Goal: Task Accomplishment & Management: Use online tool/utility

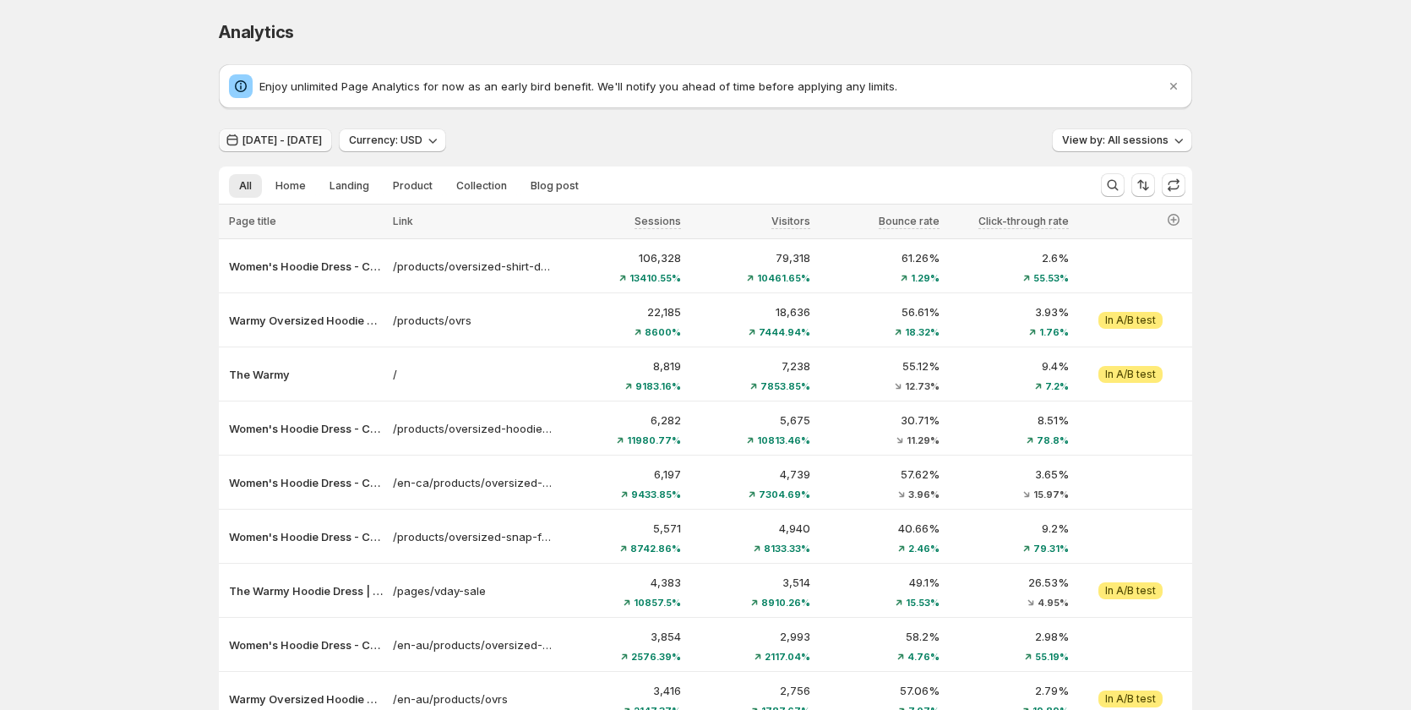
click at [295, 135] on span "[DATE] - [DATE]" at bounding box center [282, 141] width 79 height 14
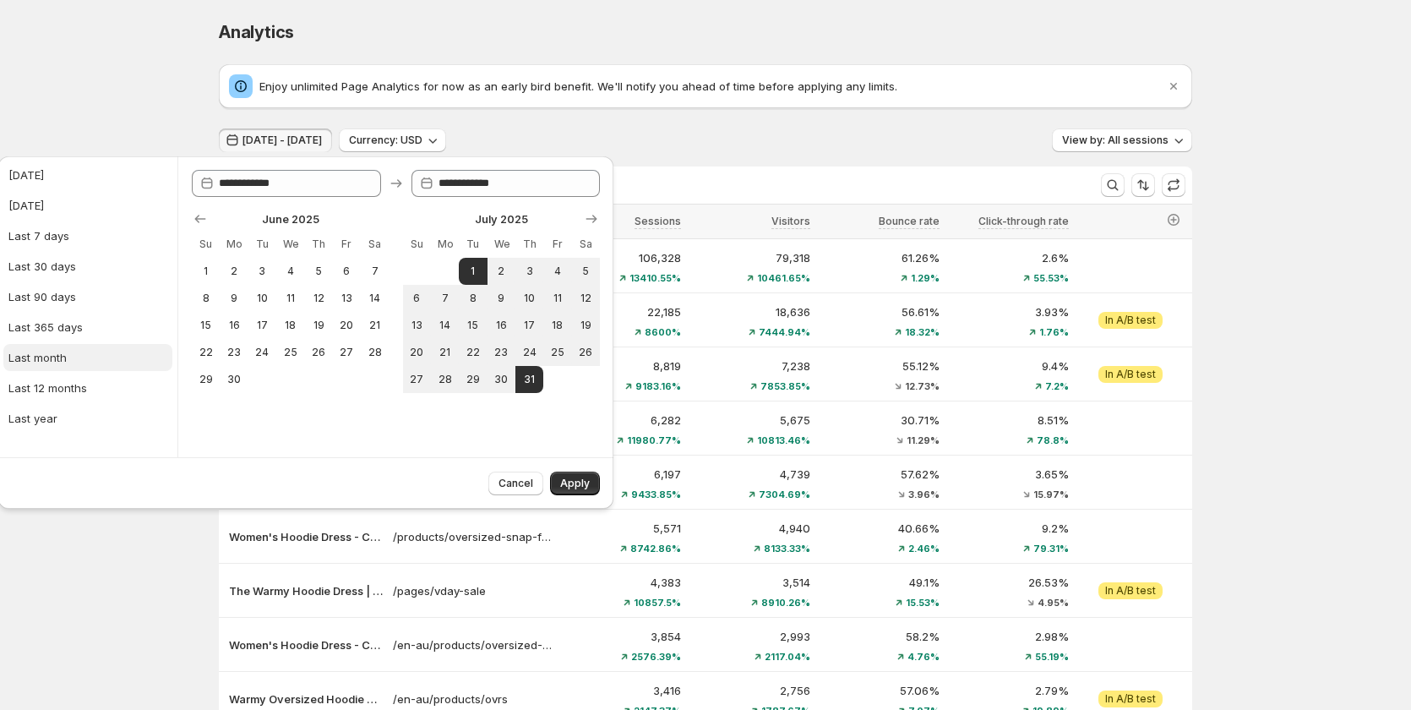
click at [77, 359] on button "Last month" at bounding box center [87, 357] width 169 height 27
type input "**********"
click at [598, 216] on icon "Show next month, August 2025" at bounding box center [591, 218] width 17 height 17
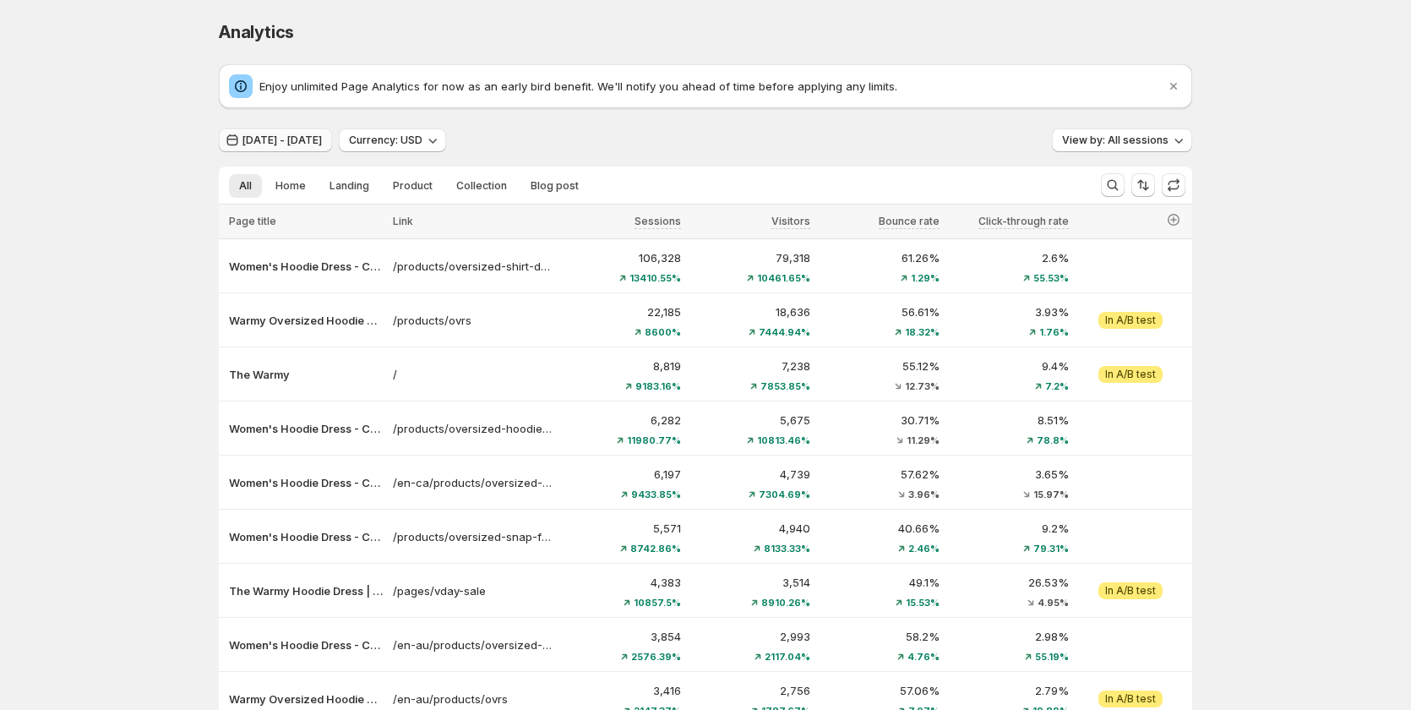
click at [322, 146] on span "Jun 30, 2025 - Jul 30, 2025" at bounding box center [282, 141] width 79 height 14
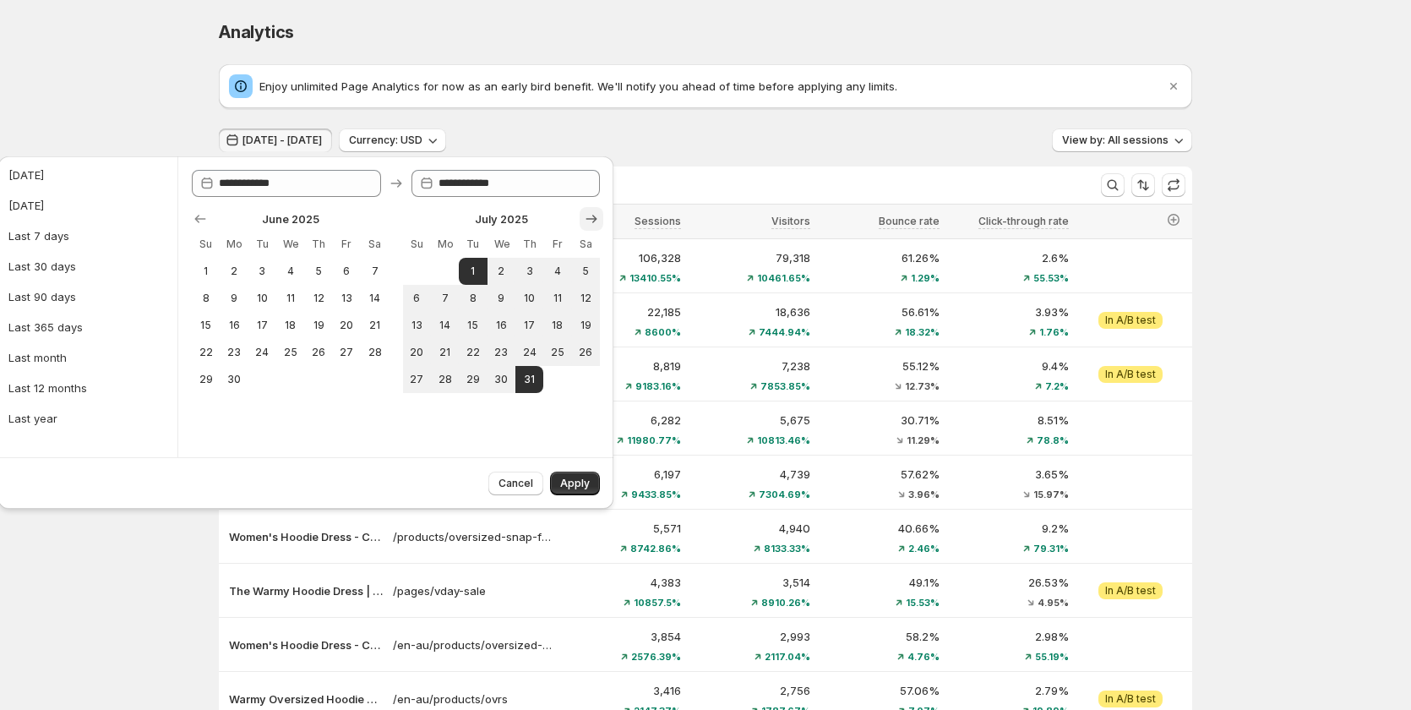
click at [588, 224] on icon "Show next month, August 2025" at bounding box center [591, 218] width 17 height 17
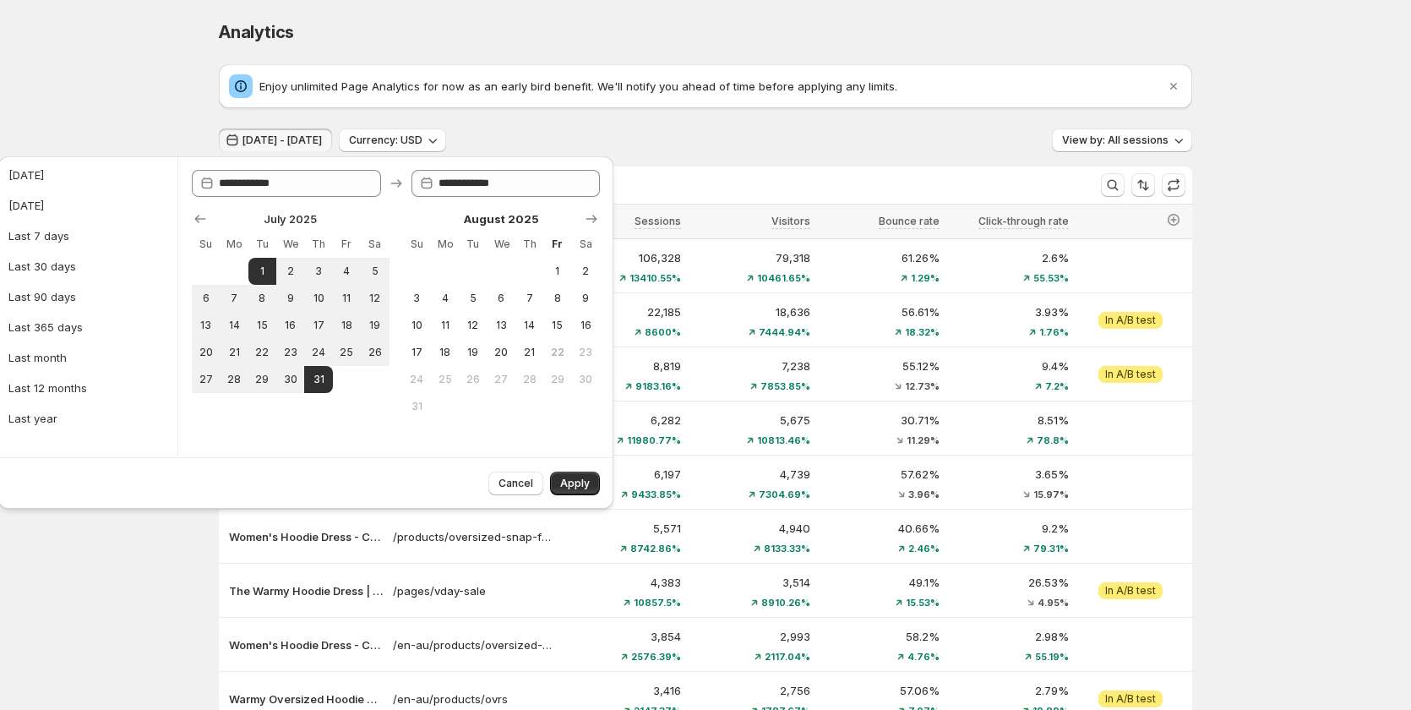
click at [117, 95] on div "Analytics. This page is ready Analytics Enjoy unlimited Page Analytics for now …" at bounding box center [705, 454] width 1411 height 909
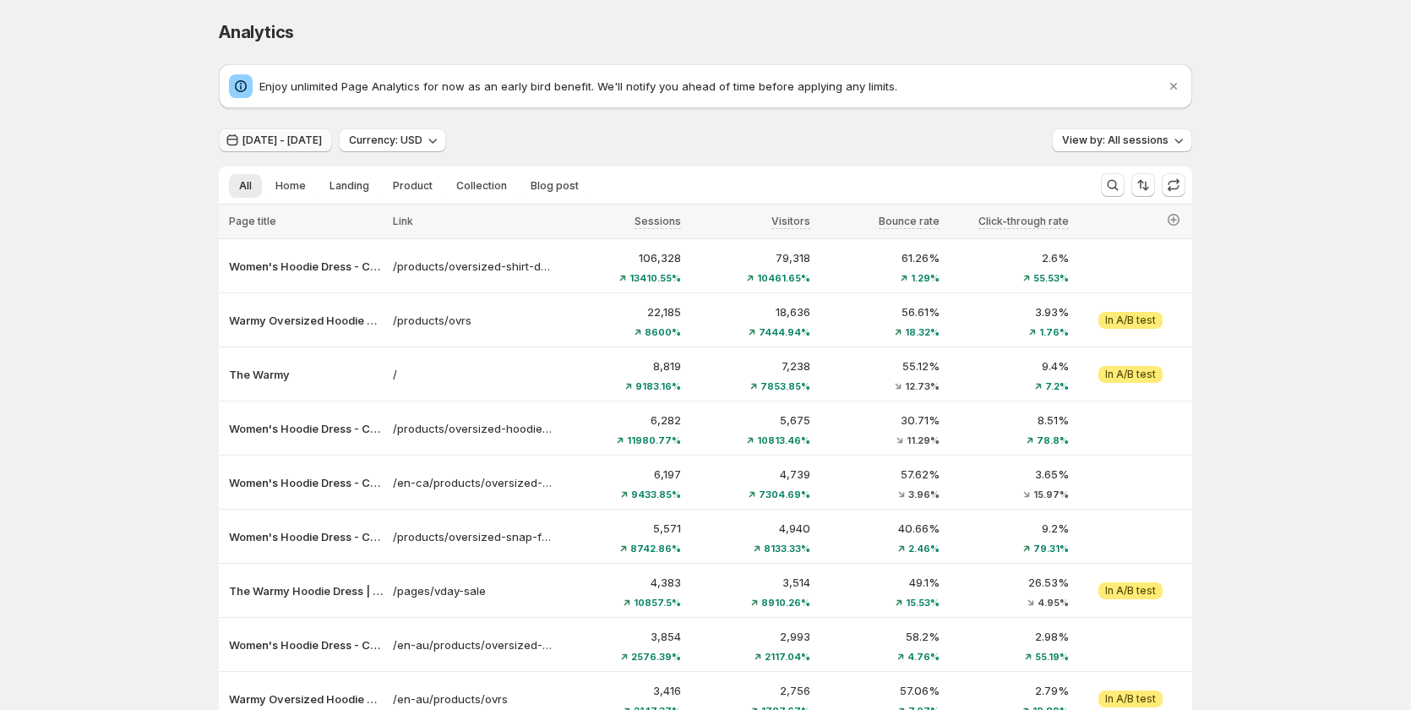
click at [267, 139] on span "Jun 30, 2025 - Jul 30, 2025" at bounding box center [282, 141] width 79 height 14
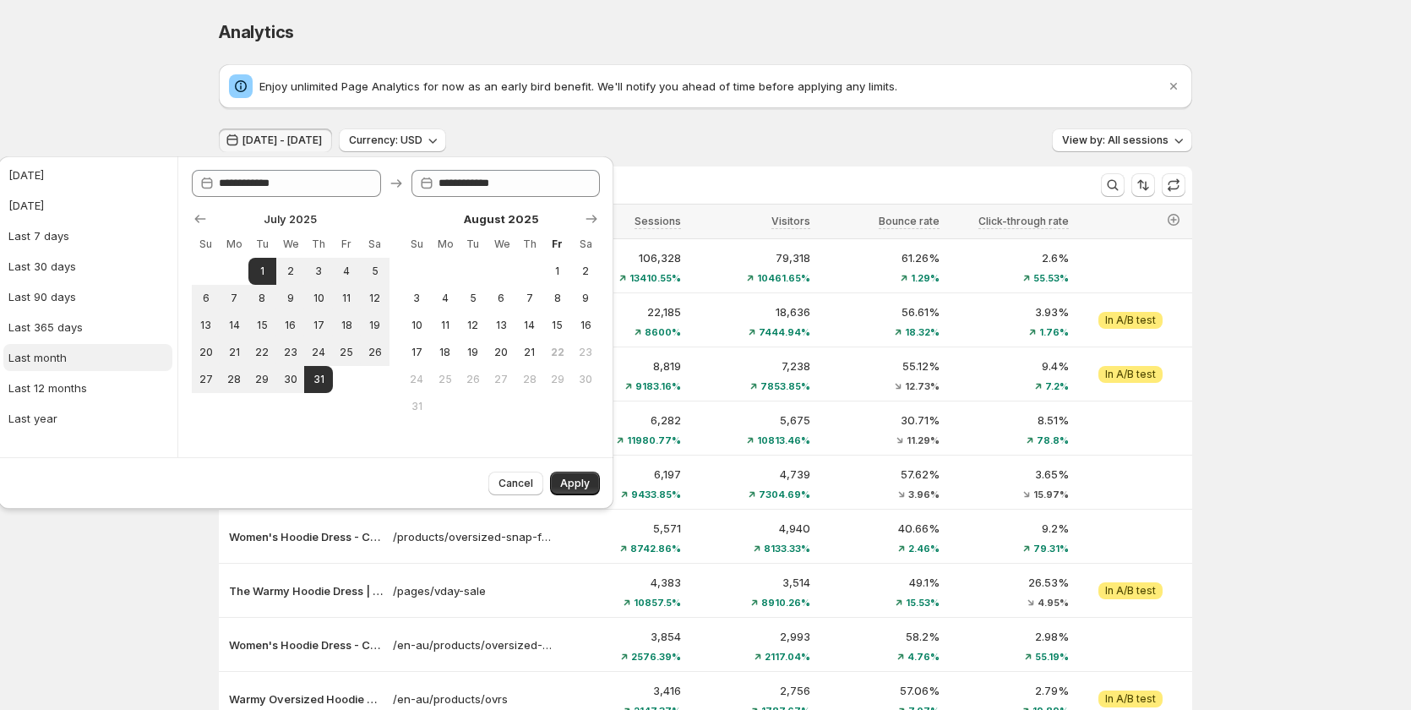
click at [64, 360] on div "Last month" at bounding box center [37, 357] width 58 height 17
type input "**********"
click at [597, 488] on button "Apply" at bounding box center [575, 484] width 50 height 24
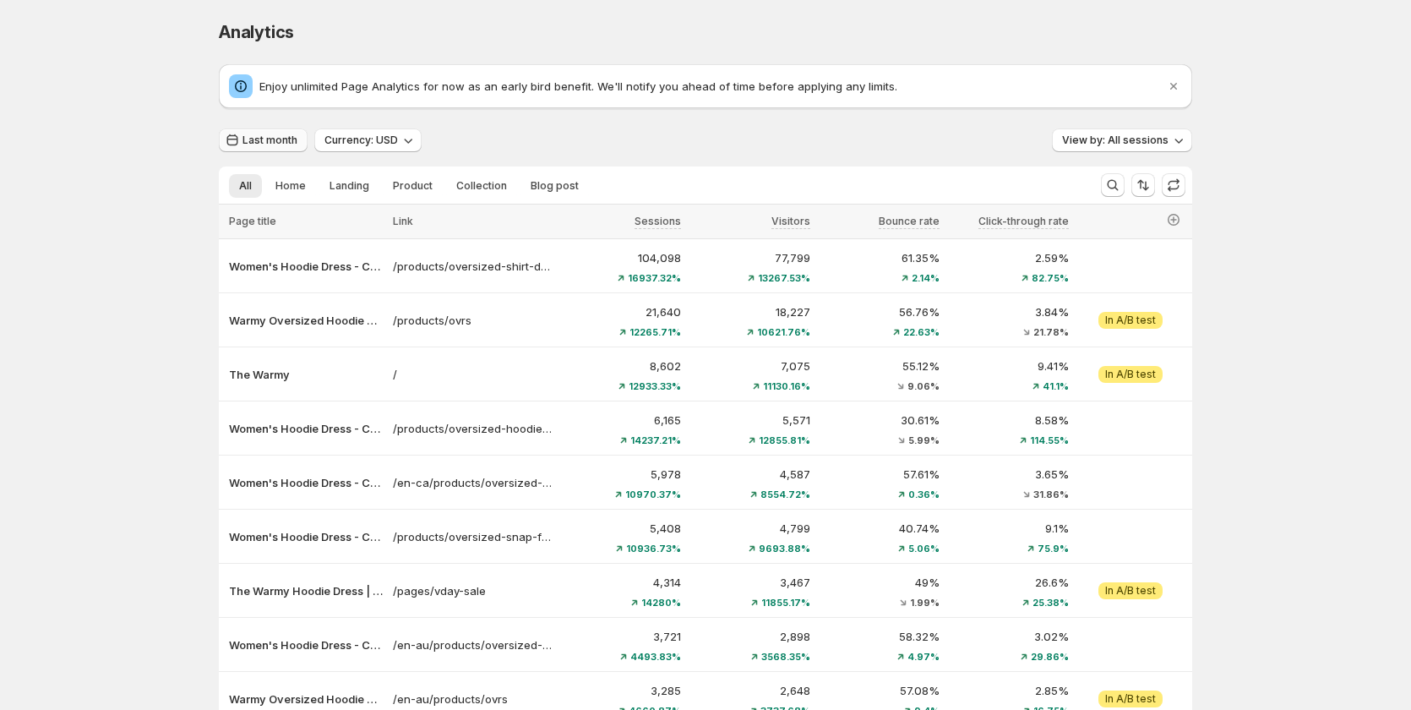
click at [290, 138] on span "Last month" at bounding box center [270, 141] width 55 height 14
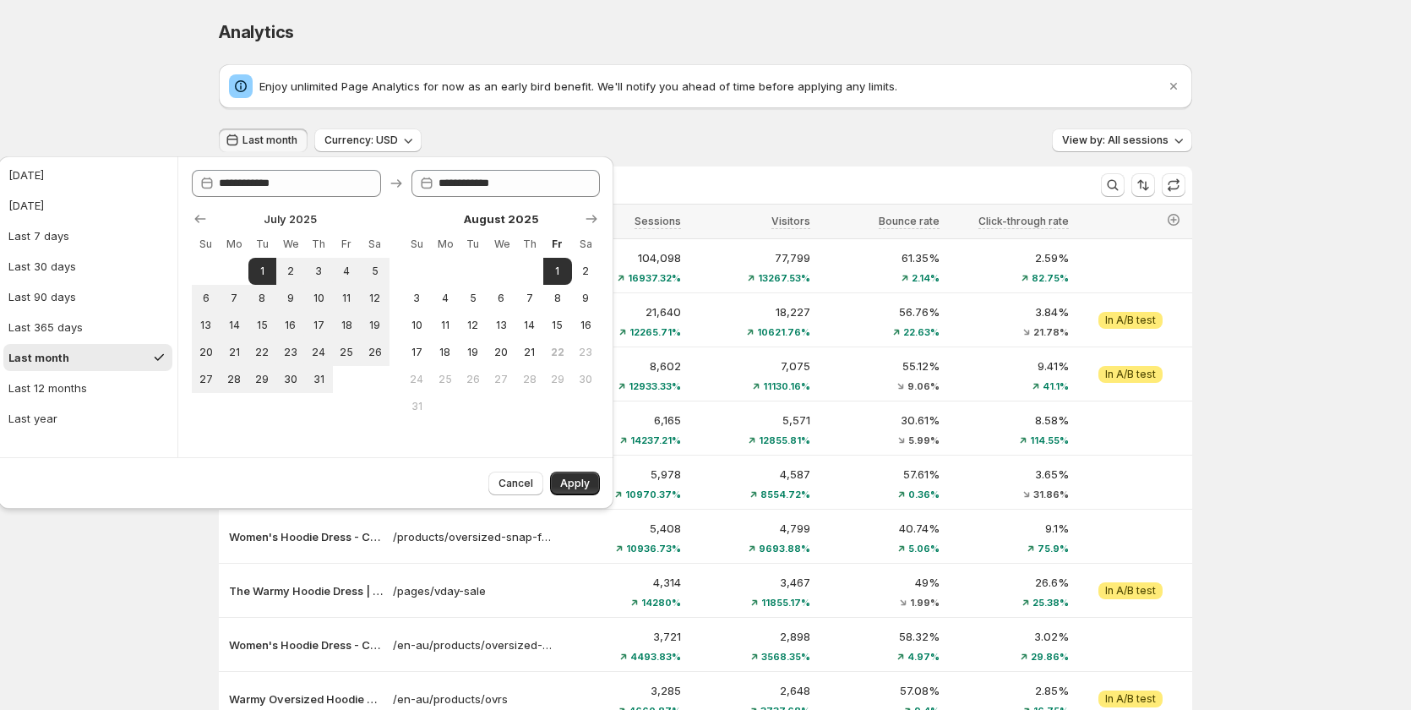
drag, startPoint x: 46, startPoint y: 89, endPoint x: 46, endPoint y: 101, distance: 12.7
click at [46, 89] on div "Analytics. This page is ready Analytics Enjoy unlimited Page Analytics for now …" at bounding box center [705, 454] width 1411 height 909
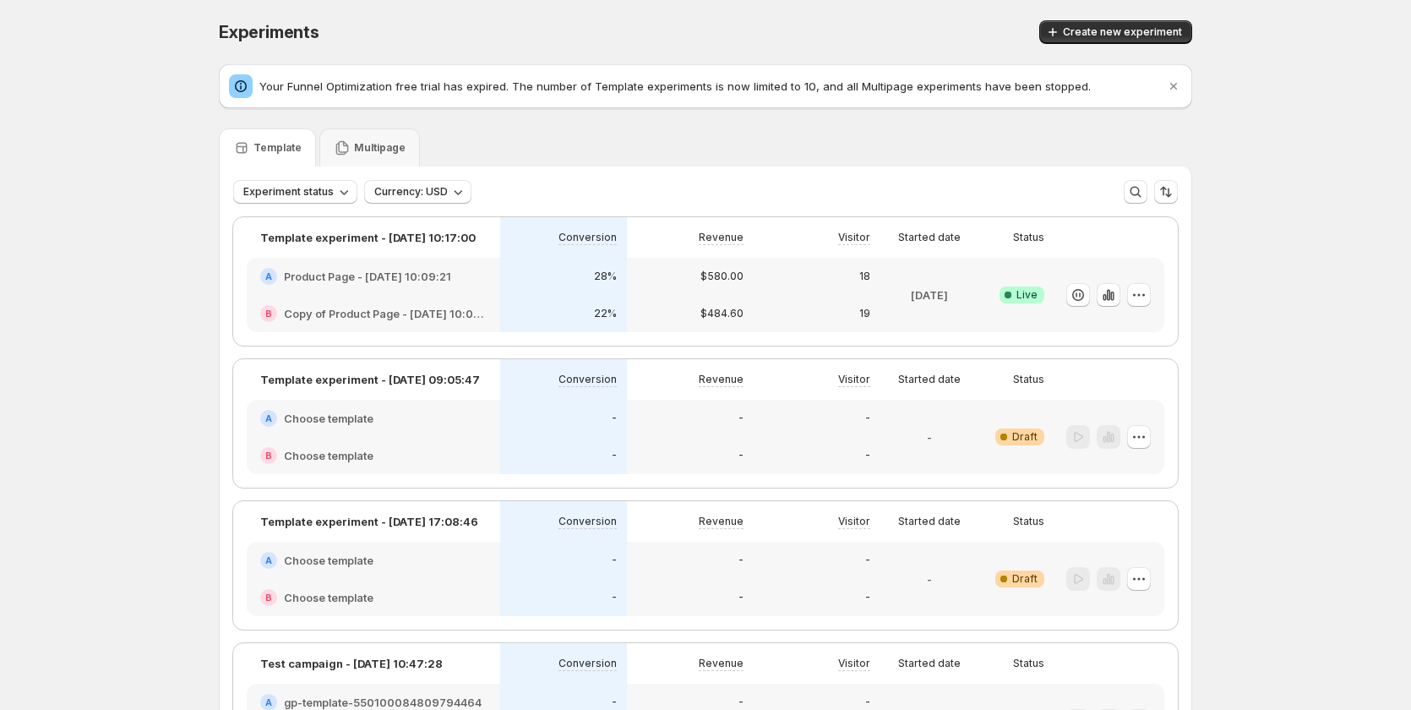
click at [487, 281] on div "A Product Page - Aug 19, 10:09:21" at bounding box center [373, 276] width 226 height 17
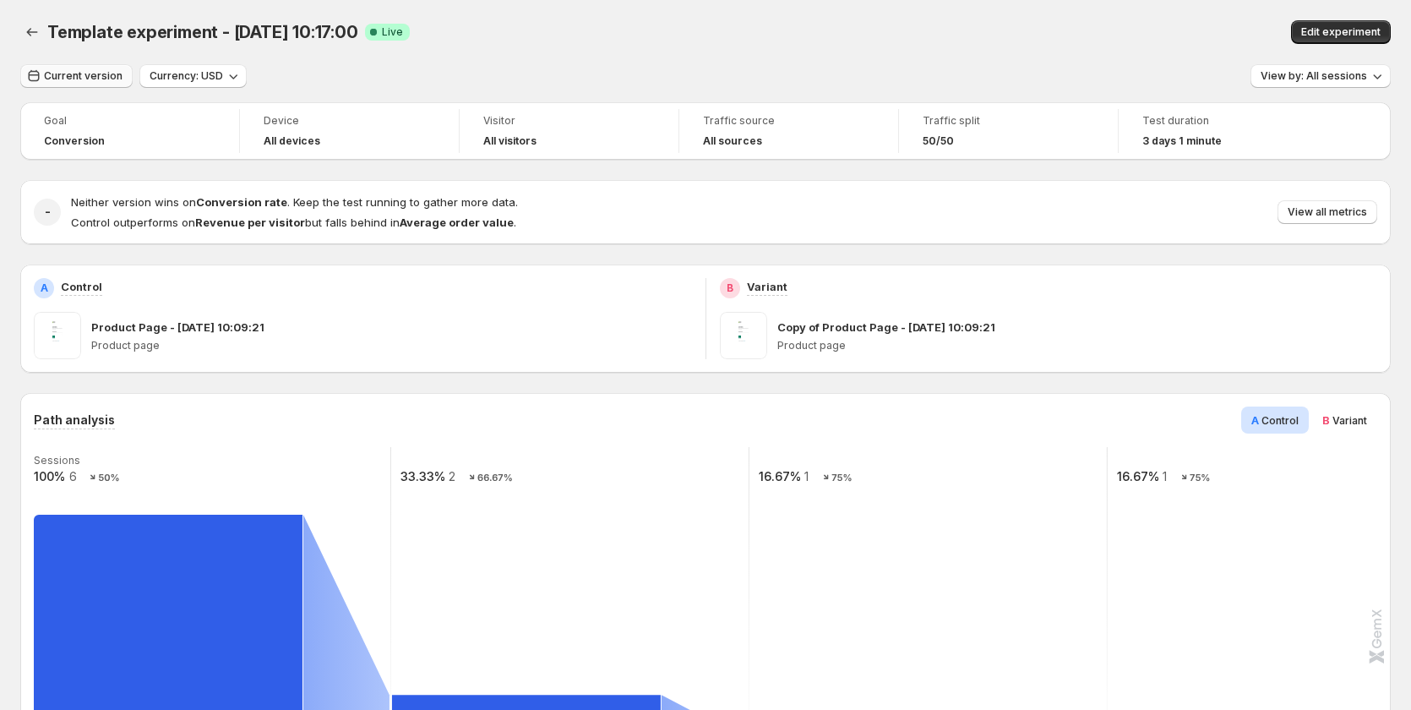
click at [90, 74] on span "Current version" at bounding box center [83, 76] width 79 height 14
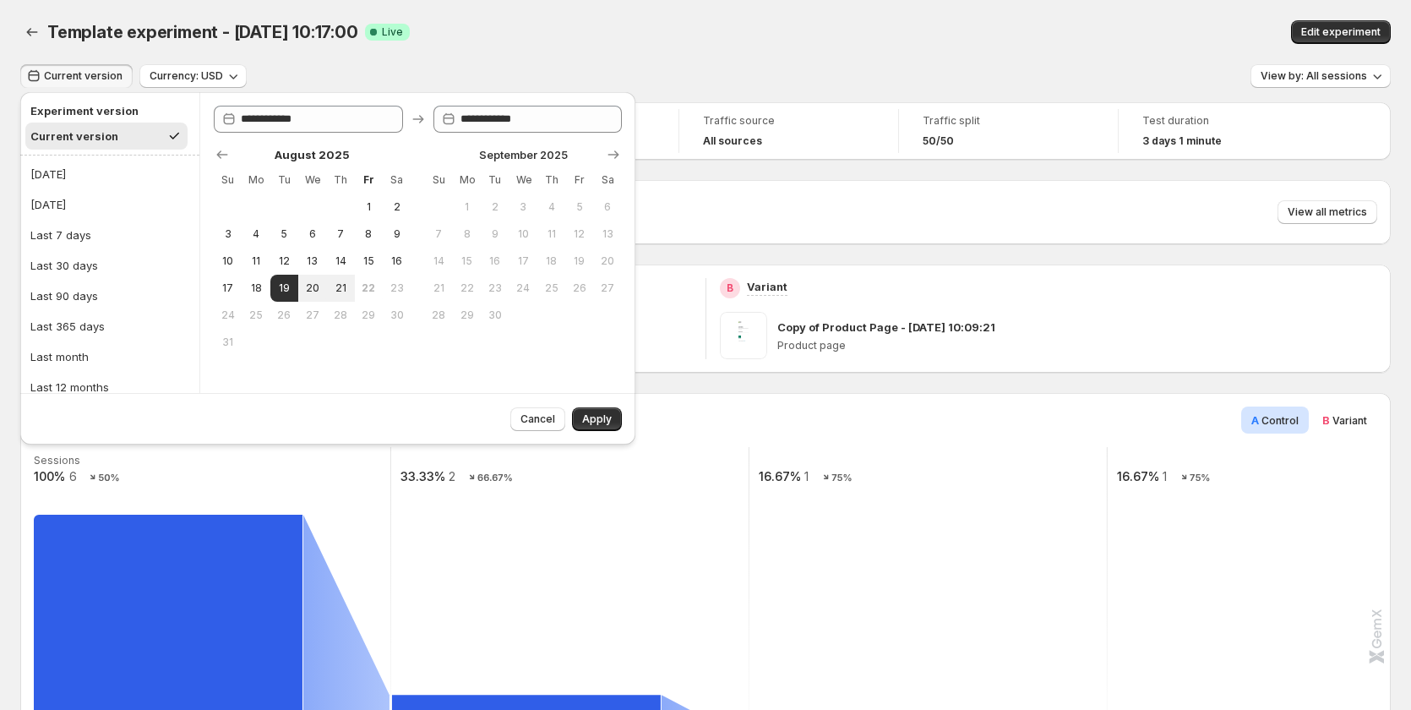
click at [573, 8] on div "Template experiment - Aug 19, 10:17:00. This page is ready Template experiment …" at bounding box center [705, 32] width 1371 height 64
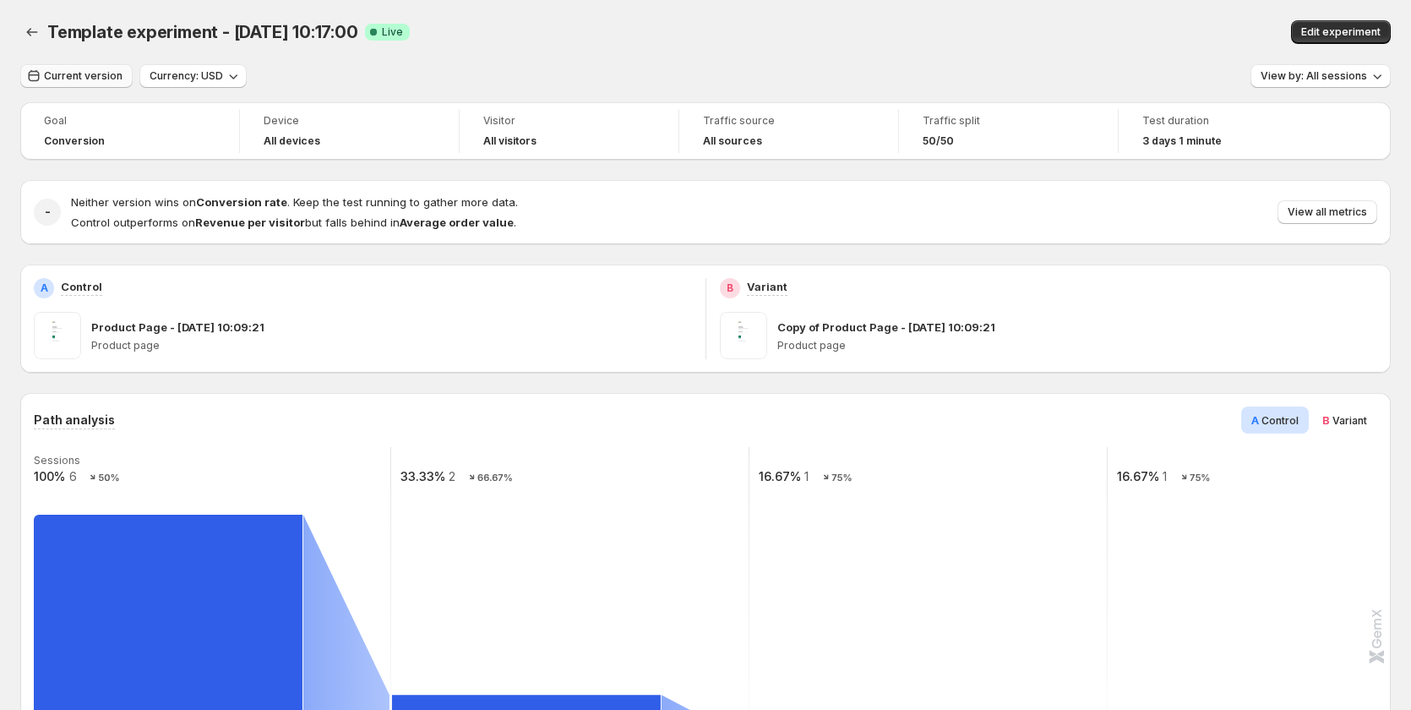
click at [93, 74] on span "Current version" at bounding box center [83, 76] width 79 height 14
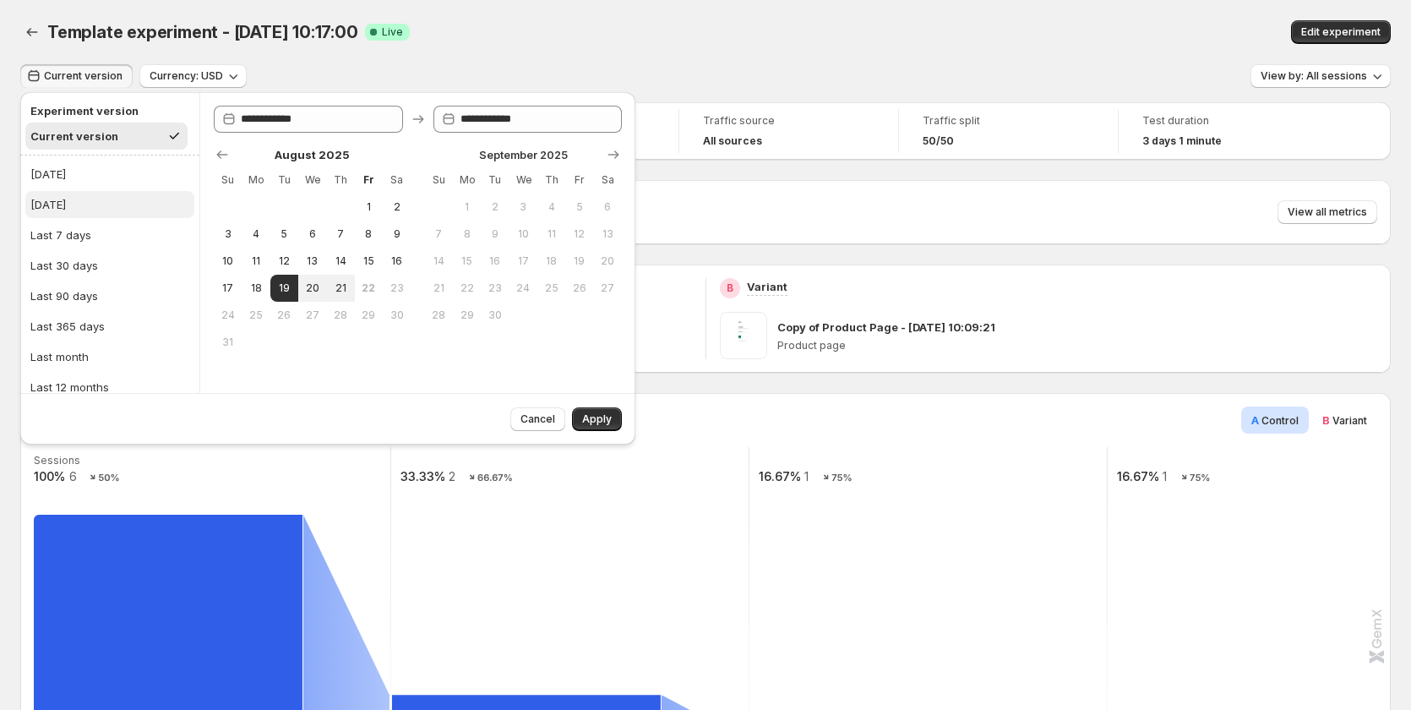
click at [42, 213] on button "[DATE]" at bounding box center [109, 204] width 169 height 27
type input "**********"
click at [57, 130] on div "Current version" at bounding box center [71, 136] width 83 height 17
type input "**********"
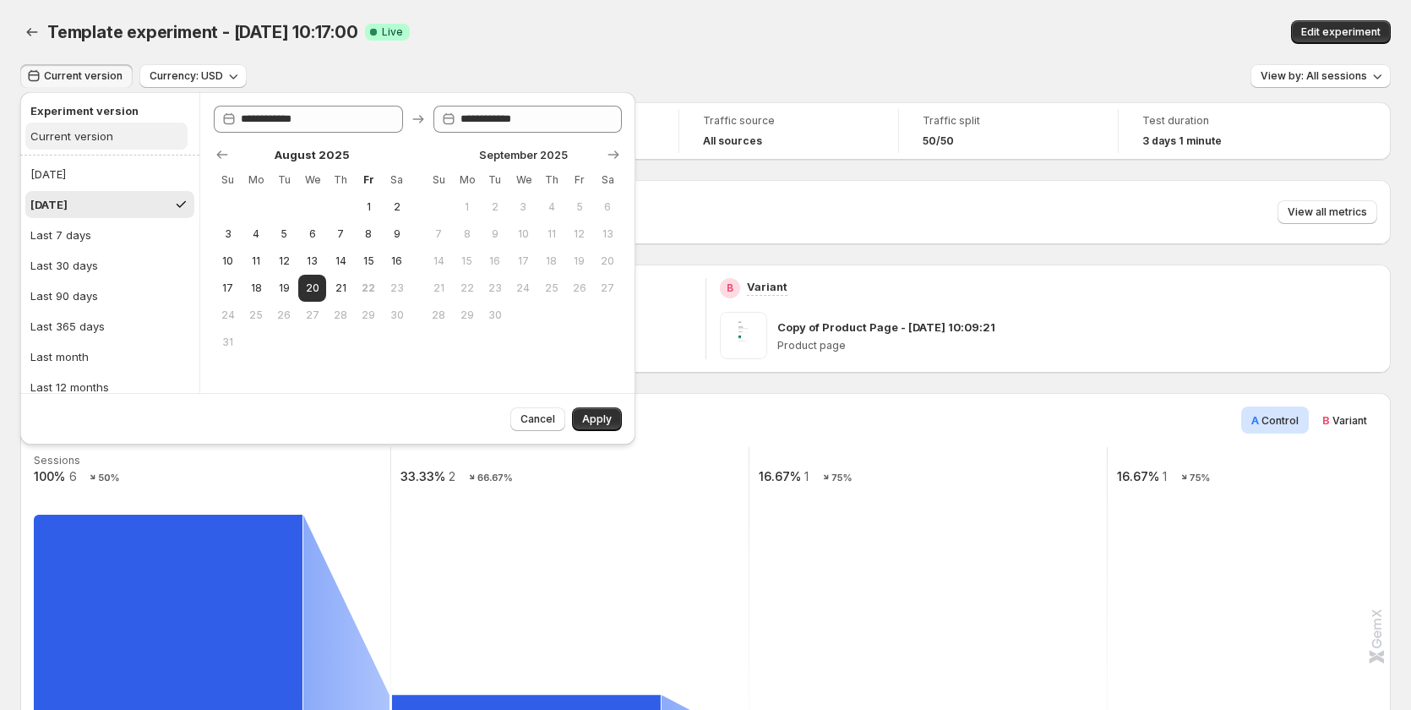
type input "**********"
click at [256, 290] on span "18" at bounding box center [255, 288] width 14 height 14
type input "**********"
click at [341, 291] on span "21" at bounding box center [340, 288] width 14 height 14
type input "**********"
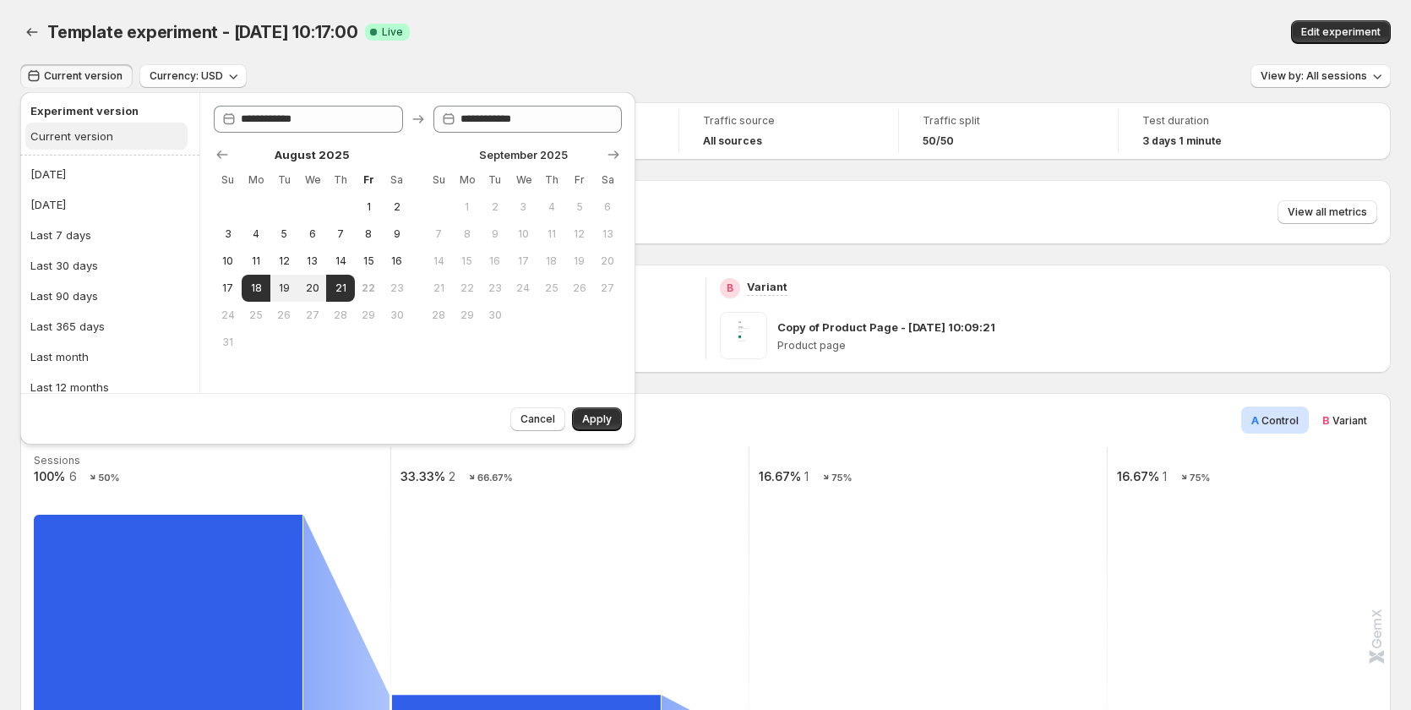
click at [128, 139] on button "Current version" at bounding box center [106, 136] width 162 height 27
type input "**********"
click at [259, 288] on span "18" at bounding box center [255, 288] width 14 height 14
type input "**********"
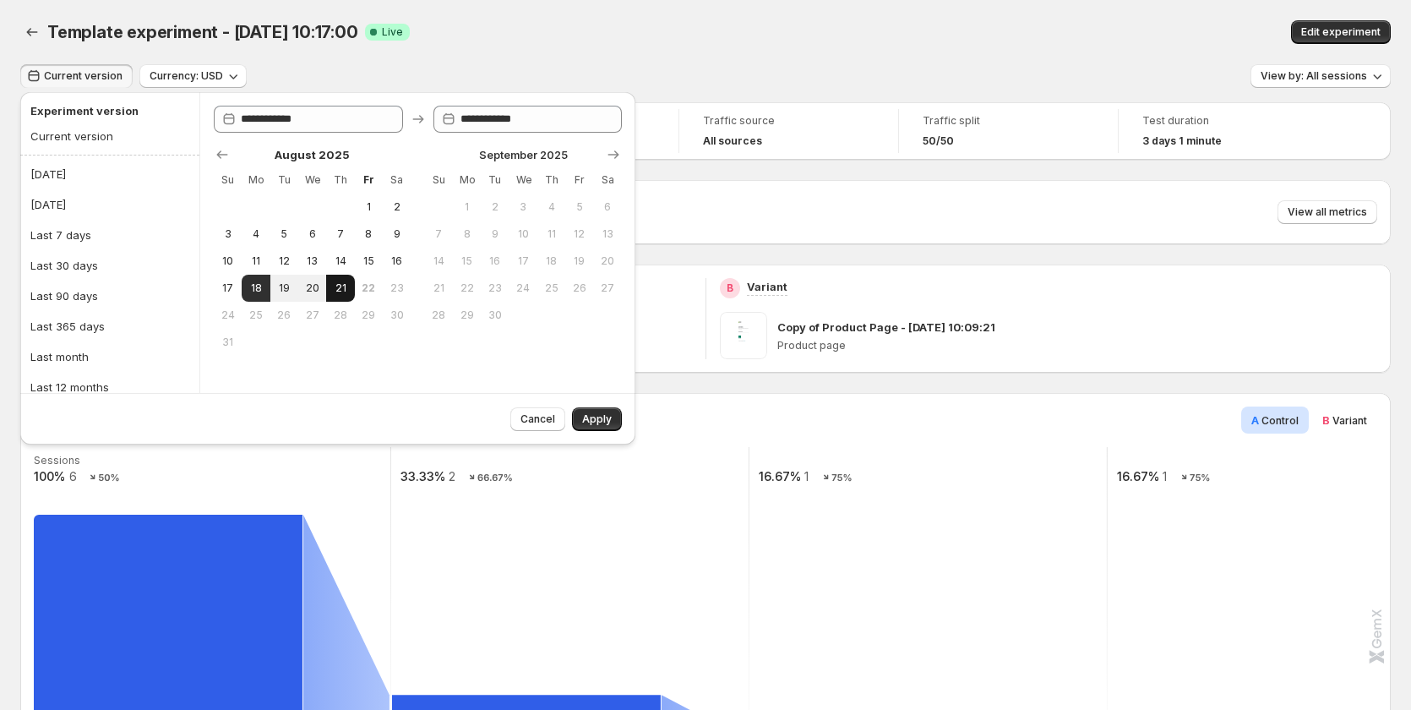
click at [331, 289] on button "21" at bounding box center [340, 288] width 28 height 27
type input "**********"
click at [246, 256] on button "11" at bounding box center [256, 261] width 28 height 27
type input "**********"
click at [343, 290] on span "21" at bounding box center [340, 288] width 14 height 14
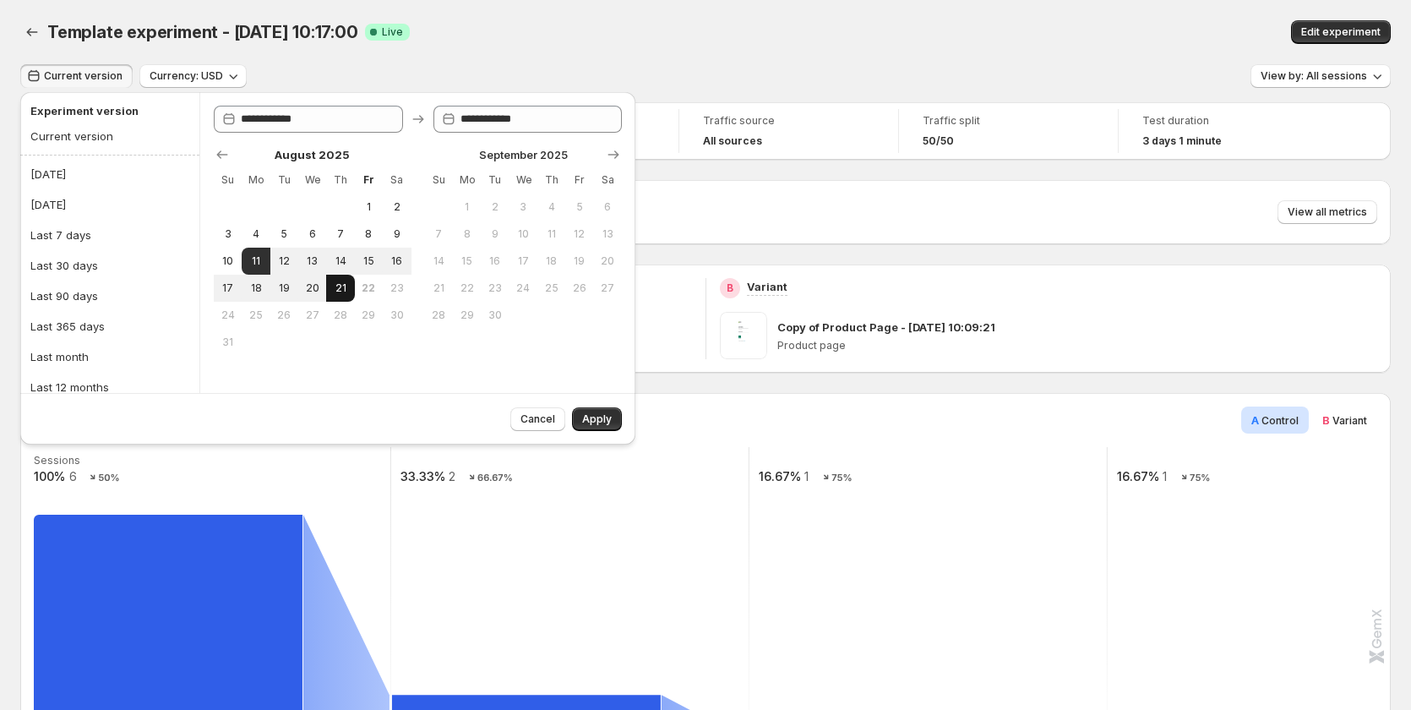
type input "**********"
click at [243, 292] on button "18" at bounding box center [256, 288] width 28 height 27
type input "**********"
click at [341, 289] on span "21" at bounding box center [340, 288] width 14 height 14
type input "**********"
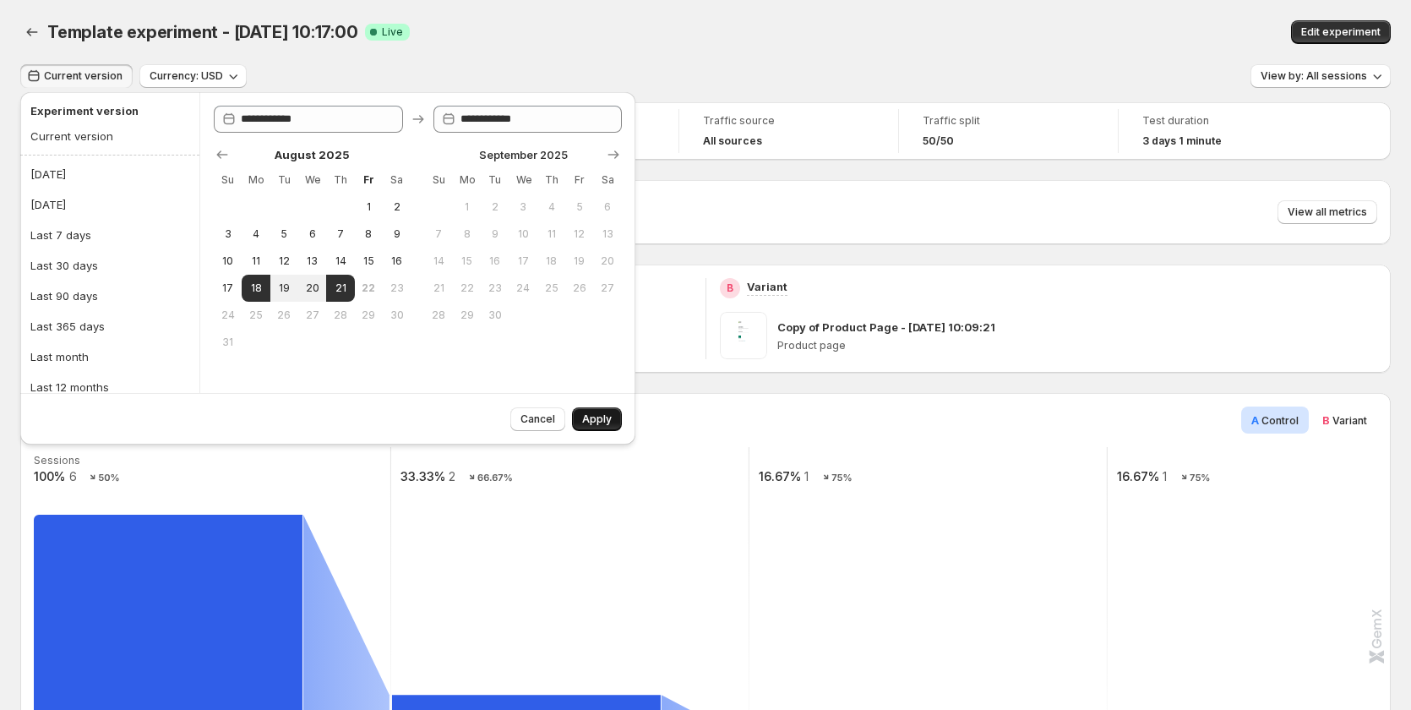
click at [596, 417] on span "Apply" at bounding box center [597, 419] width 30 height 14
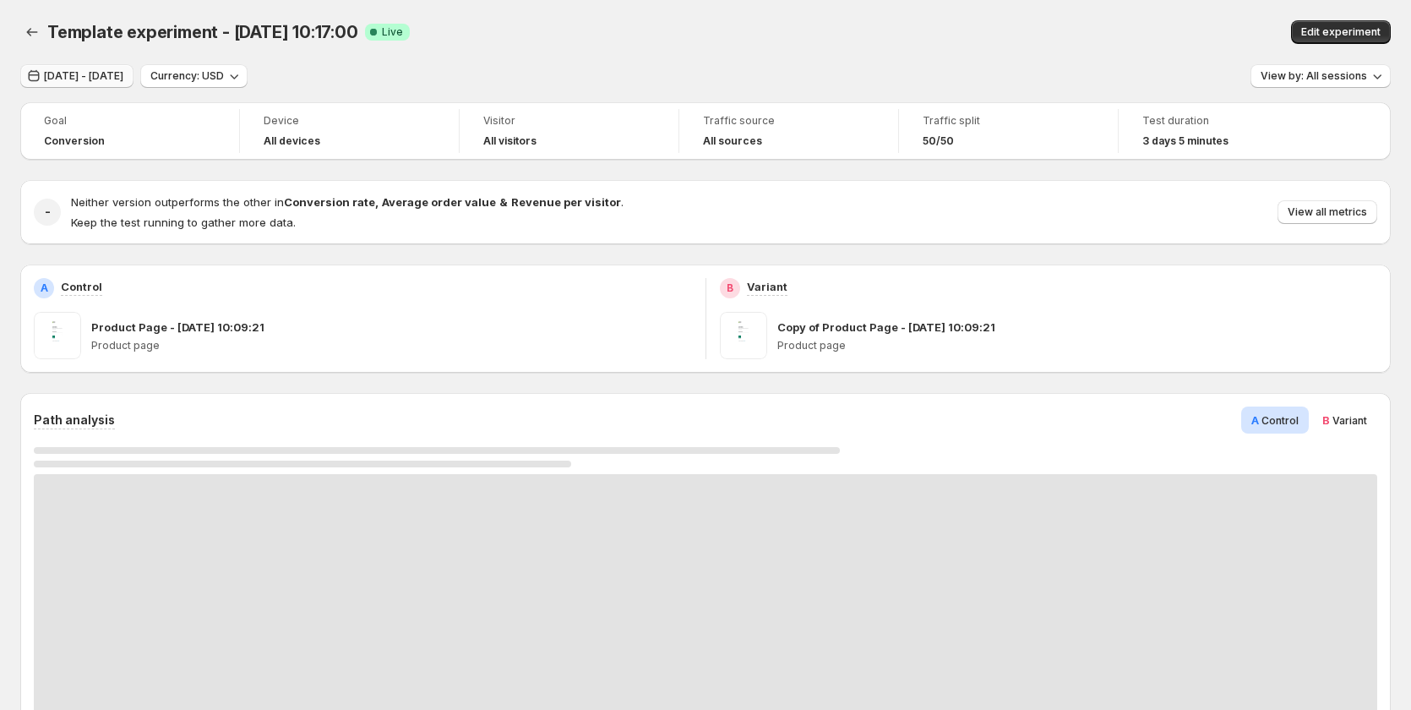
click at [91, 74] on span "Aug 17, 2025 - Aug 20, 2025" at bounding box center [83, 76] width 79 height 14
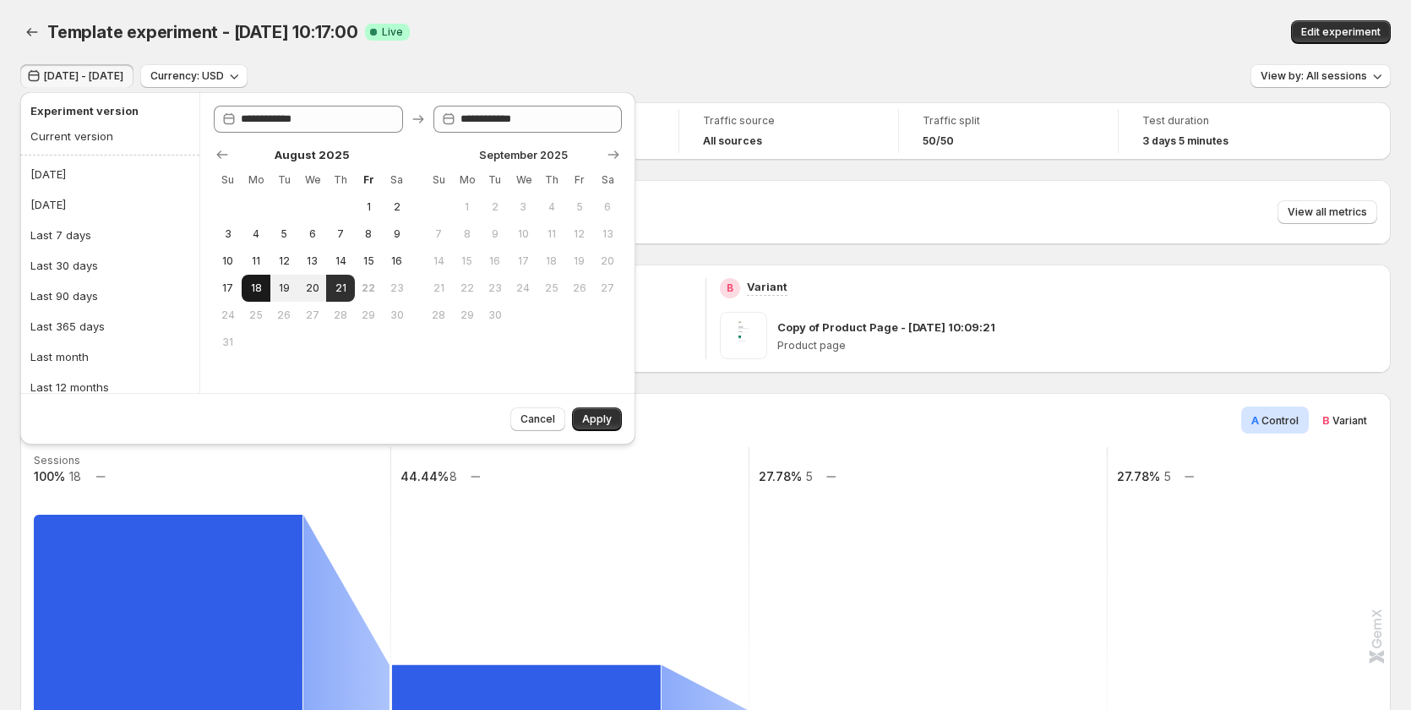
click at [245, 290] on button "18" at bounding box center [256, 288] width 28 height 27
click at [341, 291] on span "21" at bounding box center [340, 288] width 14 height 14
type input "**********"
click at [65, 177] on button "[DATE]" at bounding box center [109, 174] width 169 height 27
type input "**********"
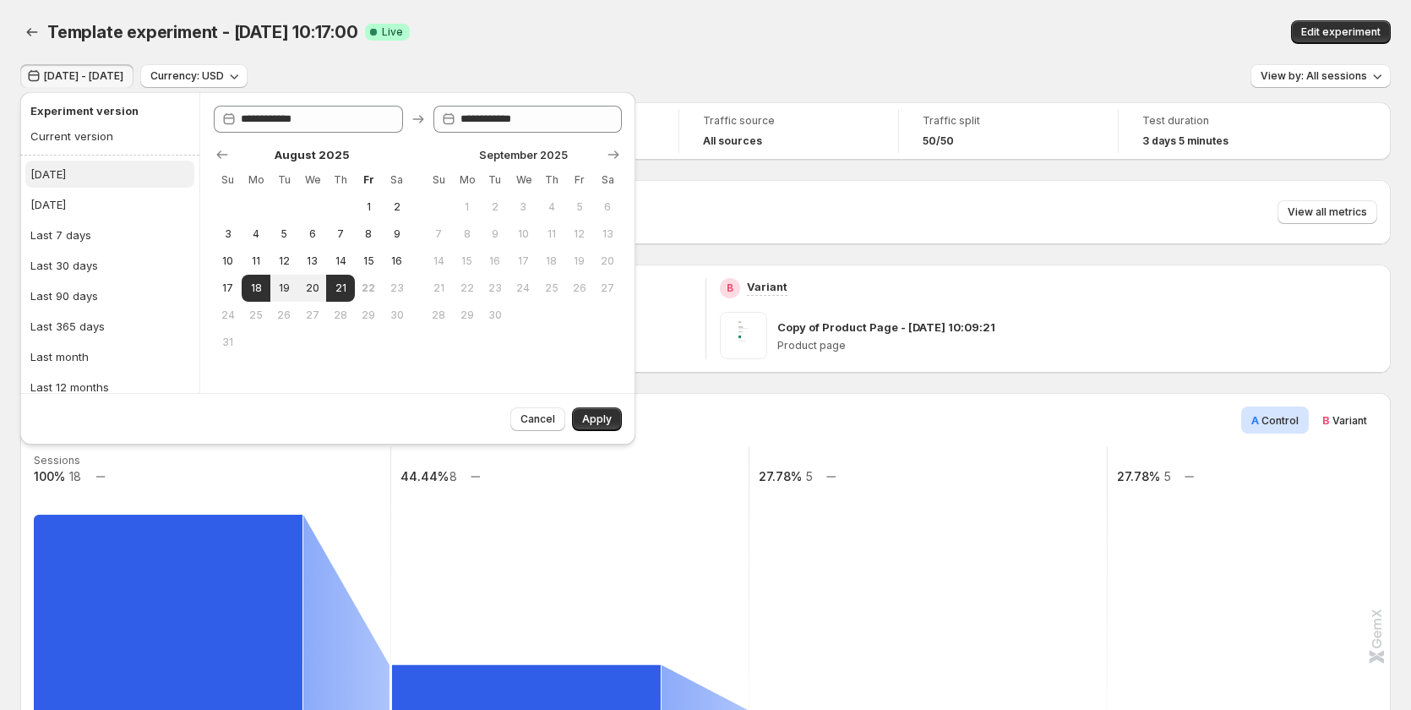
type input "**********"
click at [66, 200] on div "[DATE]" at bounding box center [47, 204] width 35 height 17
type input "**********"
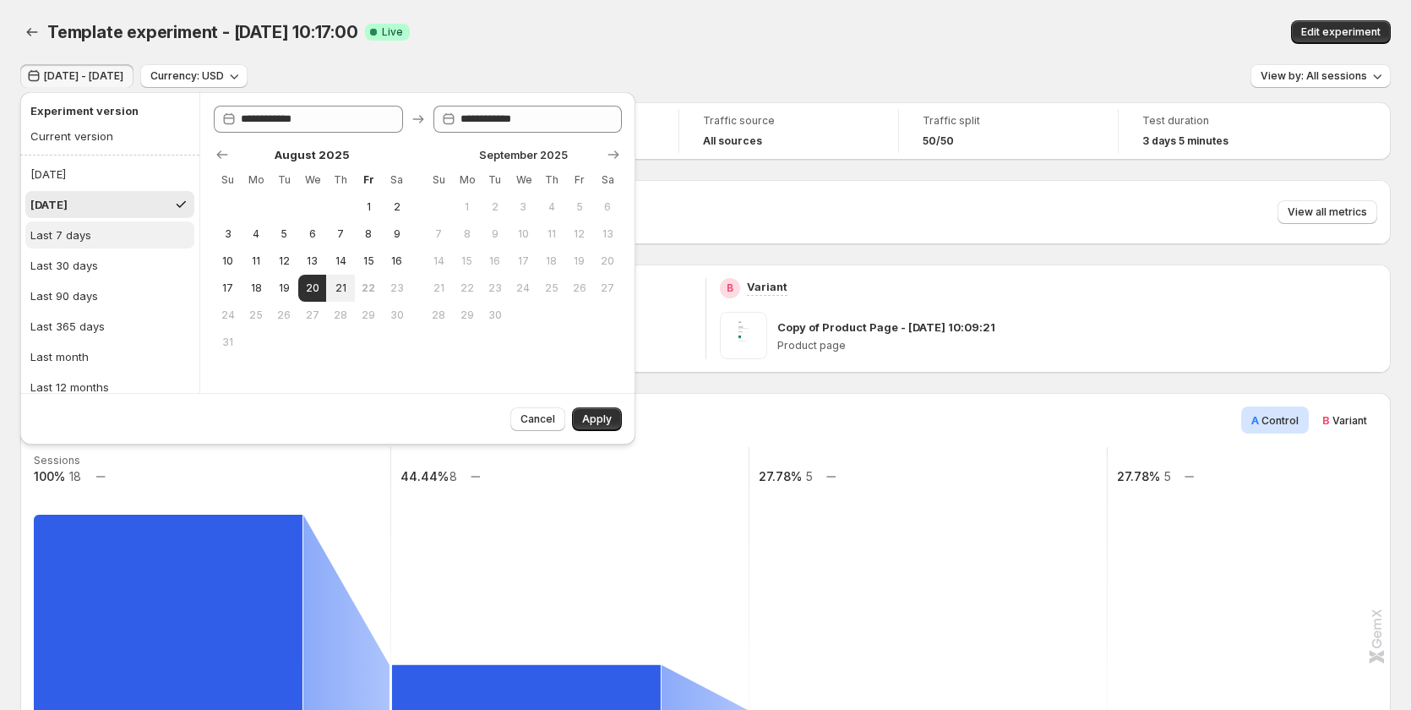
click at [80, 228] on div "Last 7 days" at bounding box center [60, 234] width 61 height 17
type input "**********"
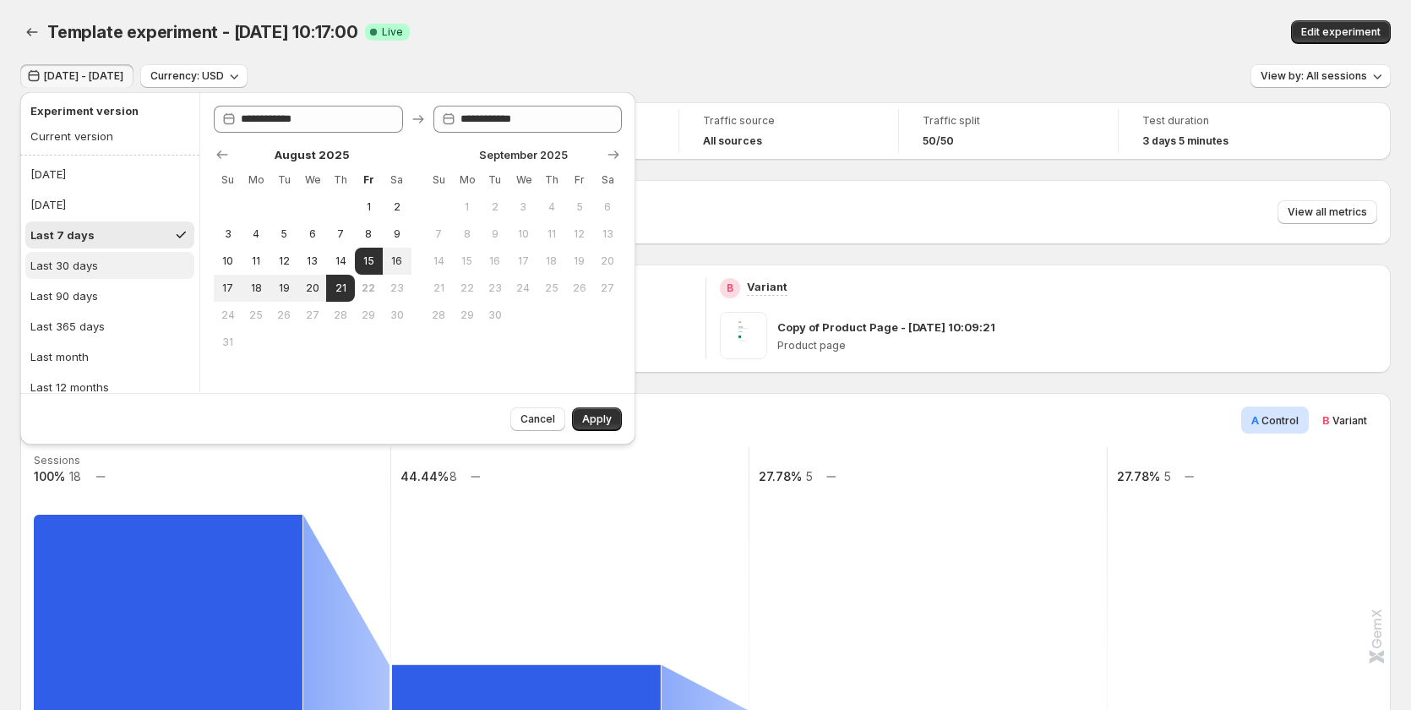
click at [86, 260] on div "Last 30 days" at bounding box center [64, 265] width 68 height 17
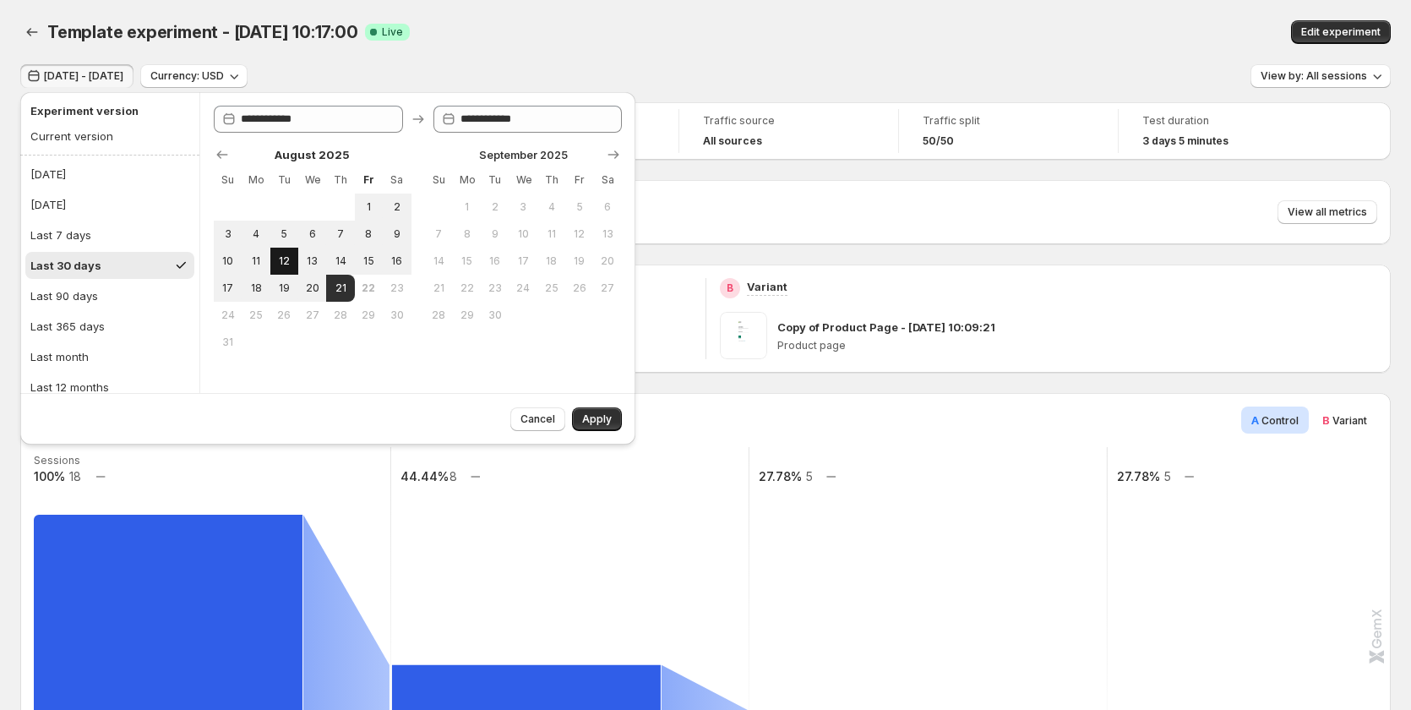
click at [278, 274] on button "12" at bounding box center [284, 261] width 28 height 27
type input "**********"
click at [344, 293] on span "21" at bounding box center [340, 288] width 14 height 14
type input "**********"
click at [604, 411] on button "Apply" at bounding box center [597, 419] width 50 height 24
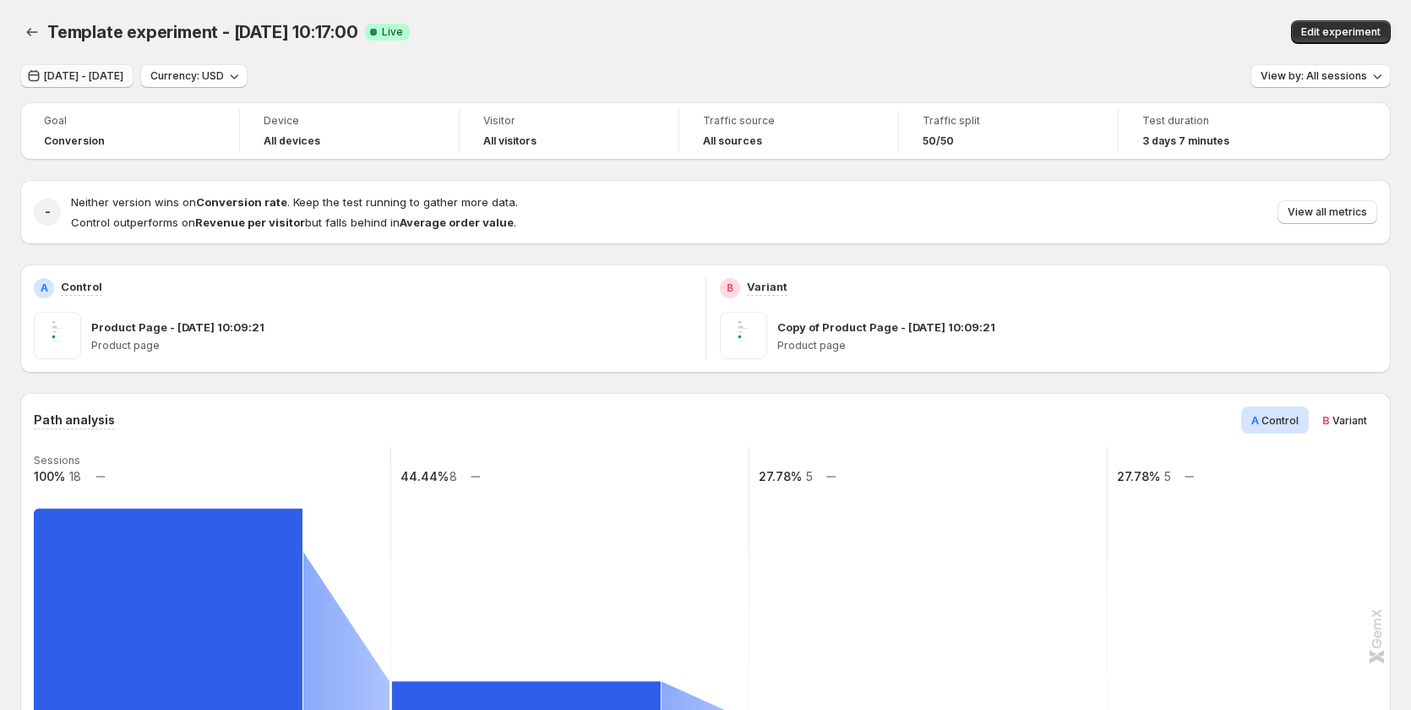
click at [123, 74] on span "Aug 11, 2025 - Aug 20, 2025" at bounding box center [83, 76] width 79 height 14
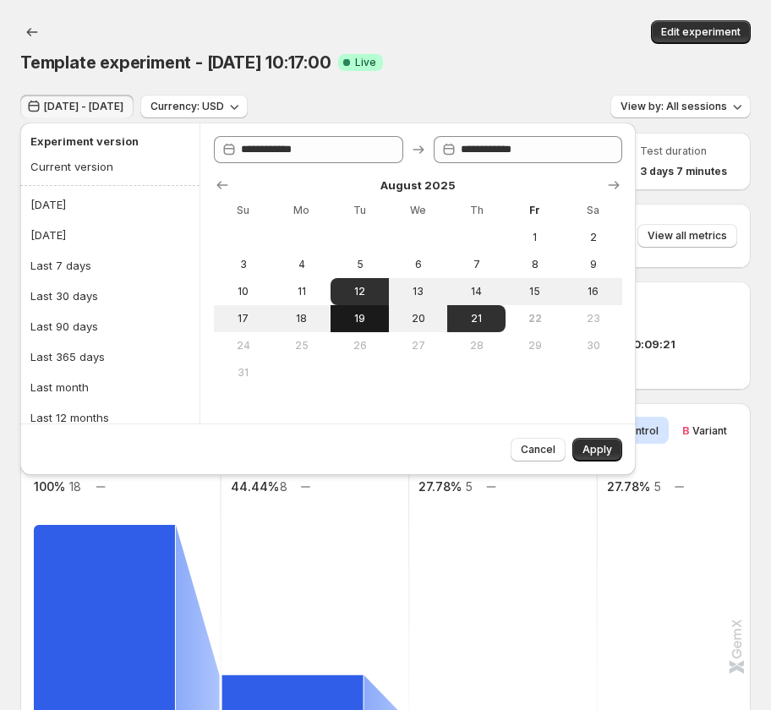
click at [366, 317] on span "19" at bounding box center [359, 319] width 45 height 14
type input "**********"
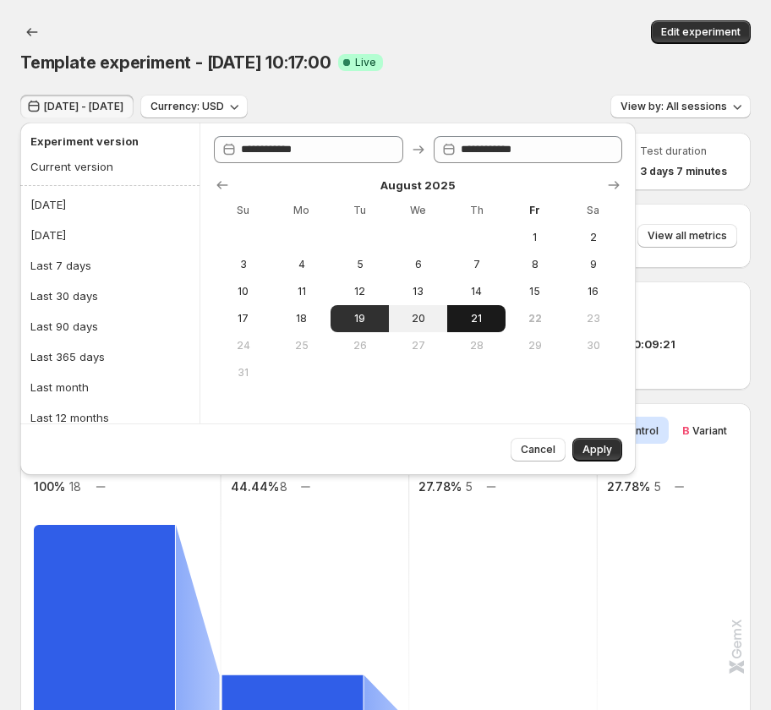
click at [480, 316] on span "21" at bounding box center [476, 319] width 45 height 14
type input "**********"
click at [577, 441] on button "Apply" at bounding box center [597, 450] width 50 height 24
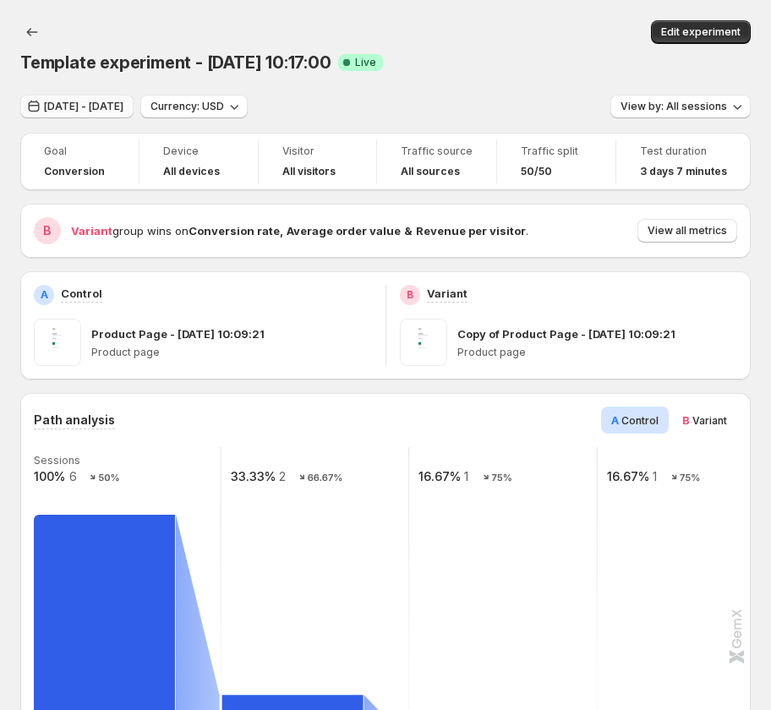
click at [123, 106] on span "Aug 18, 2025 - Aug 20, 2025" at bounding box center [83, 107] width 79 height 14
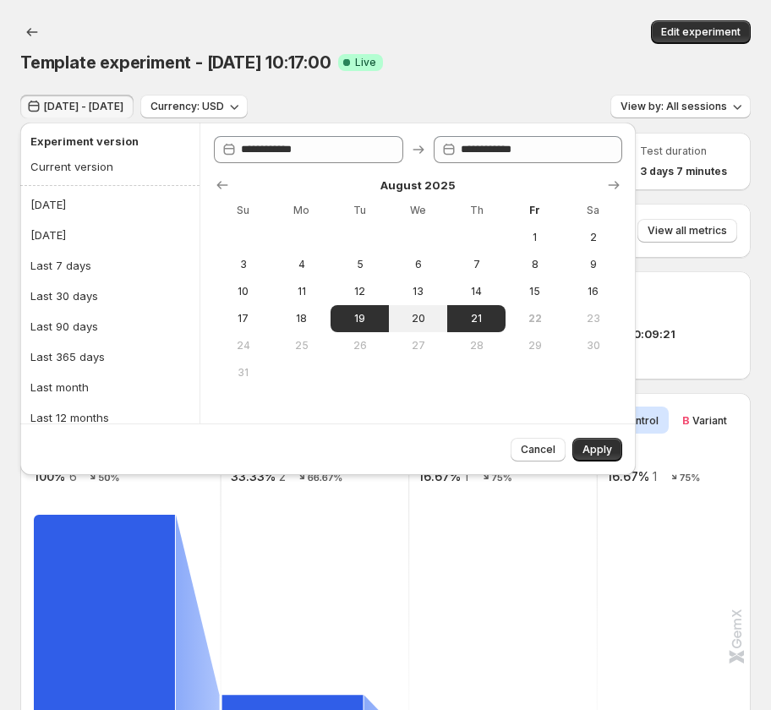
click at [420, 34] on div "Edit experiment" at bounding box center [412, 32] width 676 height 24
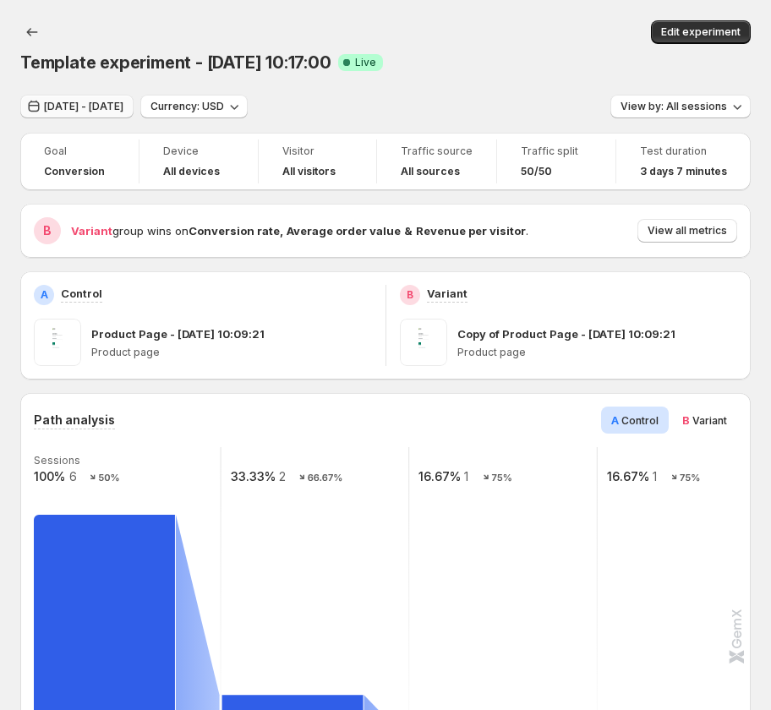
click at [78, 116] on button "Aug 18, 2025 - Aug 20, 2025" at bounding box center [76, 107] width 113 height 24
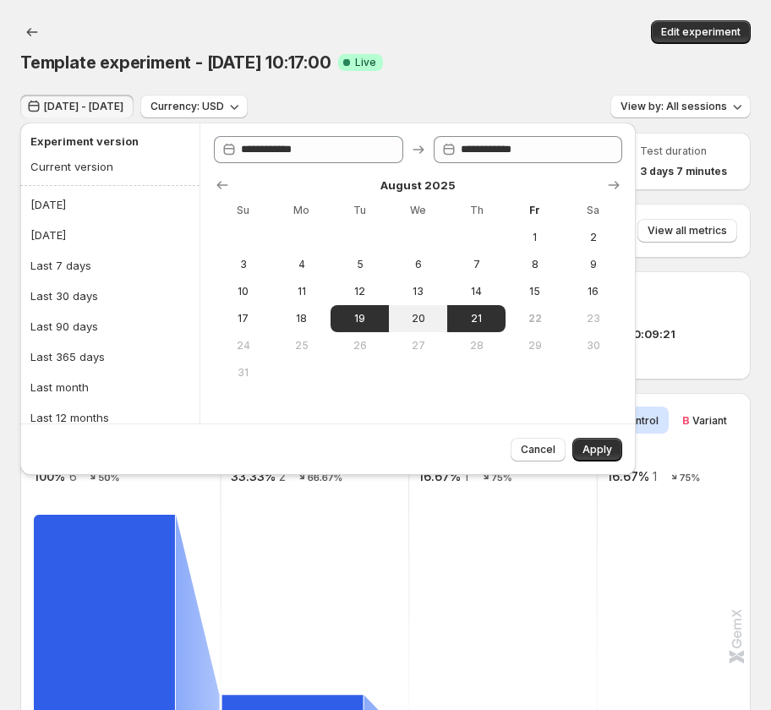
click at [480, 47] on div "Template experiment - Aug 19, 10:17:00 Success Complete Live Edit experiment" at bounding box center [385, 47] width 730 height 54
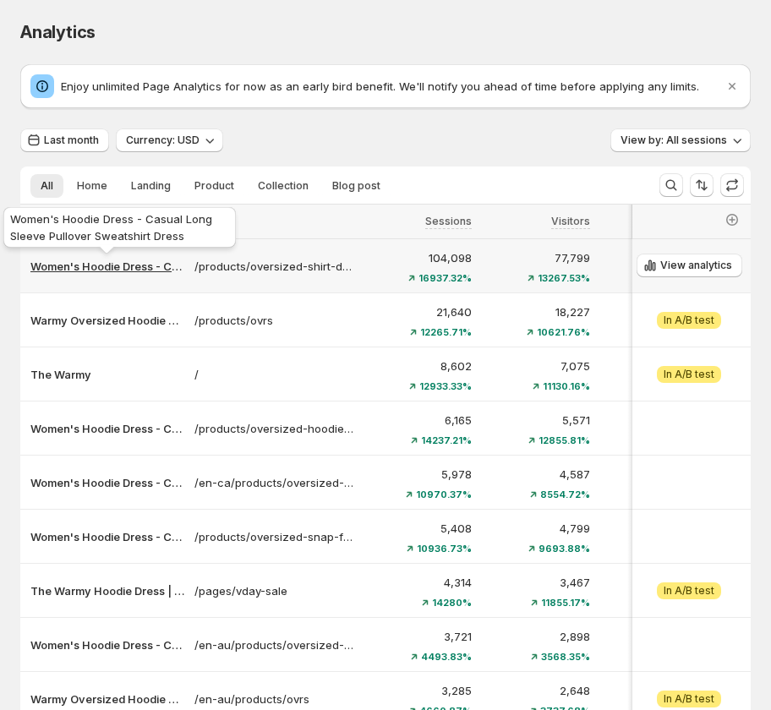
click at [107, 266] on p "Women's Hoodie Dress - Casual Long Sleeve Pullover Sweatshirt Dress" at bounding box center [107, 266] width 154 height 17
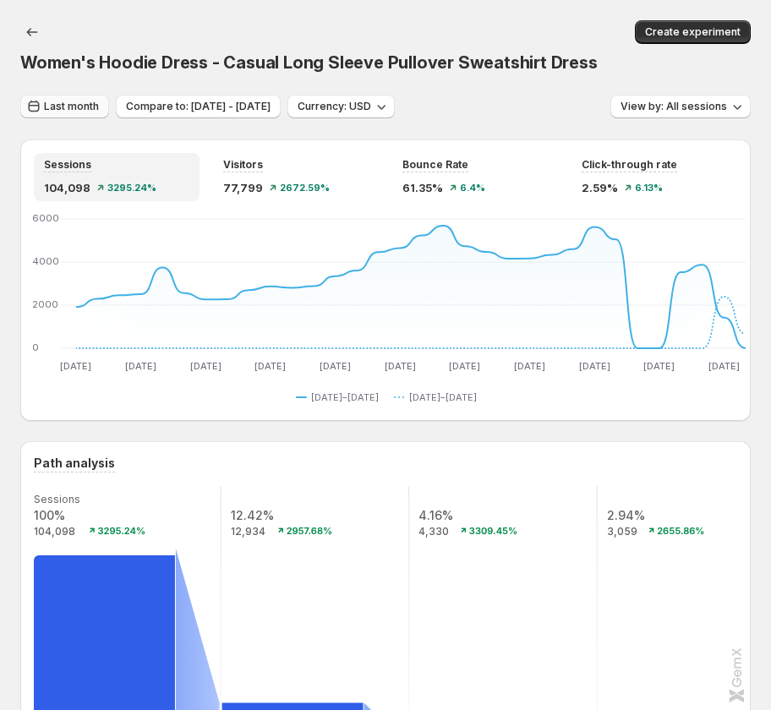
click at [63, 105] on span "Last month" at bounding box center [71, 107] width 55 height 14
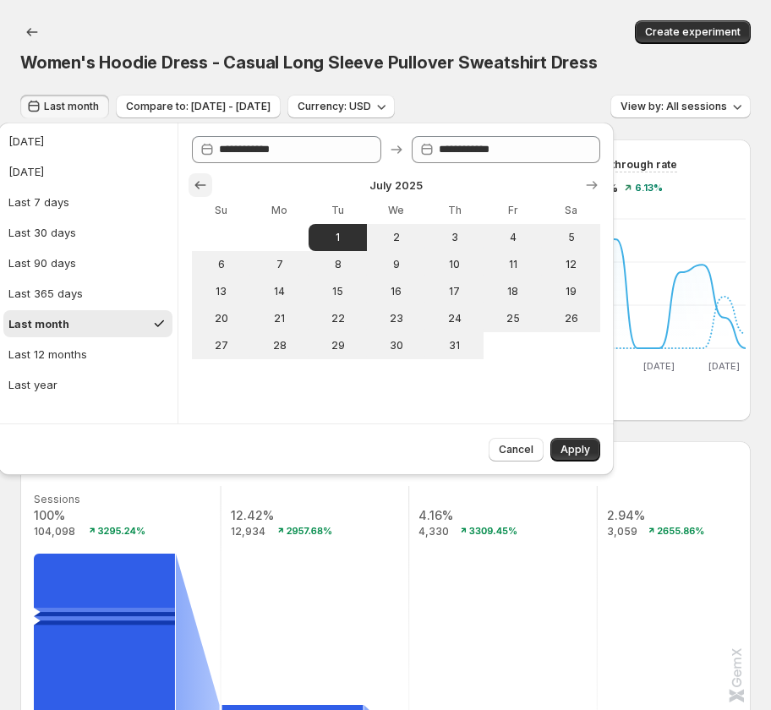
click at [195, 188] on icon "Show previous month, June 2025" at bounding box center [200, 185] width 17 height 17
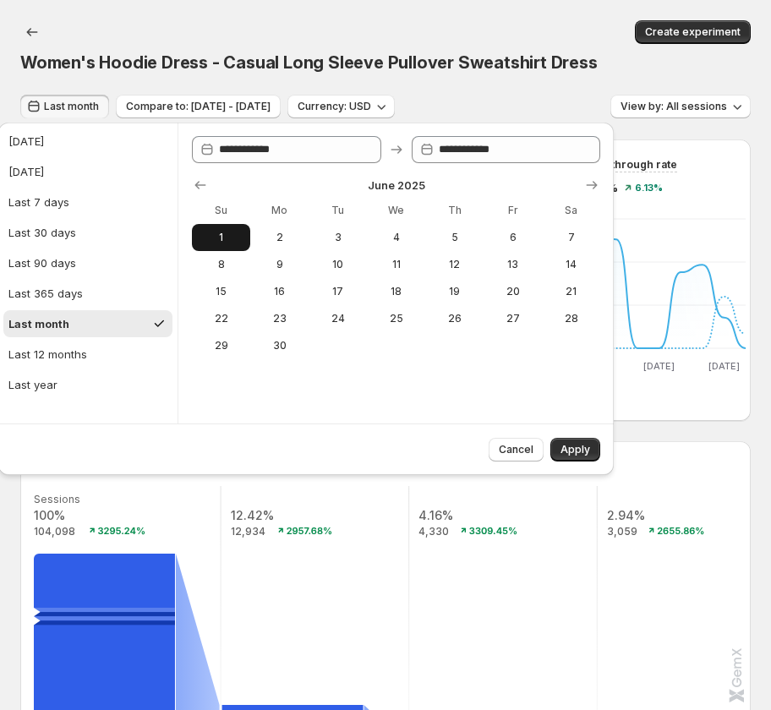
click at [229, 234] on span "1" at bounding box center [221, 238] width 45 height 14
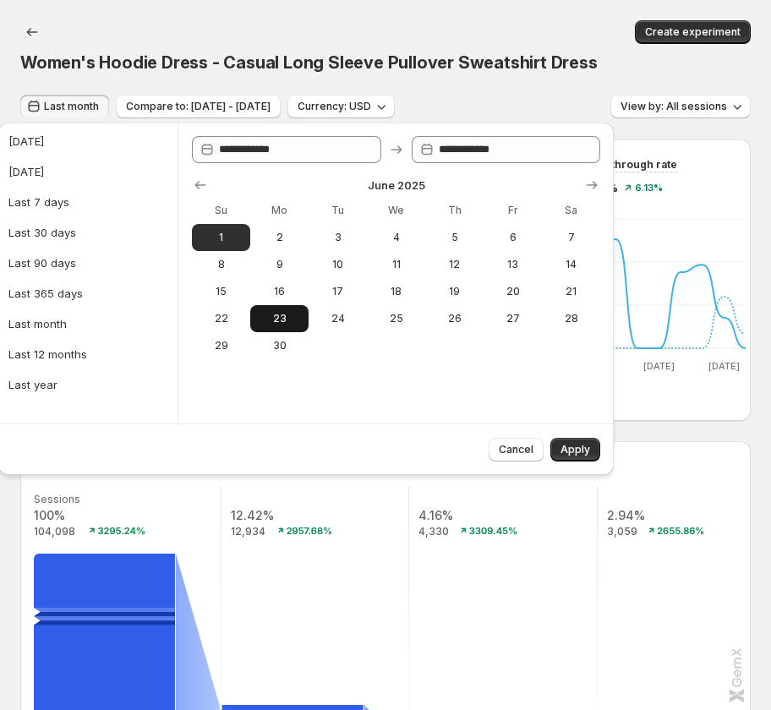
type input "**********"
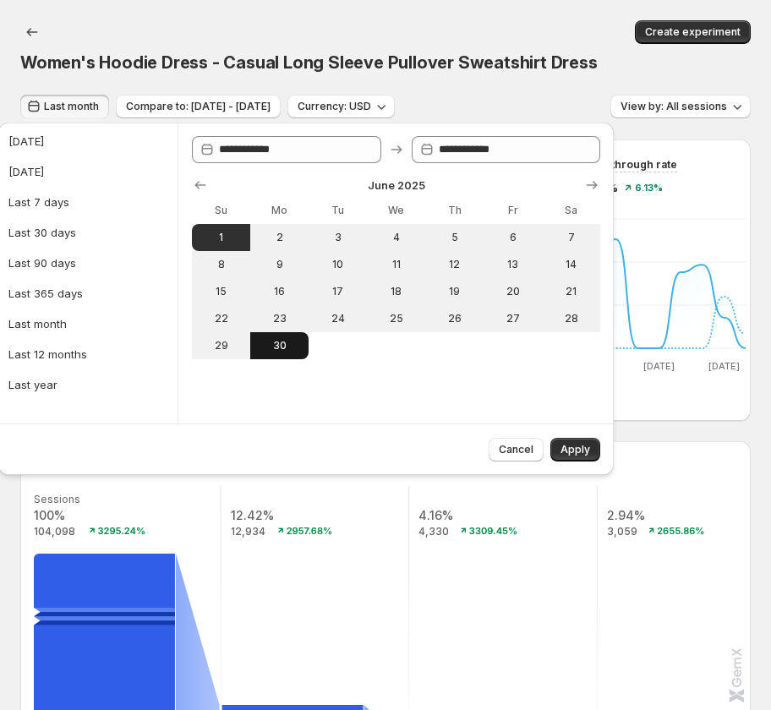
click at [283, 340] on span "30" at bounding box center [279, 346] width 45 height 14
type input "**********"
click at [587, 441] on button "Apply" at bounding box center [575, 450] width 50 height 24
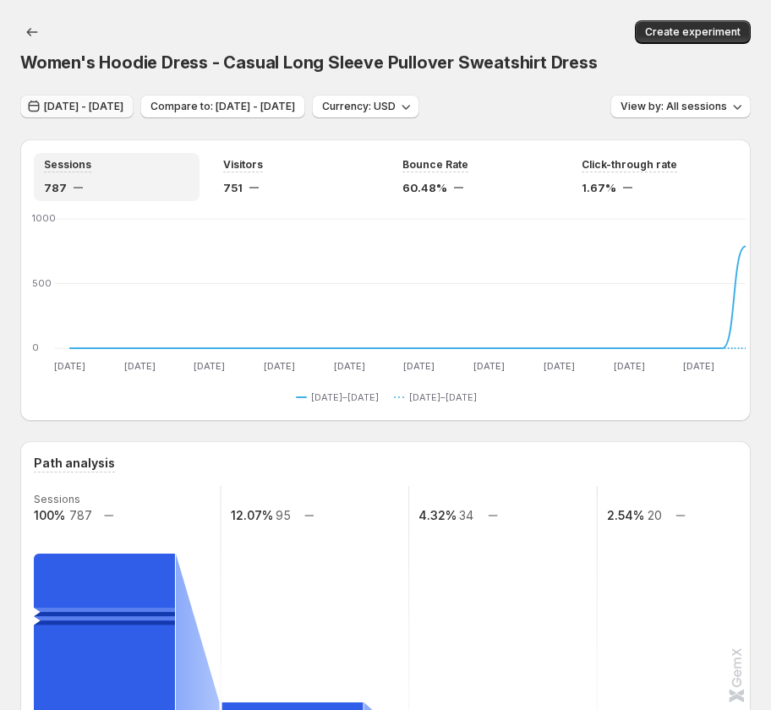
click at [90, 107] on span "May 31, 2025 - Jun 29, 2025" at bounding box center [83, 107] width 79 height 14
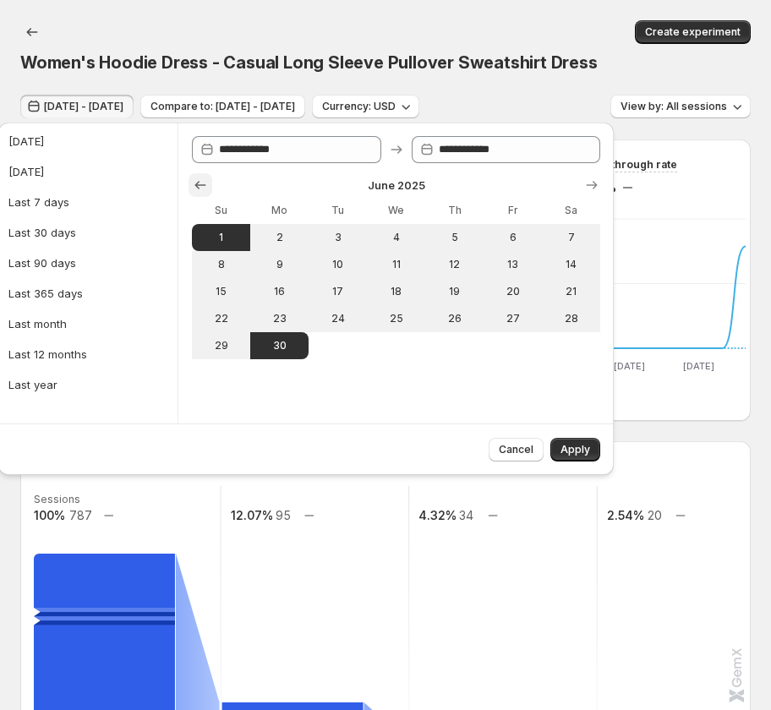
click at [194, 186] on icon "Show previous month, May 2025" at bounding box center [200, 185] width 17 height 17
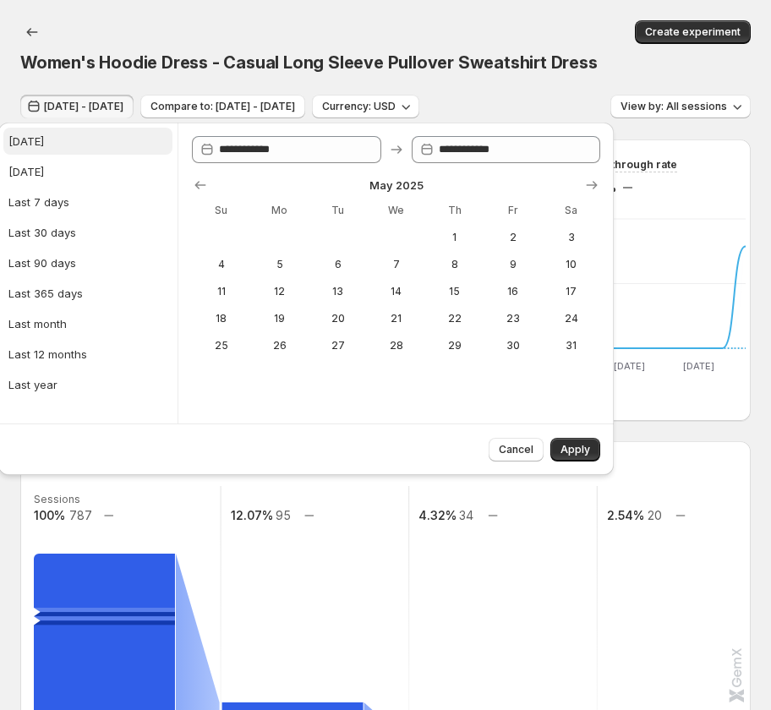
drag, startPoint x: 52, startPoint y: 140, endPoint x: 74, endPoint y: 137, distance: 22.2
click at [52, 139] on button "Today" at bounding box center [87, 141] width 169 height 27
type input "**********"
click at [450, 234] on span "1" at bounding box center [454, 238] width 45 height 14
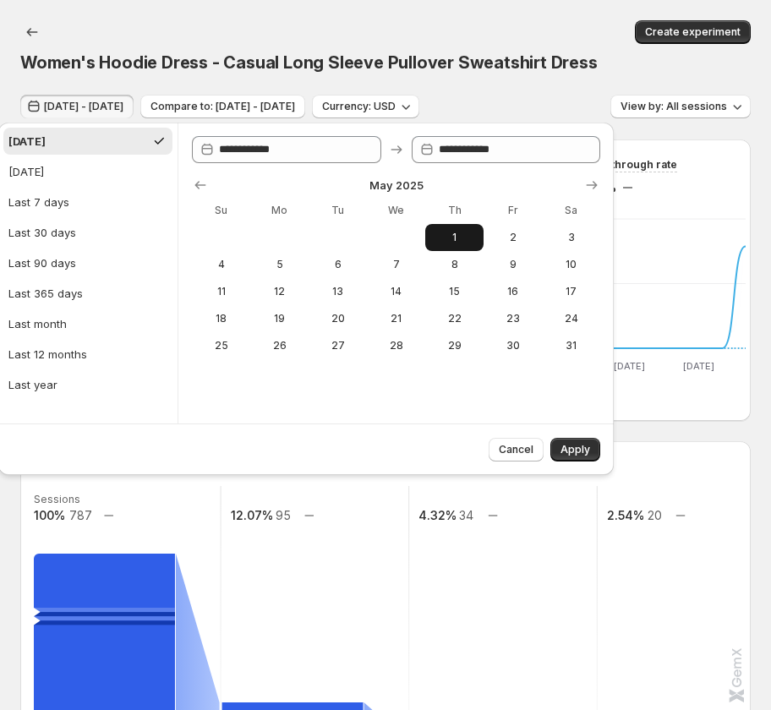
type input "**********"
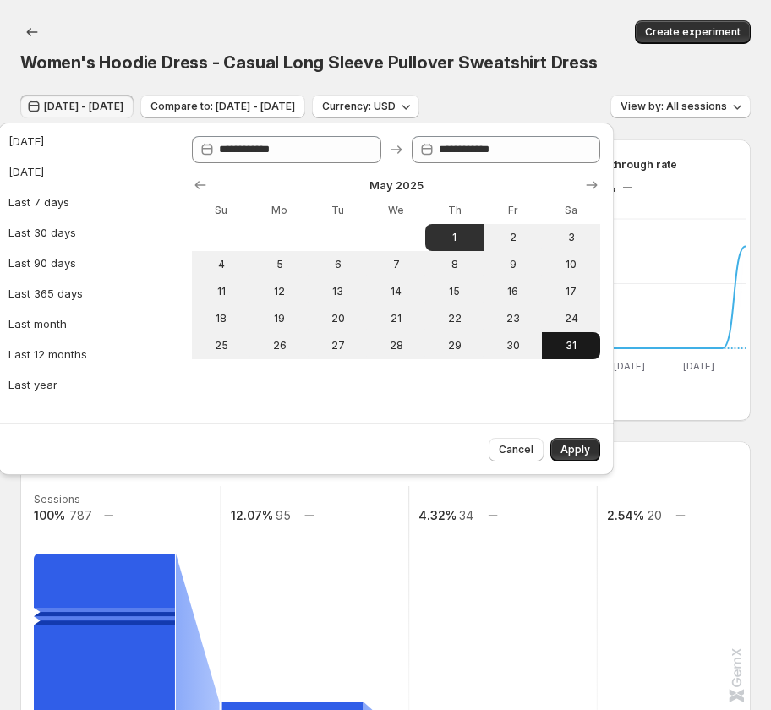
click at [567, 341] on span "31" at bounding box center [570, 346] width 45 height 14
type input "**********"
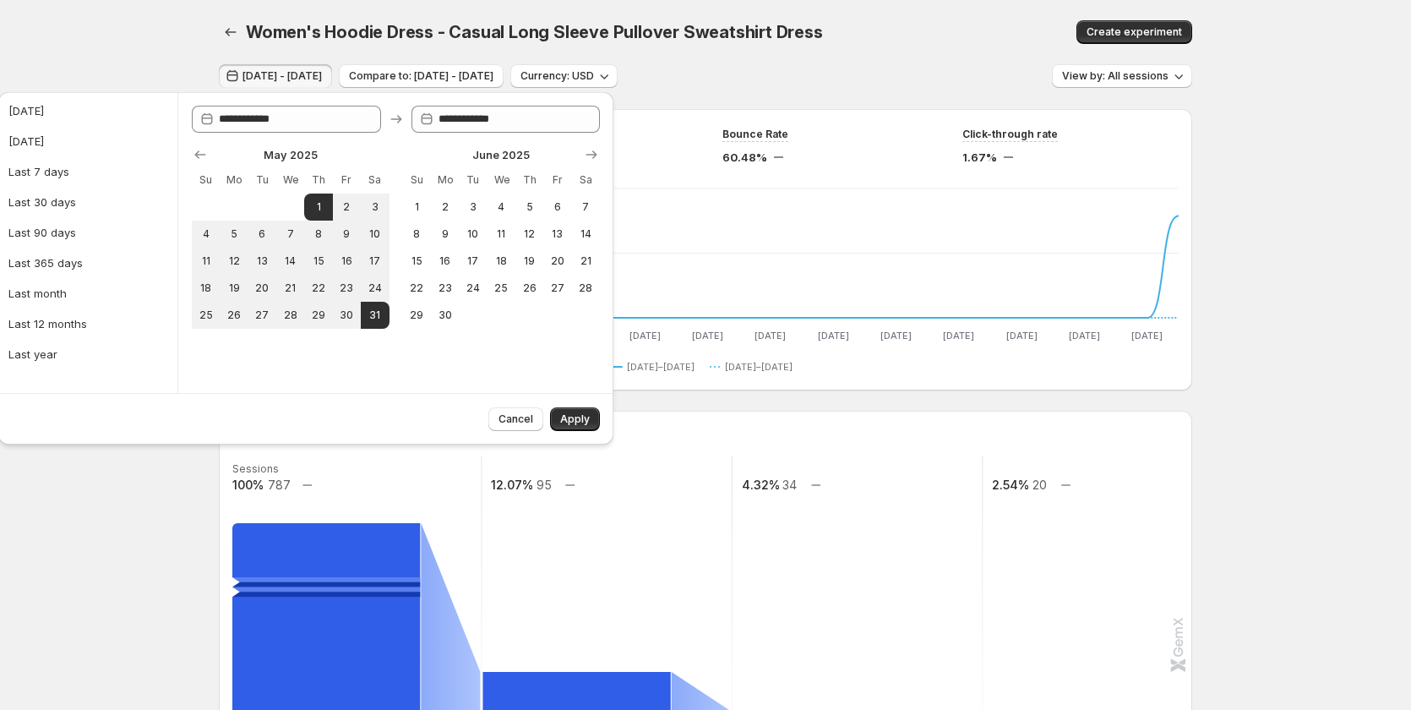
click at [272, 354] on div "**********" at bounding box center [395, 242] width 436 height 301
click at [591, 155] on icon "Show next month, July 2025" at bounding box center [591, 154] width 17 height 17
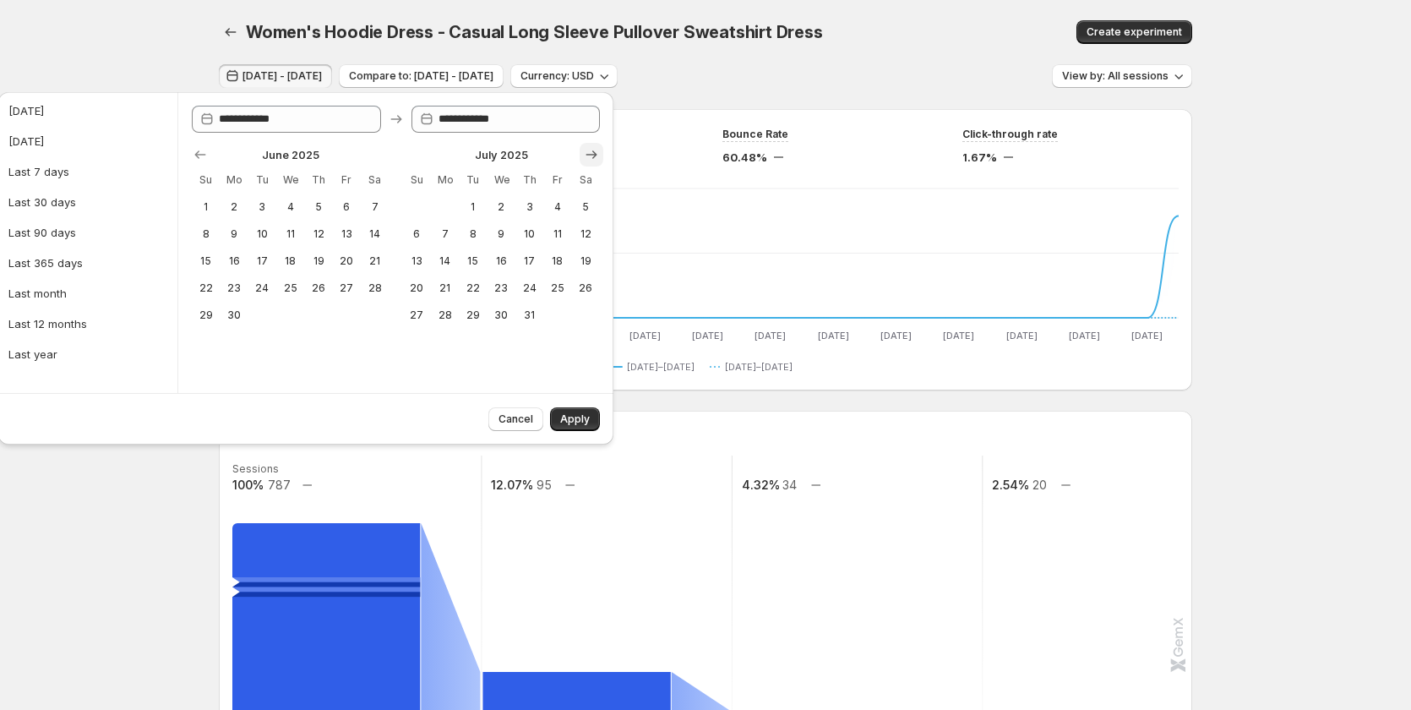
click at [584, 156] on icon "Show next month, August 2025" at bounding box center [591, 154] width 17 height 17
click at [584, 156] on icon "Show next month, September 2025" at bounding box center [591, 154] width 17 height 17
click at [584, 156] on icon "Show next month, October 2025" at bounding box center [591, 154] width 17 height 17
click at [202, 150] on icon "Show previous month, September 2025" at bounding box center [200, 154] width 17 height 17
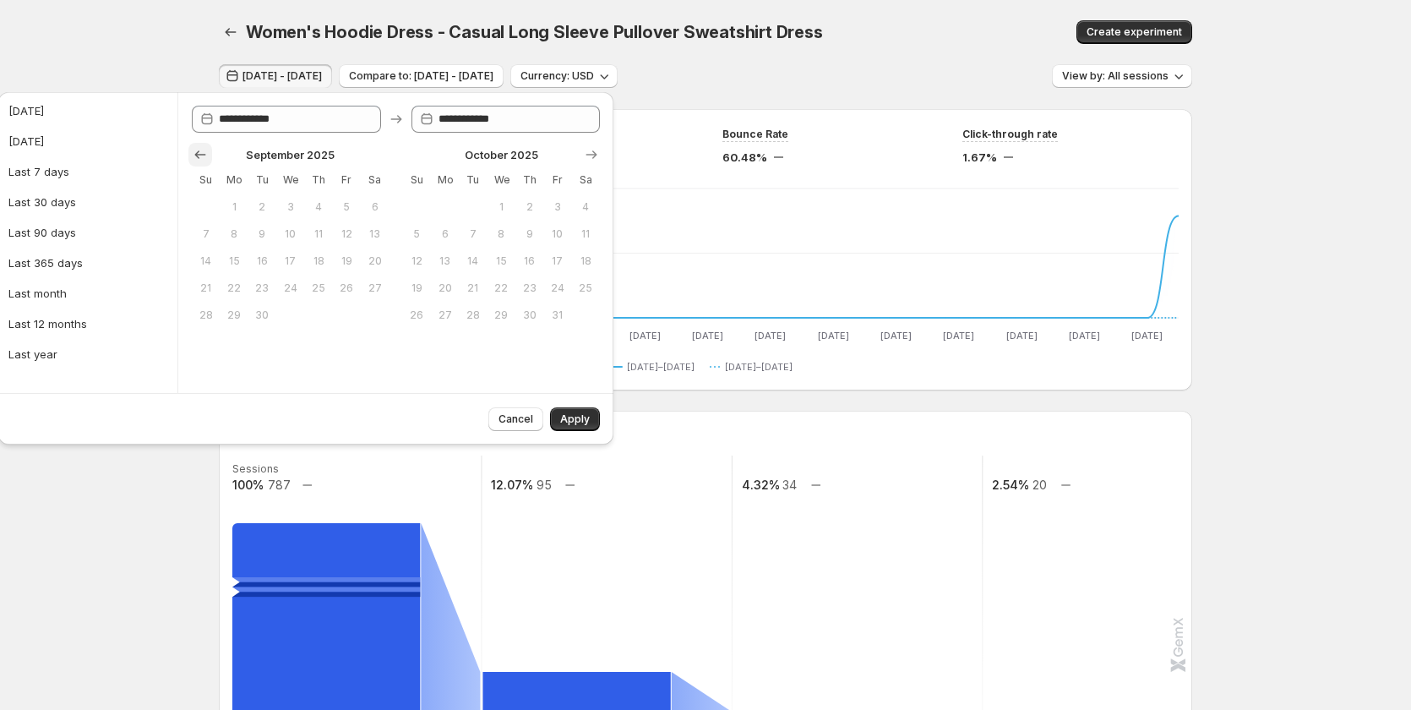
click at [197, 155] on icon "Show previous month, August 2025" at bounding box center [200, 154] width 11 height 8
click at [192, 158] on icon "Show previous month, July 2025" at bounding box center [200, 154] width 17 height 17
click at [559, 202] on span "1" at bounding box center [557, 207] width 14 height 14
type input "**********"
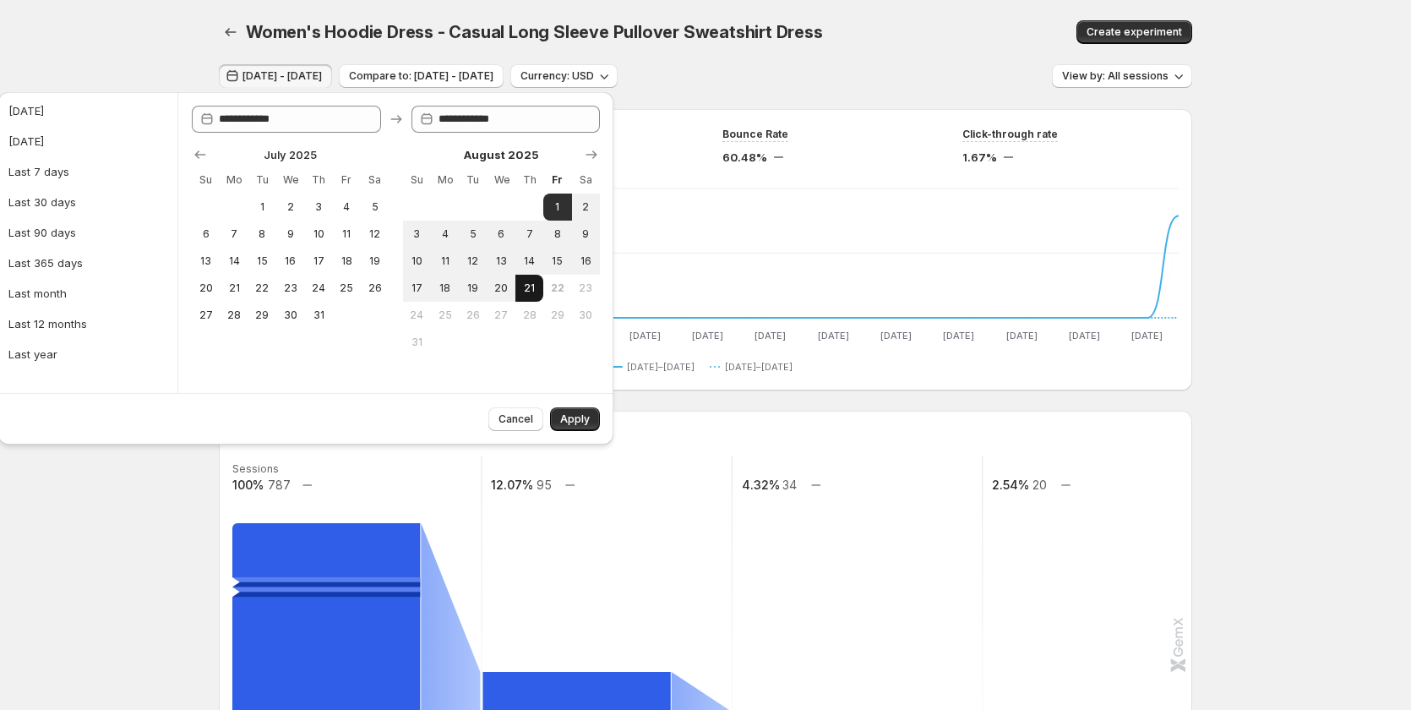
click at [526, 286] on span "21" at bounding box center [529, 288] width 14 height 14
type input "**********"
click at [570, 420] on span "Apply" at bounding box center [575, 419] width 30 height 14
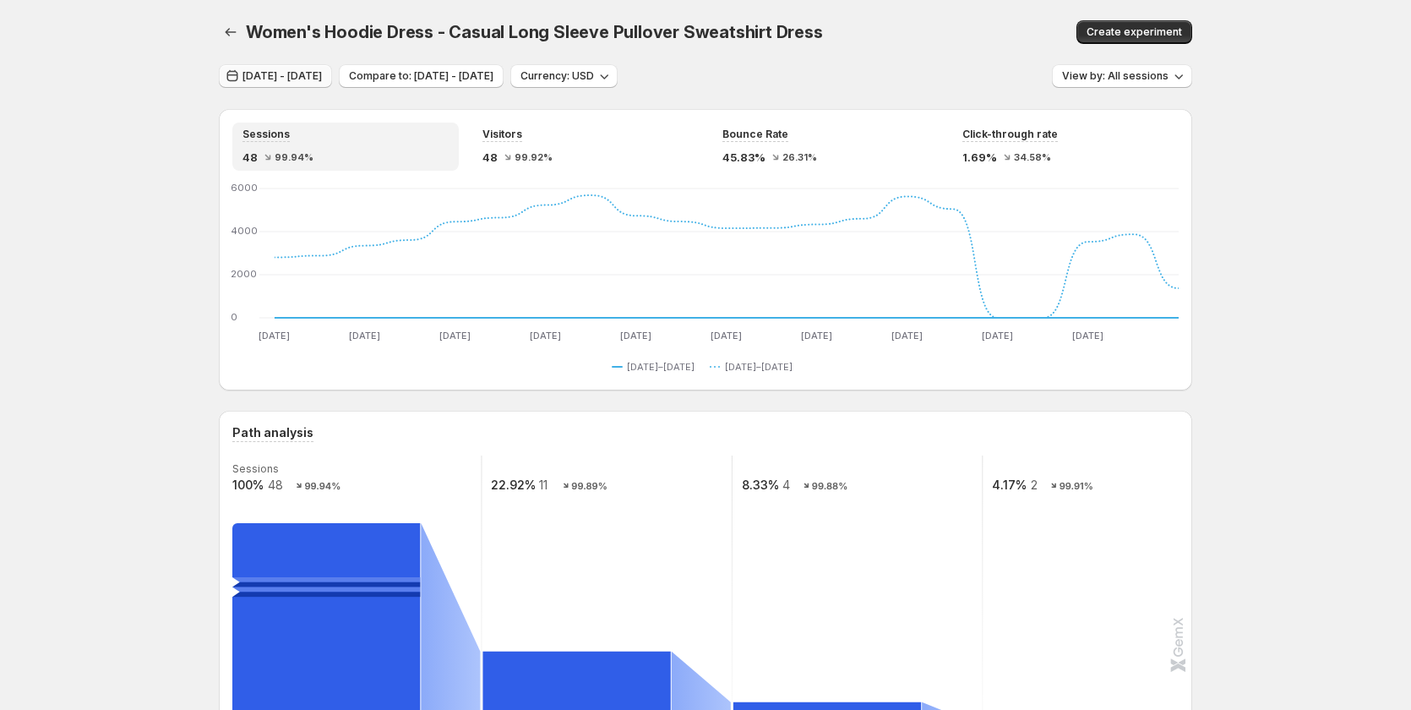
click at [318, 80] on span "Jul 31, 2025 - Aug 20, 2025" at bounding box center [282, 76] width 79 height 14
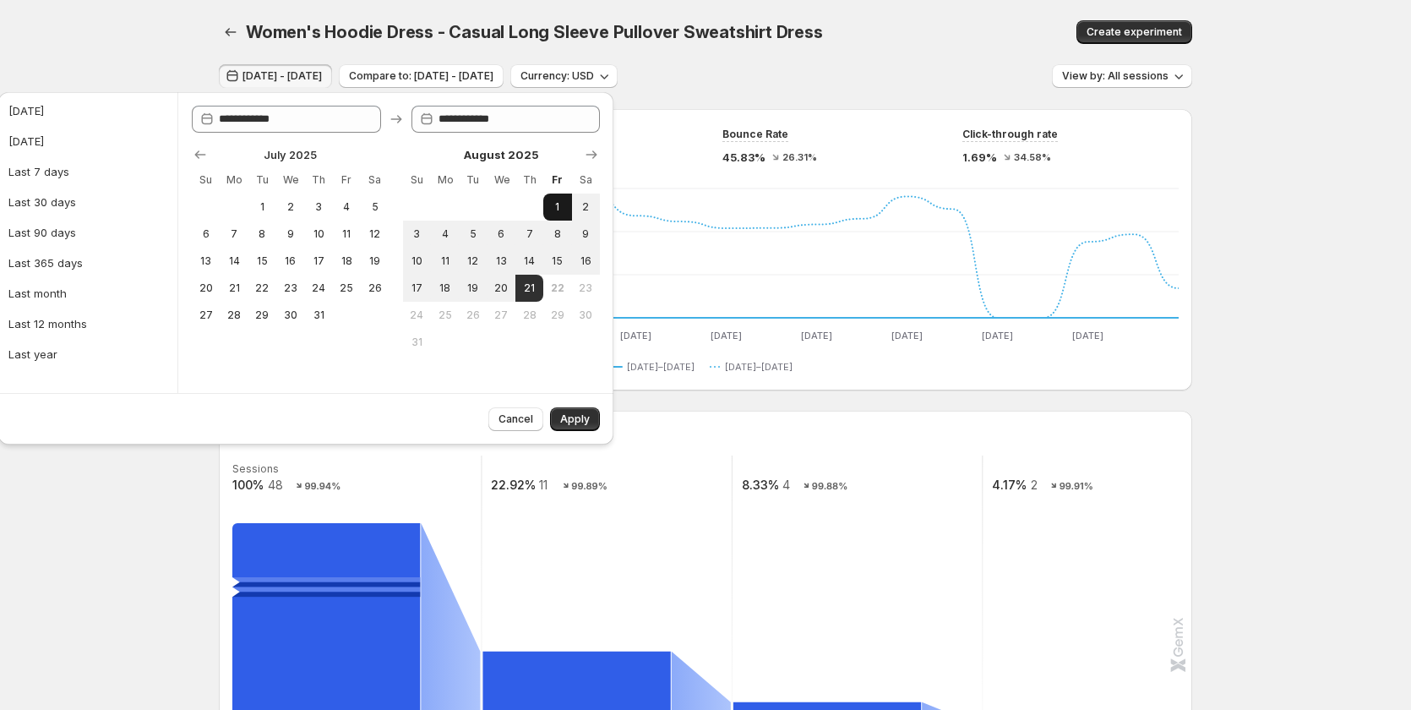
click at [563, 208] on span "1" at bounding box center [557, 207] width 14 height 14
click at [532, 284] on span "21" at bounding box center [529, 288] width 14 height 14
type input "**********"
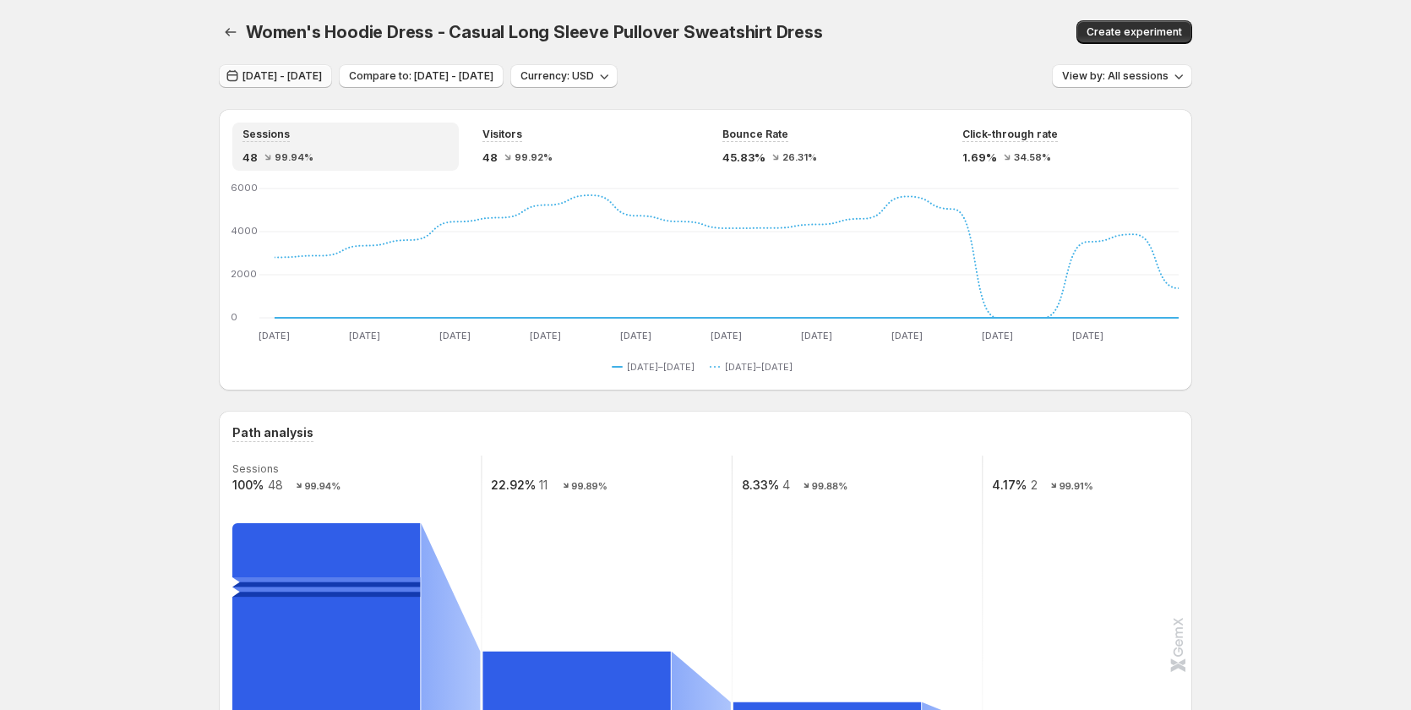
click at [267, 74] on span "Jul 31, 2025 - Aug 20, 2025" at bounding box center [282, 76] width 79 height 14
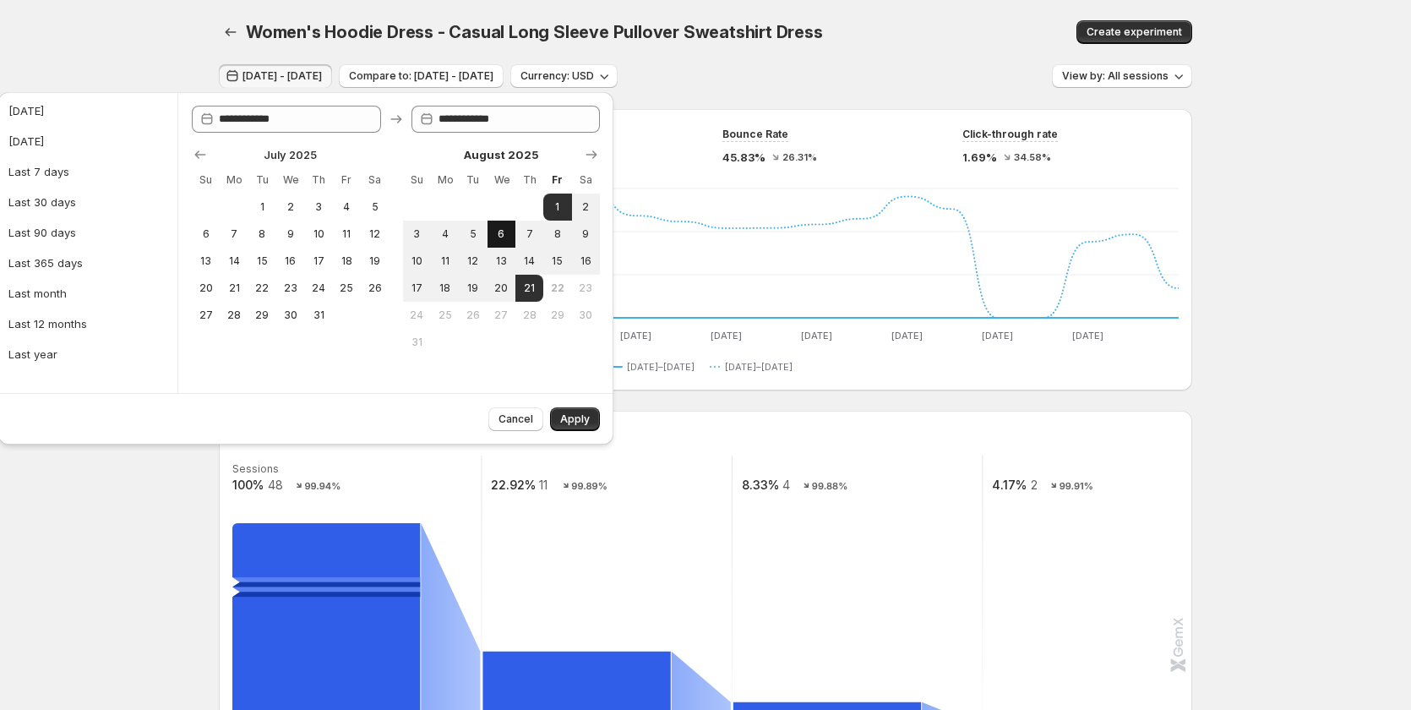
click at [506, 235] on span "6" at bounding box center [501, 234] width 14 height 14
type input "**********"
click at [529, 286] on span "21" at bounding box center [529, 288] width 14 height 14
type input "**********"
click at [591, 414] on button "Apply" at bounding box center [575, 419] width 50 height 24
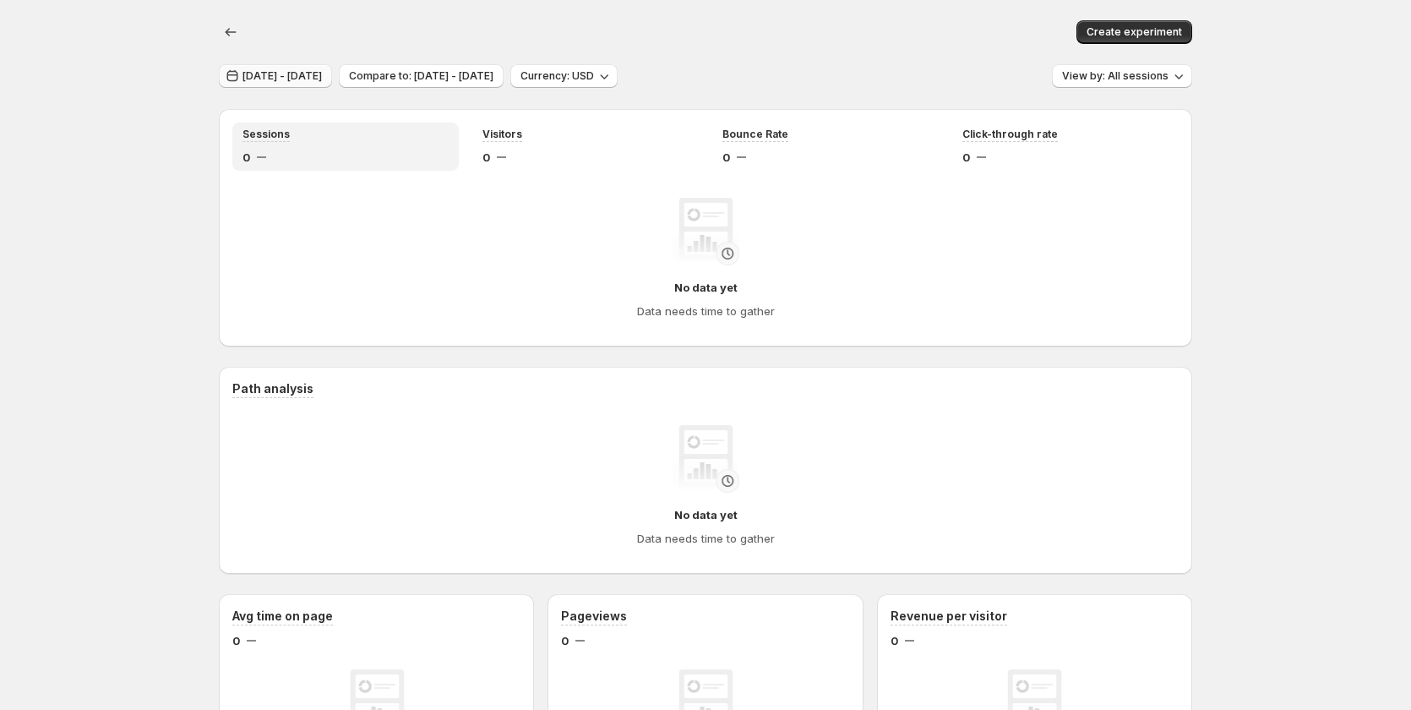
click at [302, 78] on span "Aug 05, 2025 - Aug 20, 2025" at bounding box center [282, 76] width 79 height 14
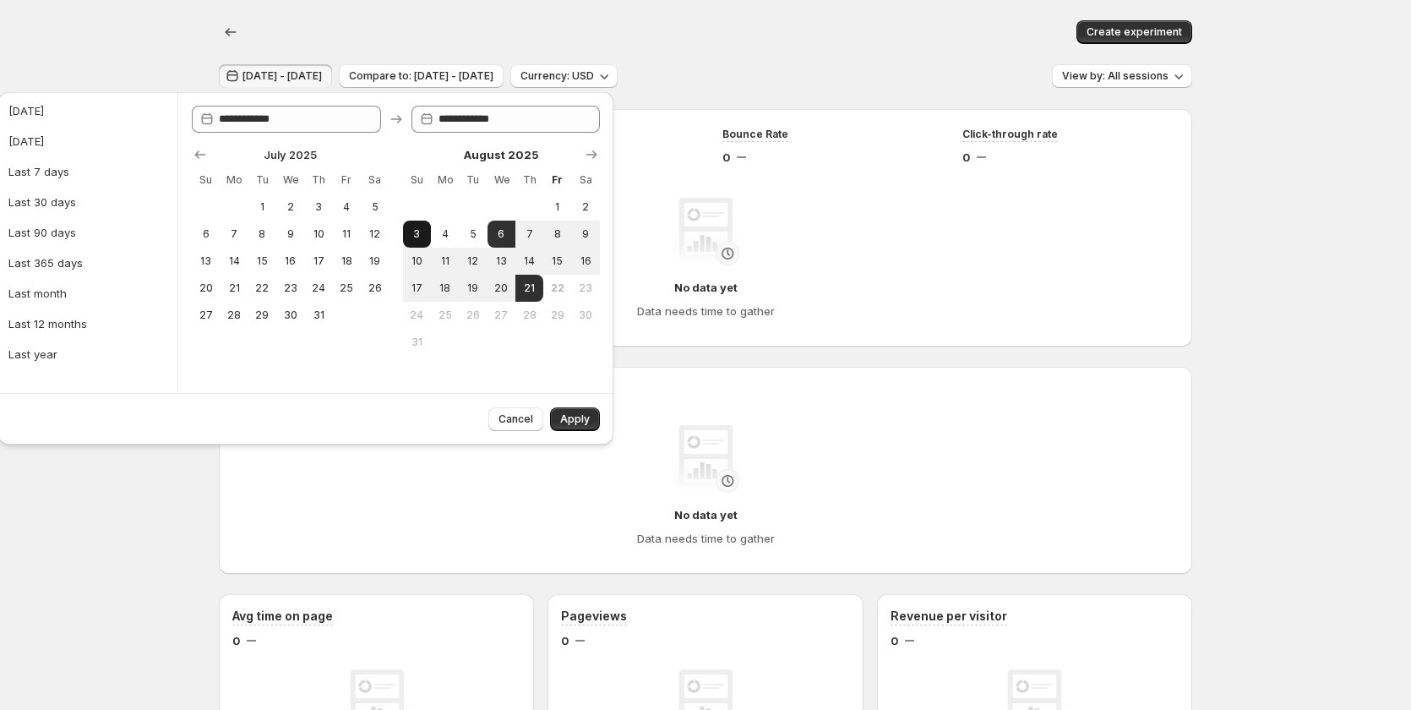
click at [423, 239] on span "3" at bounding box center [417, 234] width 14 height 14
type input "**********"
click at [542, 289] on button "21" at bounding box center [530, 288] width 28 height 27
type input "**********"
click at [584, 425] on span "Apply" at bounding box center [575, 419] width 30 height 14
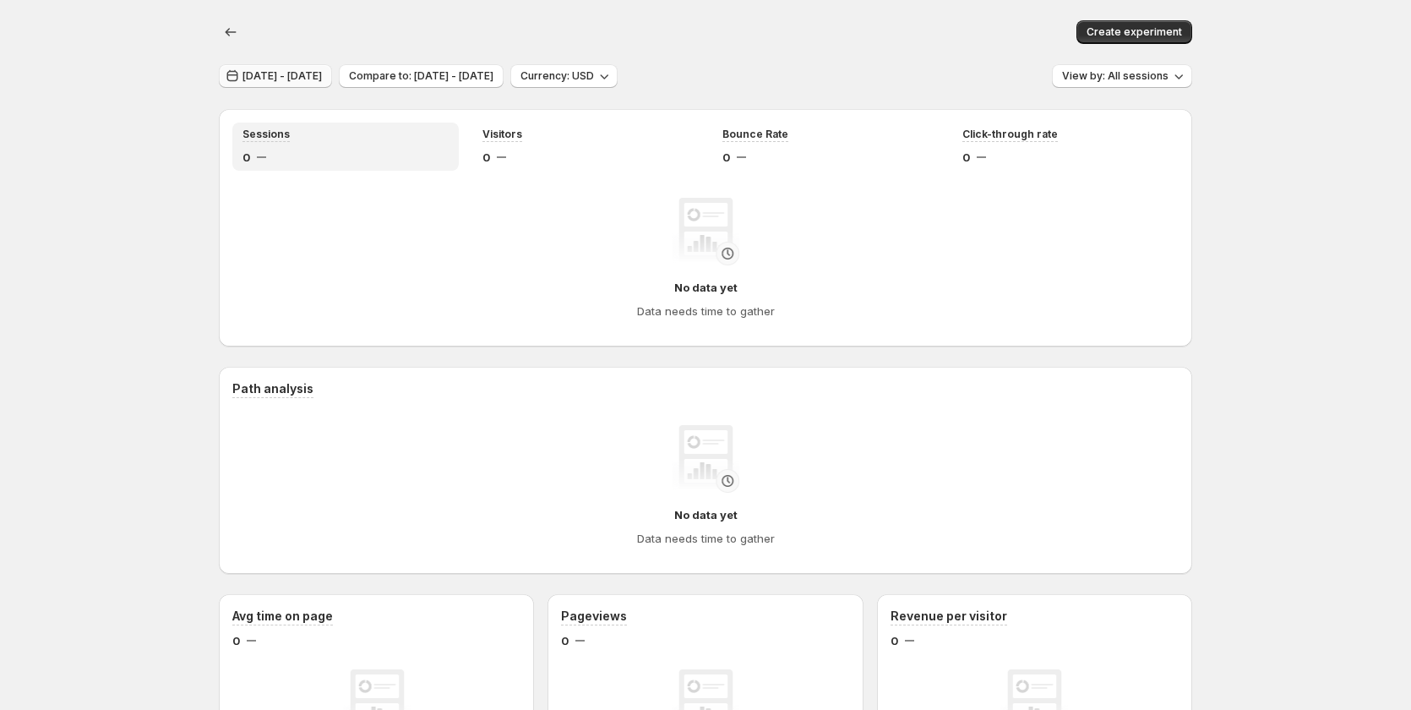
click at [269, 76] on span "Aug 02, 2025 - Aug 20, 2025" at bounding box center [282, 76] width 79 height 14
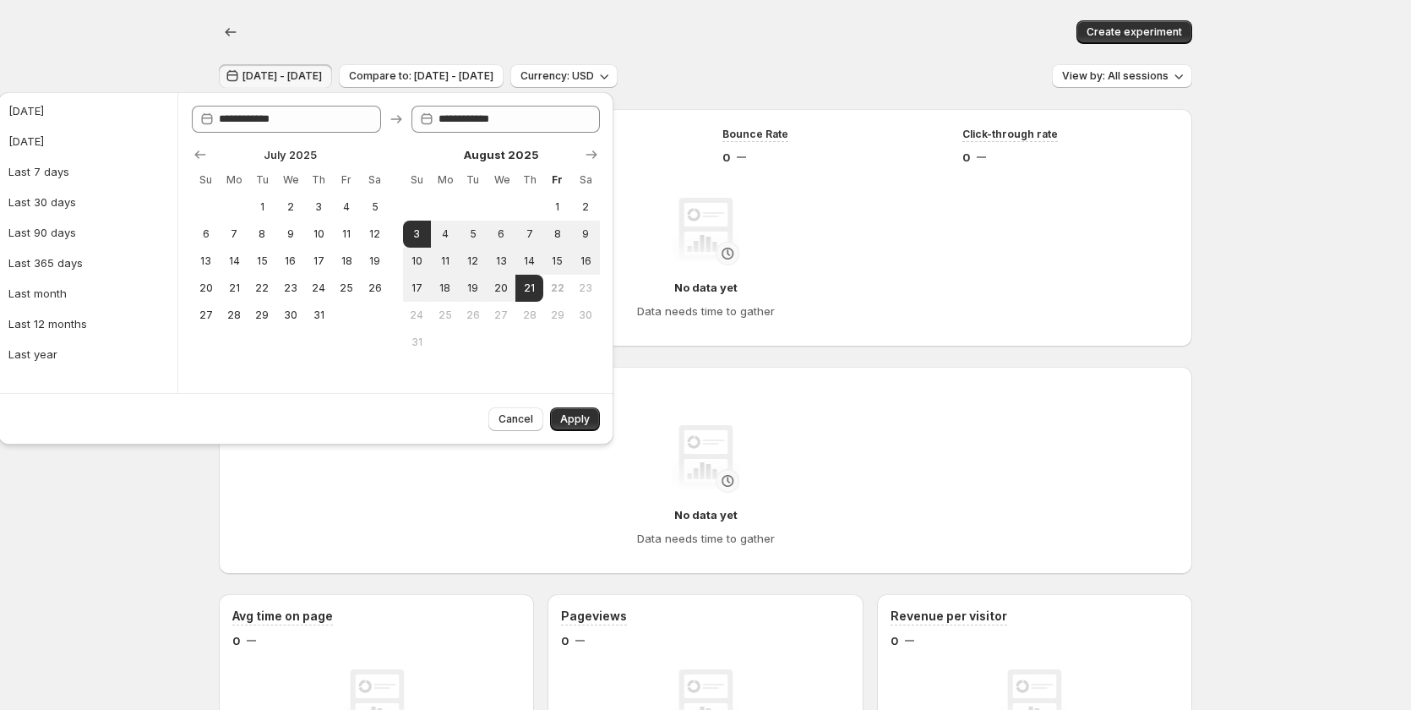
click at [423, 352] on button "31" at bounding box center [417, 342] width 28 height 27
click at [423, 232] on span "3" at bounding box center [417, 234] width 14 height 14
click at [488, 230] on button "6" at bounding box center [502, 234] width 28 height 27
type input "**********"
click at [533, 292] on span "21" at bounding box center [529, 288] width 14 height 14
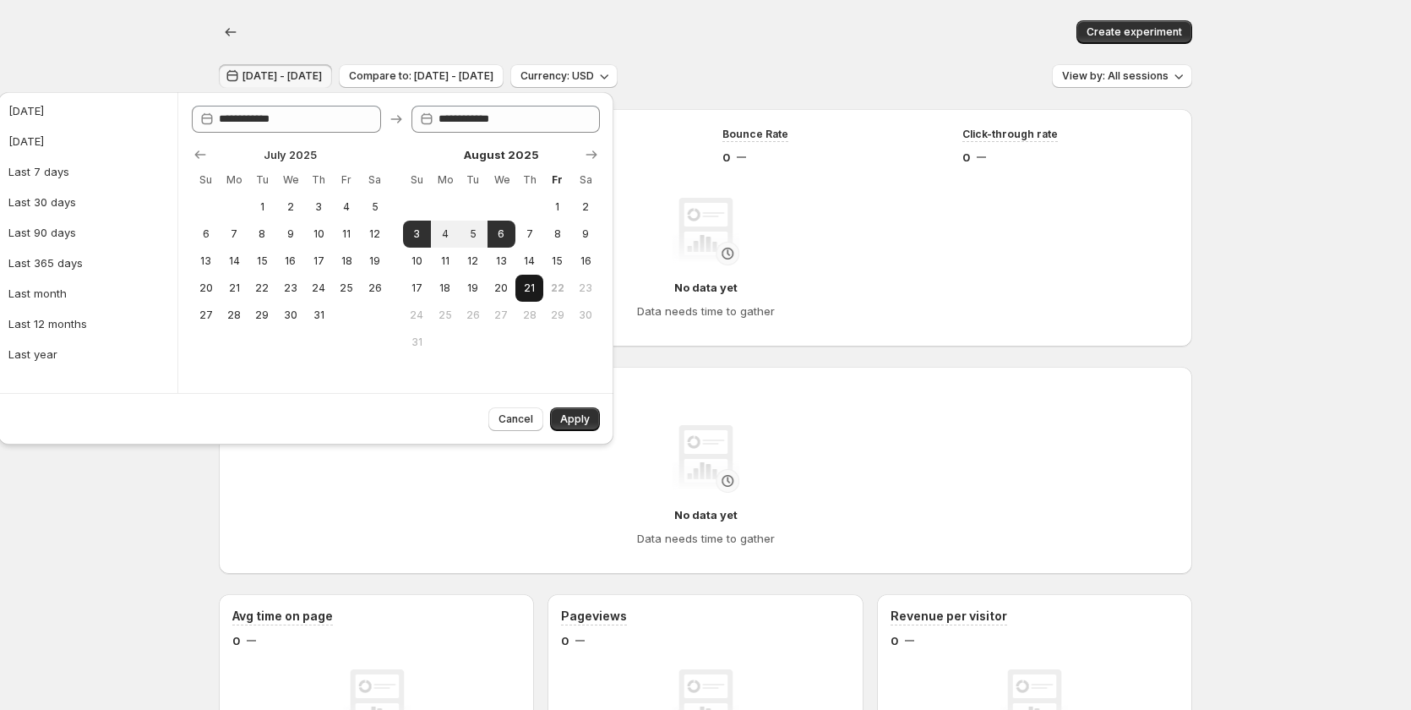
type input "**********"
click at [574, 417] on span "Apply" at bounding box center [575, 419] width 30 height 14
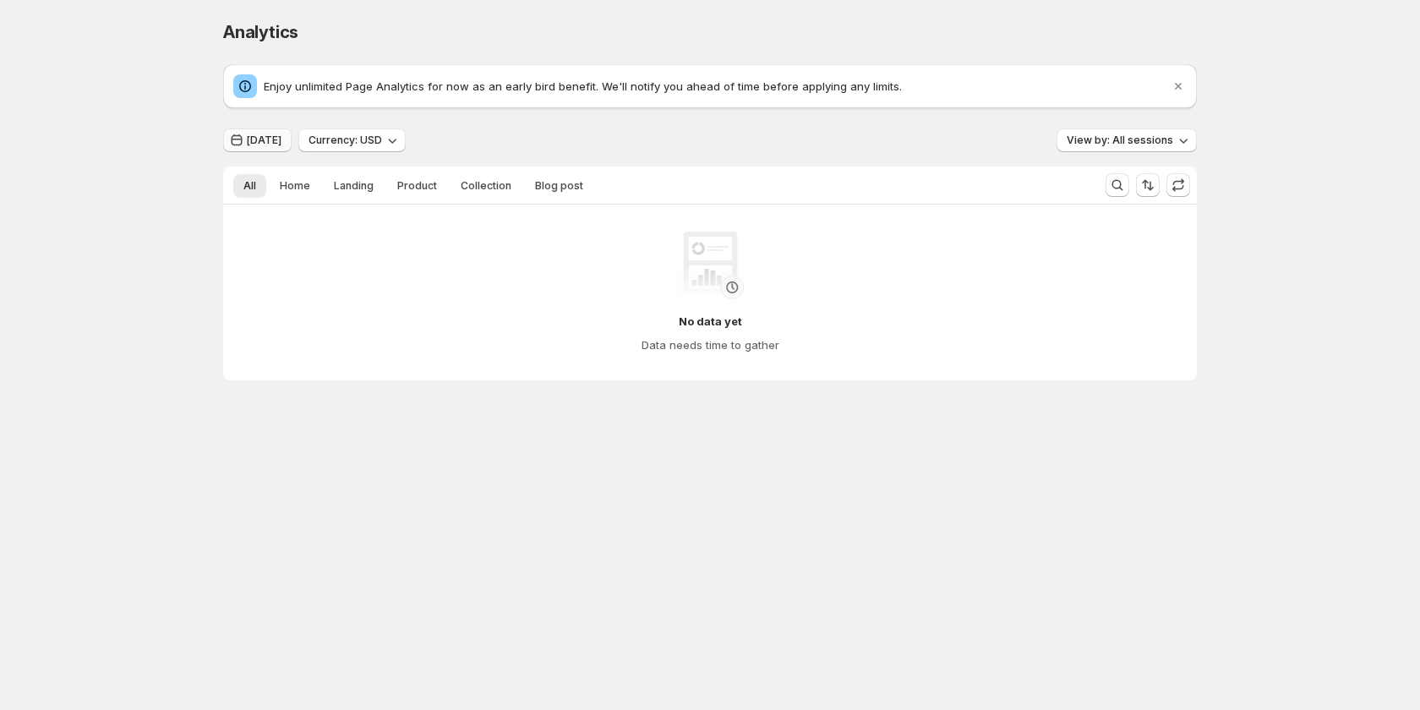
click at [263, 131] on button "[DATE]" at bounding box center [257, 140] width 68 height 24
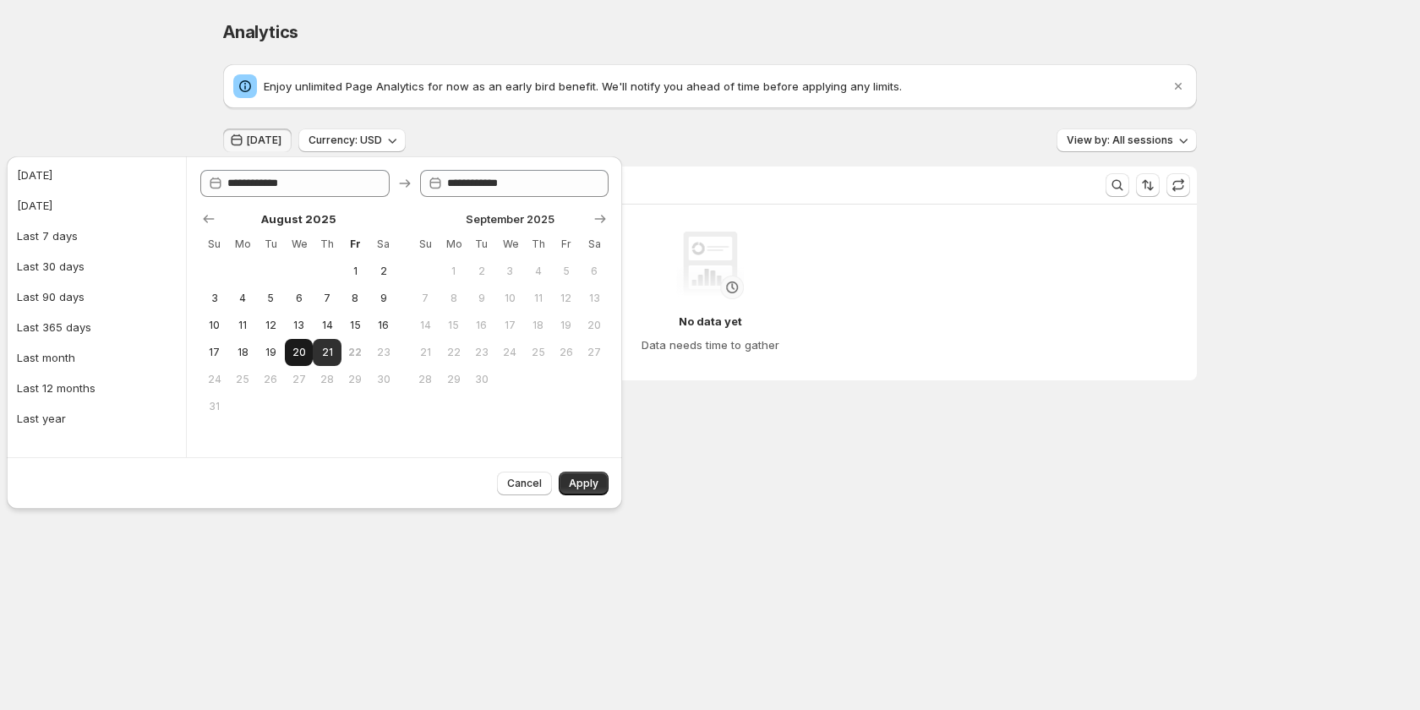
click at [298, 355] on span "20" at bounding box center [299, 353] width 14 height 14
type input "**********"
click at [325, 356] on span "21" at bounding box center [326, 353] width 14 height 14
type input "**********"
click at [588, 487] on span "Apply" at bounding box center [584, 484] width 30 height 14
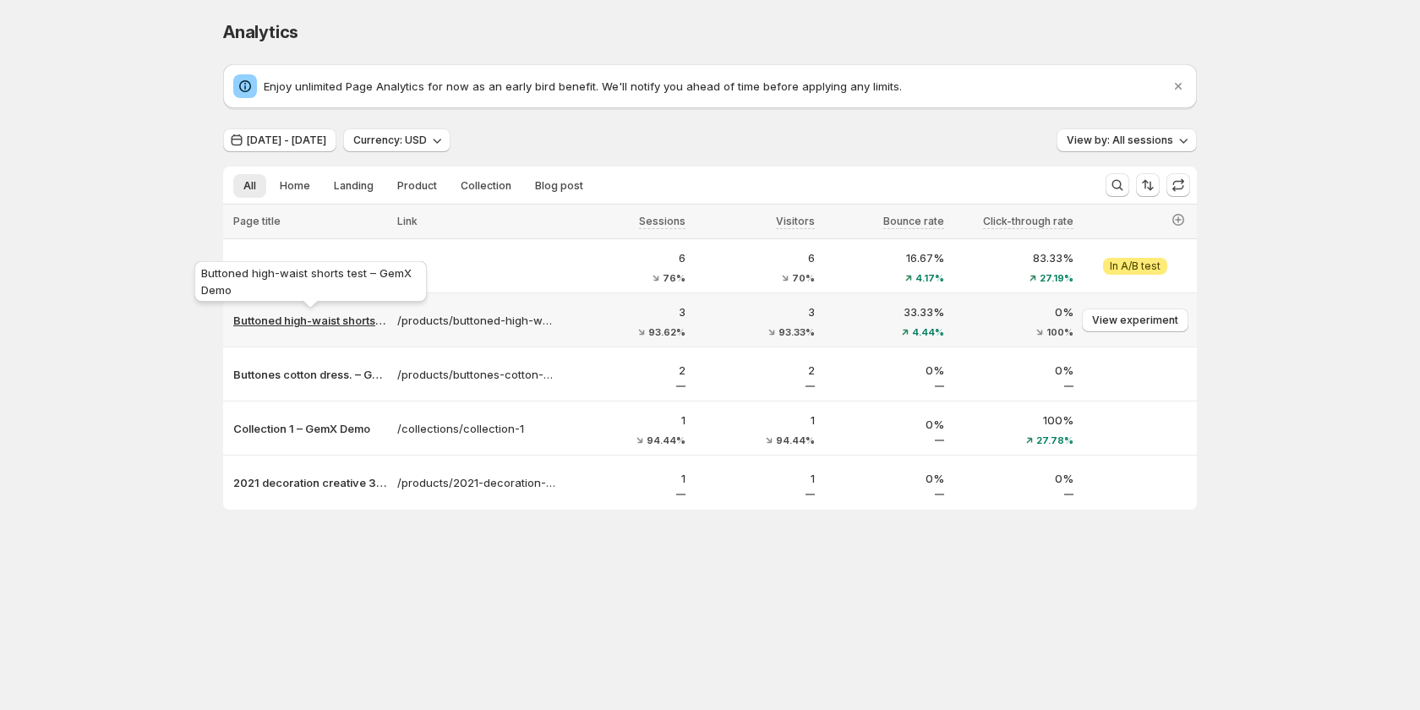
click at [286, 325] on p "Buttoned high-waist shorts test – GemX Demo" at bounding box center [310, 320] width 154 height 17
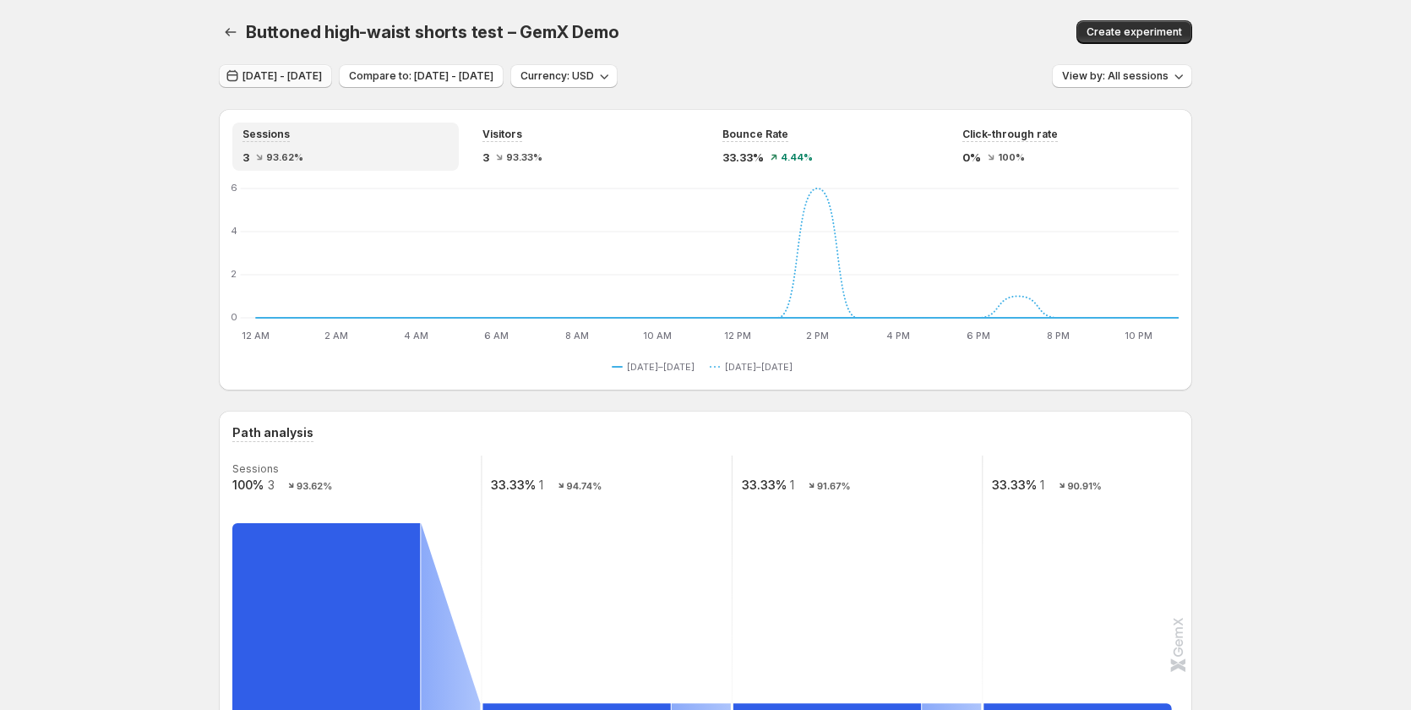
click at [292, 76] on span "Aug 19, 2025 - Aug 20, 2025" at bounding box center [282, 76] width 79 height 14
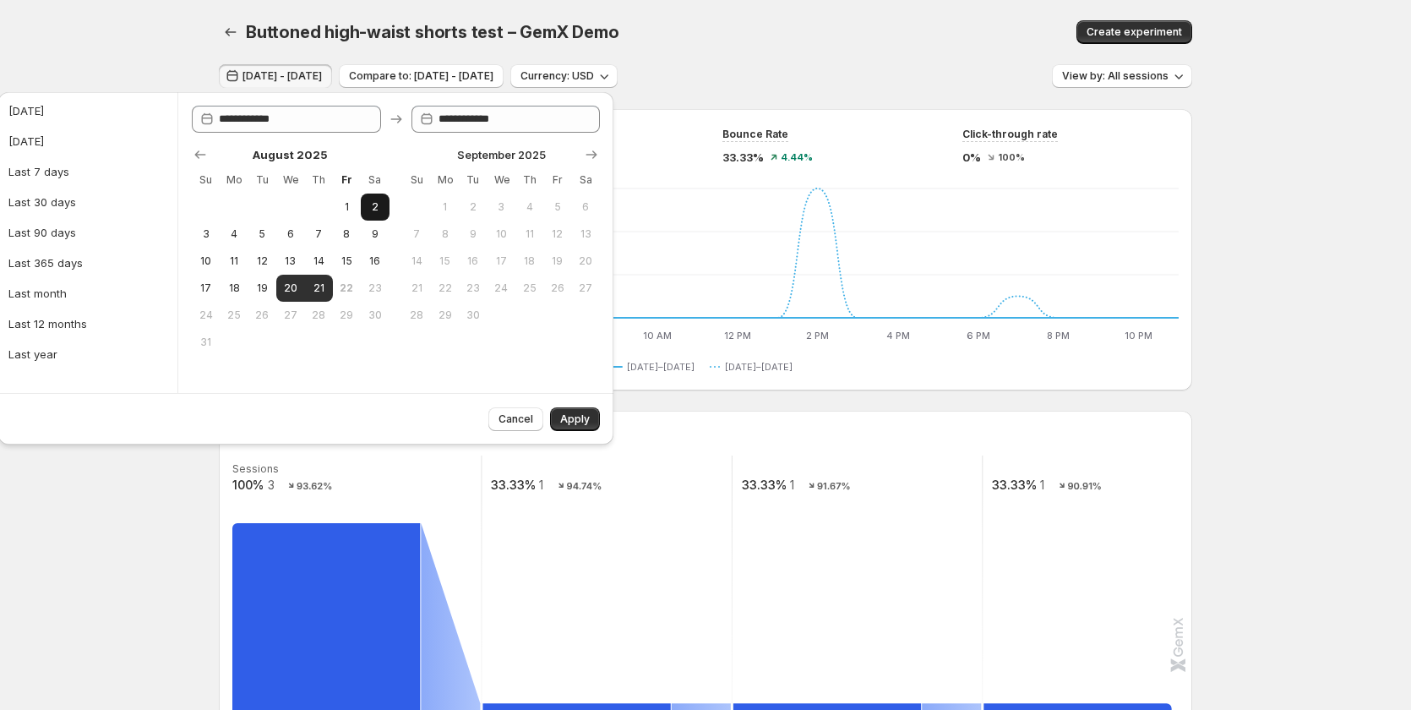
click at [373, 210] on span "2" at bounding box center [375, 207] width 14 height 14
type input "**********"
click at [316, 277] on button "21" at bounding box center [318, 288] width 28 height 27
type input "**********"
click at [592, 420] on button "Apply" at bounding box center [575, 419] width 50 height 24
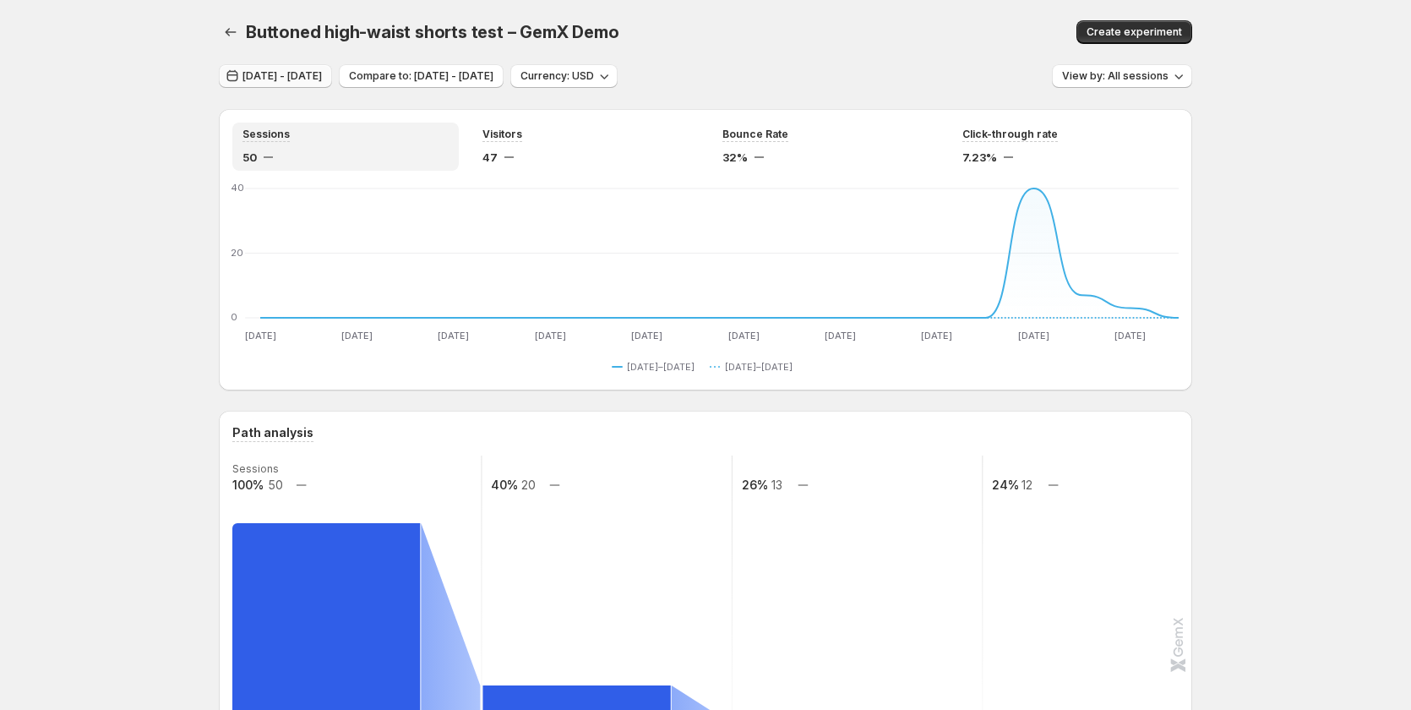
click at [312, 79] on span "Aug 01, 2025 - Aug 20, 2025" at bounding box center [282, 76] width 79 height 14
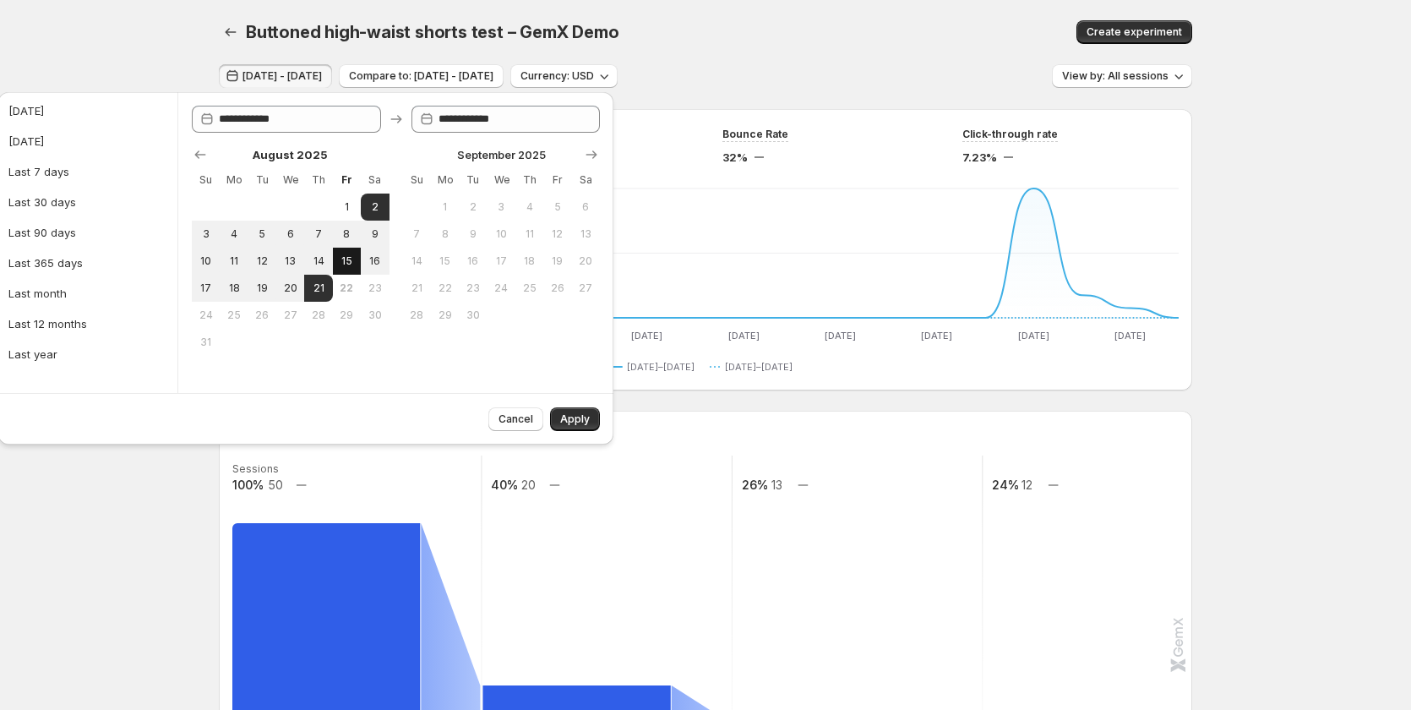
click at [348, 256] on span "15" at bounding box center [347, 261] width 14 height 14
type input "**********"
click at [320, 282] on span "21" at bounding box center [318, 288] width 14 height 14
type input "**********"
click at [575, 412] on button "Apply" at bounding box center [575, 419] width 50 height 24
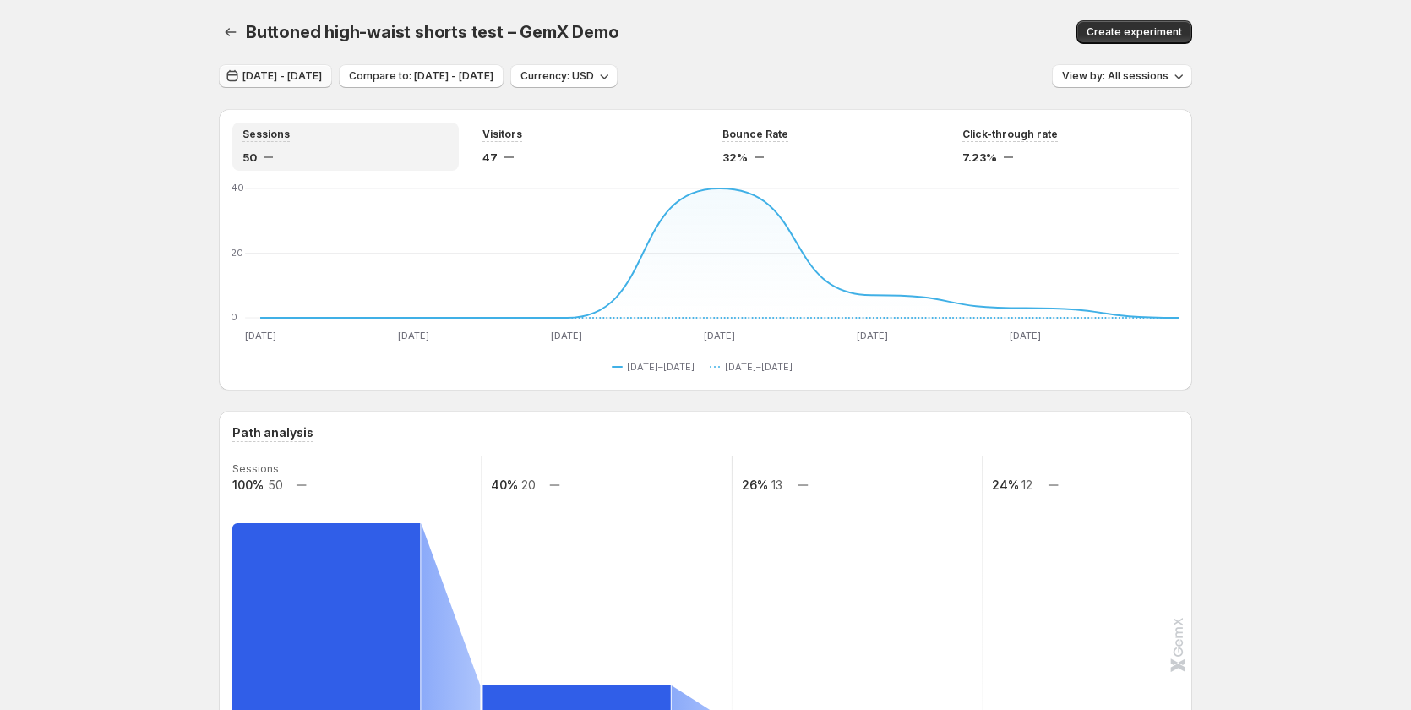
click at [257, 73] on span "Aug 14, 2025 - Aug 20, 2025" at bounding box center [282, 76] width 79 height 14
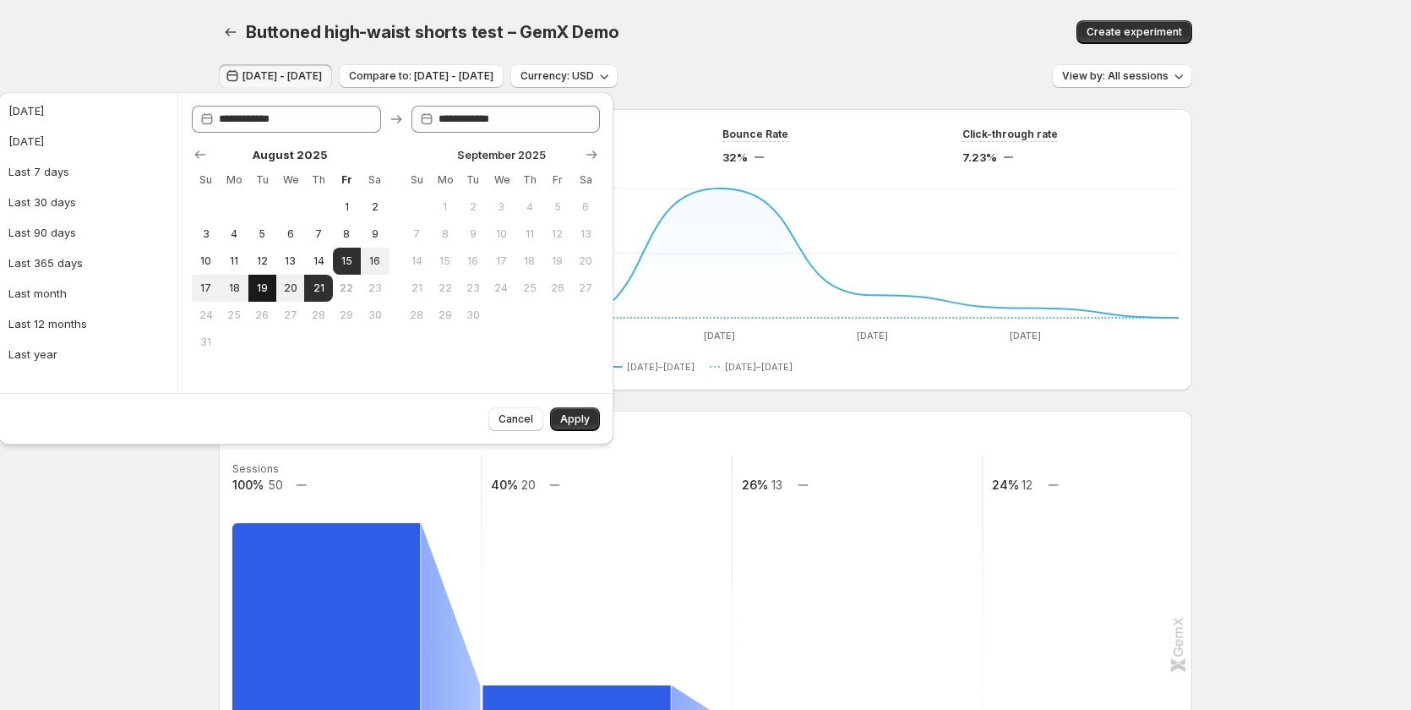
click at [260, 291] on span "19" at bounding box center [262, 288] width 14 height 14
type input "**********"
click at [312, 290] on span "21" at bounding box center [318, 288] width 14 height 14
type input "**********"
click at [576, 413] on span "Apply" at bounding box center [575, 419] width 30 height 14
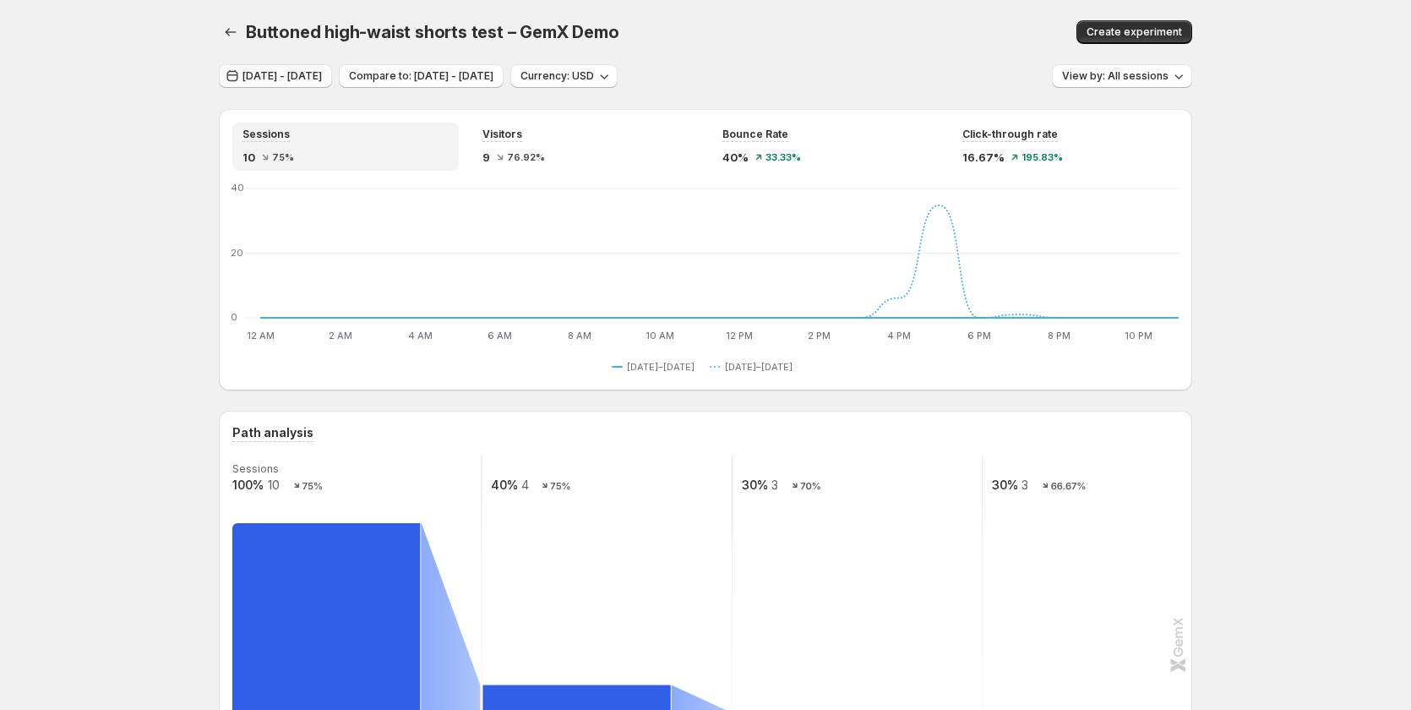
click at [277, 74] on span "Aug 18, 2025 - Aug 20, 2025" at bounding box center [282, 76] width 79 height 14
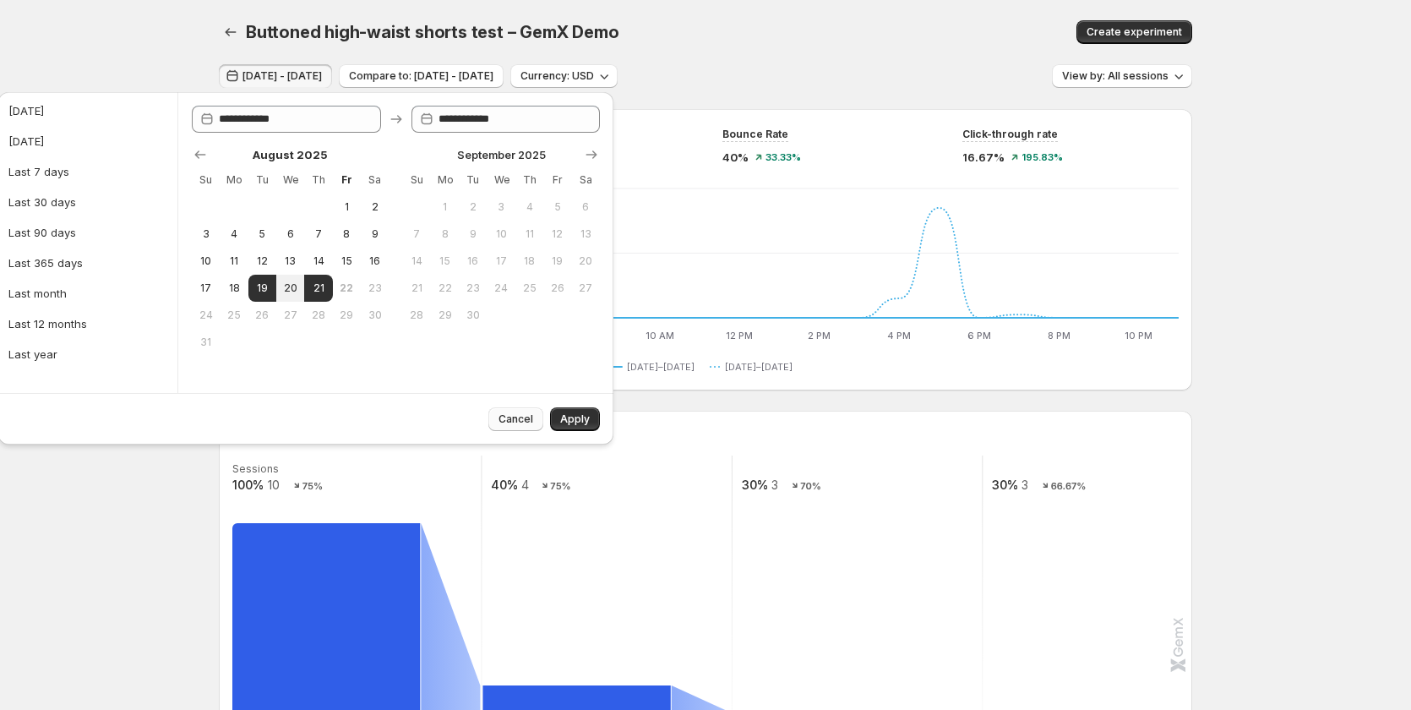
click at [505, 422] on span "Cancel" at bounding box center [516, 419] width 35 height 14
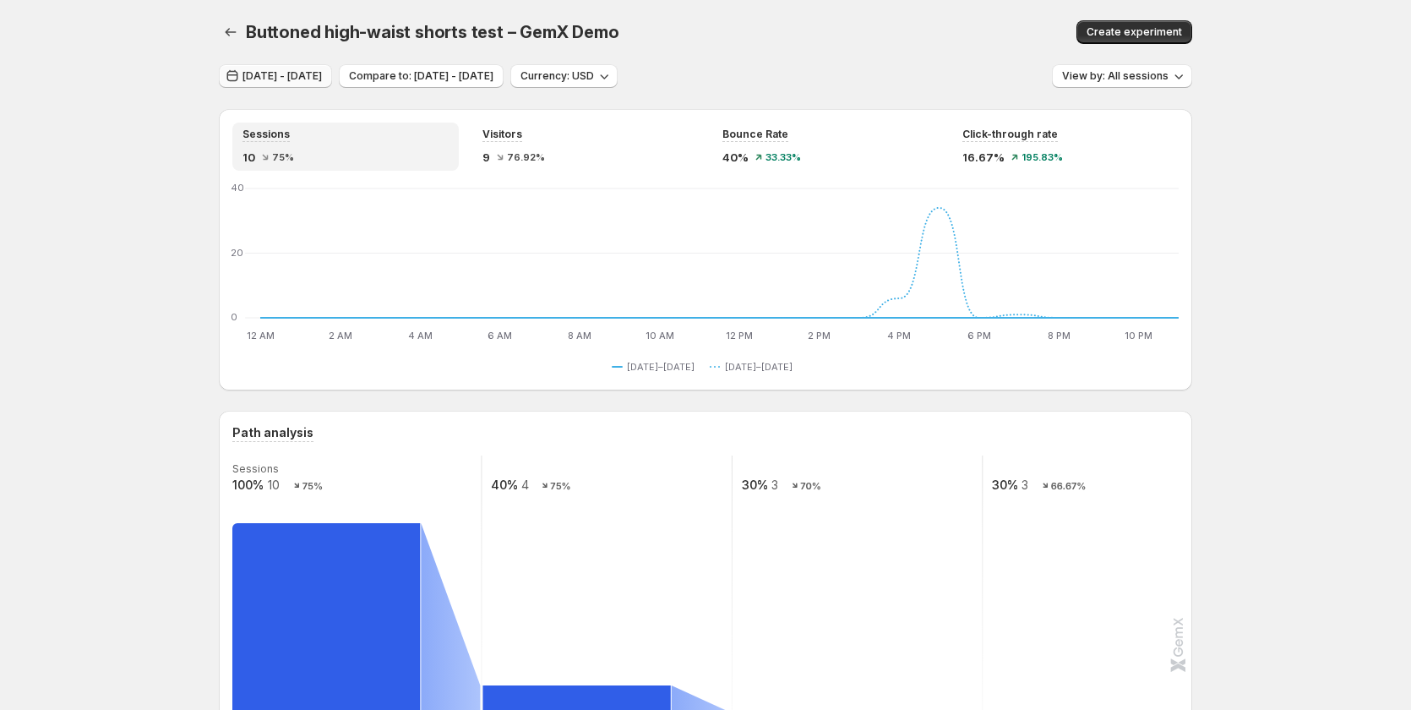
click at [262, 70] on span "Aug 18, 2025 - Aug 20, 2025" at bounding box center [282, 76] width 79 height 14
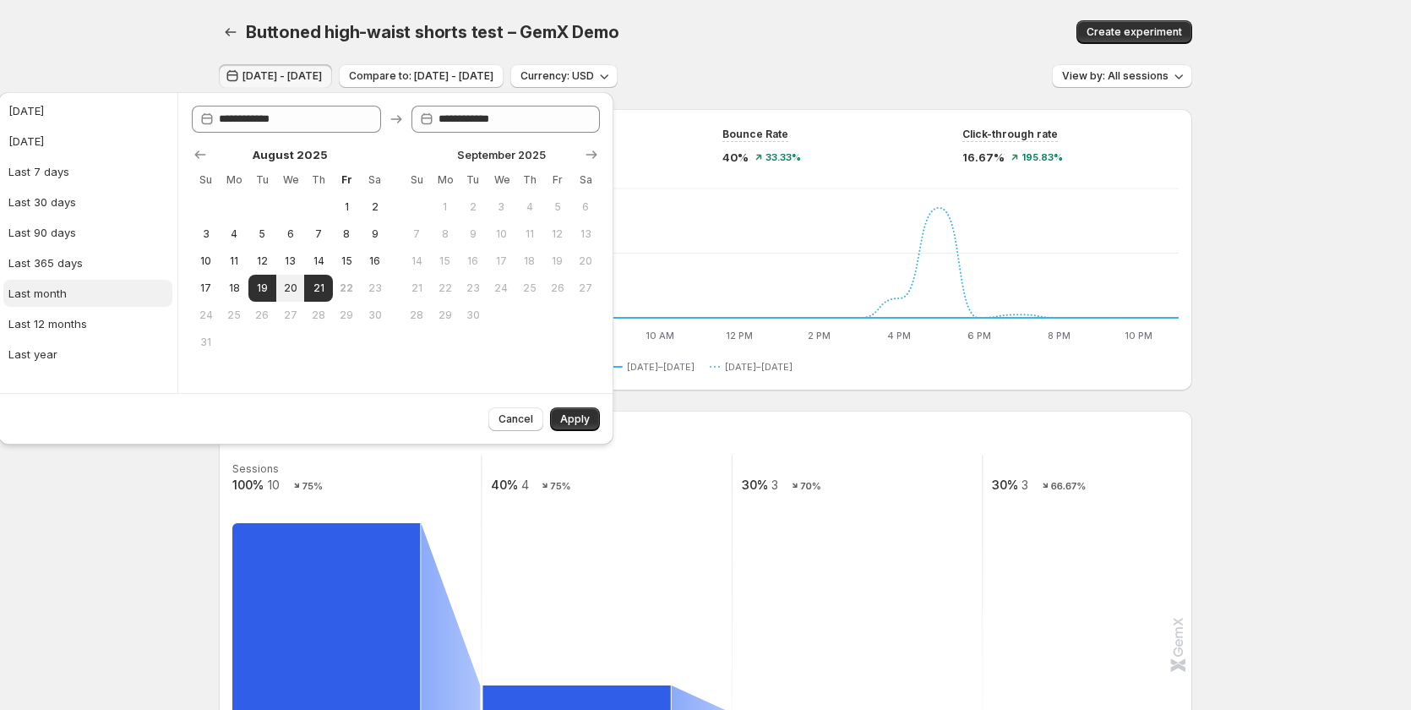
click at [49, 283] on button "Last month" at bounding box center [87, 293] width 169 height 27
type input "**********"
click at [185, 155] on div "August 2025 Su Mo Tu We Th Fr Sa 1 2 3 4 5 6 7 8 9 10 11 12 13 14 15 16 17 18 1…" at bounding box center [389, 244] width 422 height 223
click at [194, 155] on icon "Show previous month, July 2025" at bounding box center [200, 154] width 17 height 17
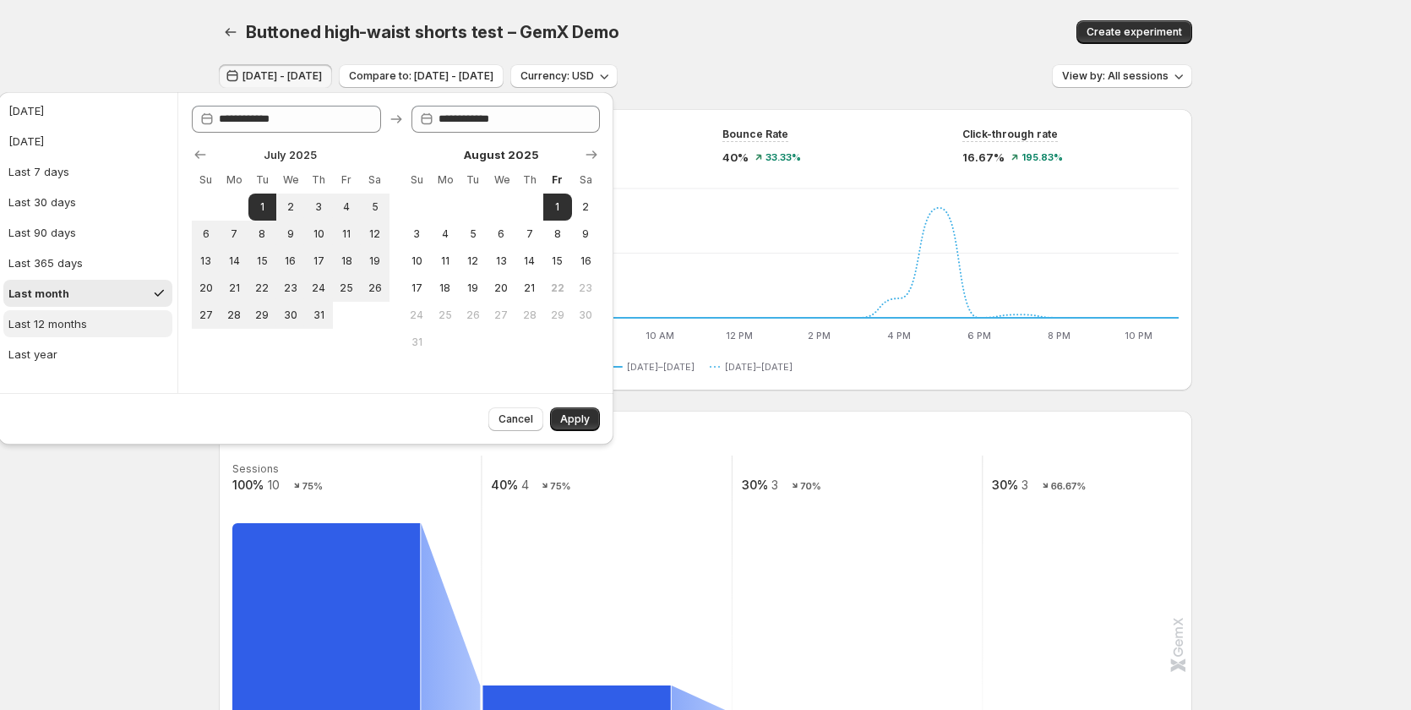
click at [91, 314] on button "Last 12 months" at bounding box center [87, 323] width 169 height 27
click at [71, 363] on button "Last year" at bounding box center [87, 354] width 169 height 27
type input "**********"
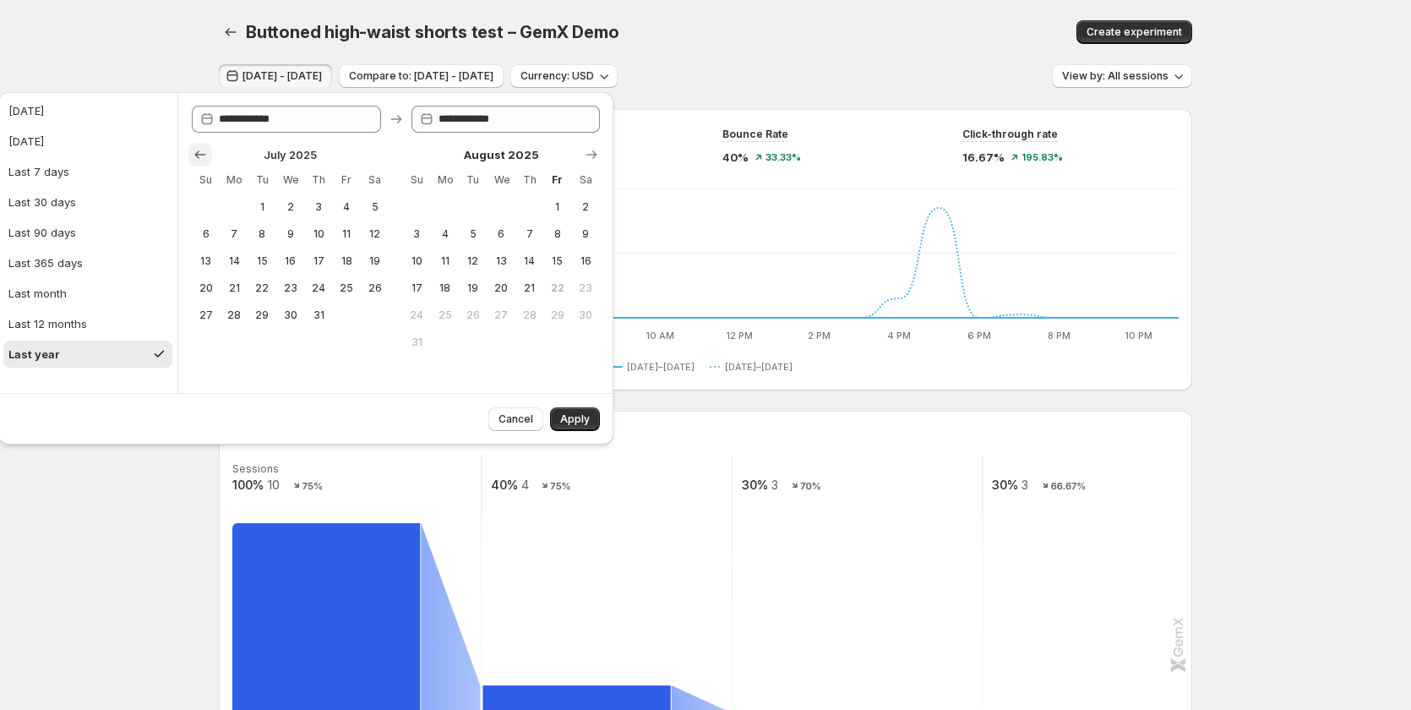
click at [207, 150] on icon "Show previous month, June 2025" at bounding box center [200, 154] width 17 height 17
click at [207, 150] on icon "Show previous month, May 2025" at bounding box center [200, 154] width 17 height 17
click at [207, 150] on icon "Show previous month, March 2025" at bounding box center [200, 154] width 17 height 17
click at [207, 150] on icon "Show previous month, February 2025" at bounding box center [200, 154] width 17 height 17
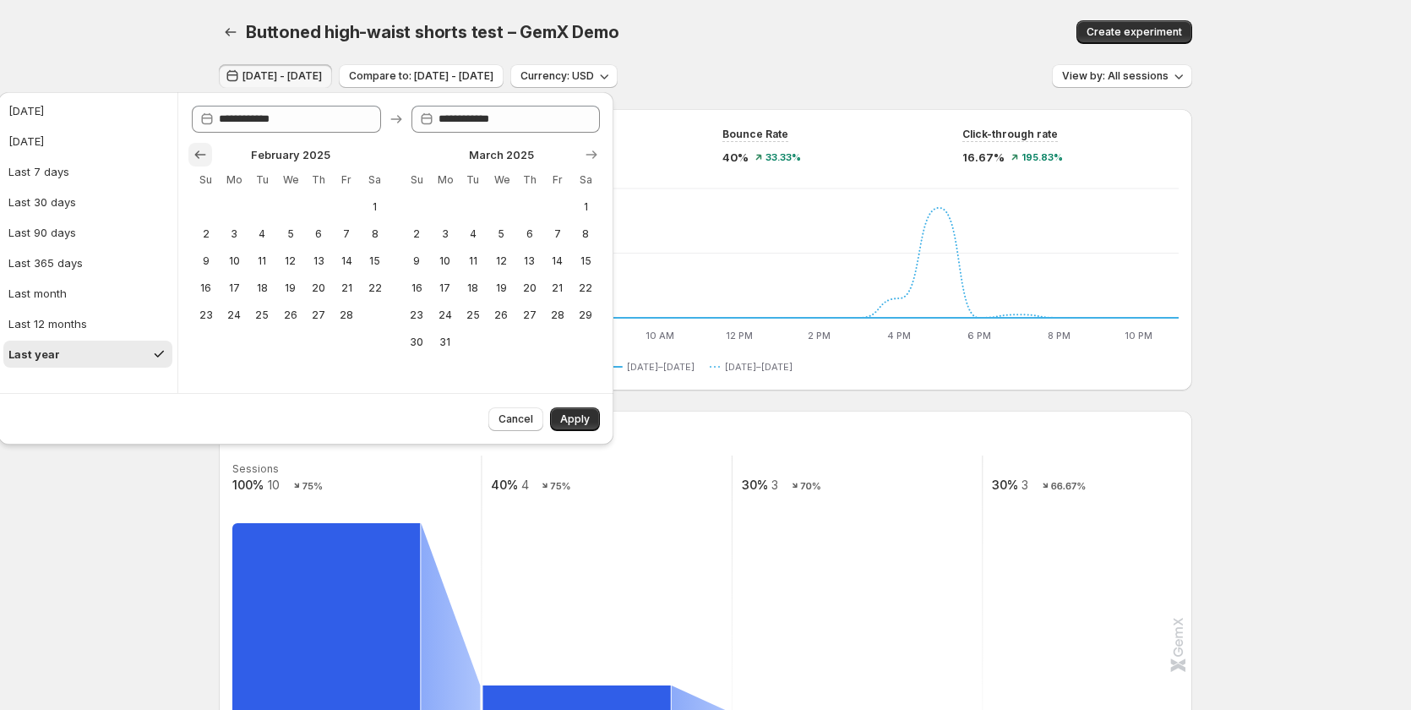
click at [207, 150] on icon "Show previous month, January 2025" at bounding box center [200, 154] width 17 height 17
click at [207, 150] on icon "Show previous month, December 2024" at bounding box center [200, 154] width 17 height 17
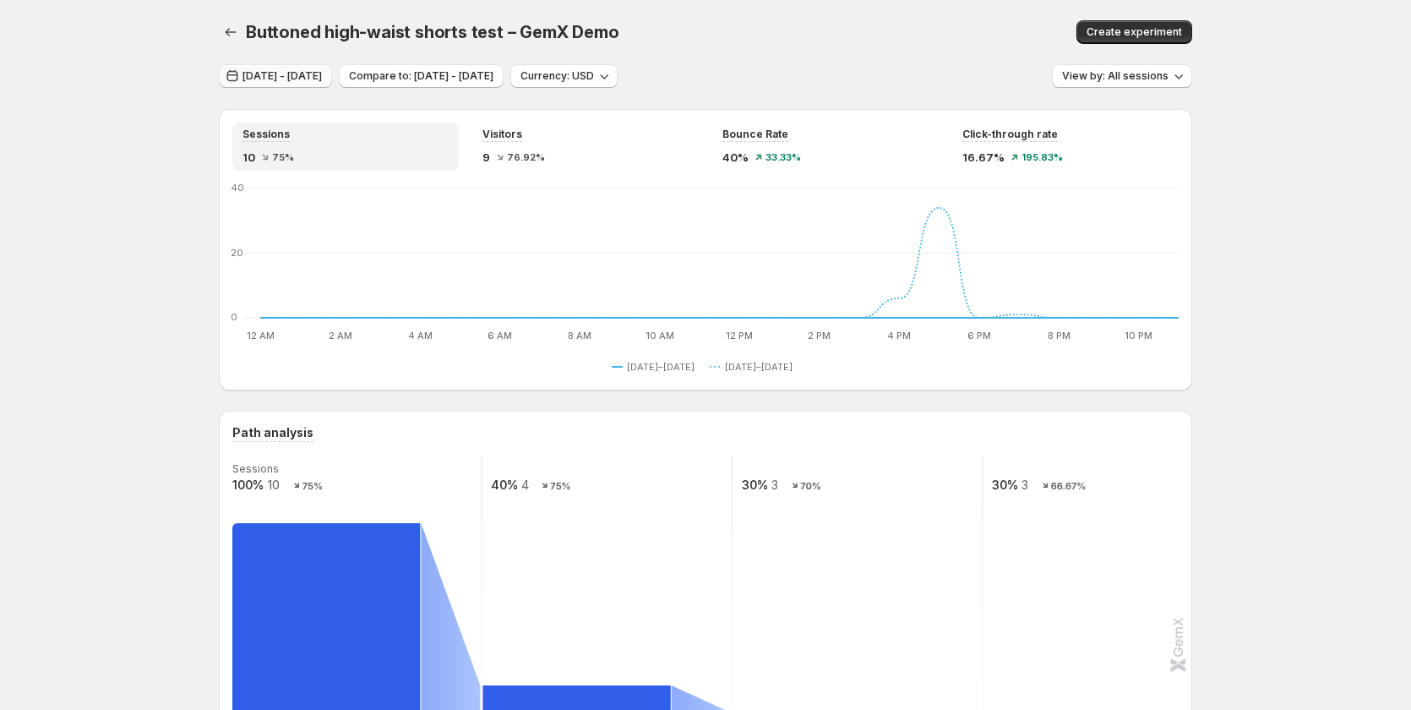
click at [276, 72] on span "Aug 18, 2025 - Aug 20, 2025" at bounding box center [282, 76] width 79 height 14
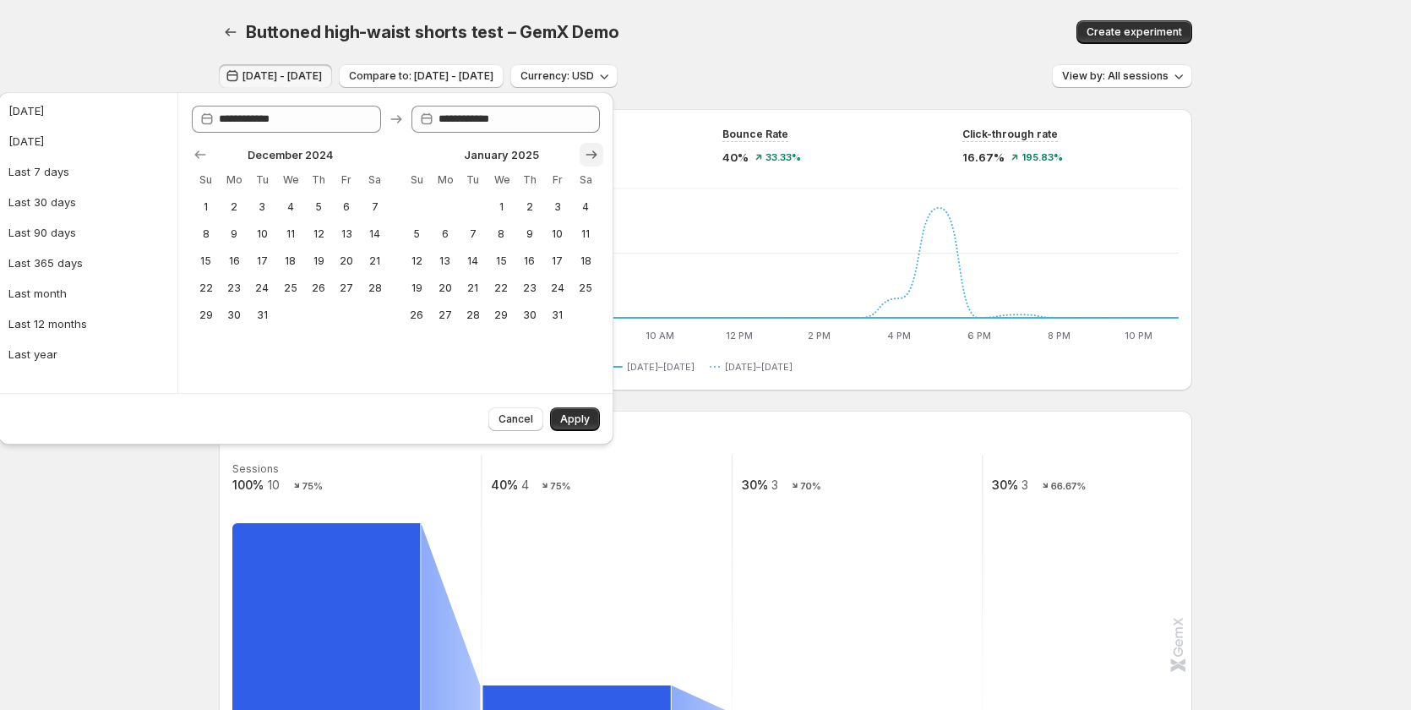
click at [585, 150] on icon "Show next month, February 2025" at bounding box center [591, 154] width 17 height 17
click at [585, 150] on icon "Show next month, April 2025" at bounding box center [591, 154] width 17 height 17
click at [585, 150] on icon "Show next month, May 2025" at bounding box center [591, 154] width 17 height 17
click at [585, 150] on icon "Show next month, June 2025" at bounding box center [591, 154] width 17 height 17
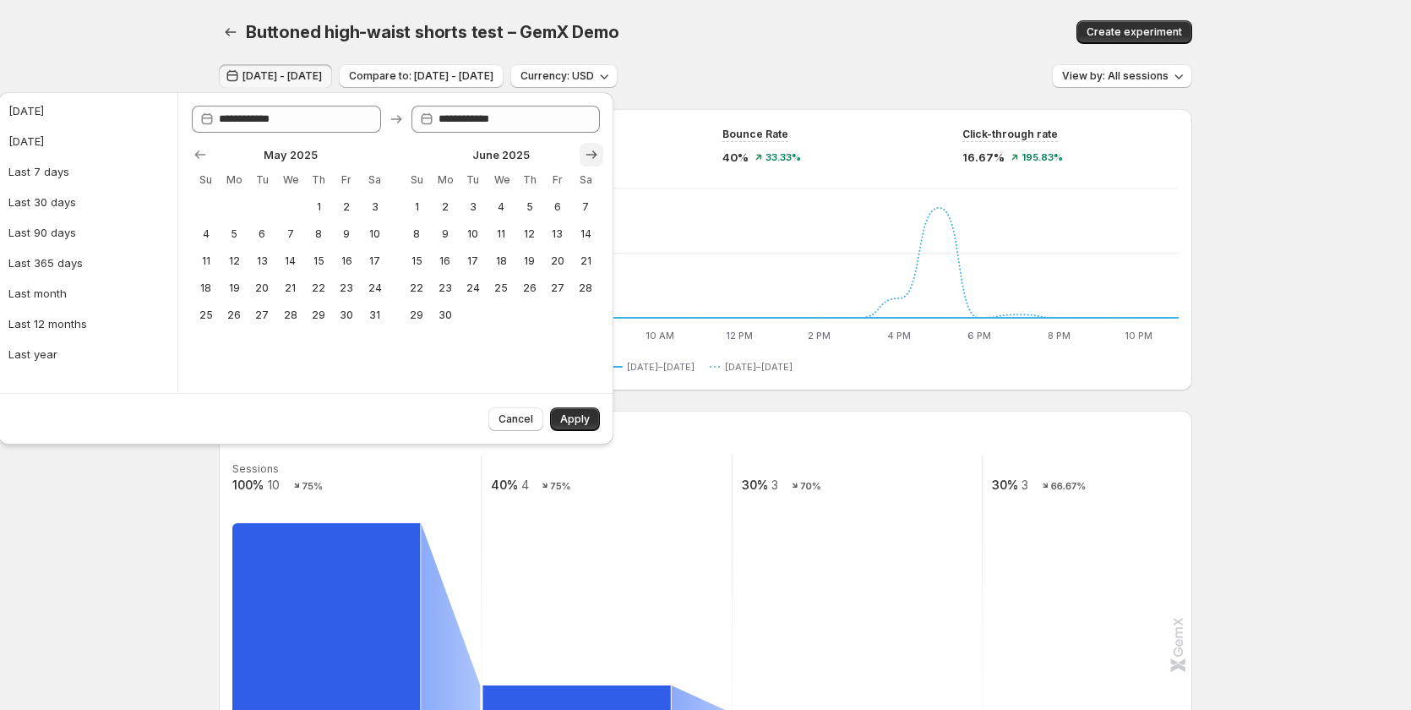
click at [585, 150] on icon "Show next month, July 2025" at bounding box center [591, 154] width 17 height 17
click at [585, 150] on icon "Show next month, September 2025" at bounding box center [591, 154] width 17 height 17
click at [585, 150] on icon "Show next month, October 2025" at bounding box center [591, 154] width 17 height 17
click at [202, 150] on icon "Show previous month, August 2025" at bounding box center [200, 154] width 17 height 17
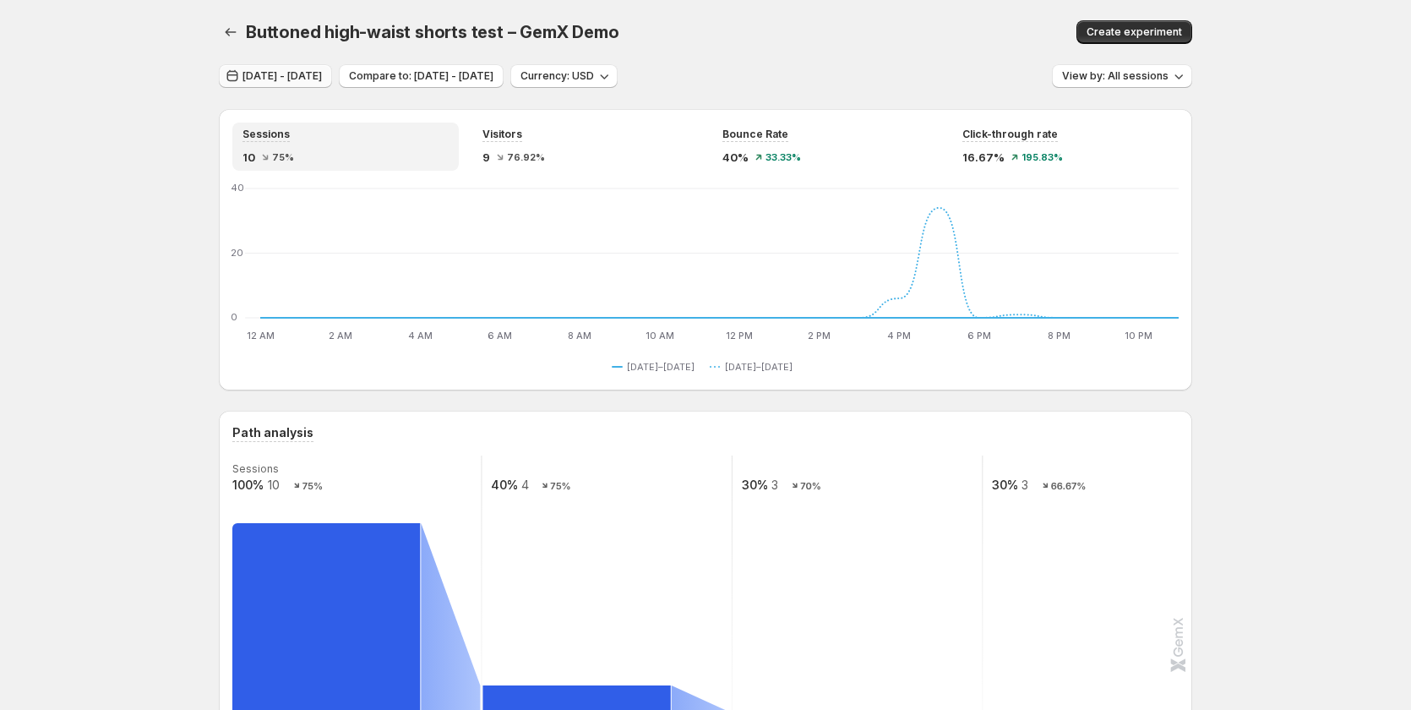
click at [275, 70] on span "Aug 18, 2025 - Aug 20, 2025" at bounding box center [282, 76] width 79 height 14
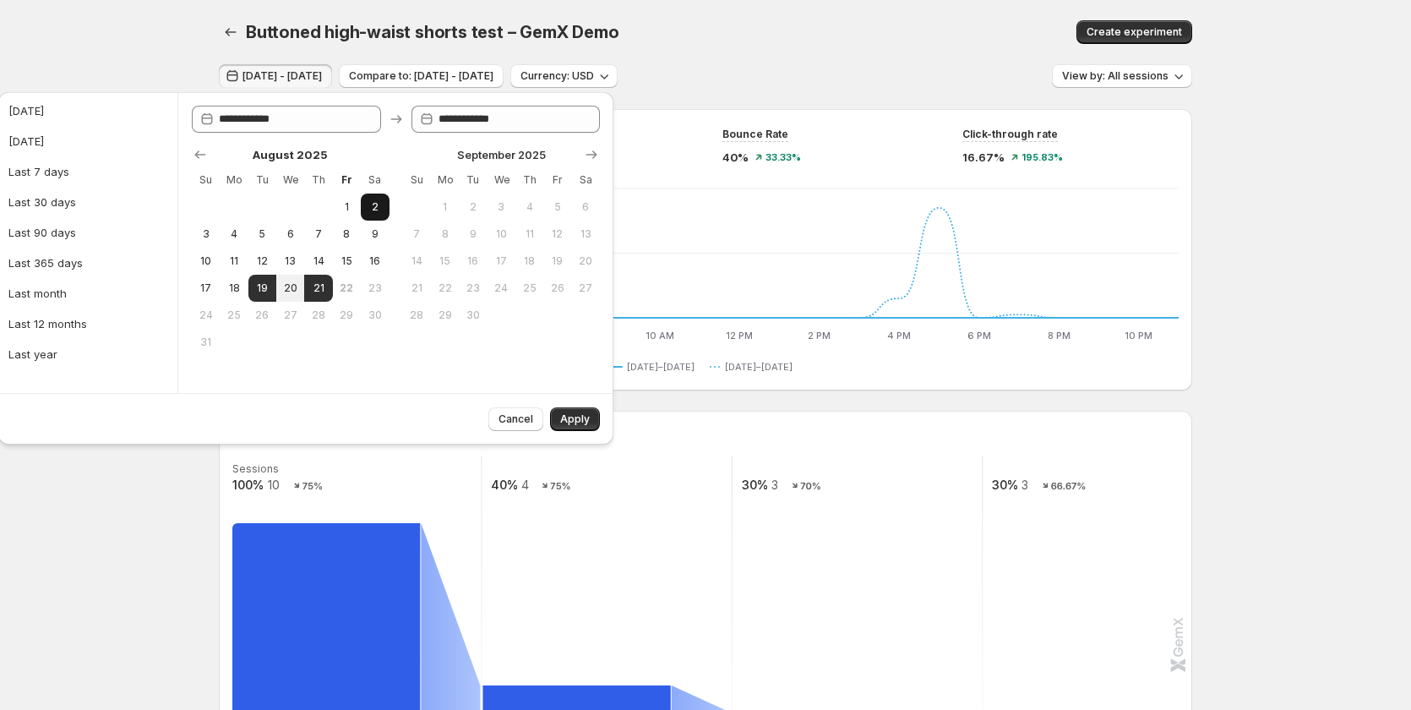
click at [361, 209] on button "2" at bounding box center [375, 207] width 28 height 27
type input "**********"
click at [562, 418] on span "Apply" at bounding box center [575, 419] width 30 height 14
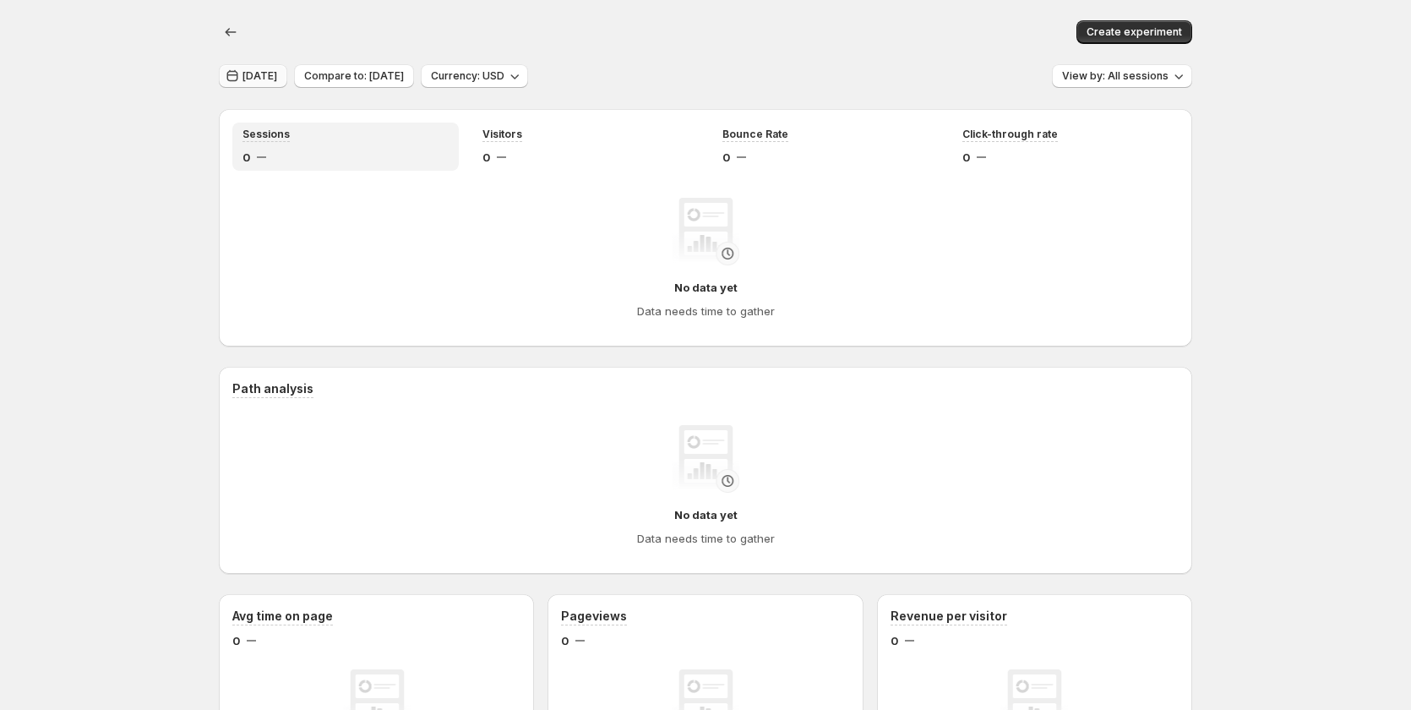
click at [277, 76] on span "Aug 01, 2025" at bounding box center [260, 76] width 35 height 14
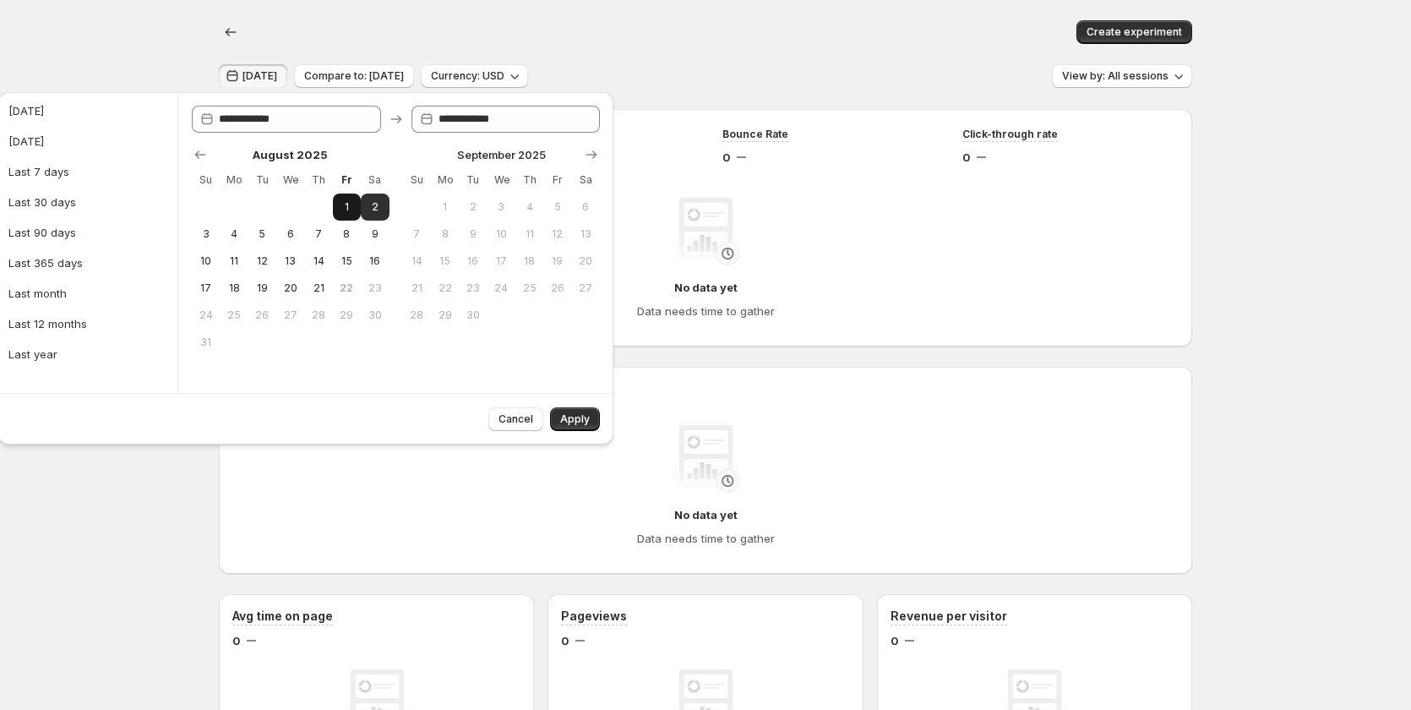
click at [340, 201] on span "1" at bounding box center [347, 207] width 14 height 14
type input "**********"
click at [371, 243] on button "9" at bounding box center [375, 234] width 28 height 27
type input "**********"
click at [566, 422] on span "Apply" at bounding box center [575, 419] width 30 height 14
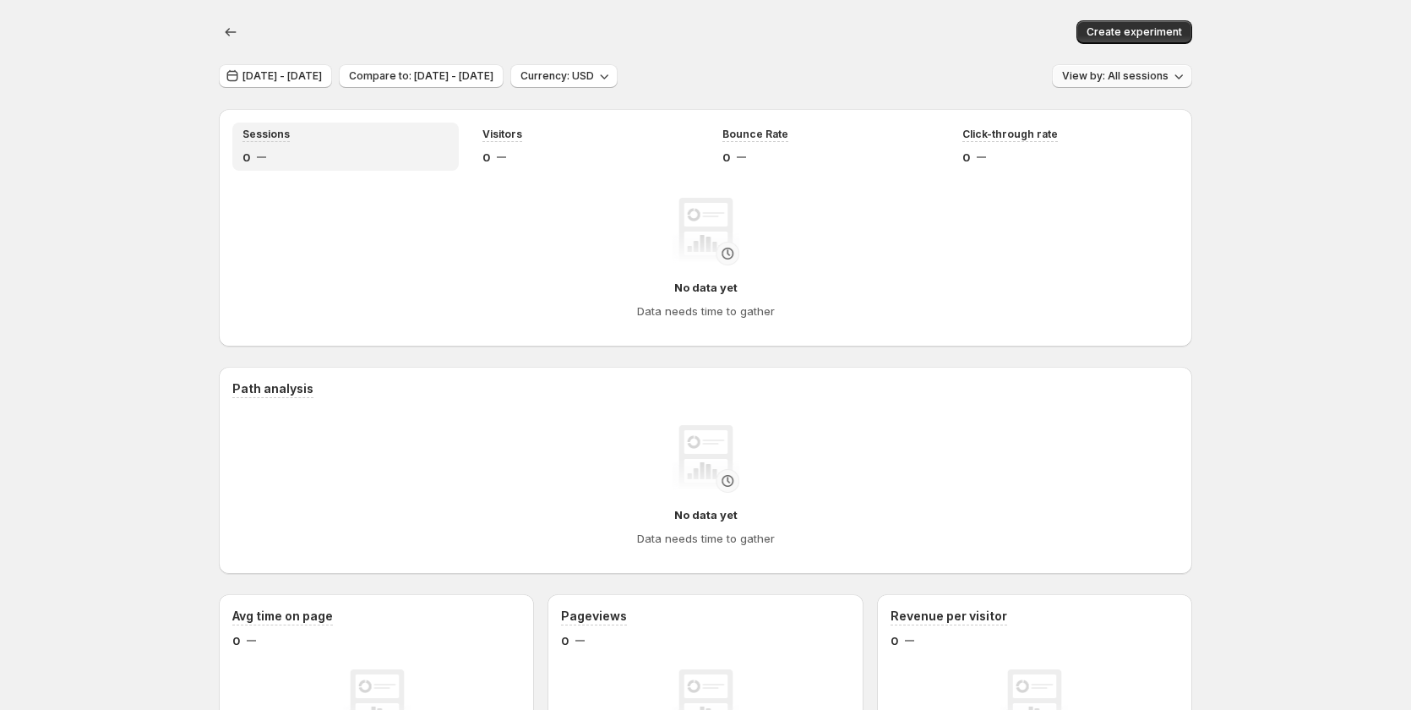
click at [1128, 77] on span "View by: All sessions" at bounding box center [1115, 76] width 106 height 14
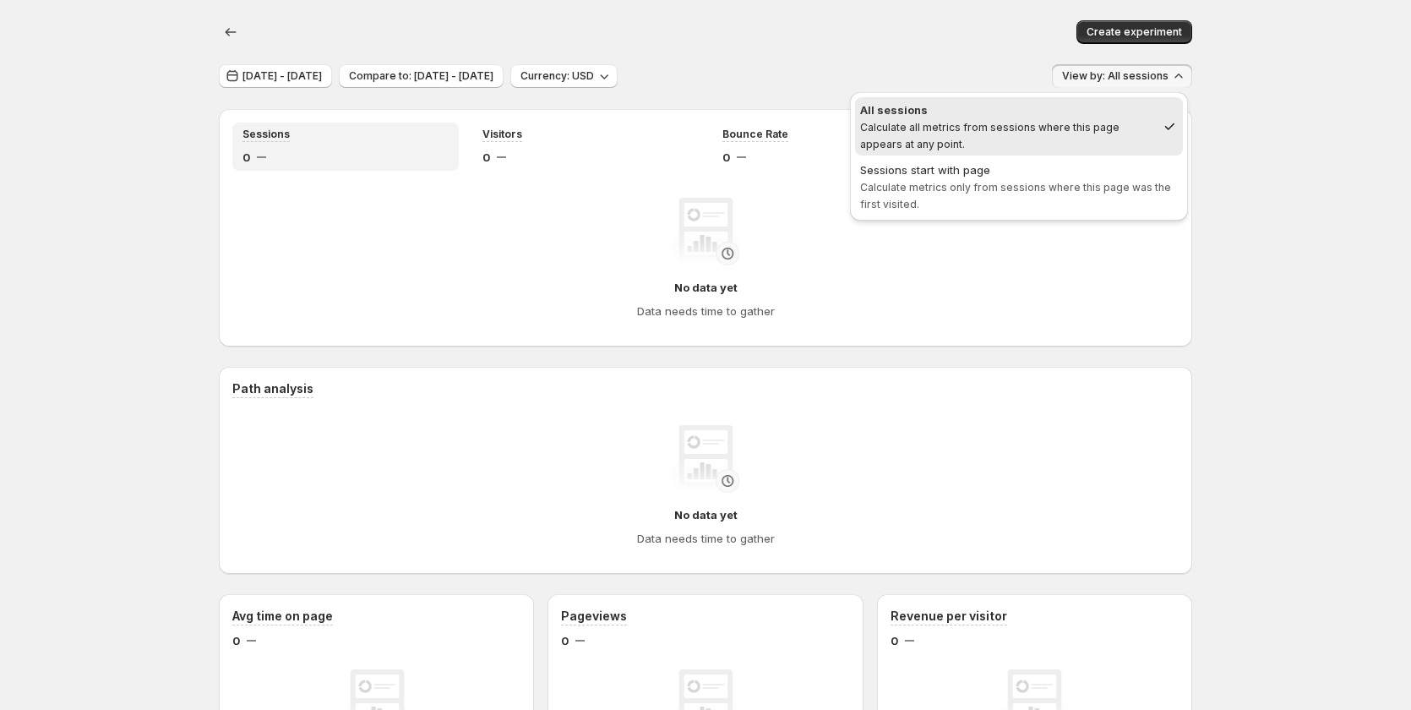
click at [955, 71] on div "Jul 31, 2025 - Aug 08, 2025 Compare to: Jul 22, 2025 - Jul 30, 2025 Currency: U…" at bounding box center [706, 76] width 974 height 25
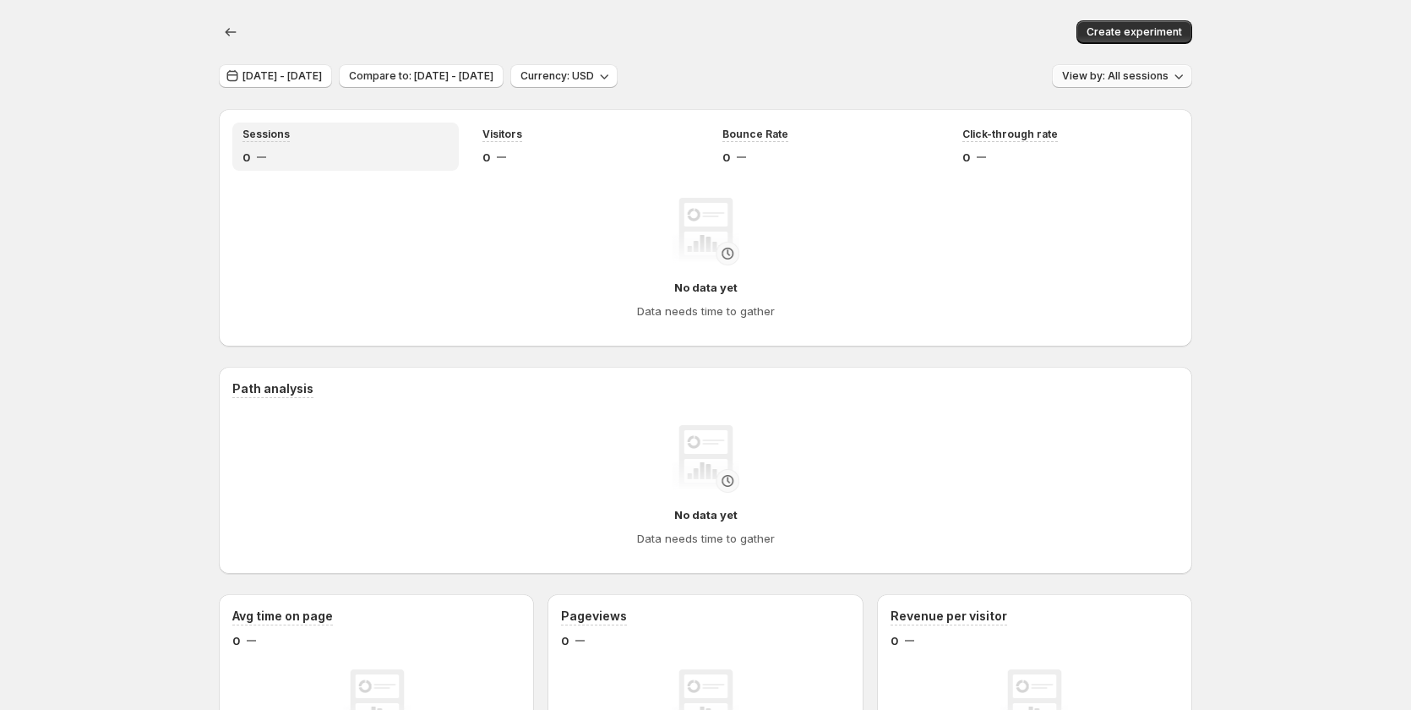
click at [1125, 73] on span "View by: All sessions" at bounding box center [1115, 76] width 106 height 14
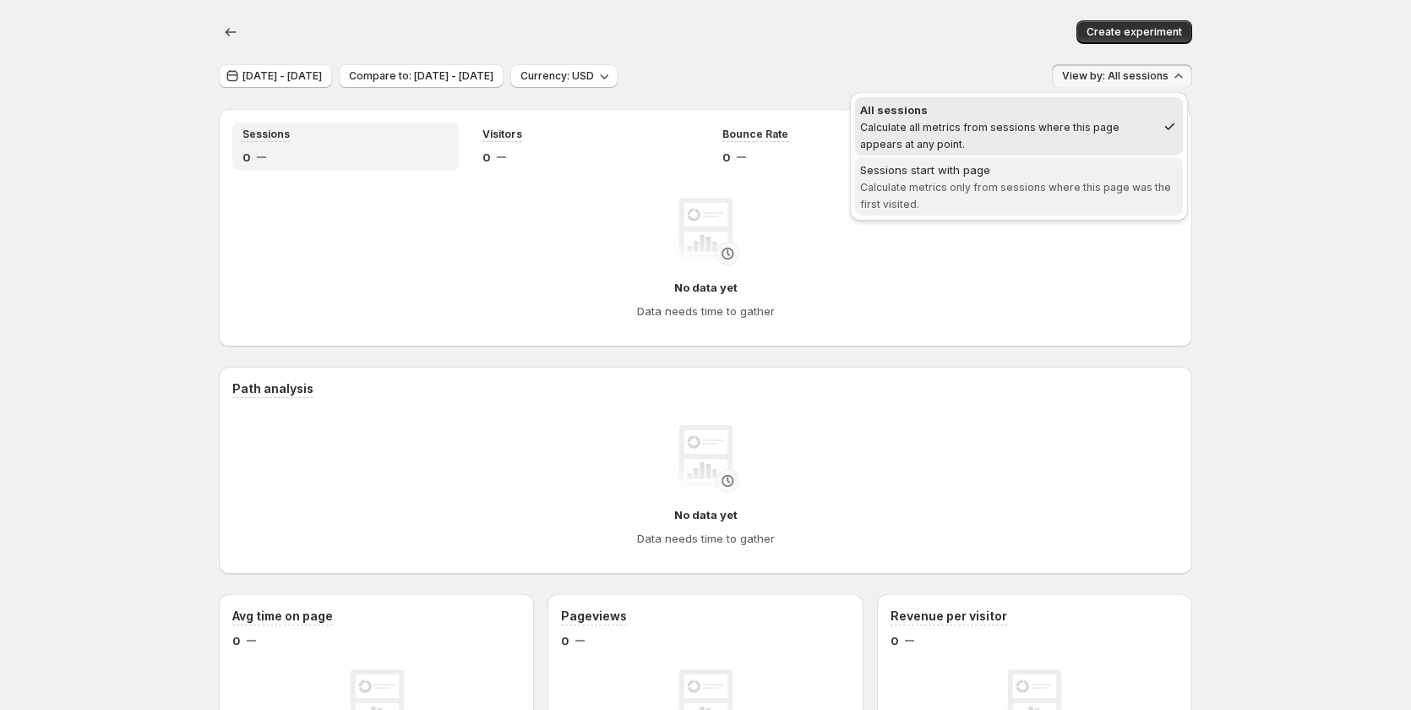
click at [939, 166] on div "Sessions start with page" at bounding box center [1019, 169] width 318 height 17
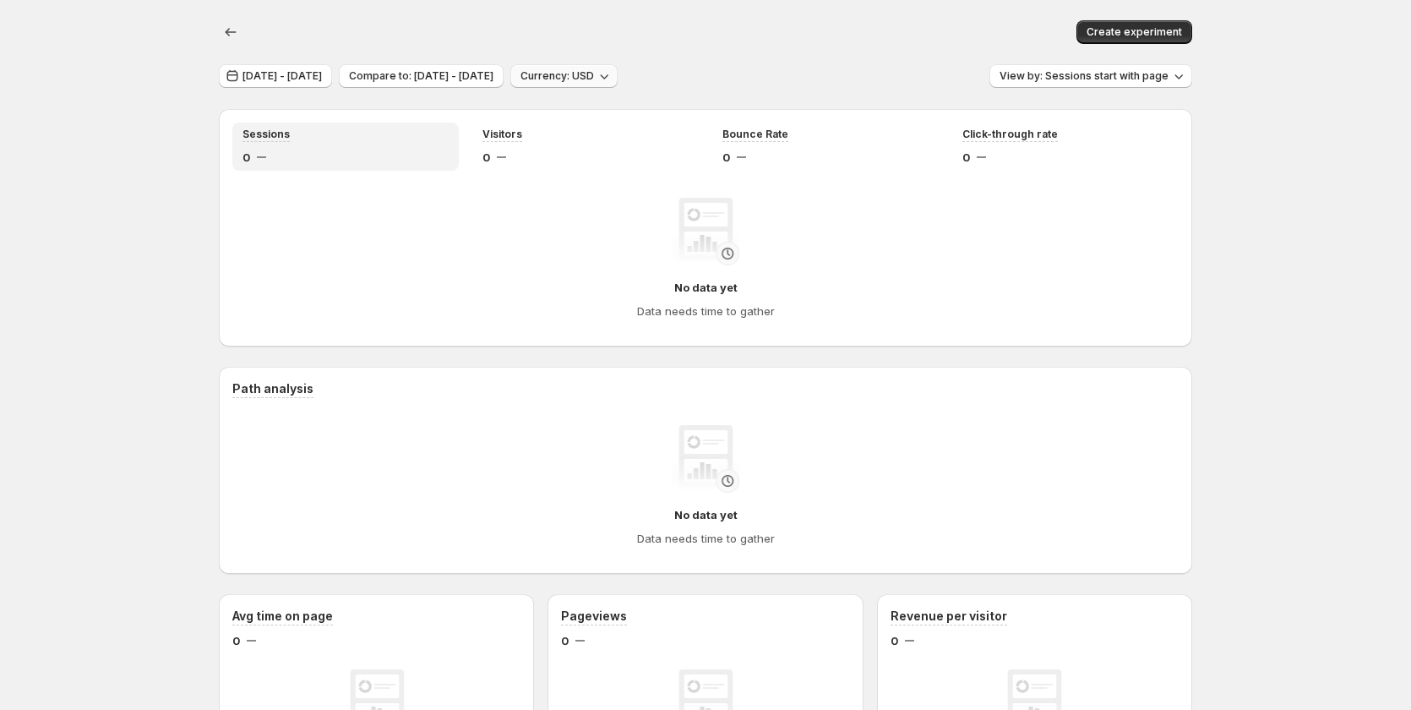
click at [594, 71] on span "Currency: USD" at bounding box center [558, 76] width 74 height 14
click at [494, 74] on span "Compare to: Jul 22, 2025 - Jul 30, 2025" at bounding box center [421, 76] width 145 height 14
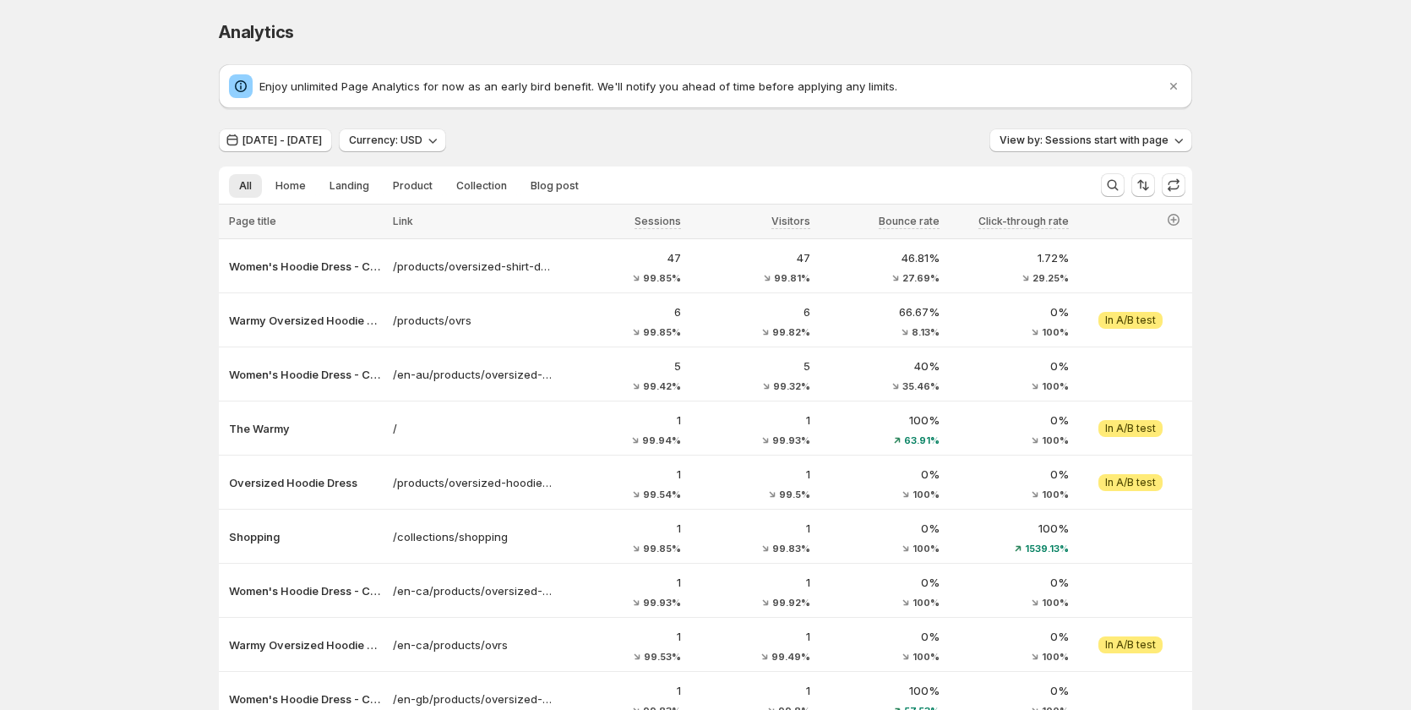
click at [1279, 345] on div "Analytics. This page is ready Analytics Enjoy unlimited Page Analytics for now …" at bounding box center [705, 435] width 1411 height 871
click at [316, 138] on span "Jul 31, 2025 - Aug 08, 2025" at bounding box center [282, 141] width 79 height 14
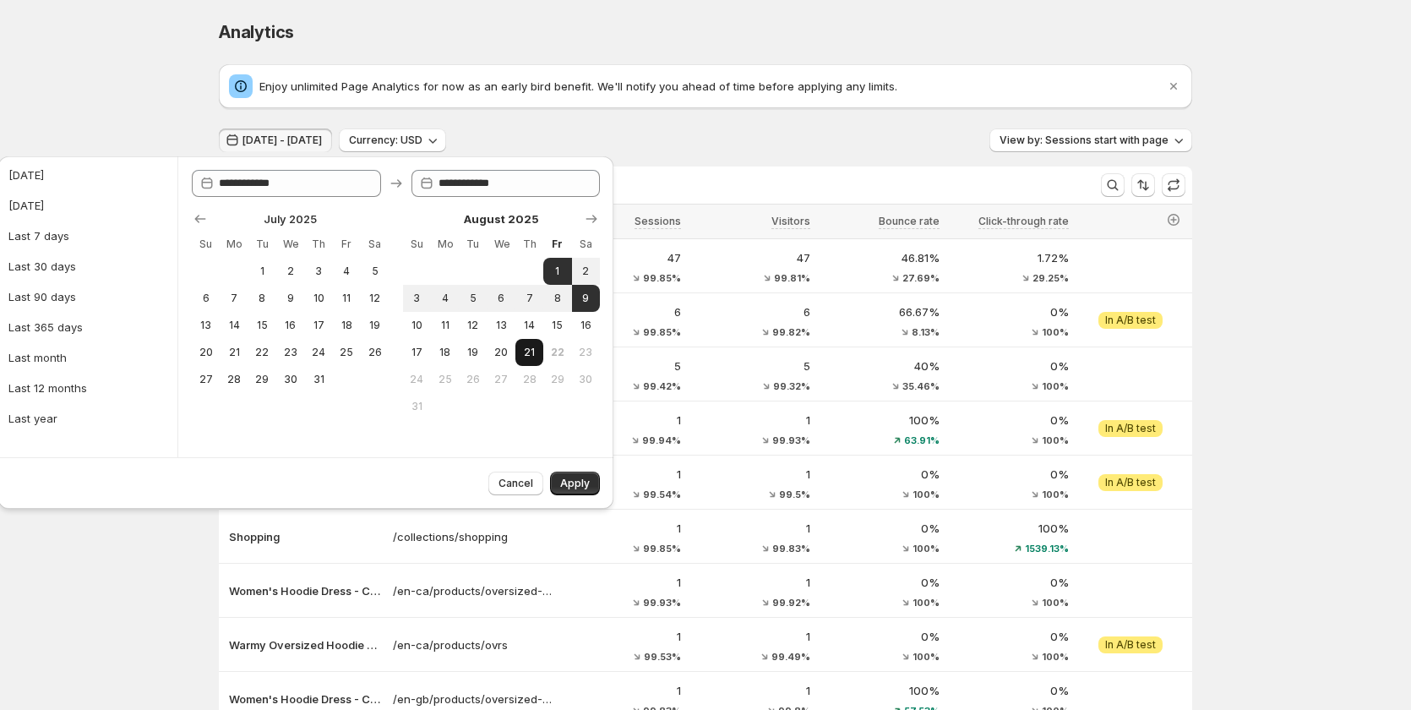
click at [526, 351] on span "21" at bounding box center [529, 353] width 14 height 14
type input "**********"
click at [576, 480] on span "Apply" at bounding box center [575, 484] width 30 height 14
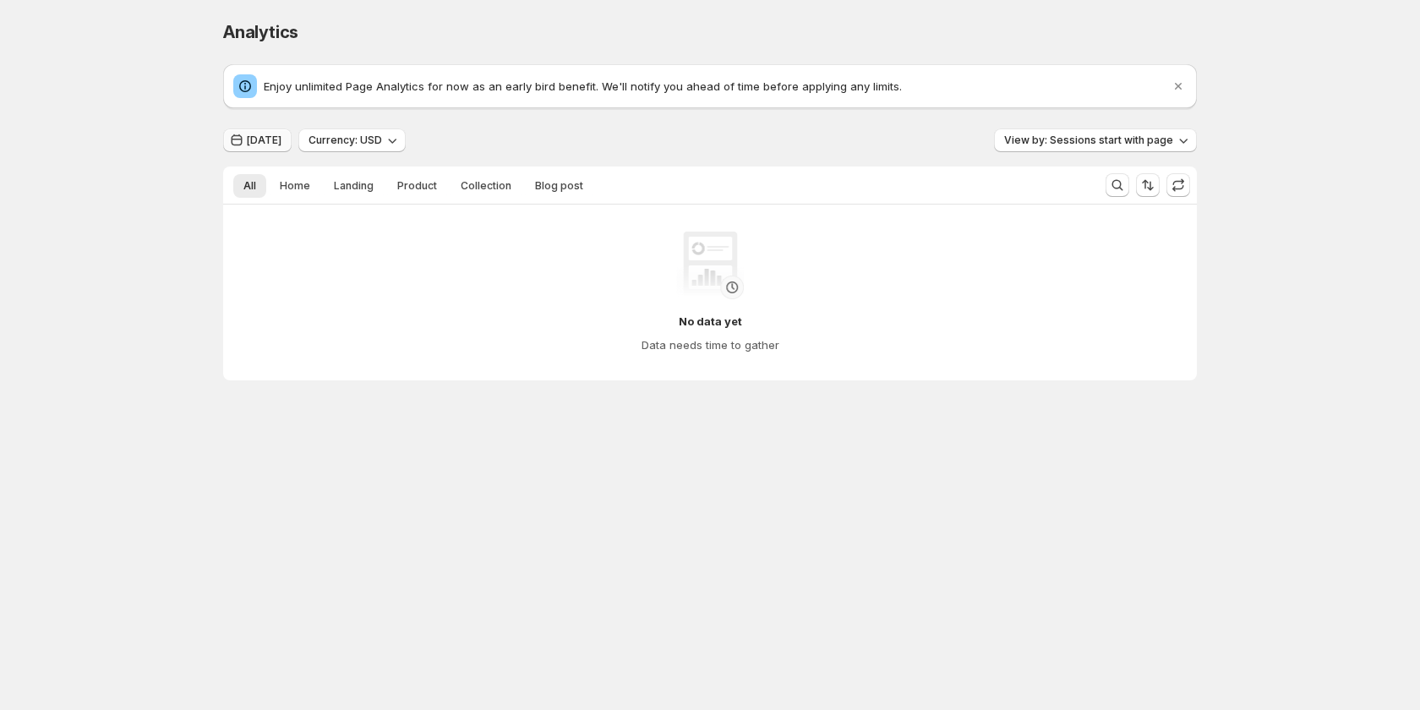
click at [273, 132] on button "Aug 20, 2025" at bounding box center [257, 140] width 68 height 24
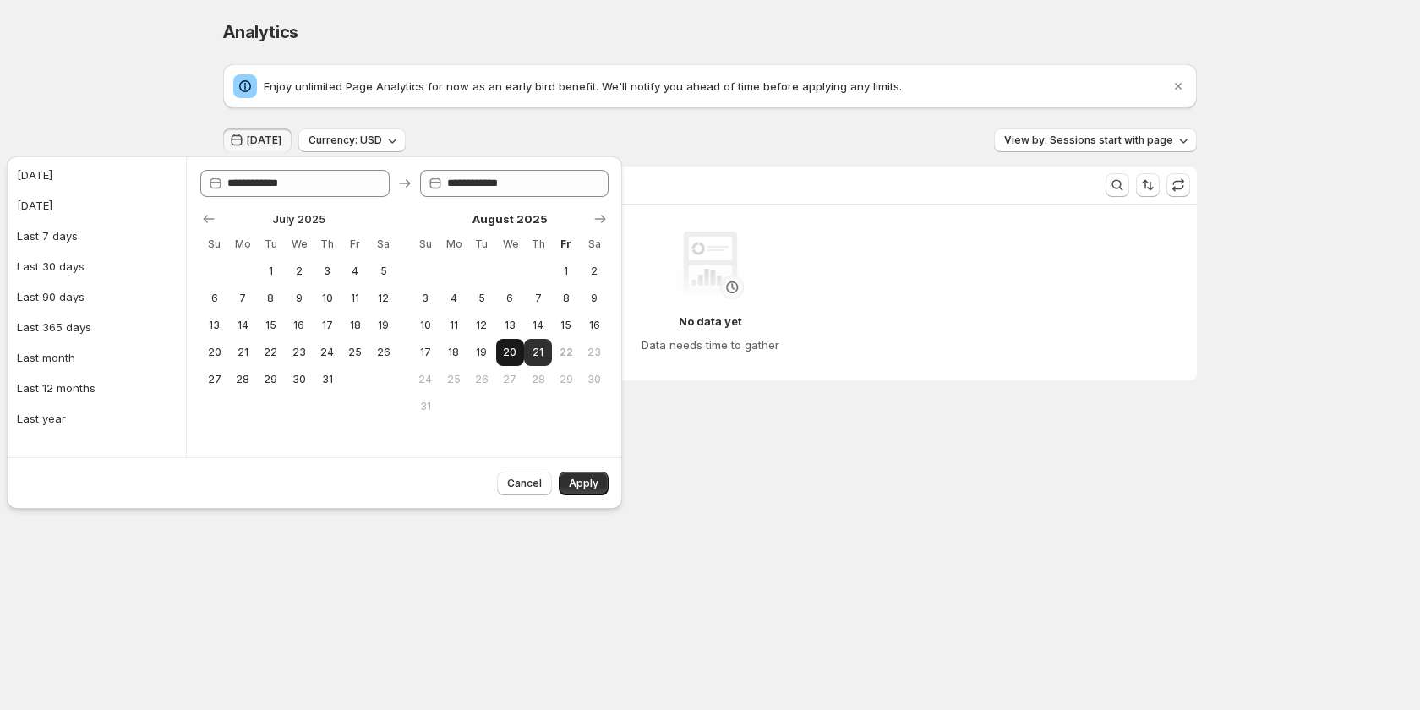
click at [511, 355] on span "20" at bounding box center [510, 353] width 14 height 14
type input "**********"
click at [536, 348] on span "21" at bounding box center [538, 353] width 14 height 14
type input "**********"
click at [600, 485] on button "Apply" at bounding box center [584, 484] width 50 height 24
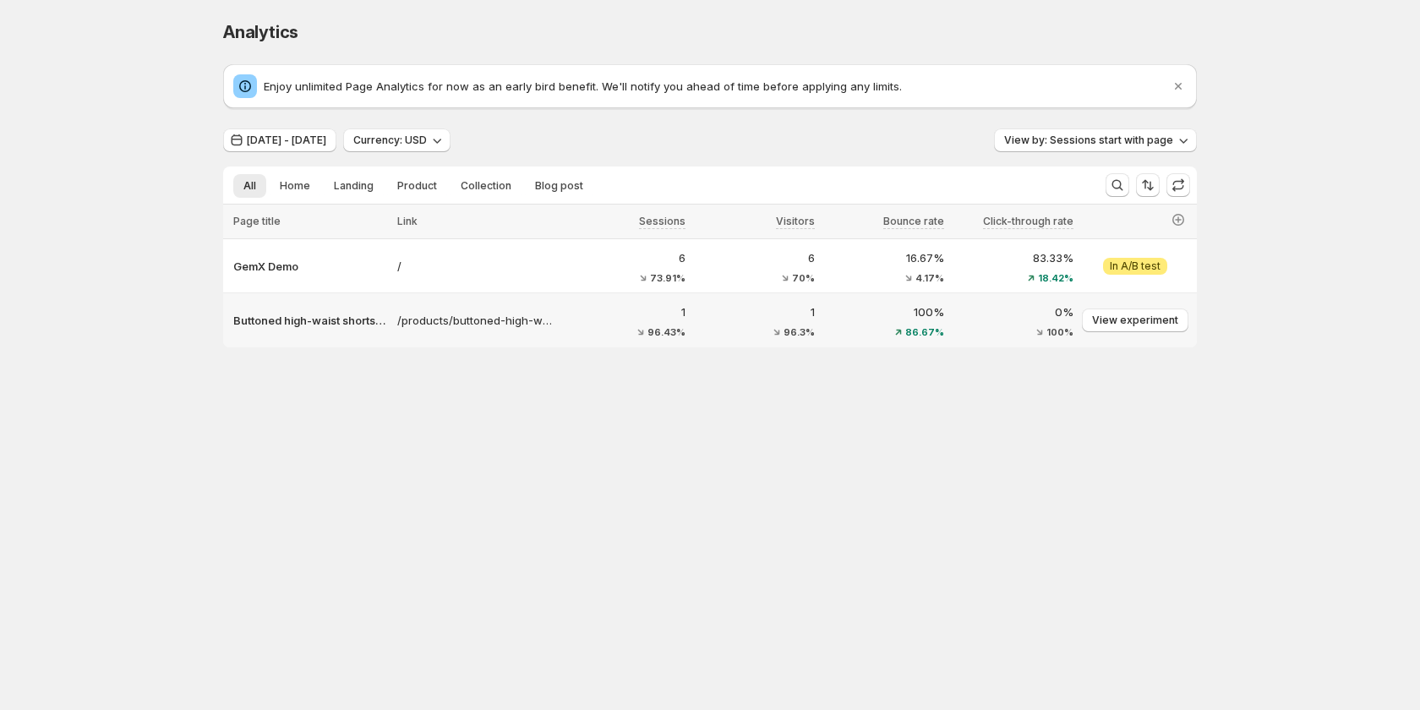
click at [319, 332] on div "Buttoned high-waist shorts test – GemX Demo" at bounding box center [307, 320] width 169 height 27
click at [319, 320] on p "Buttoned high-waist shorts test – GemX Demo" at bounding box center [310, 320] width 154 height 17
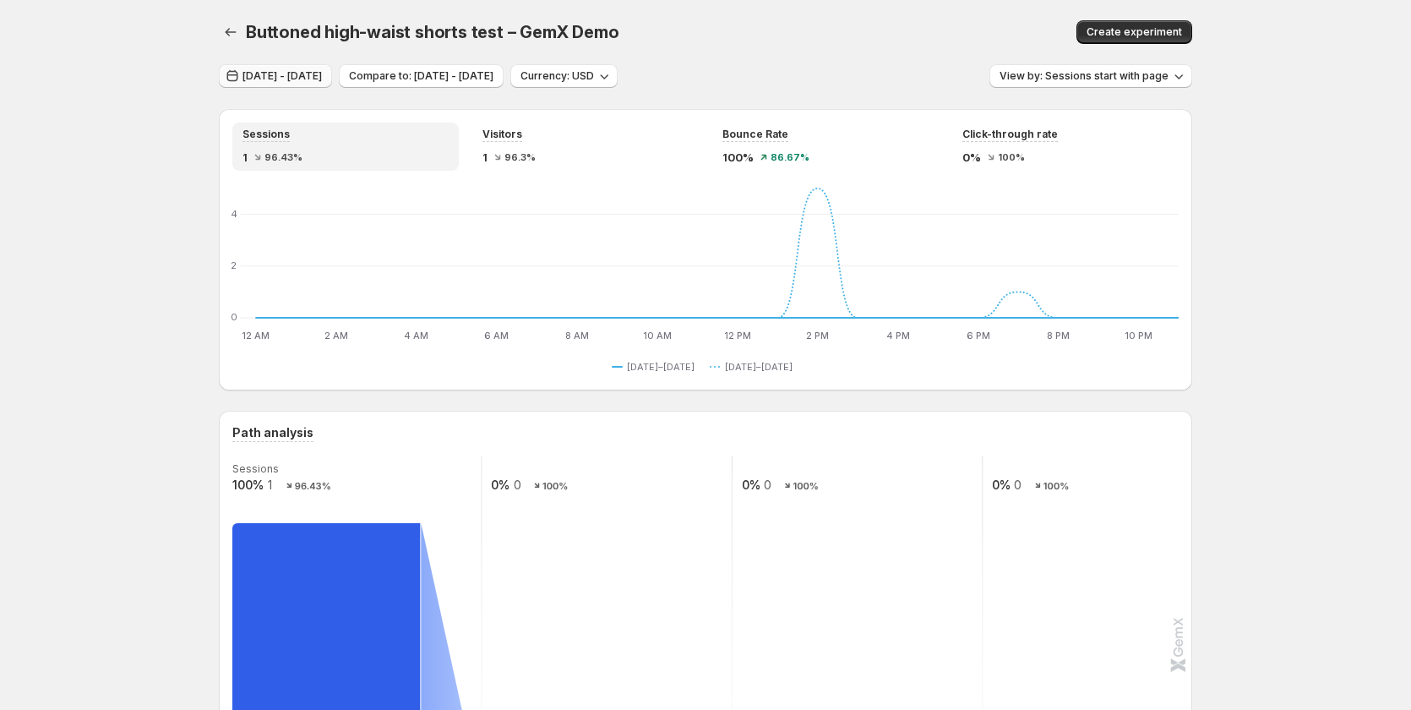
click at [314, 78] on span "Aug 19, 2025 - Aug 20, 2025" at bounding box center [282, 76] width 79 height 14
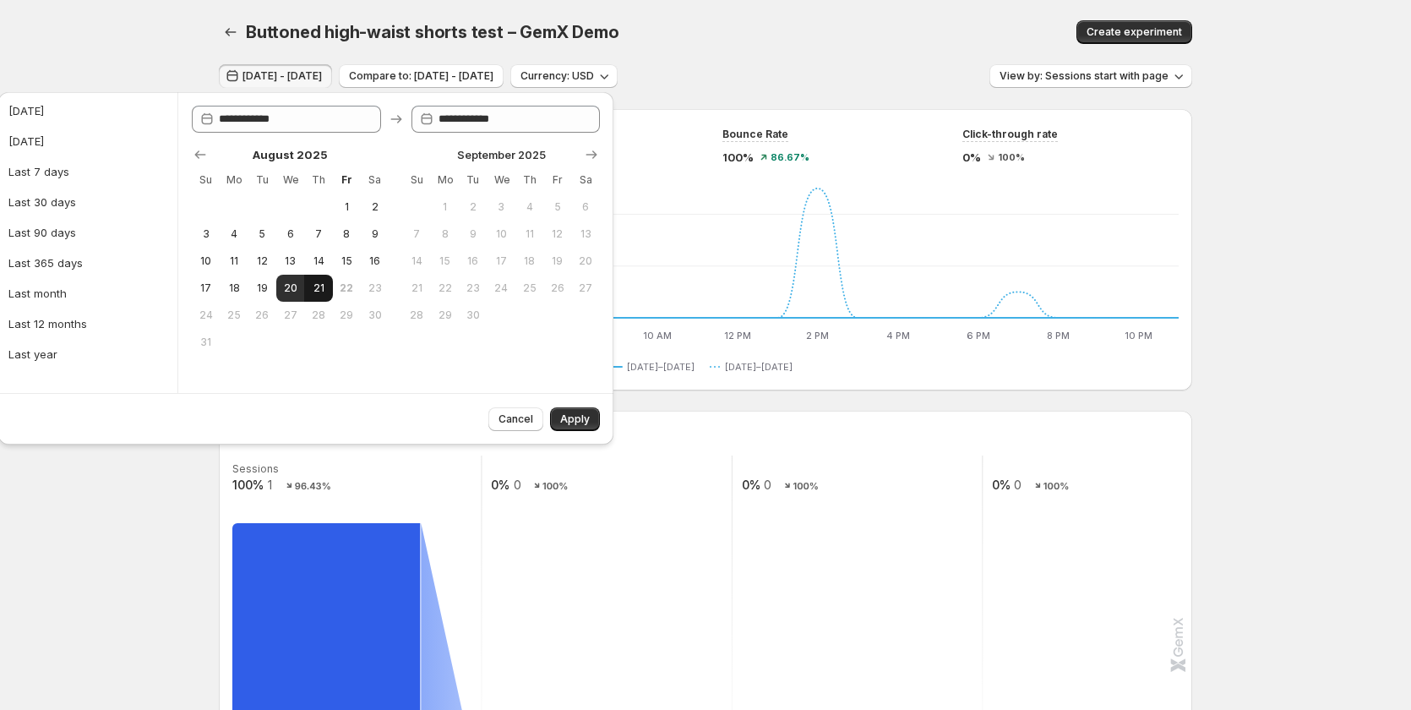
click at [321, 284] on span "21" at bounding box center [318, 288] width 14 height 14
type input "**********"
click at [570, 424] on span "Apply" at bounding box center [575, 419] width 30 height 14
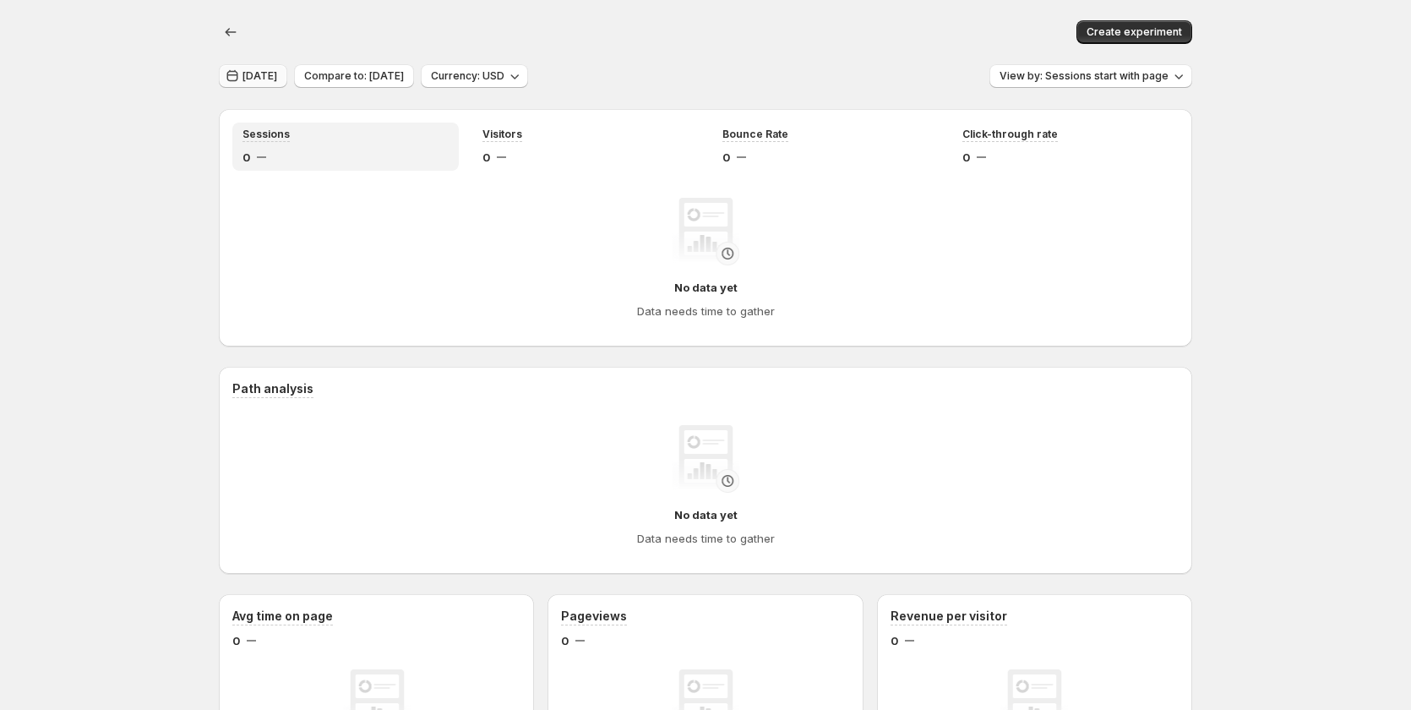
click at [277, 80] on span "Aug 20, 2025" at bounding box center [260, 76] width 35 height 14
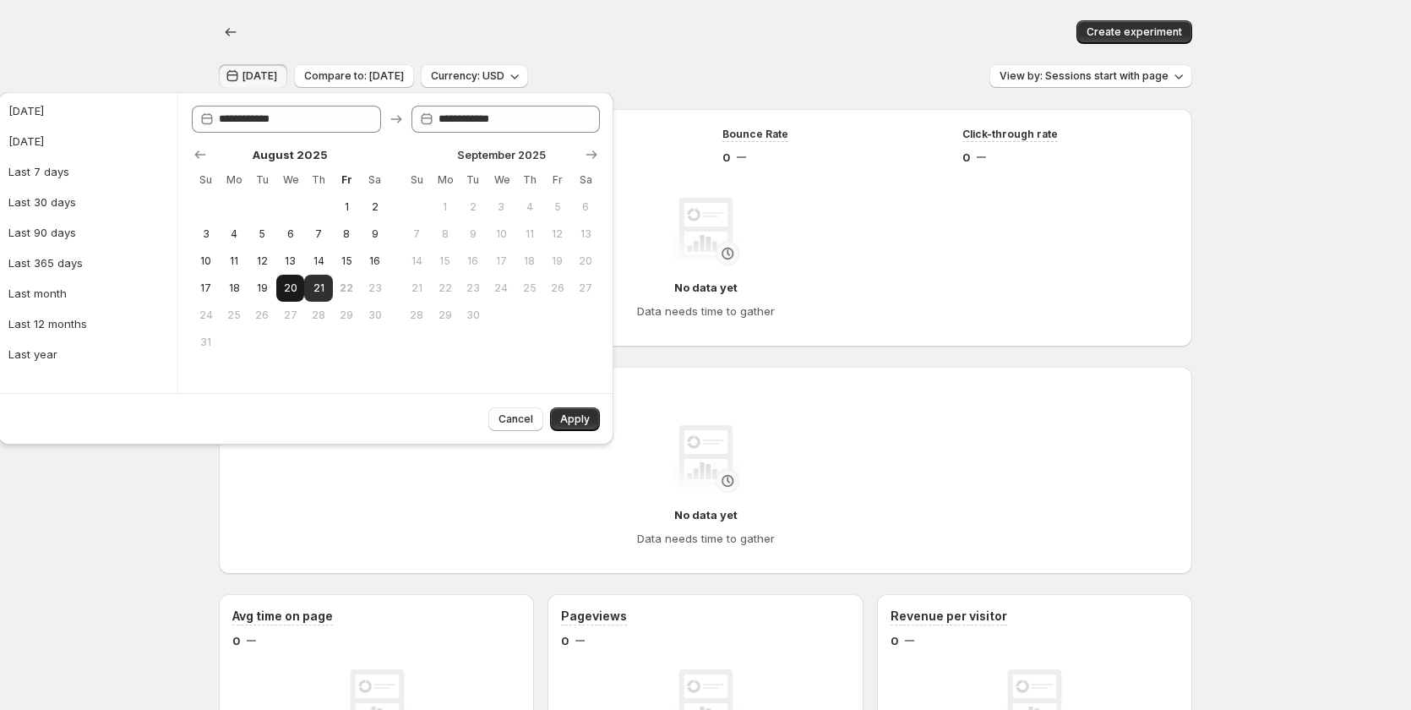
click at [282, 286] on button "20" at bounding box center [290, 288] width 28 height 27
type input "**********"
click at [579, 414] on span "Apply" at bounding box center [575, 419] width 30 height 14
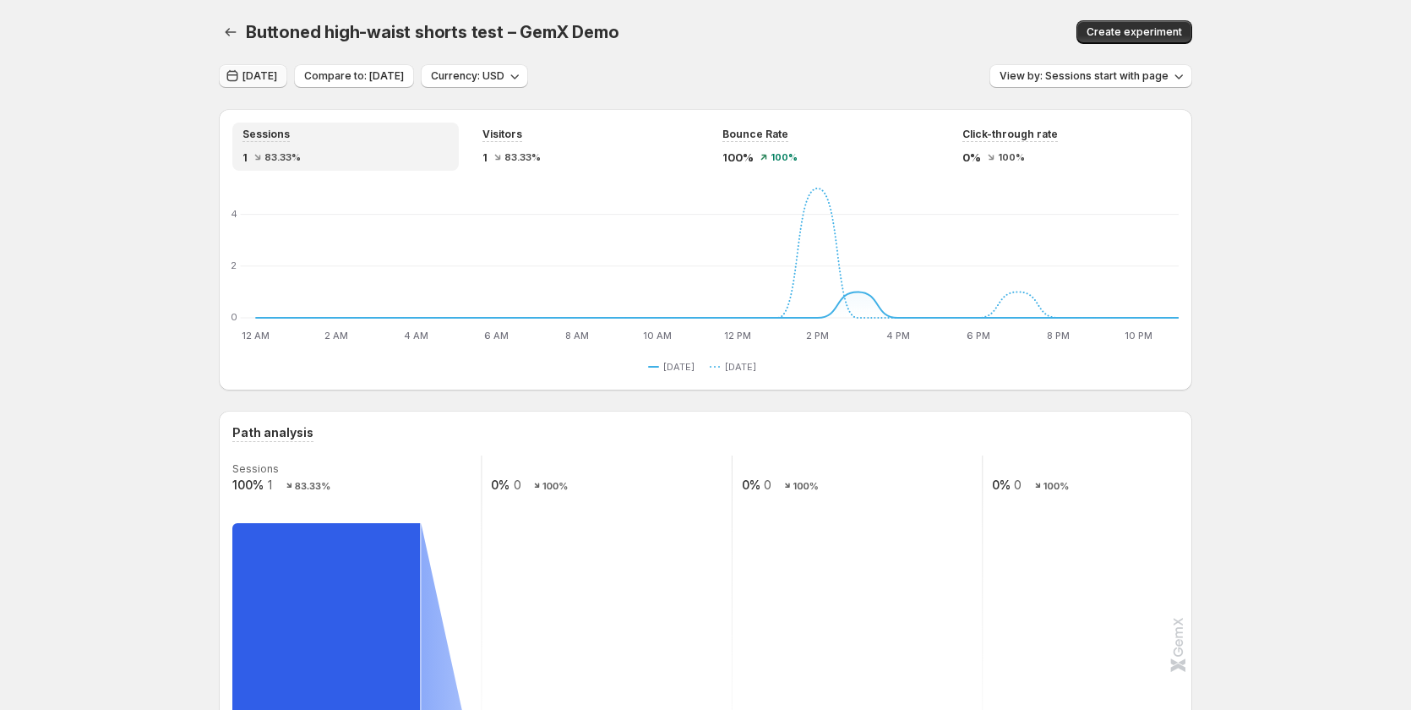
click at [277, 79] on span "Aug 19, 2025" at bounding box center [260, 76] width 35 height 14
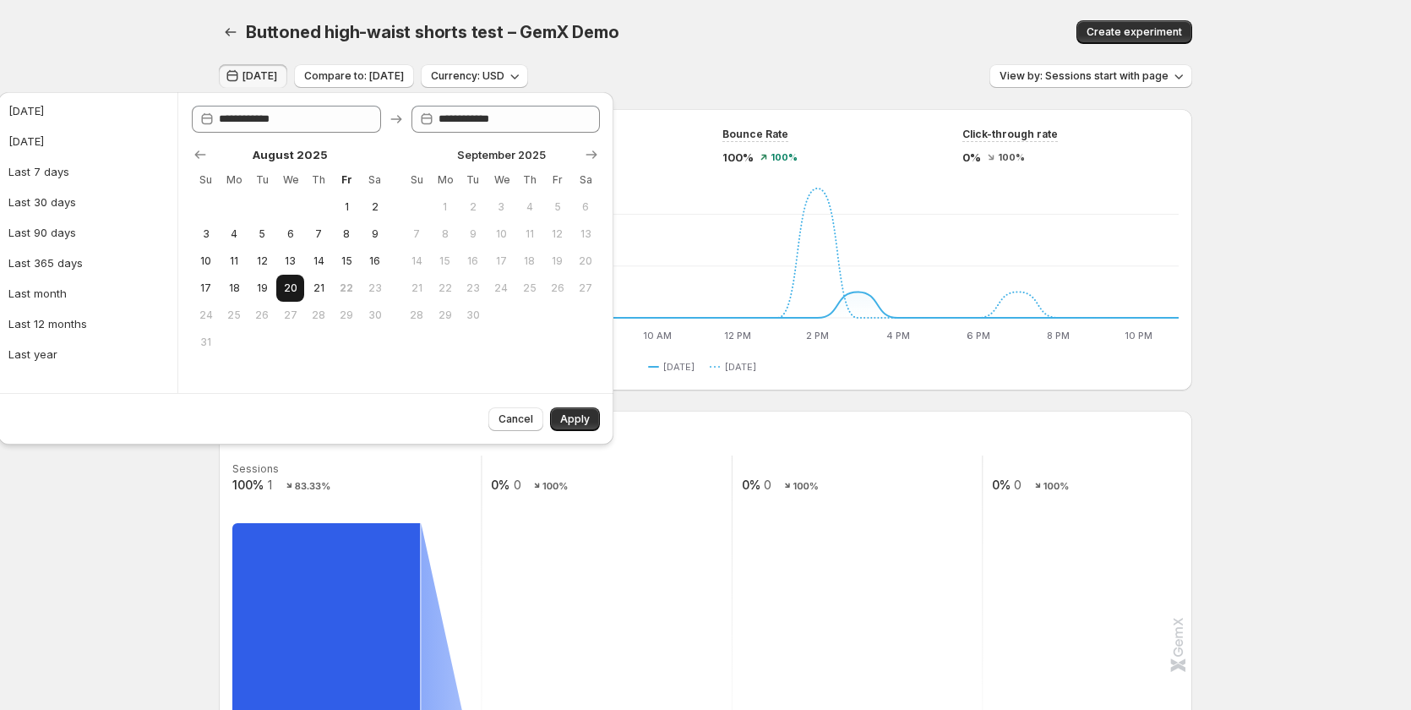
click at [286, 291] on span "20" at bounding box center [290, 288] width 14 height 14
click at [312, 286] on span "21" at bounding box center [318, 288] width 14 height 14
type input "**********"
click at [563, 416] on span "Apply" at bounding box center [575, 419] width 30 height 14
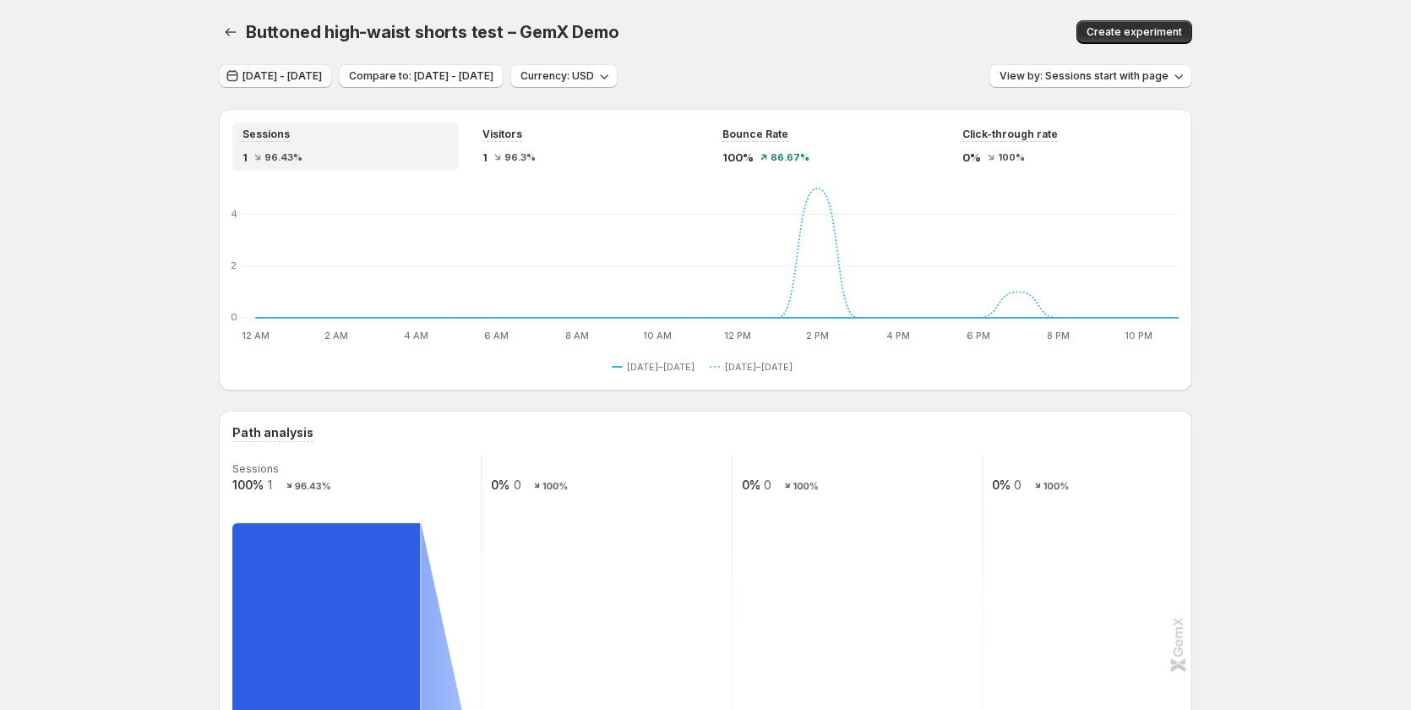
click at [320, 80] on span "Aug 19, 2025 - Aug 20, 2025" at bounding box center [282, 76] width 79 height 14
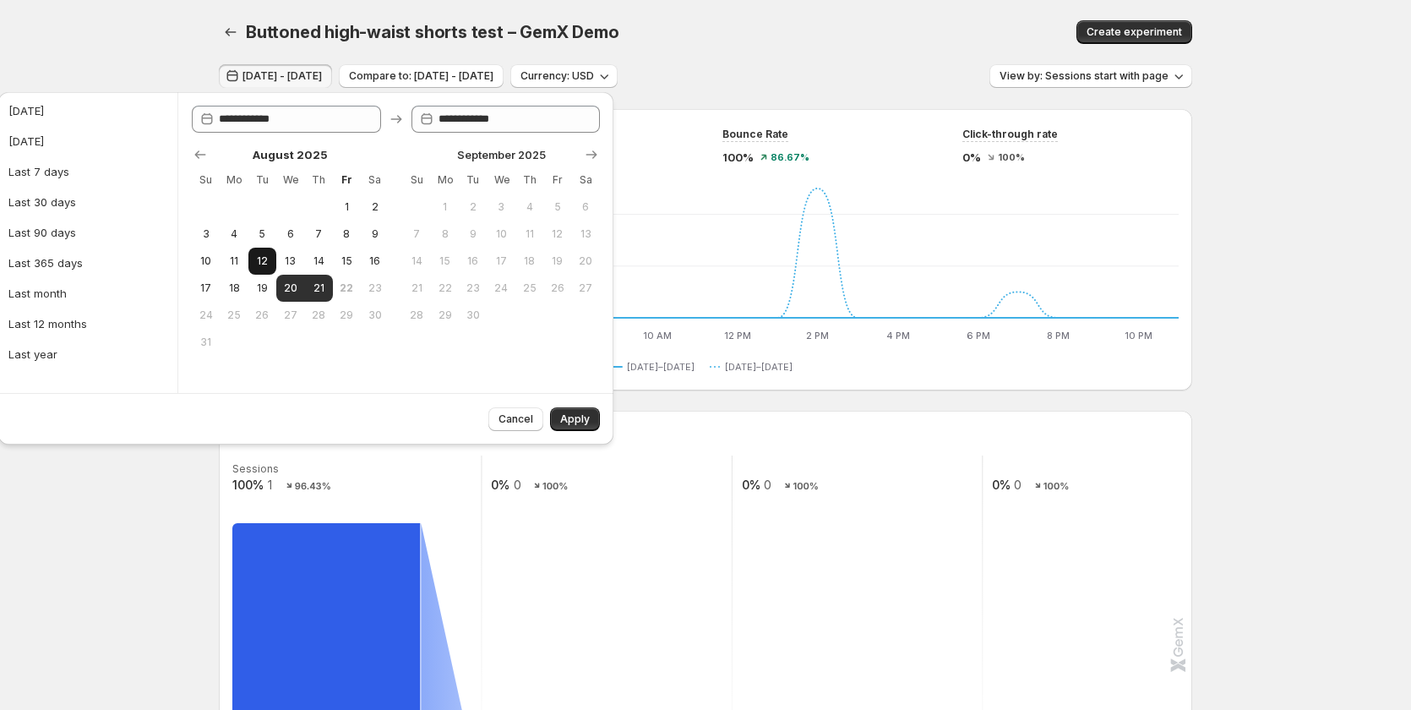
click at [264, 258] on span "12" at bounding box center [262, 261] width 14 height 14
type input "**********"
click at [330, 283] on button "21" at bounding box center [318, 288] width 28 height 27
type input "**********"
click at [572, 412] on button "Apply" at bounding box center [575, 419] width 50 height 24
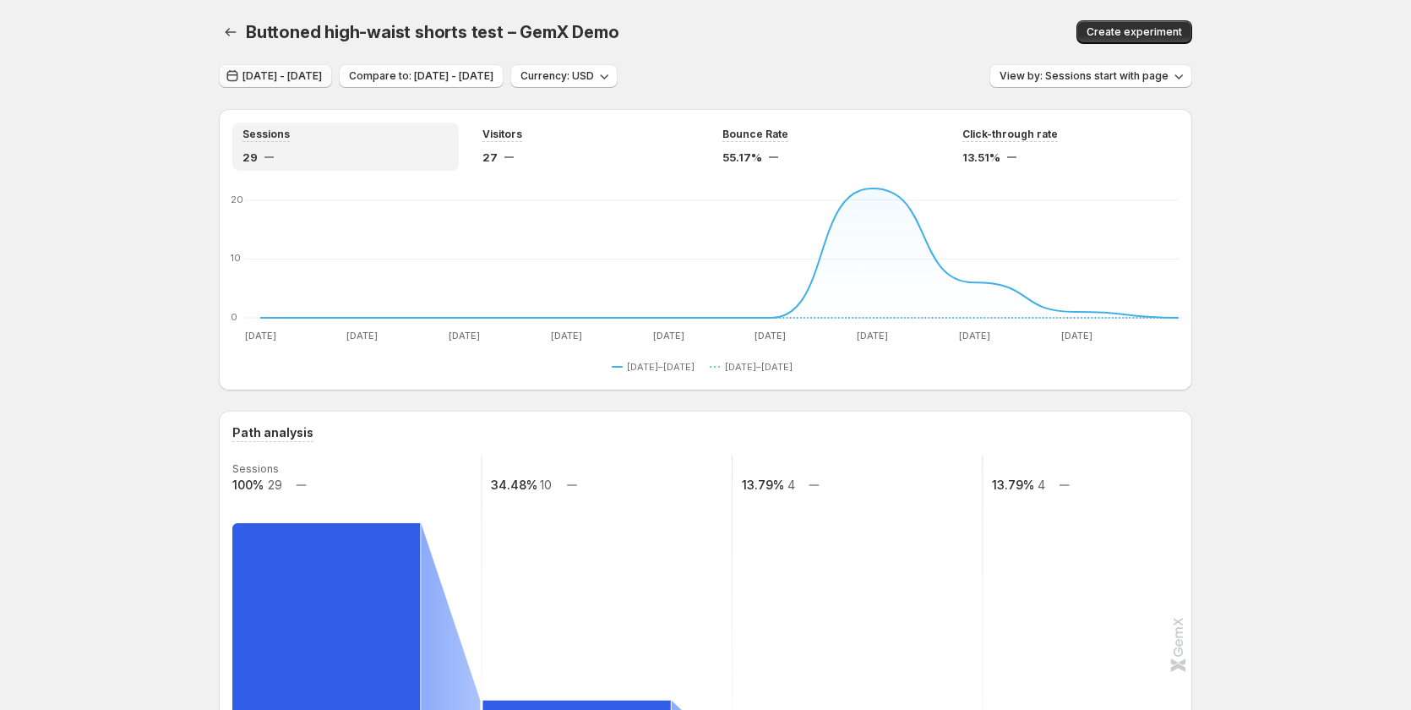
click at [298, 74] on span "Aug 11, 2025 - Aug 20, 2025" at bounding box center [282, 76] width 79 height 14
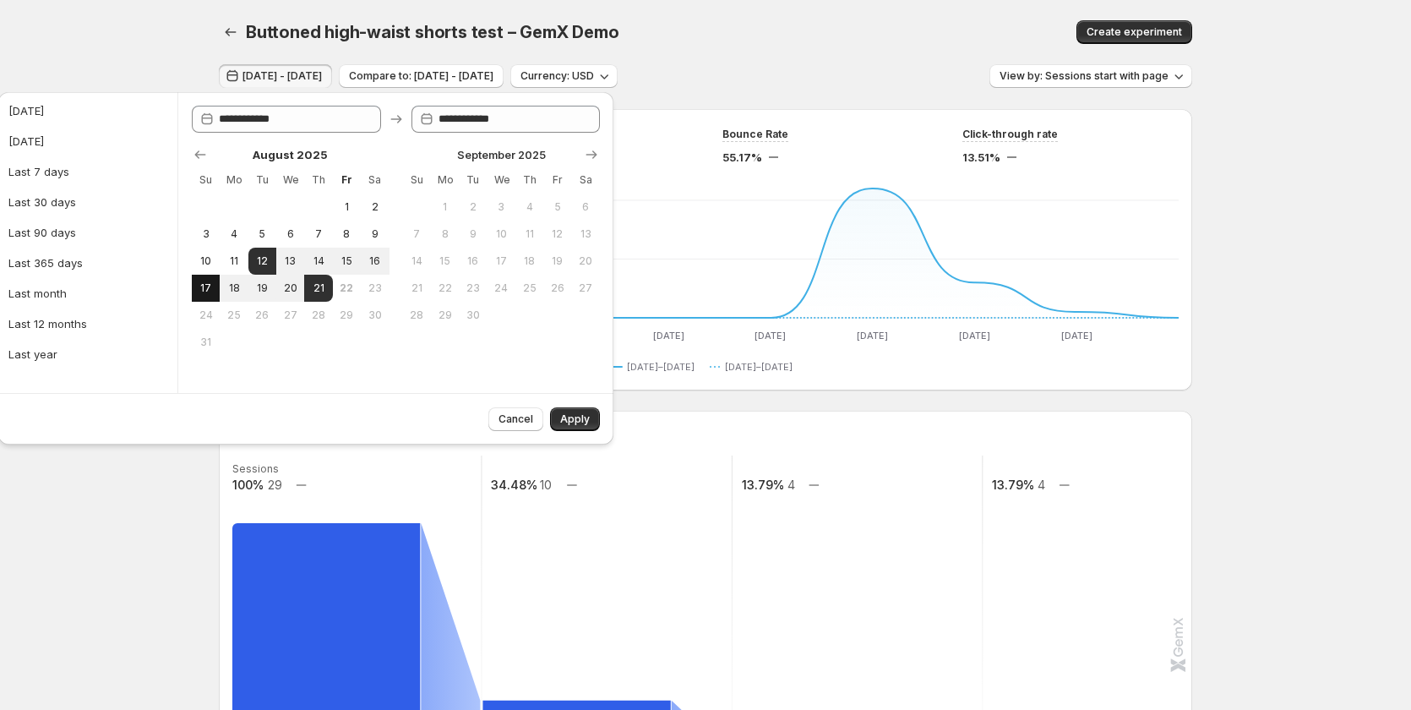
click at [210, 291] on span "17" at bounding box center [206, 288] width 14 height 14
type input "**********"
click at [325, 286] on span "21" at bounding box center [318, 288] width 14 height 14
type input "**********"
click at [564, 417] on span "Apply" at bounding box center [575, 419] width 30 height 14
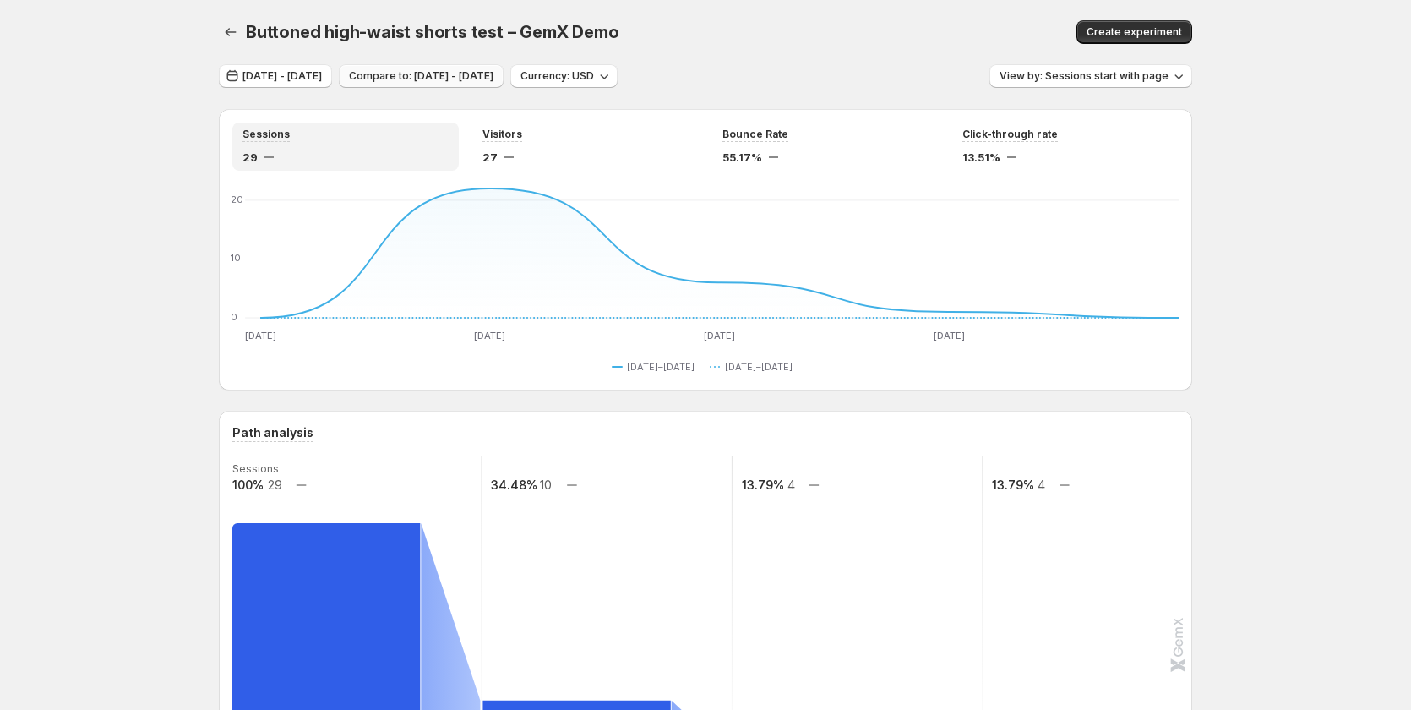
click at [479, 85] on button "Compare to: Aug 11, 2025 - Aug 15, 2025" at bounding box center [421, 76] width 165 height 24
click at [491, 79] on span "Compare to: Aug 11, 2025 - Aug 15, 2025" at bounding box center [421, 76] width 145 height 14
click at [1041, 77] on span "View by: Sessions start with page" at bounding box center [1084, 76] width 169 height 14
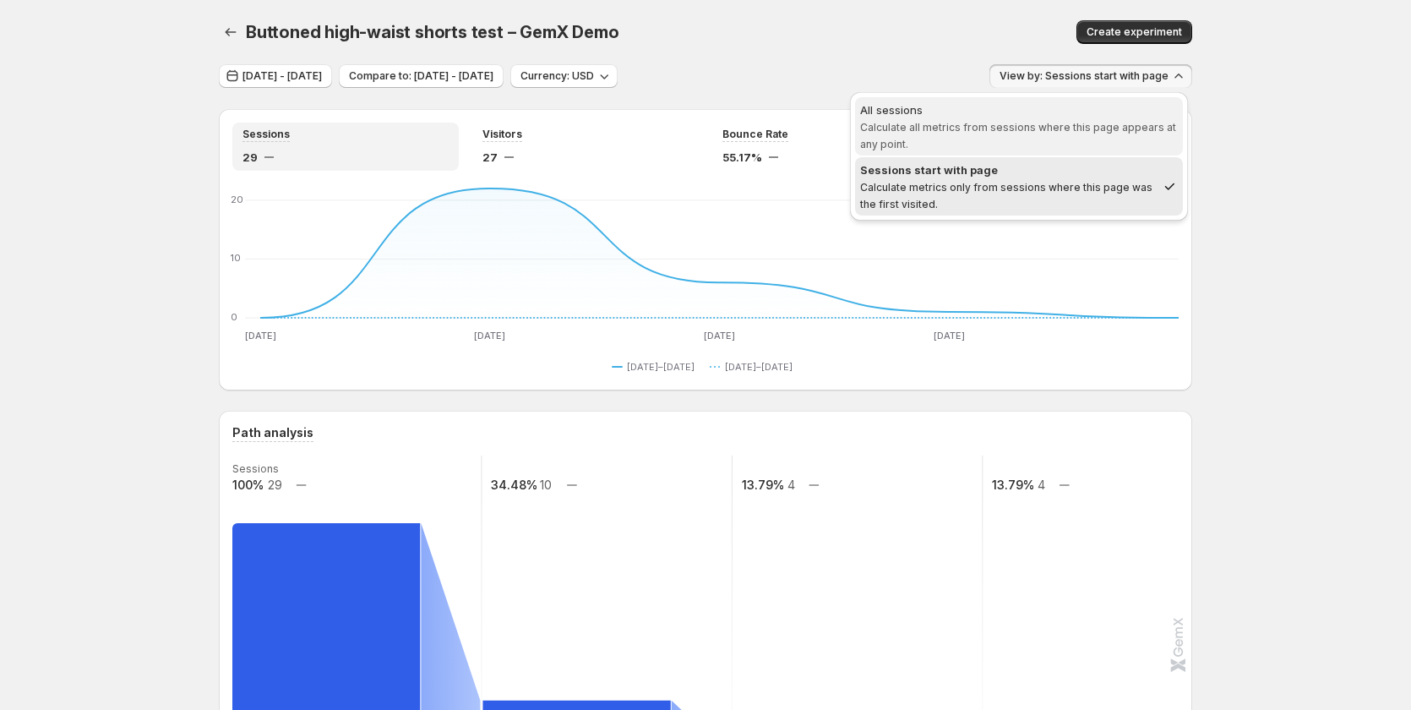
click at [1039, 116] on div "All sessions" at bounding box center [1019, 109] width 318 height 17
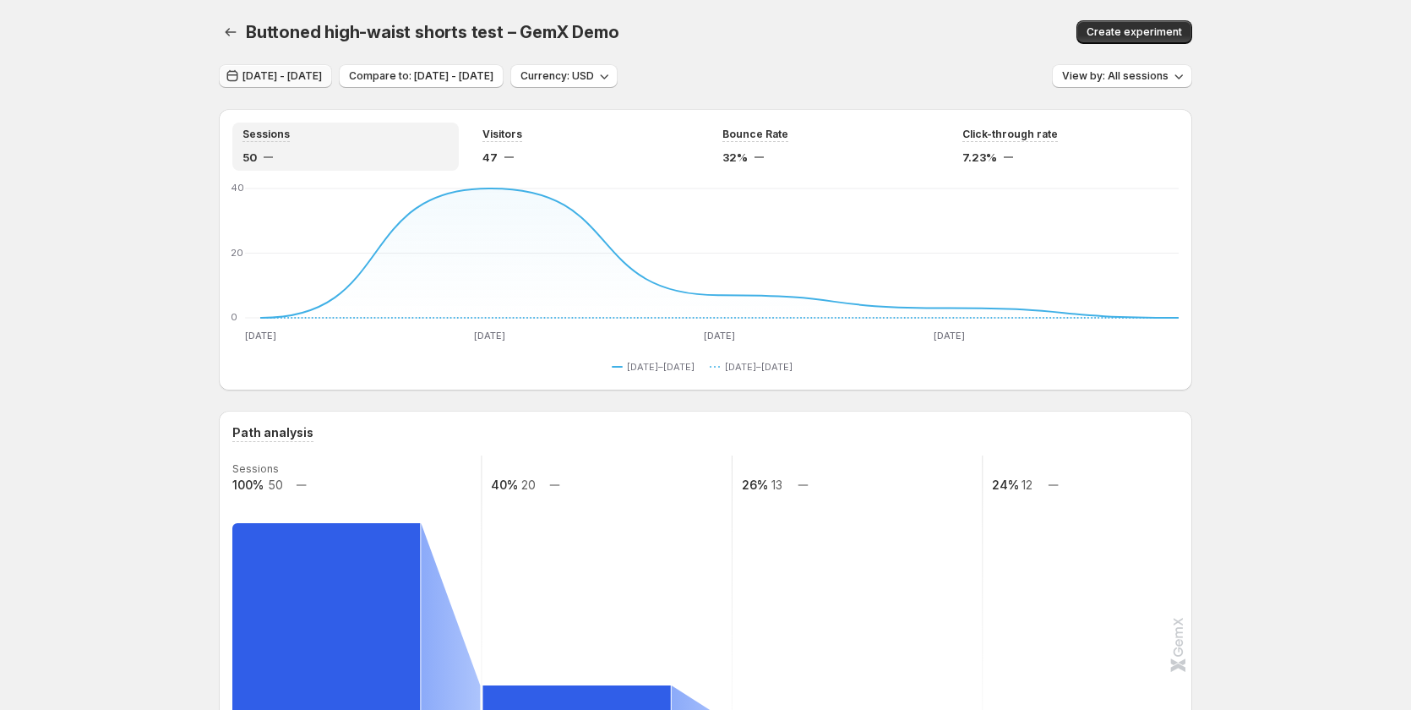
click at [330, 85] on button "Aug 16, 2025 - Aug 20, 2025" at bounding box center [275, 76] width 113 height 24
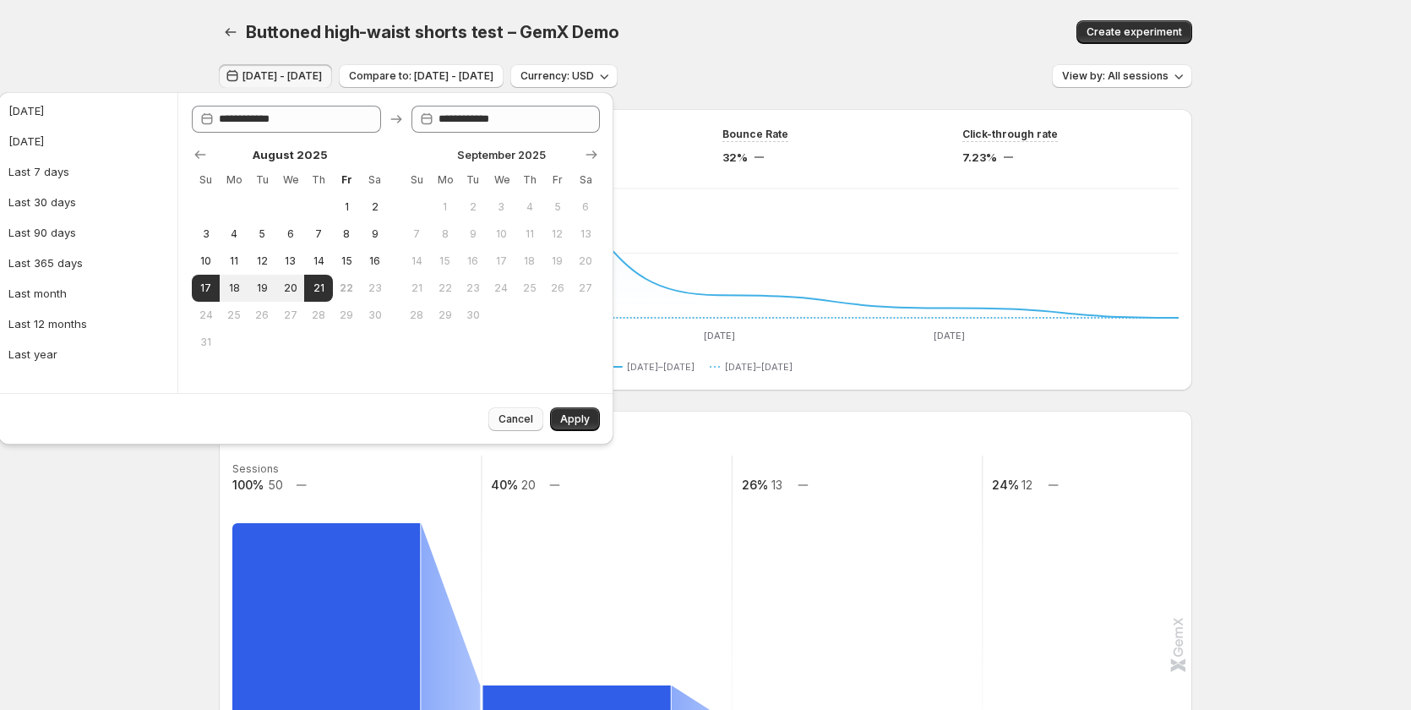
click at [508, 414] on span "Cancel" at bounding box center [516, 419] width 35 height 14
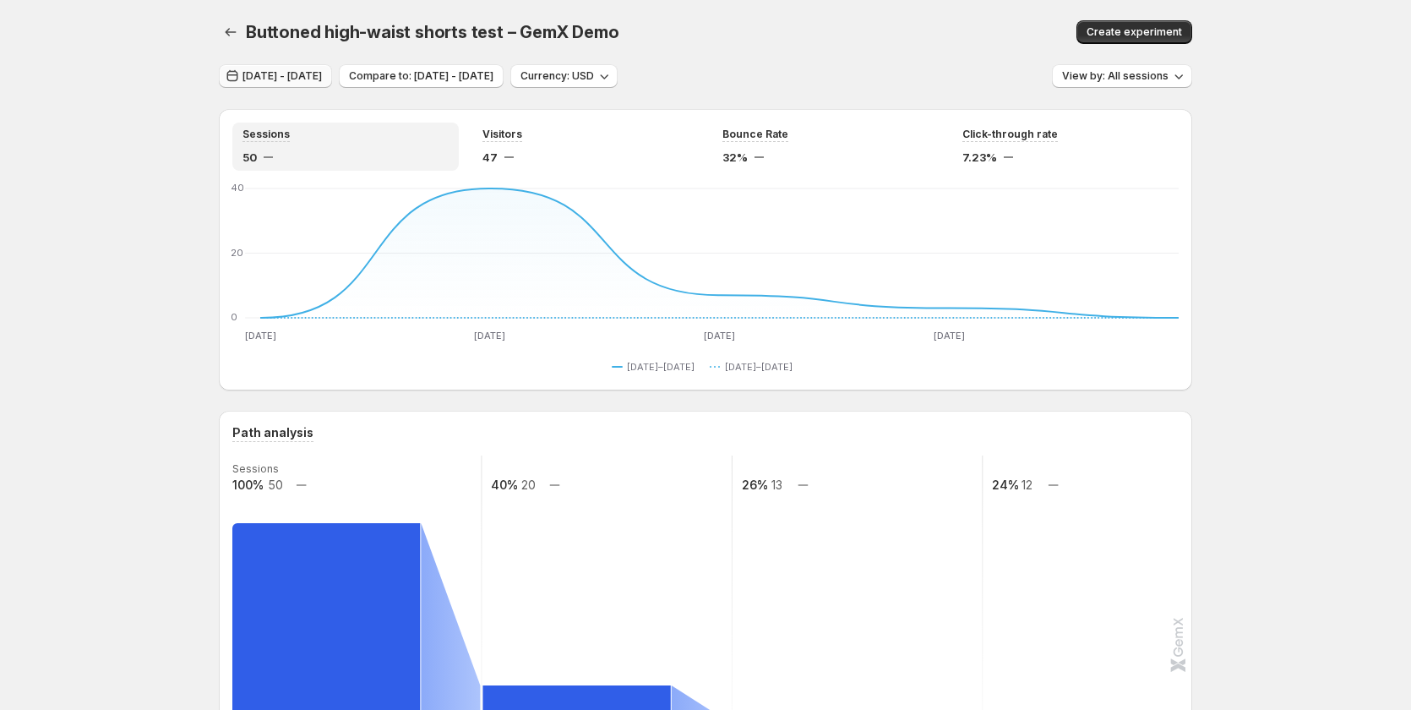
click at [322, 74] on span "Aug 16, 2025 - Aug 20, 2025" at bounding box center [282, 76] width 79 height 14
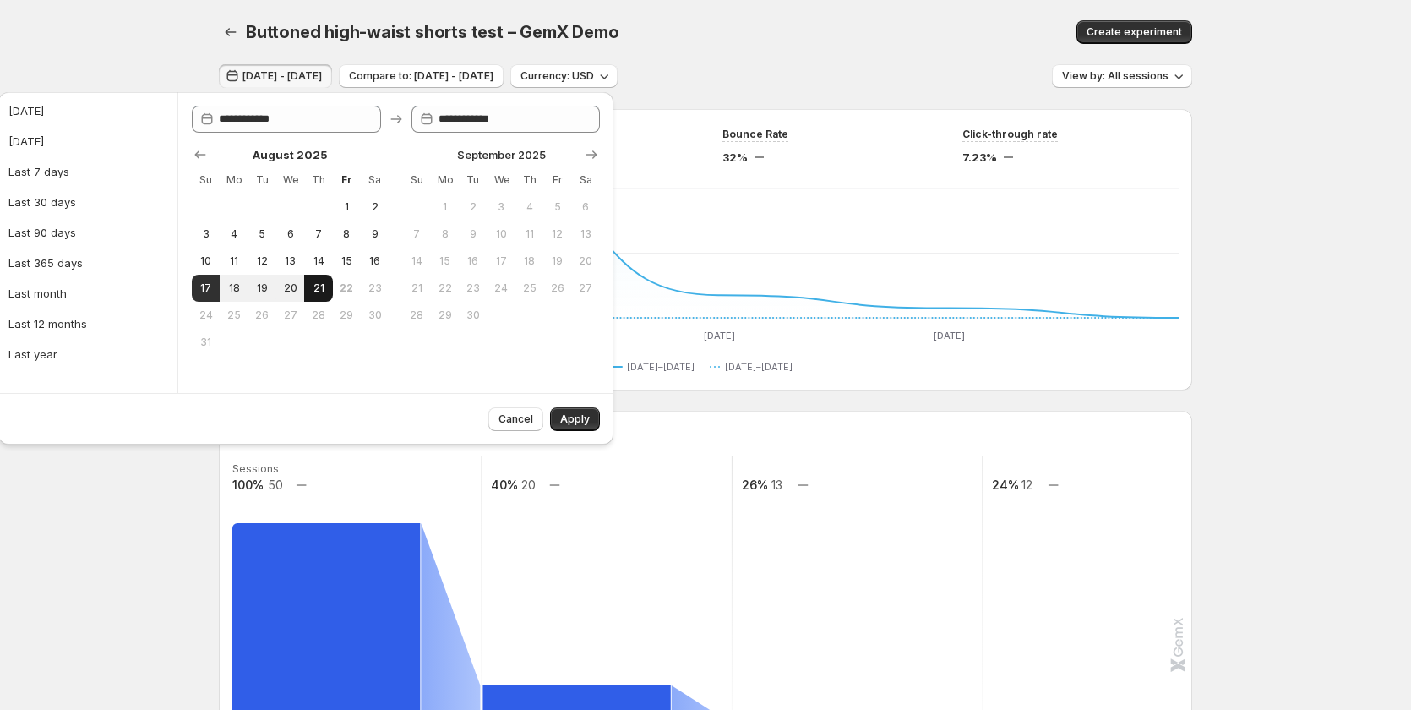
click at [328, 291] on button "21" at bounding box center [318, 288] width 28 height 27
type input "**********"
click at [570, 412] on button "Apply" at bounding box center [575, 419] width 50 height 24
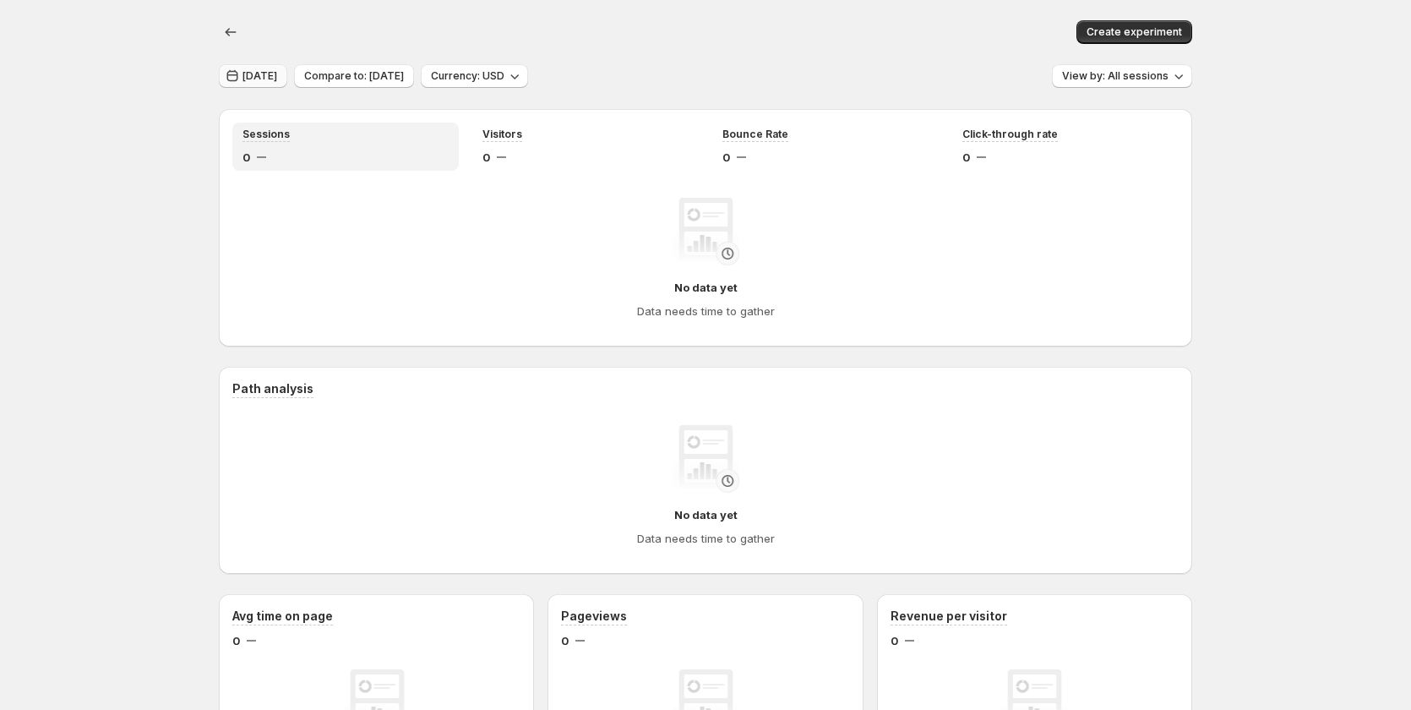
click at [254, 74] on span "Aug 20, 2025" at bounding box center [260, 76] width 35 height 14
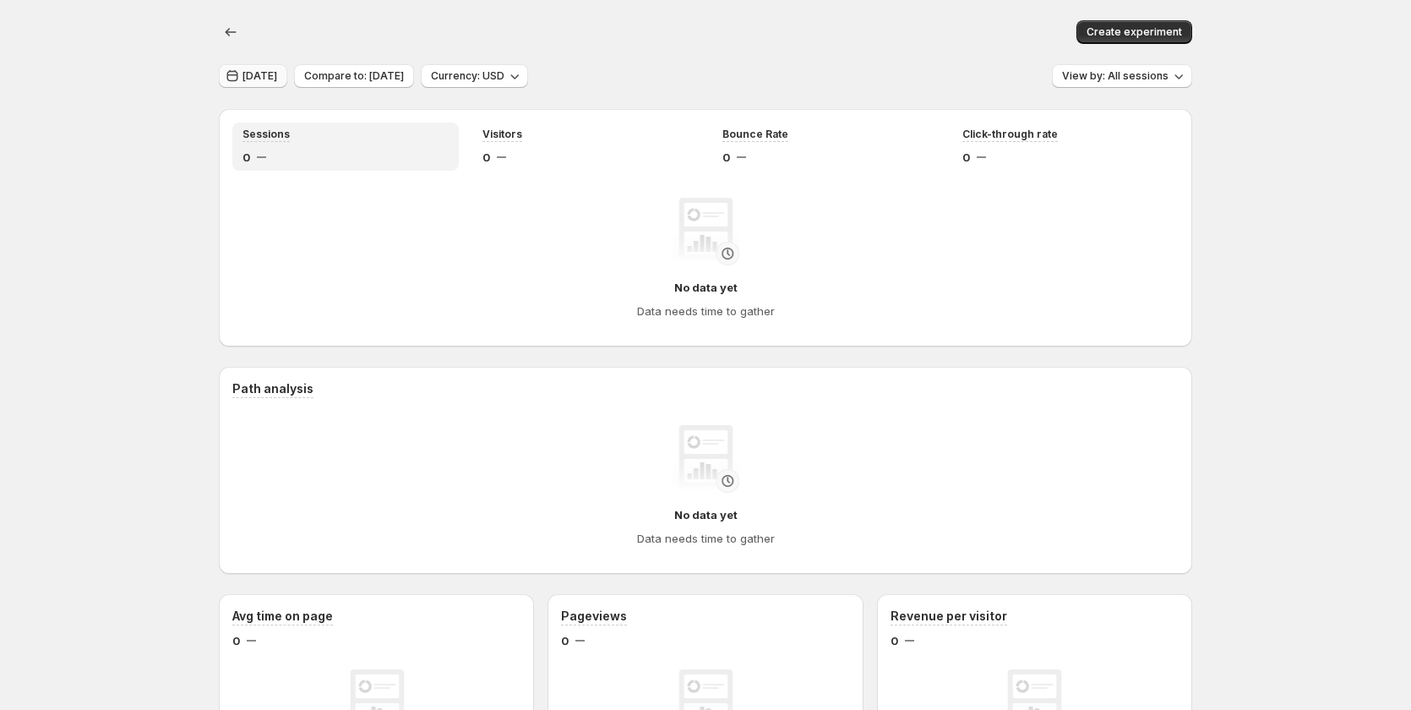
click at [268, 73] on span "[DATE]" at bounding box center [260, 76] width 35 height 14
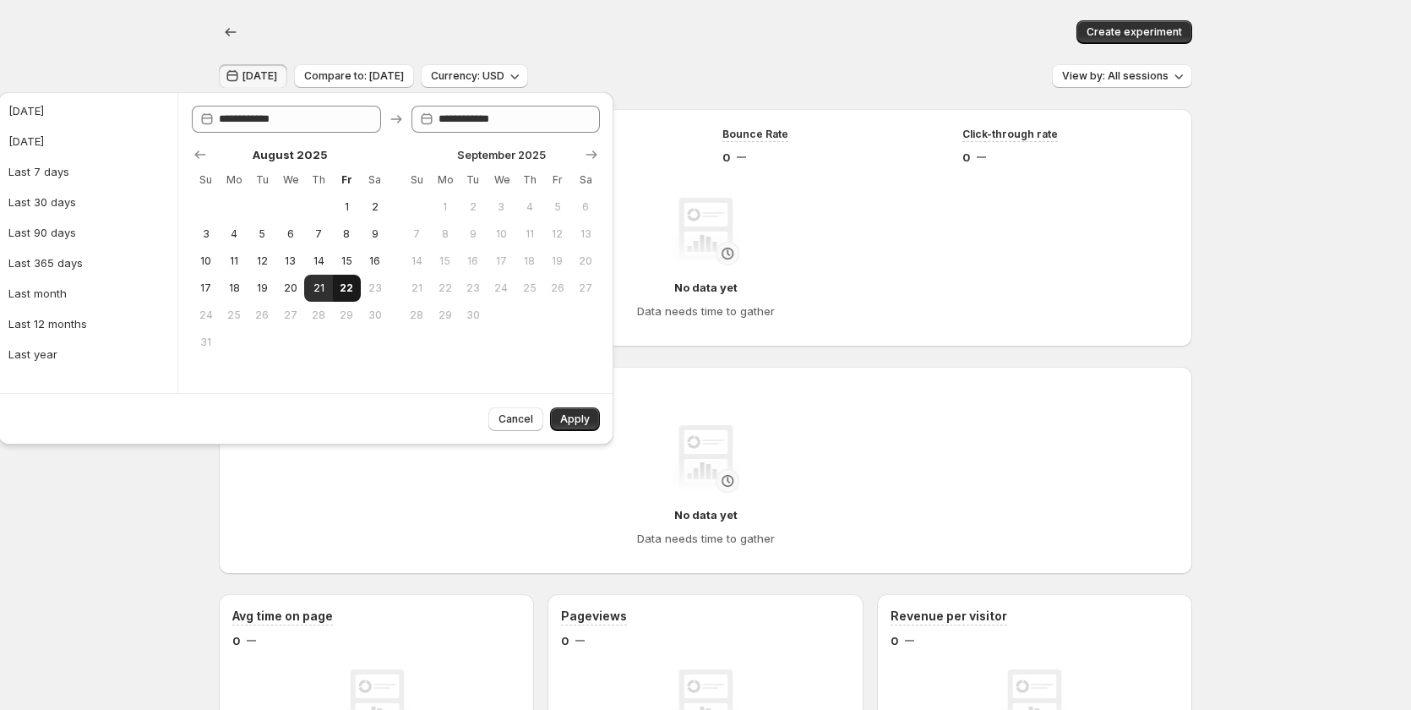
click at [351, 291] on span "22" at bounding box center [347, 288] width 14 height 14
type input "**********"
click at [348, 285] on span "22" at bounding box center [347, 288] width 14 height 14
type input "**********"
click at [577, 418] on span "Apply" at bounding box center [575, 419] width 30 height 14
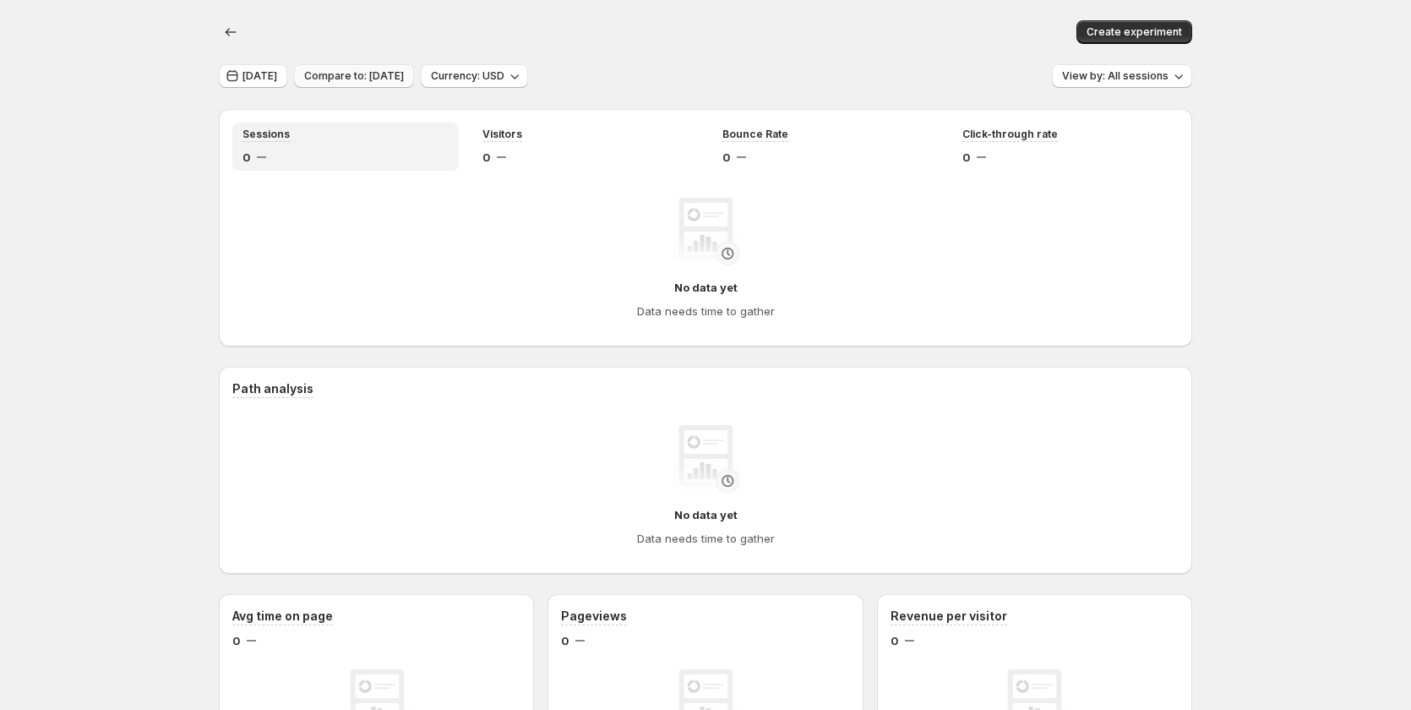
click at [379, 68] on button "Compare to: [DATE]" at bounding box center [354, 76] width 120 height 24
click at [257, 72] on span "[DATE]" at bounding box center [260, 76] width 35 height 14
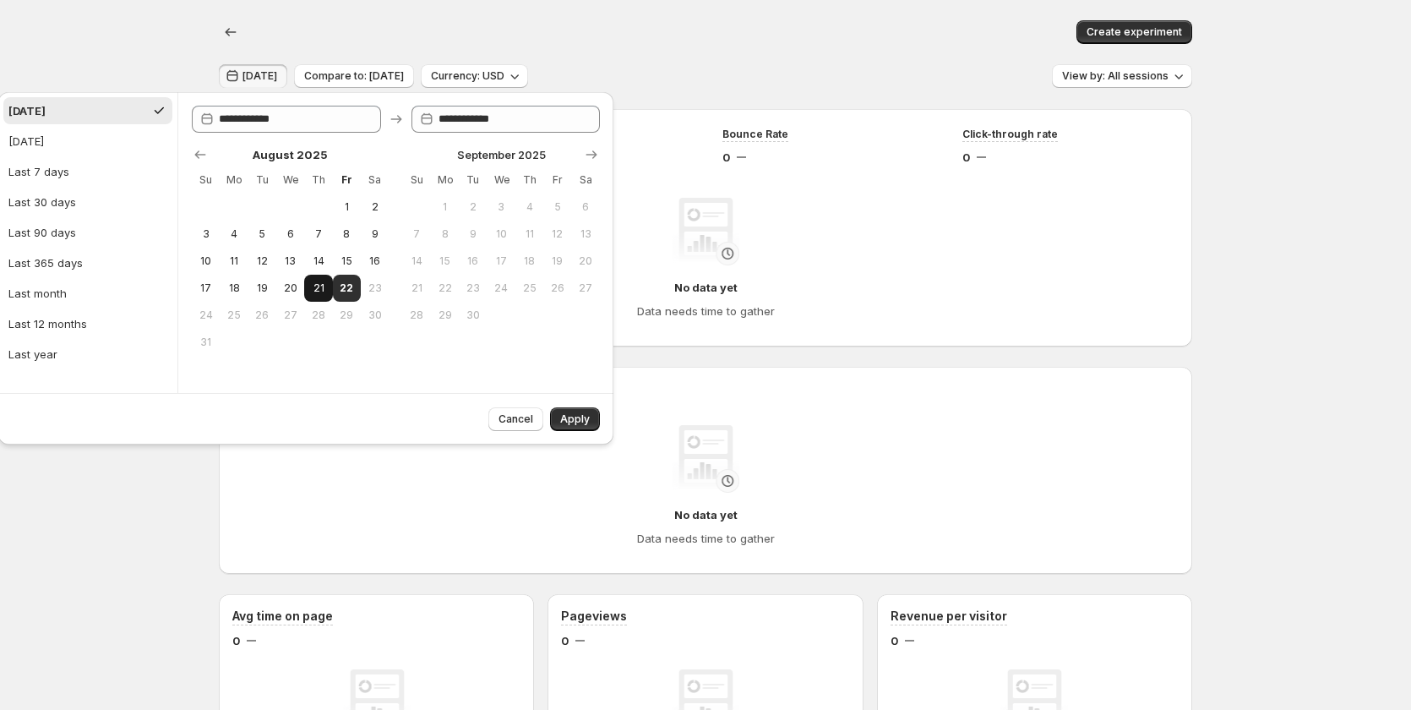
click at [316, 289] on span "21" at bounding box center [318, 288] width 14 height 14
type input "**********"
click at [571, 411] on button "Apply" at bounding box center [575, 419] width 50 height 24
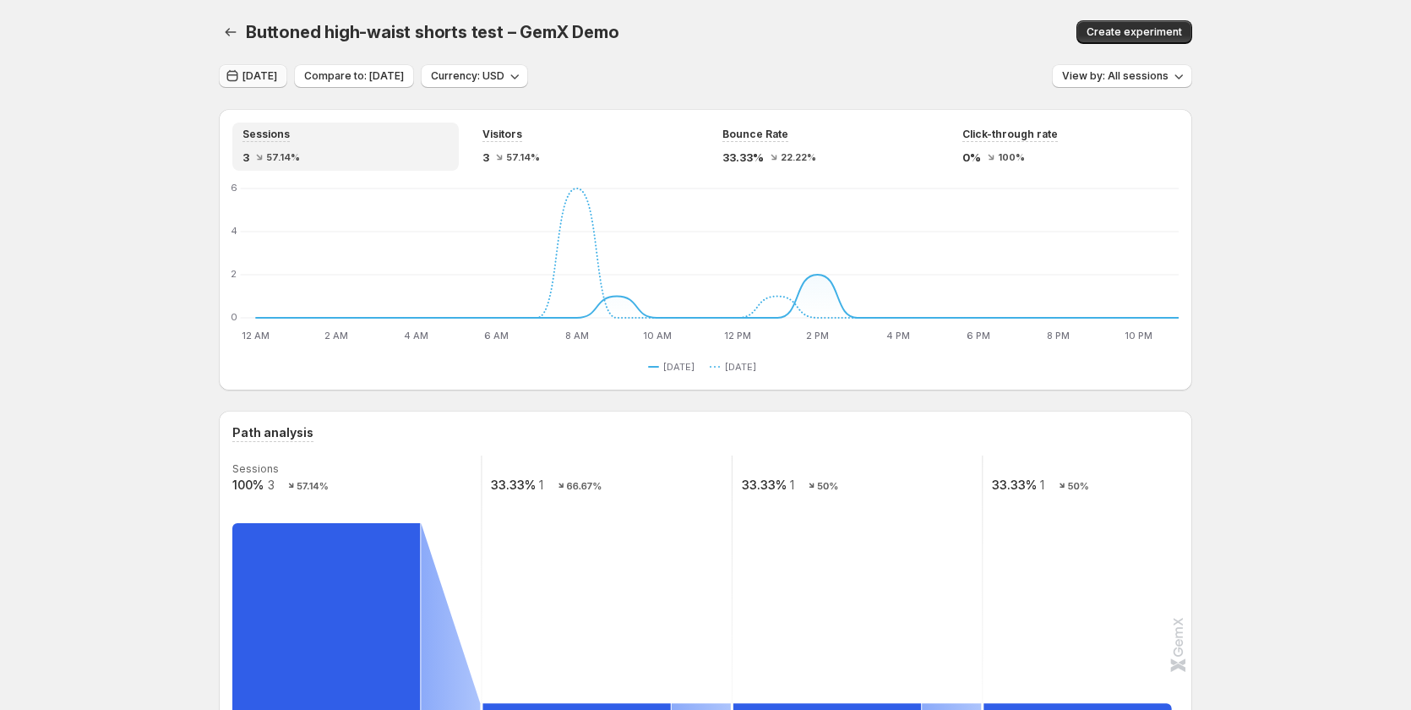
click at [273, 66] on button "[DATE]" at bounding box center [253, 76] width 68 height 24
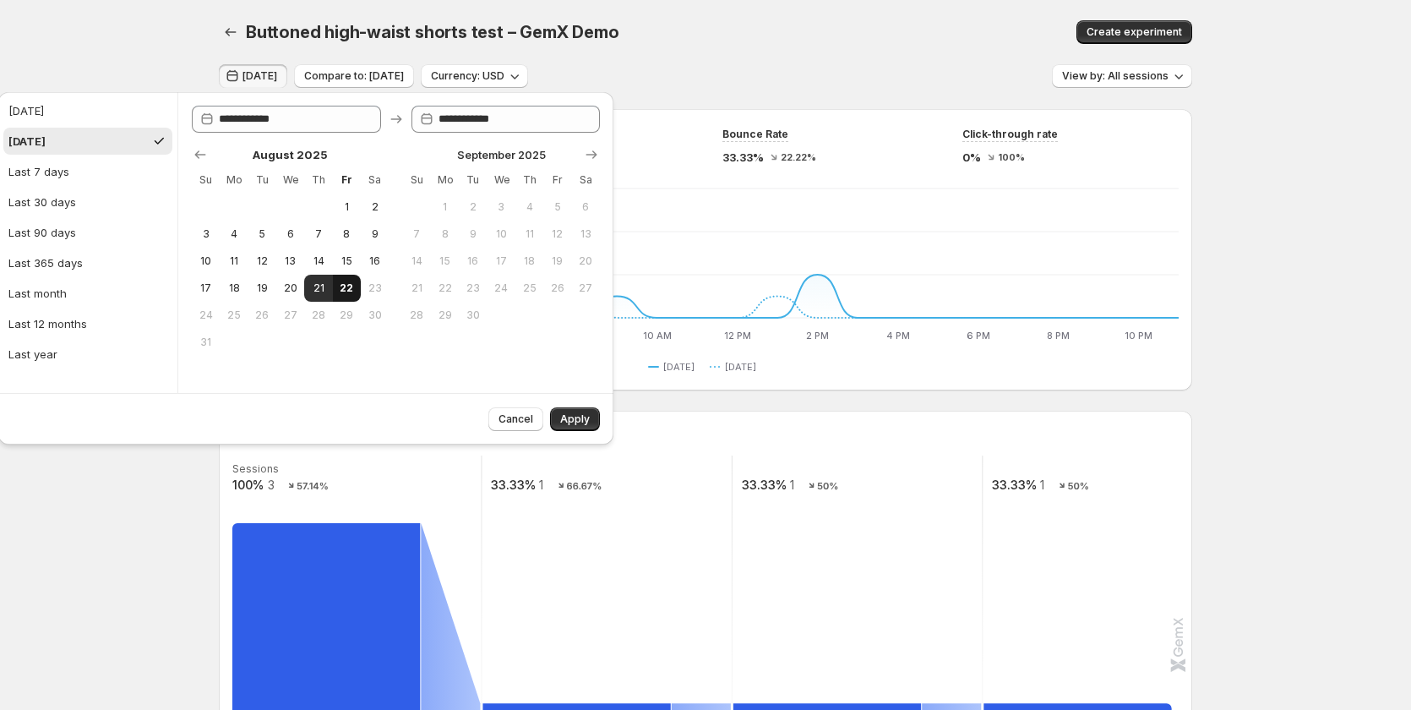
click at [337, 278] on button "22" at bounding box center [347, 288] width 28 height 27
type input "**********"
click at [348, 282] on span "22" at bounding box center [347, 288] width 14 height 14
type input "**********"
click at [559, 422] on button "Apply" at bounding box center [575, 419] width 50 height 24
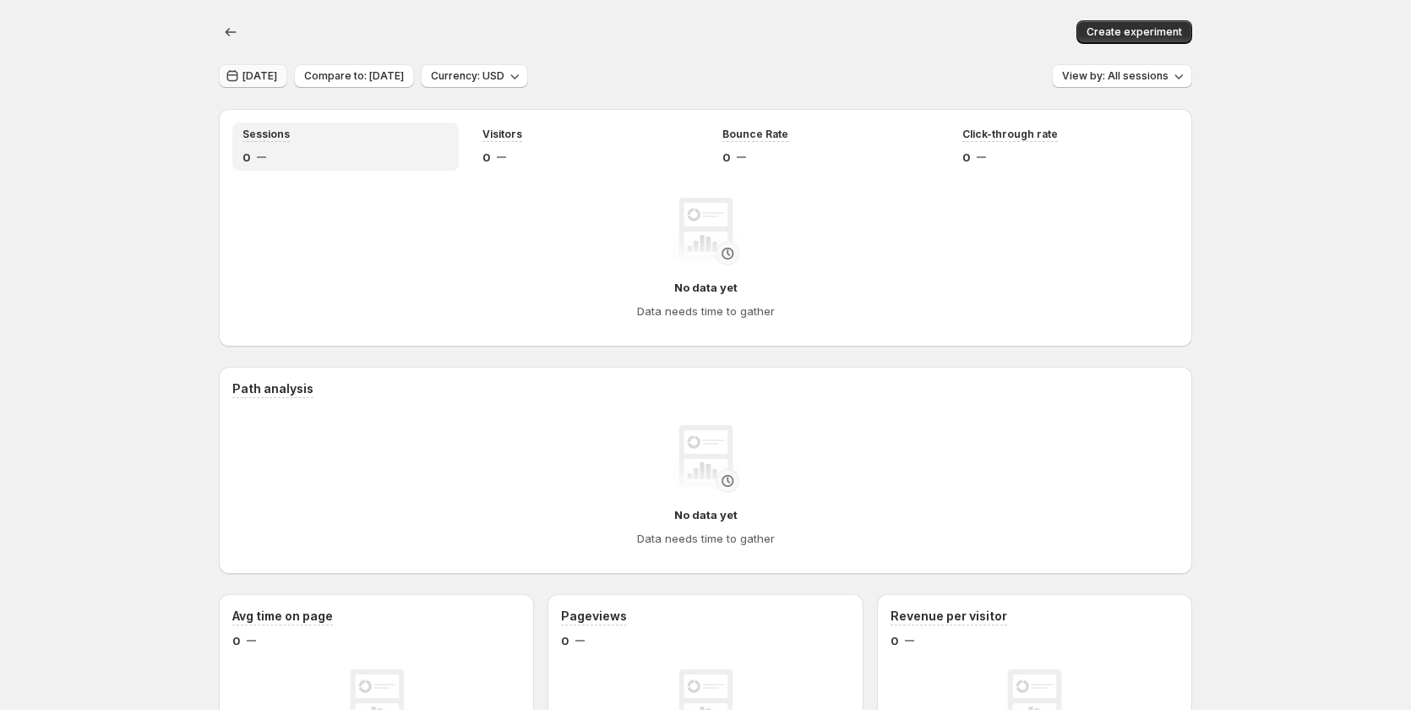
click at [259, 80] on span "[DATE]" at bounding box center [260, 76] width 35 height 14
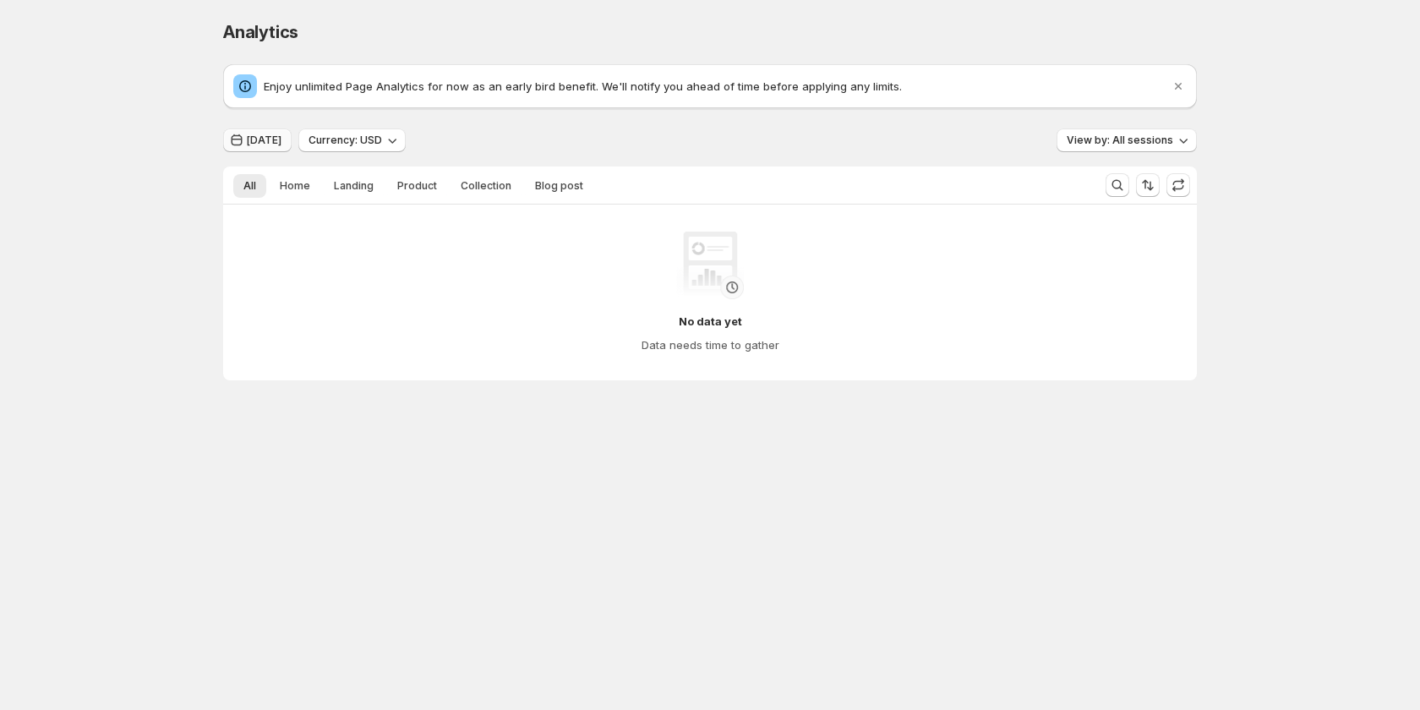
click at [250, 135] on span "[DATE]" at bounding box center [264, 141] width 35 height 14
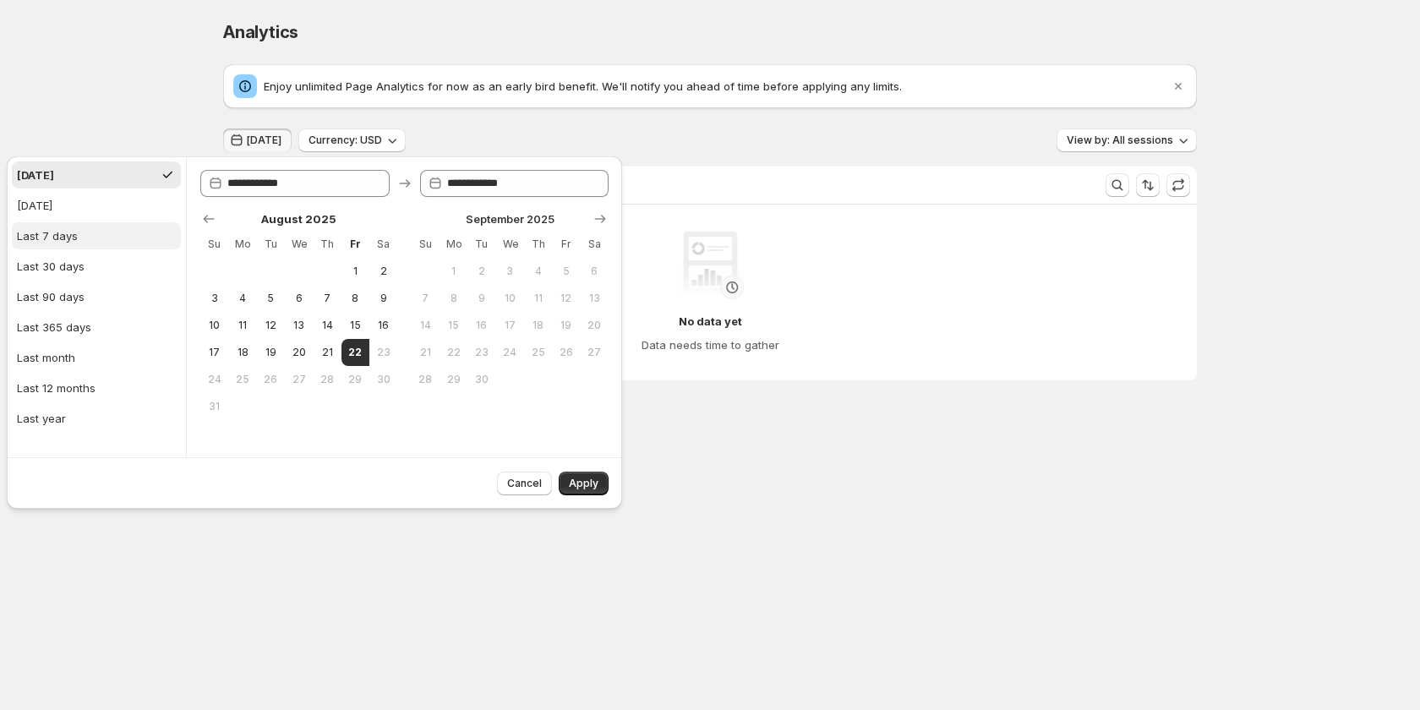
click at [124, 232] on button "Last 7 days" at bounding box center [96, 235] width 169 height 27
type input "**********"
click at [596, 474] on button "Apply" at bounding box center [584, 484] width 50 height 24
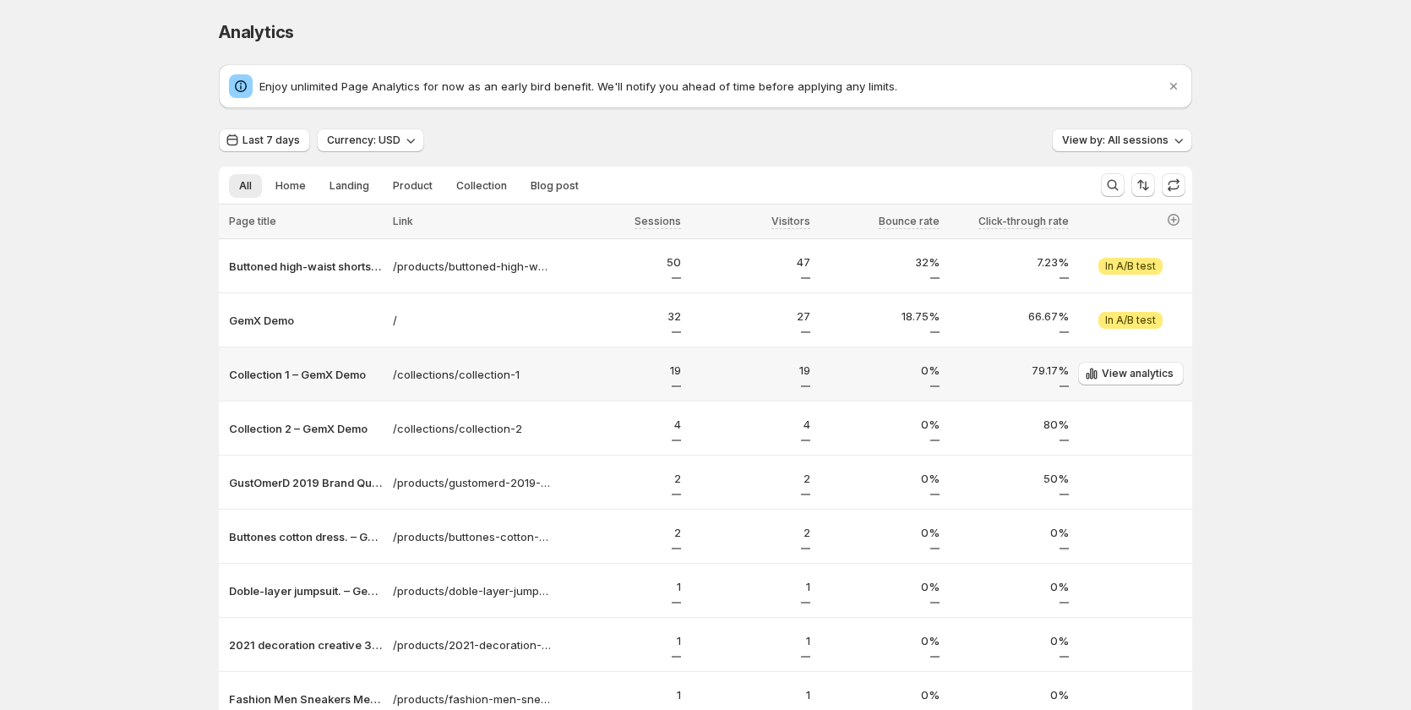
scroll to position [199, 0]
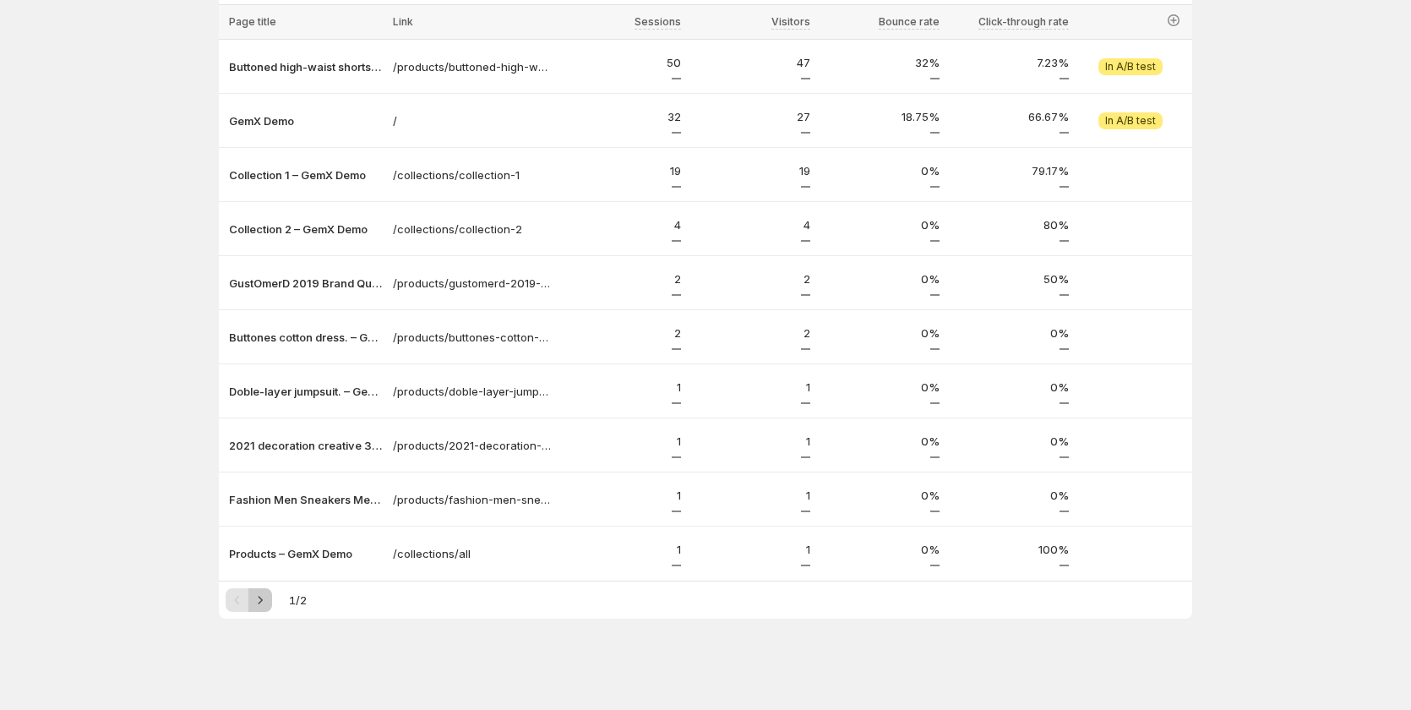
click at [263, 606] on icon "Next" at bounding box center [260, 600] width 17 height 17
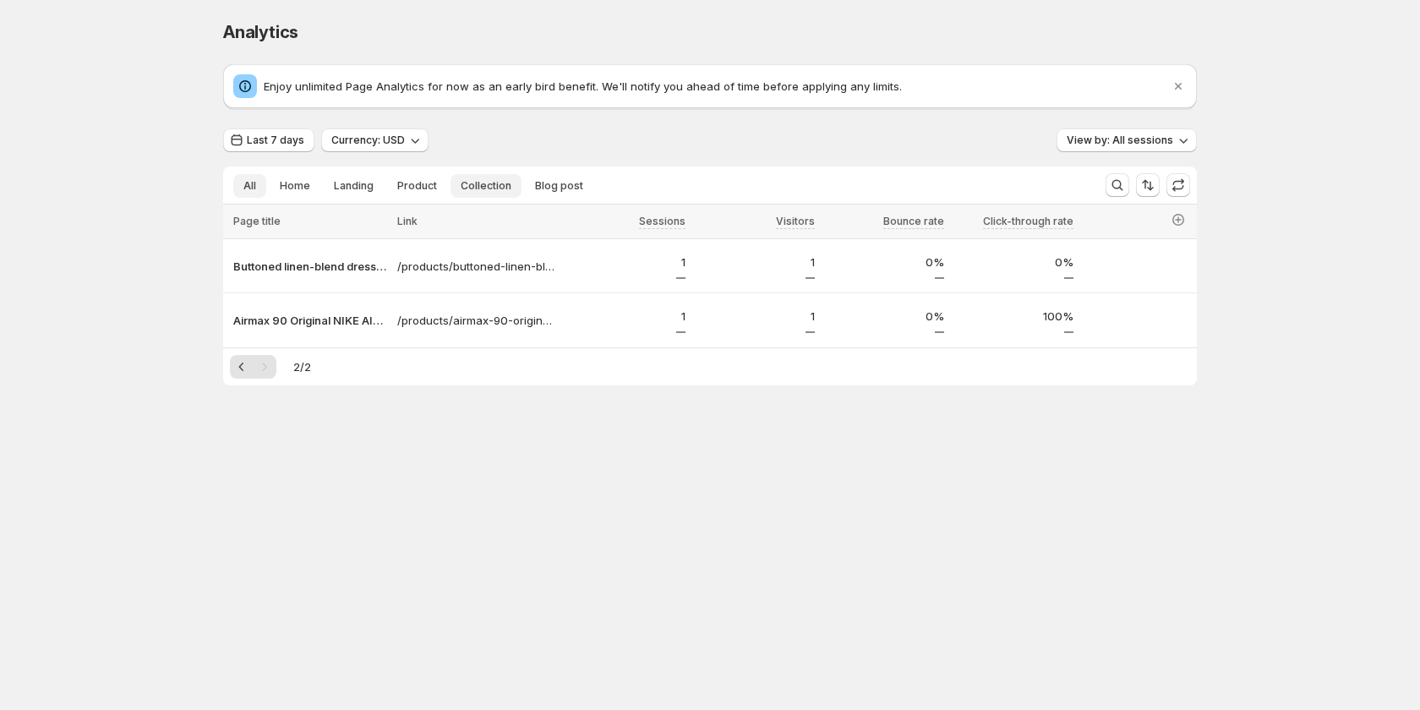
click at [454, 190] on button "Collection" at bounding box center [485, 186] width 71 height 24
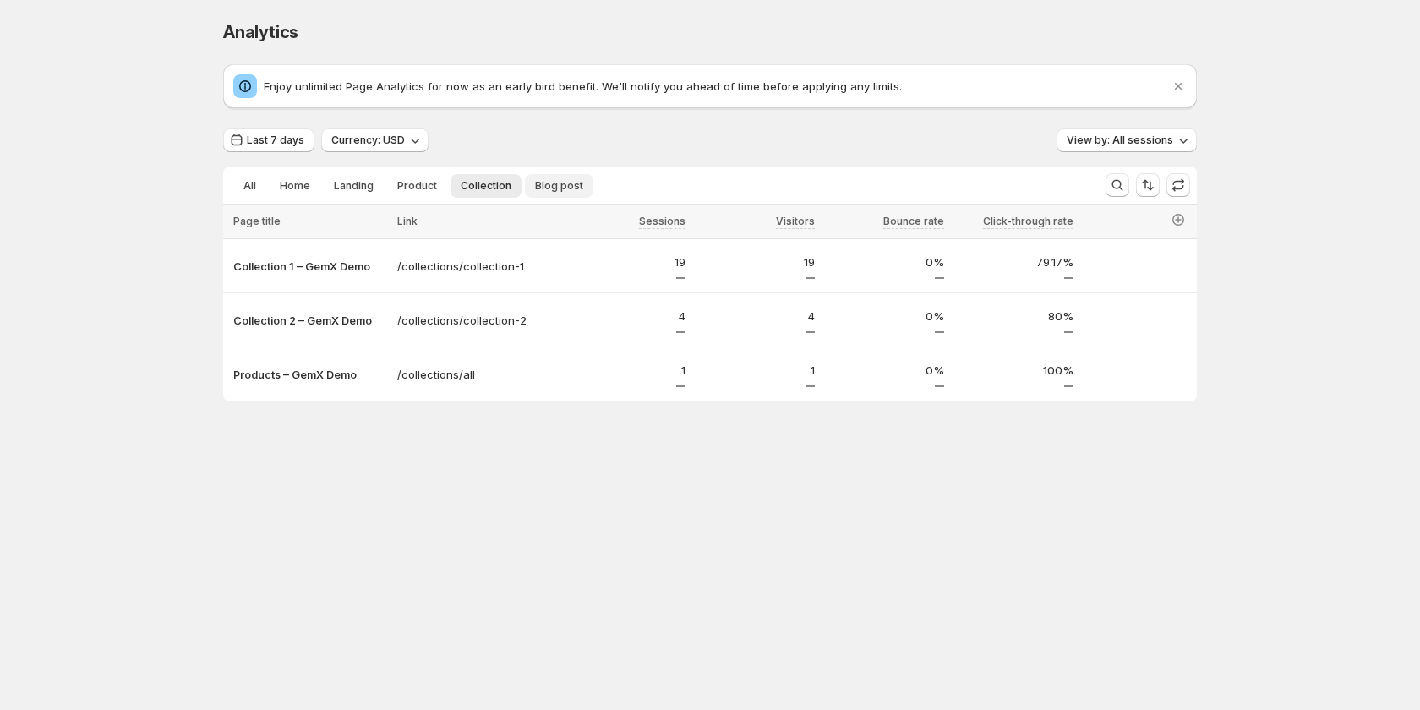
click at [535, 183] on span "Blog post" at bounding box center [559, 186] width 48 height 14
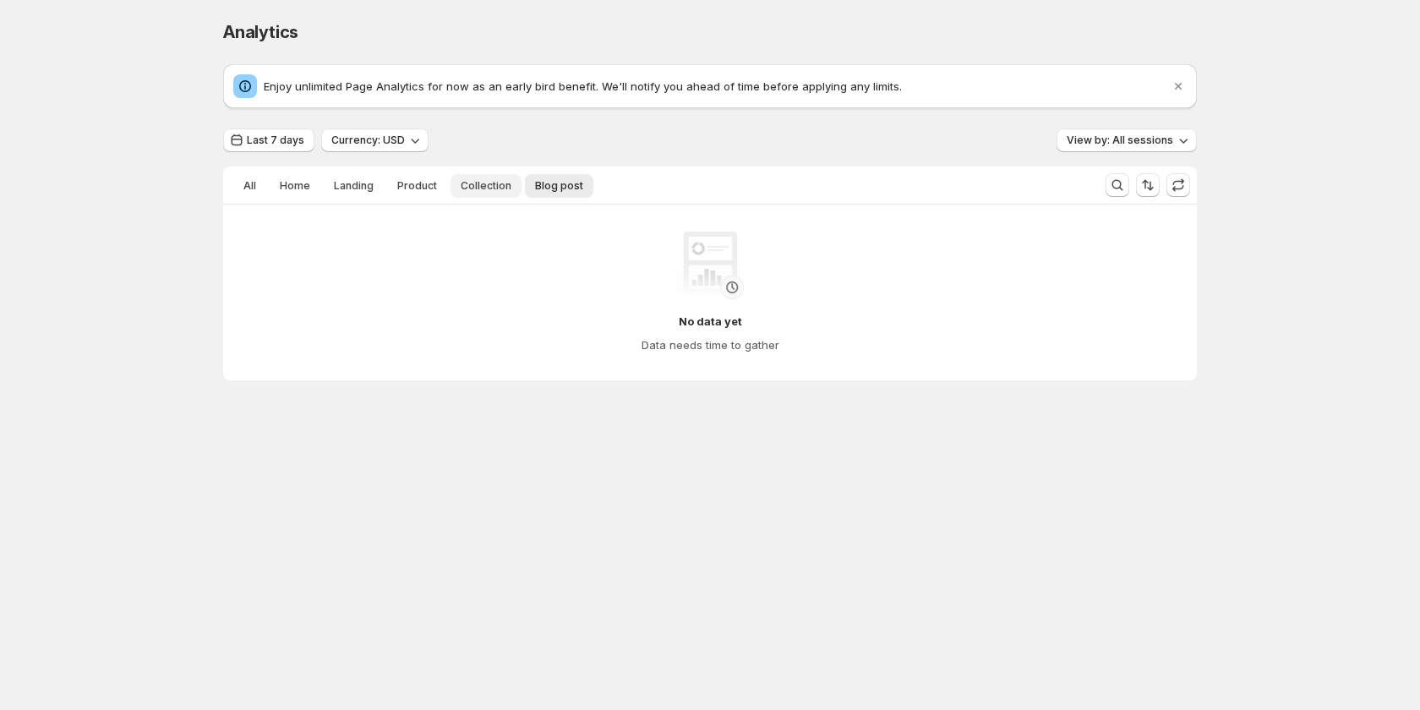
click at [500, 184] on span "Collection" at bounding box center [486, 186] width 51 height 14
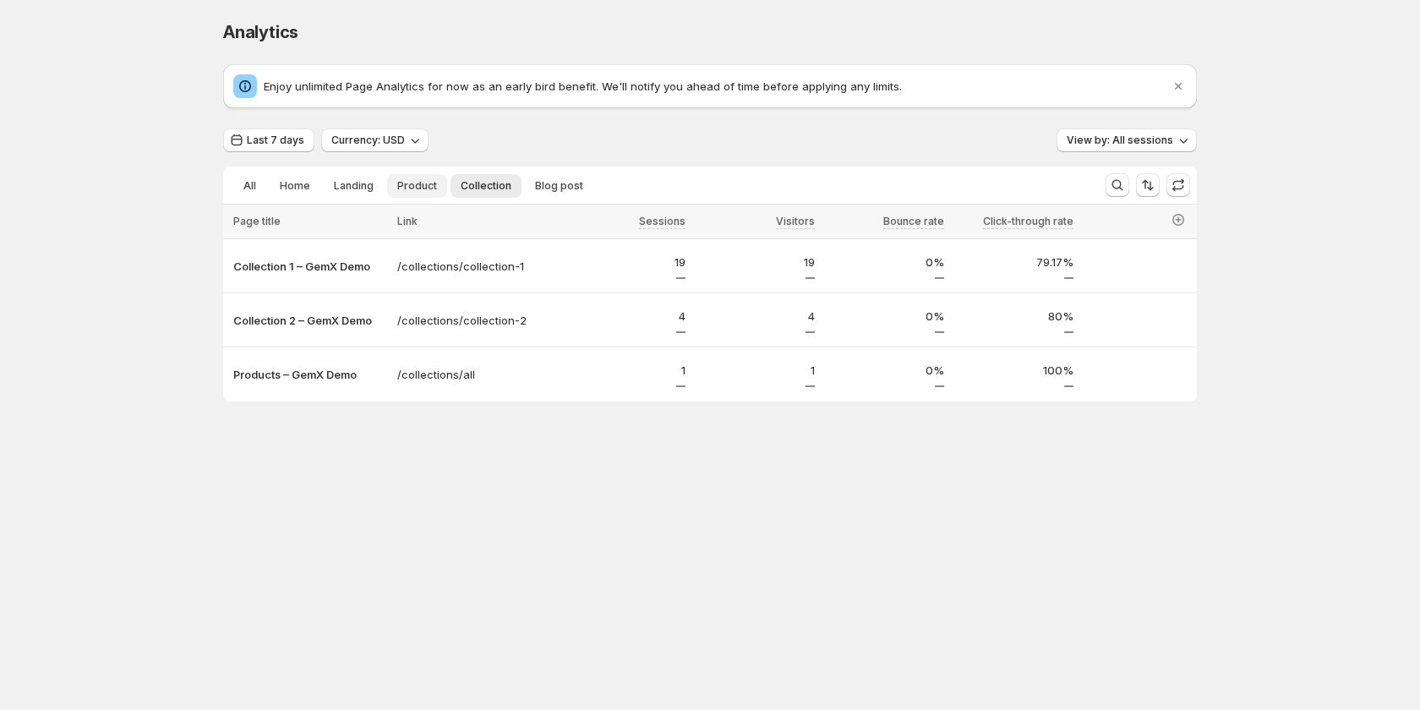
click at [434, 191] on button "Product" at bounding box center [417, 186] width 60 height 24
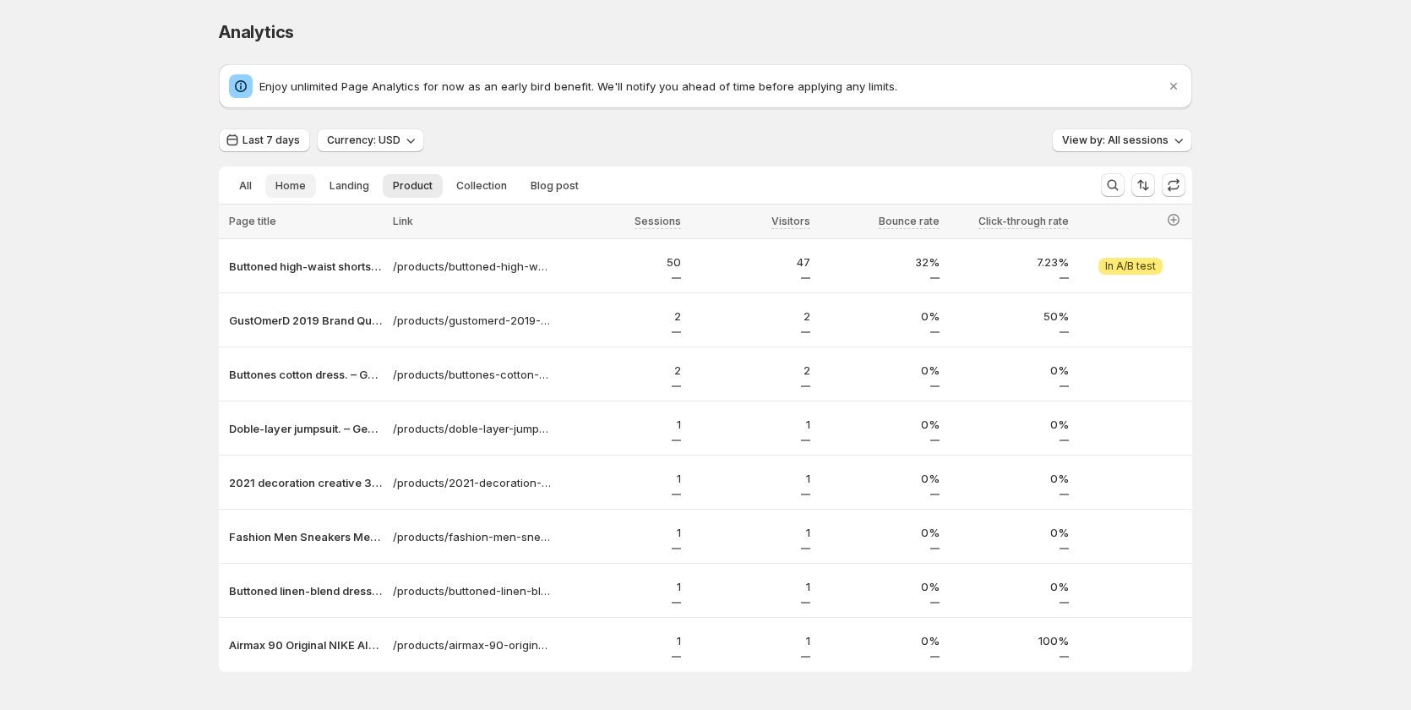
click at [316, 190] on button "Home" at bounding box center [290, 186] width 51 height 24
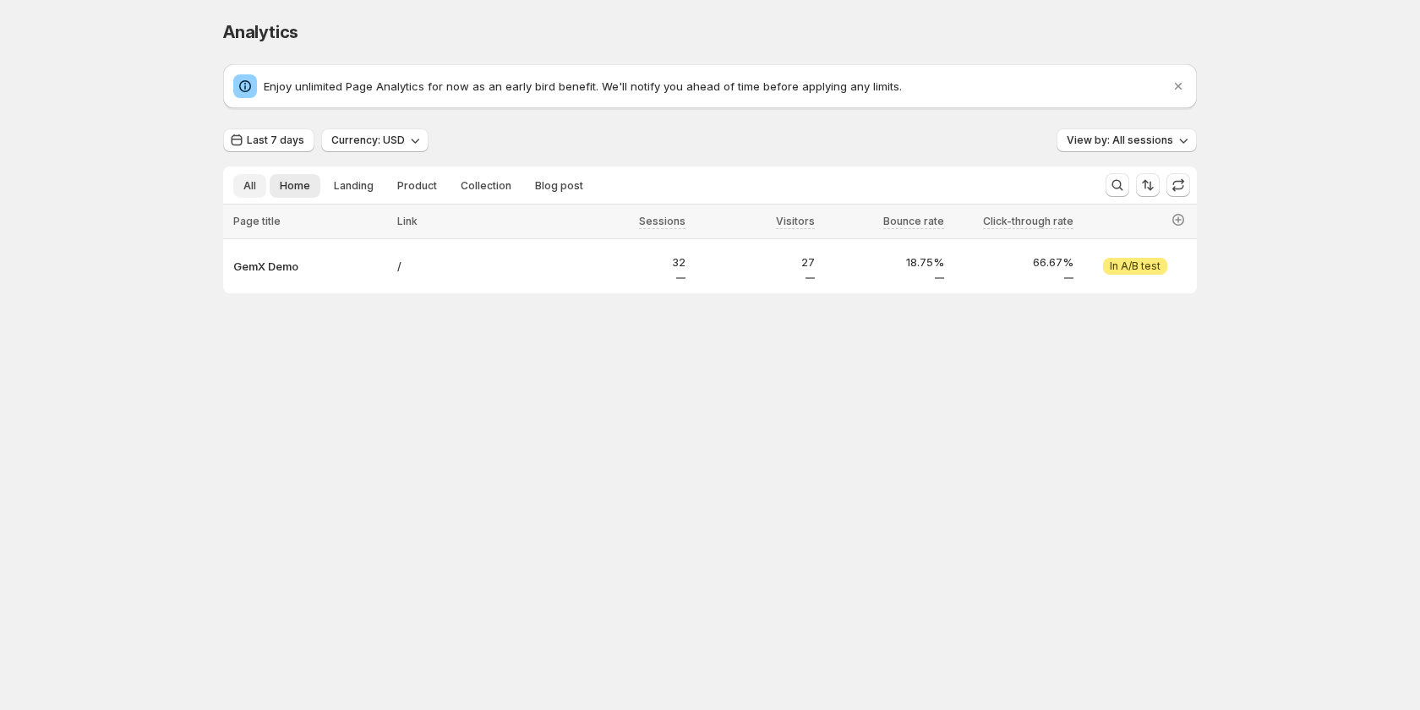
click at [247, 183] on span "All" at bounding box center [249, 186] width 13 height 14
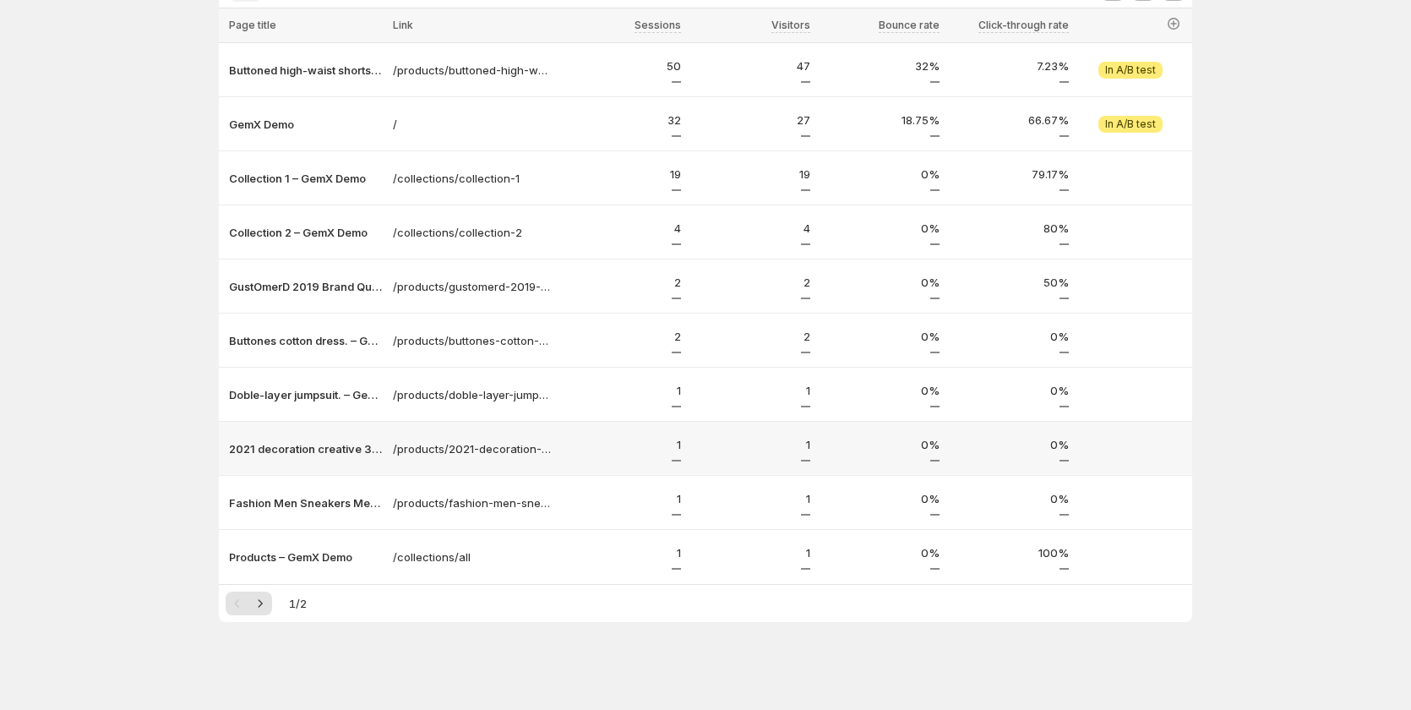
scroll to position [199, 0]
click at [266, 592] on icon "Next" at bounding box center [260, 600] width 17 height 17
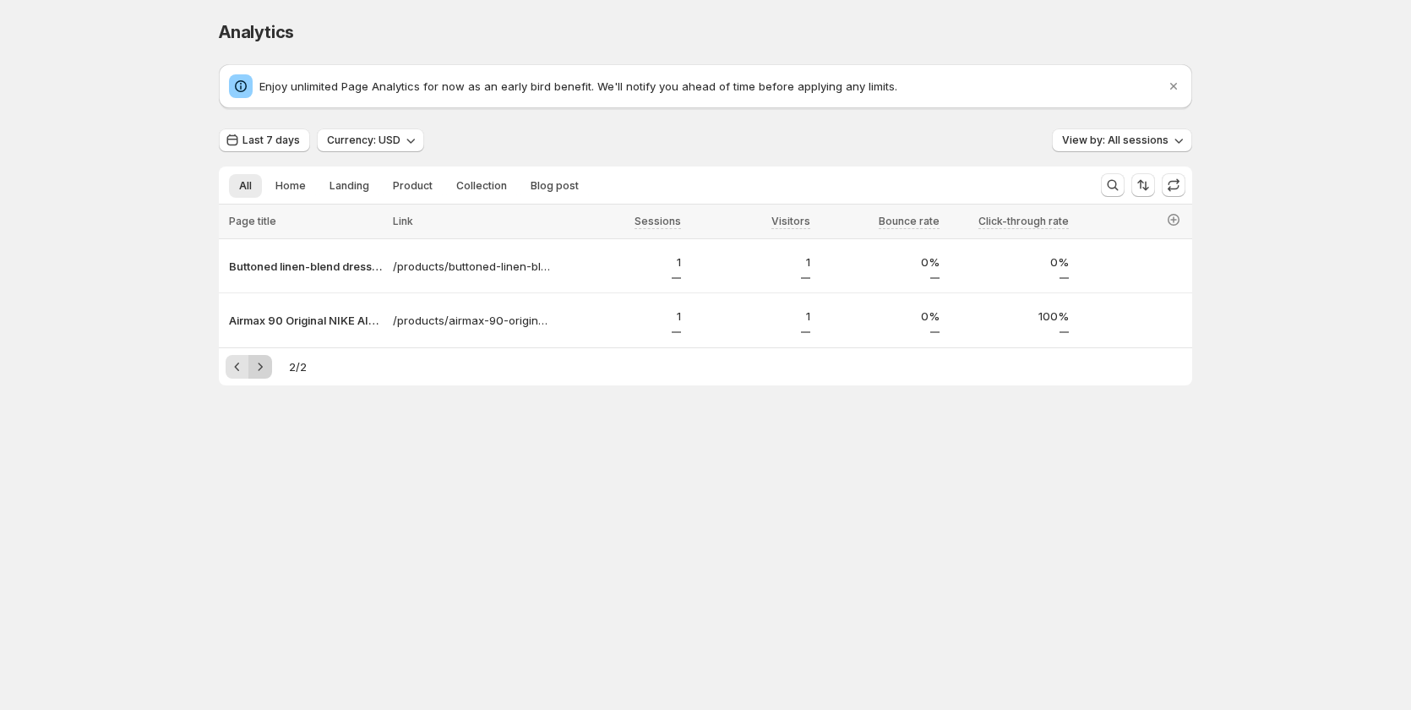
scroll to position [0, 0]
click at [1122, 134] on span "View by: All sessions" at bounding box center [1120, 141] width 106 height 14
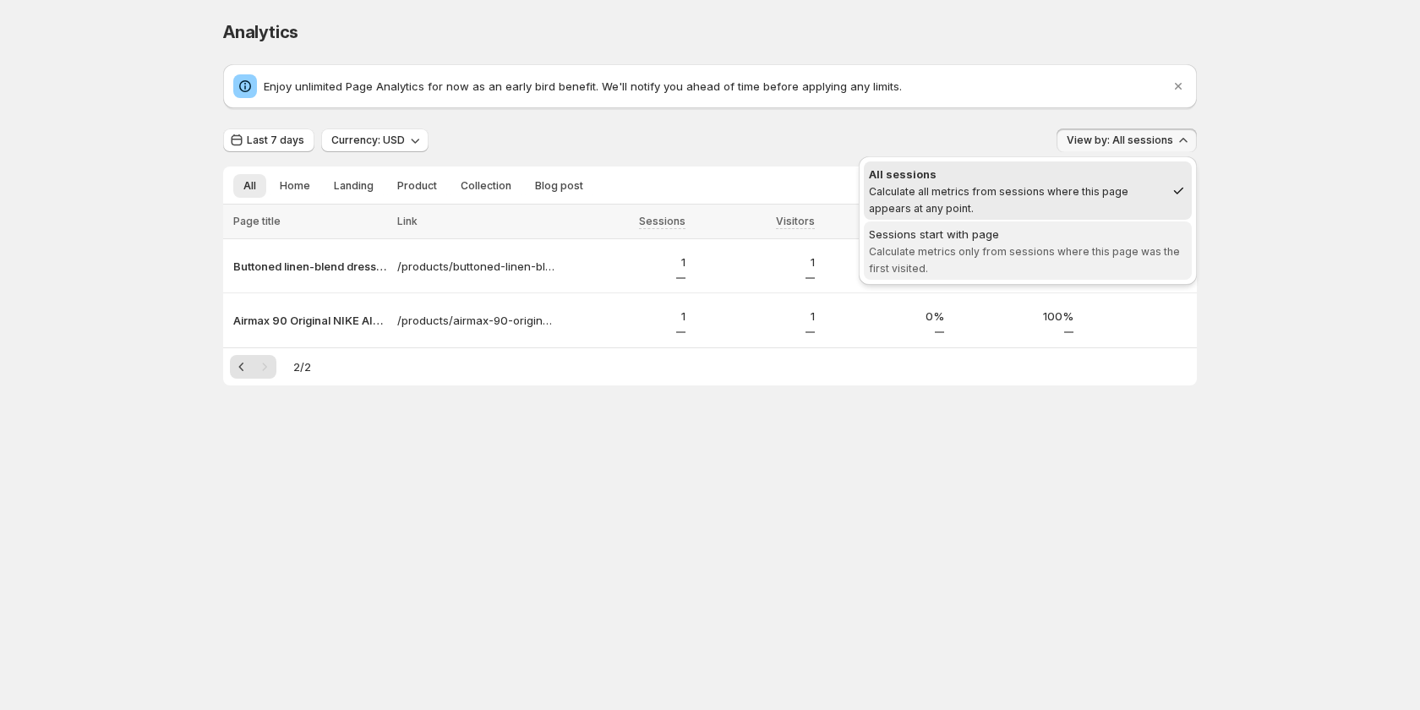
click at [1059, 252] on span "Calculate metrics only from sessions where this page was the first visited." at bounding box center [1024, 260] width 311 height 30
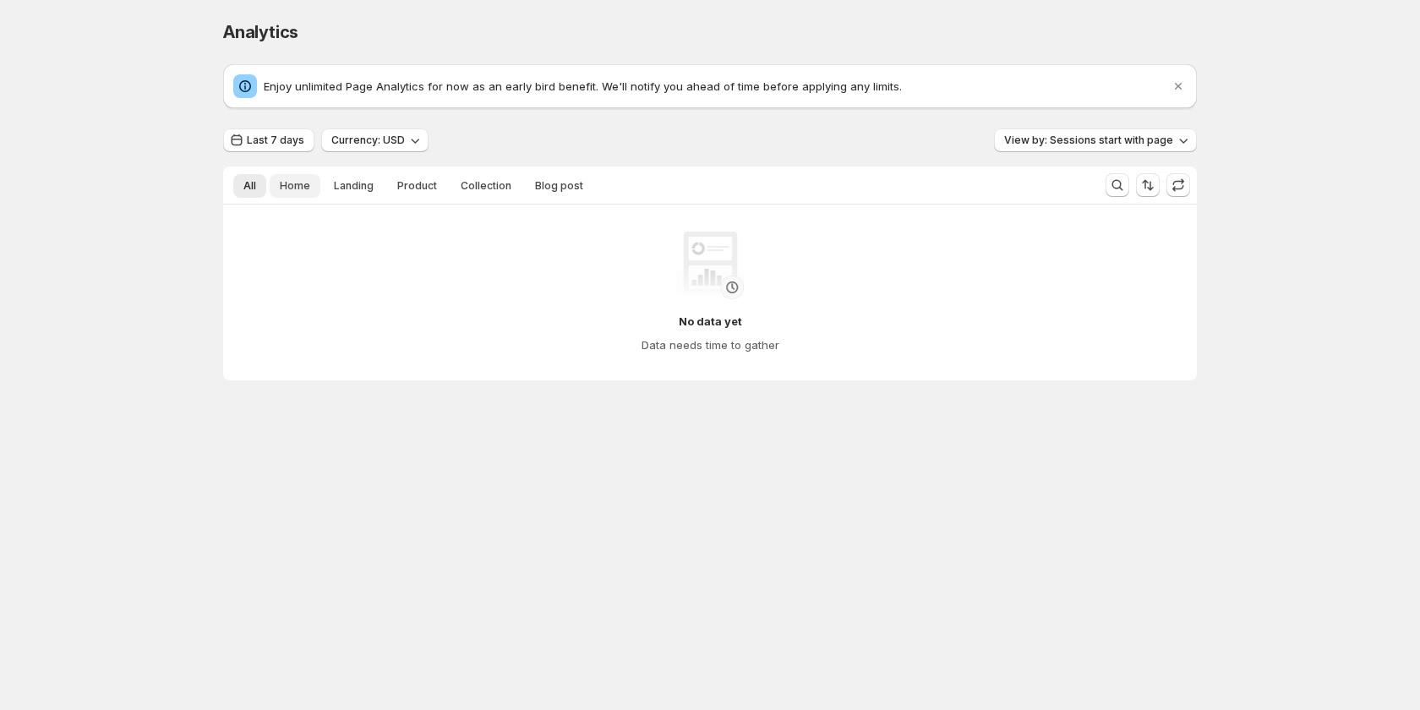
click at [287, 191] on span "Home" at bounding box center [295, 186] width 30 height 14
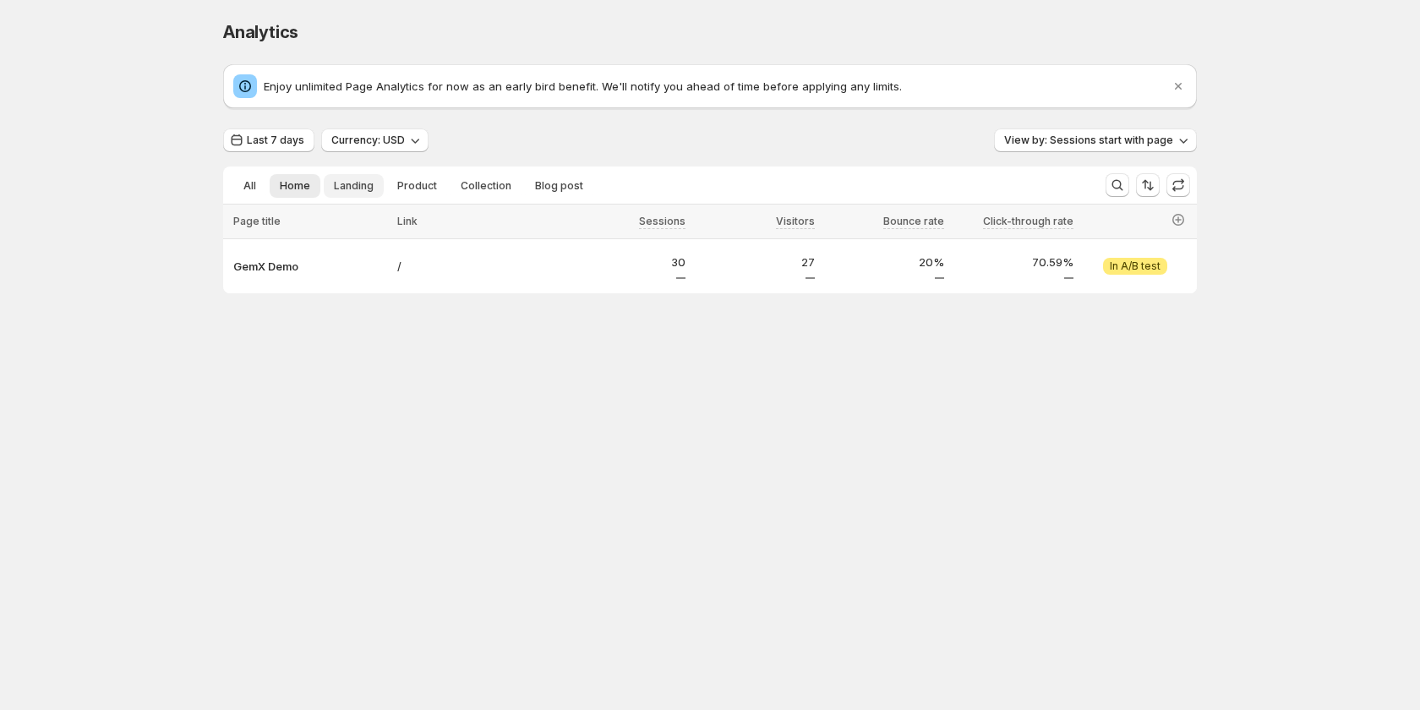
click at [351, 191] on span "Landing" at bounding box center [354, 186] width 40 height 14
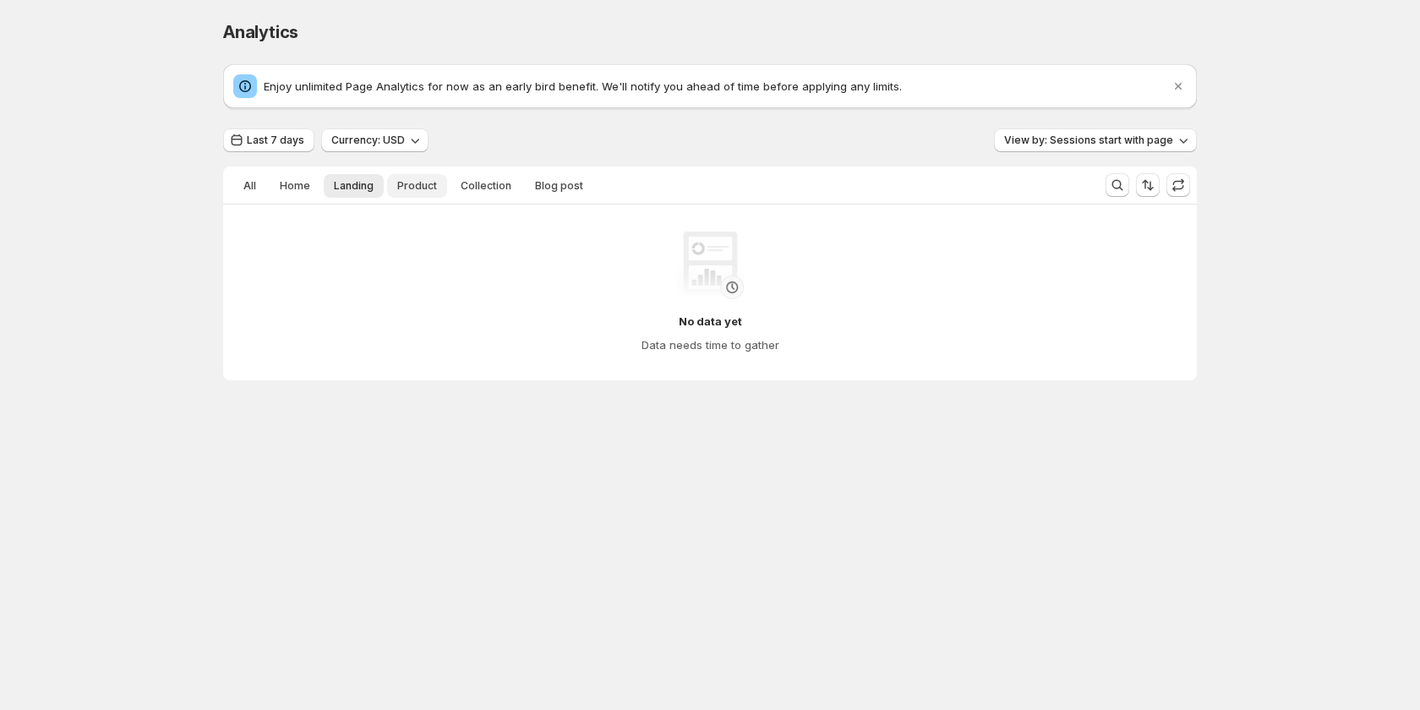
click at [413, 192] on span "Product" at bounding box center [417, 186] width 40 height 14
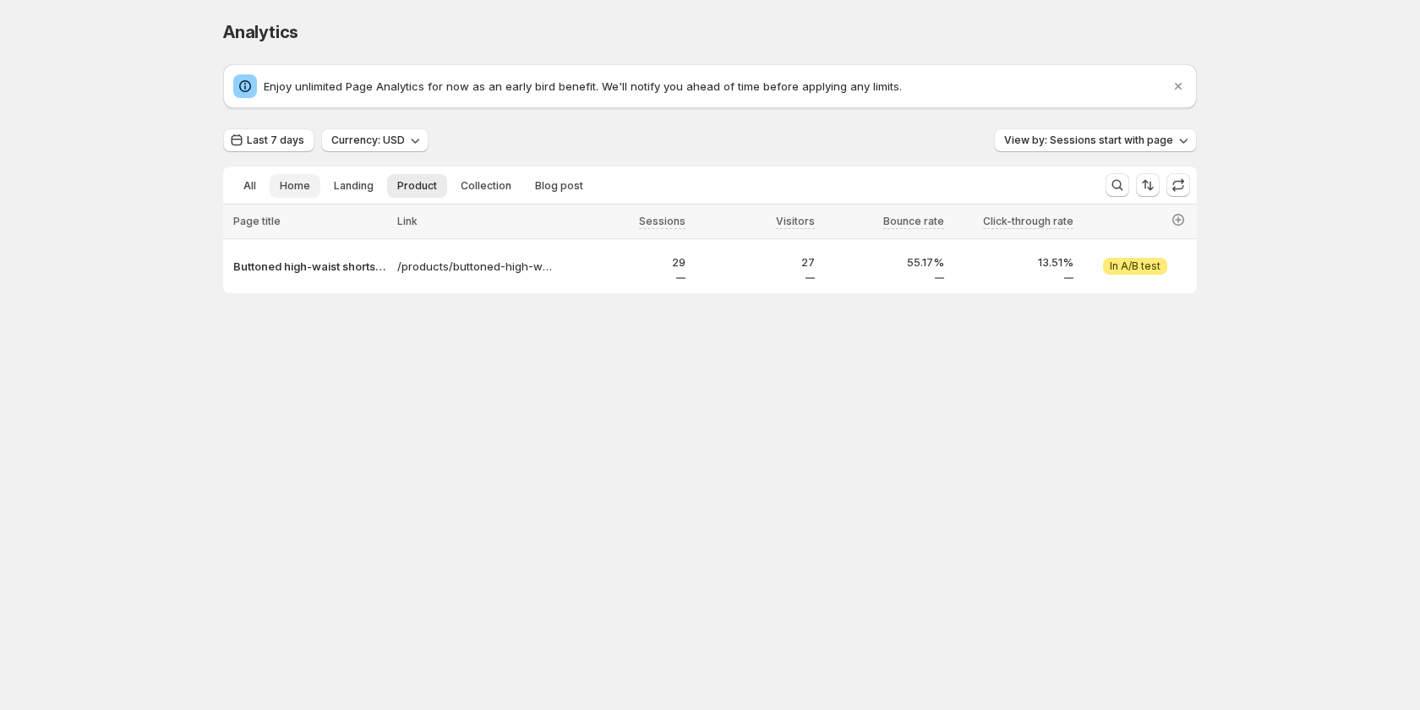
click at [311, 191] on button "Home" at bounding box center [295, 186] width 51 height 24
click at [437, 186] on button "Product" at bounding box center [417, 186] width 60 height 24
drag, startPoint x: 528, startPoint y: 182, endPoint x: 556, endPoint y: 182, distance: 27.9
click at [530, 182] on button "Blog post" at bounding box center [559, 186] width 68 height 24
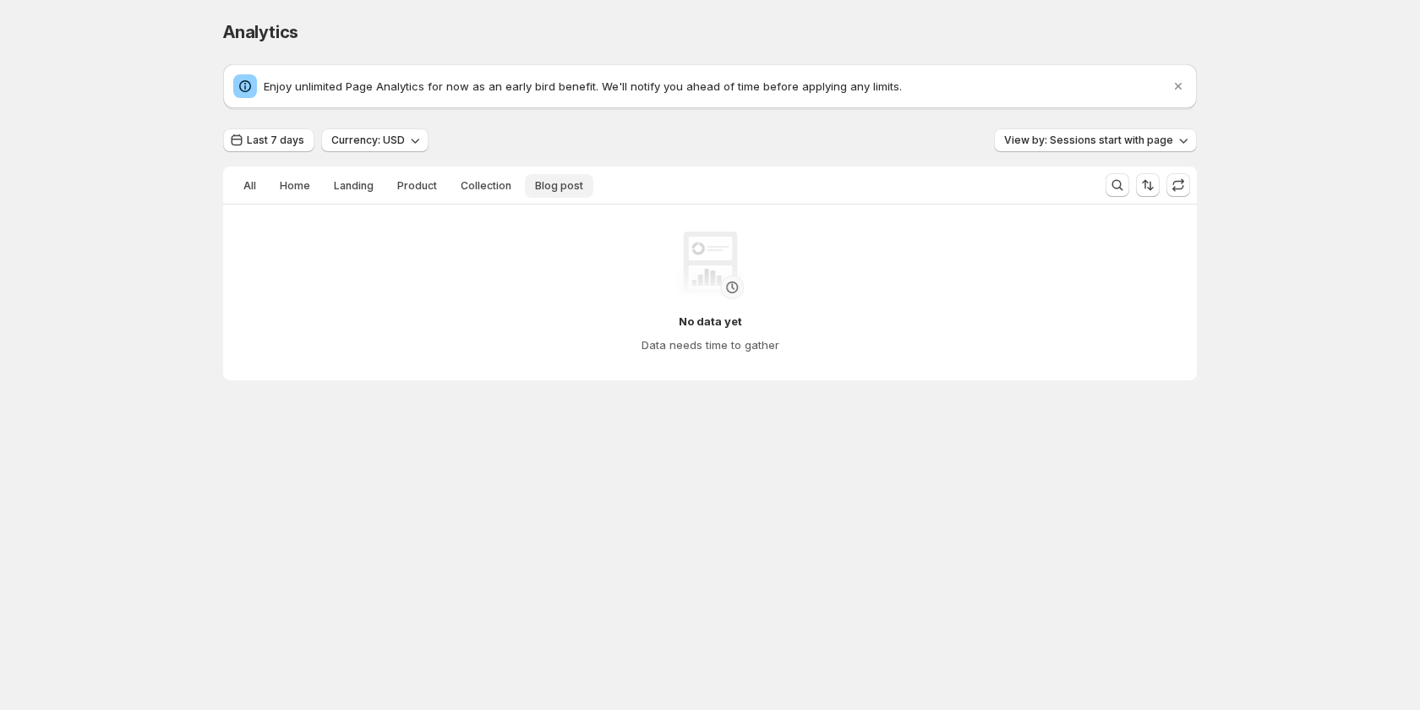
click at [556, 182] on span "Blog post" at bounding box center [559, 186] width 48 height 14
click at [254, 194] on button "All" at bounding box center [249, 186] width 33 height 24
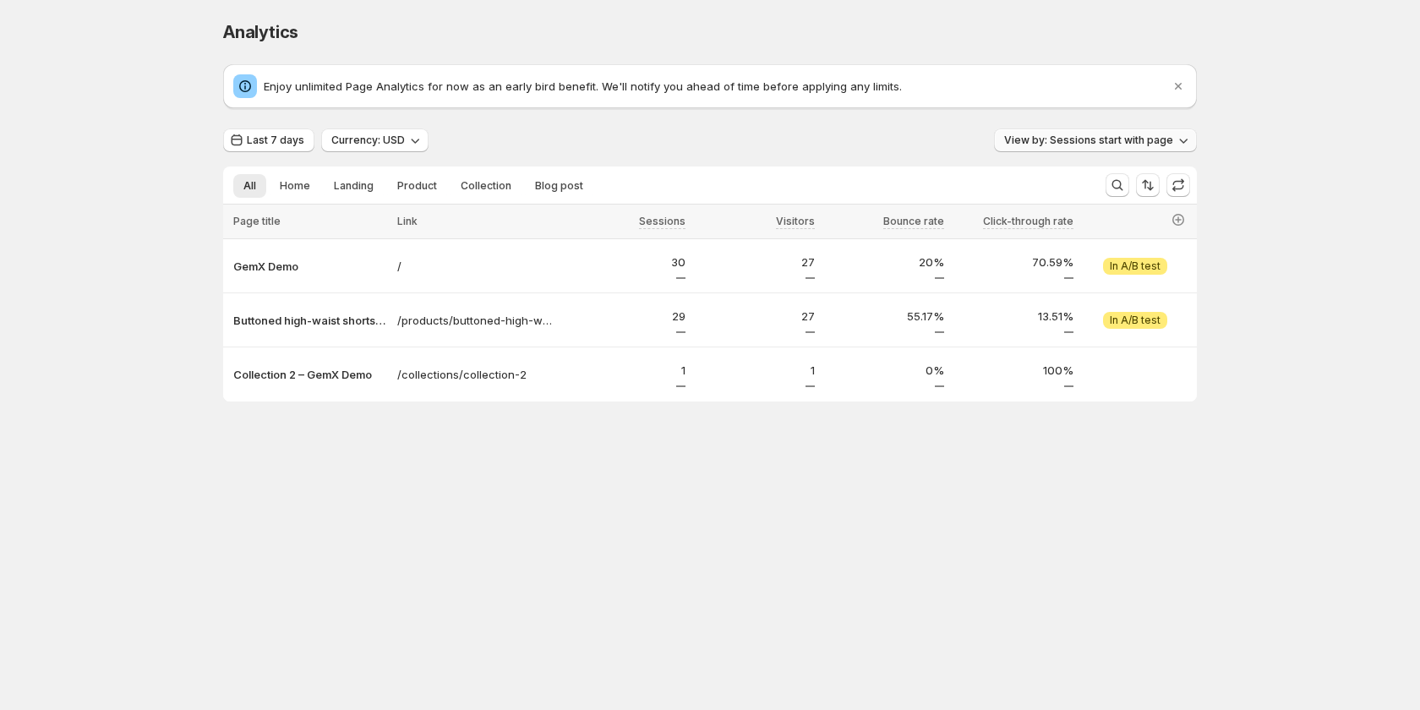
click at [1058, 133] on button "View by: Sessions start with page" at bounding box center [1095, 140] width 203 height 24
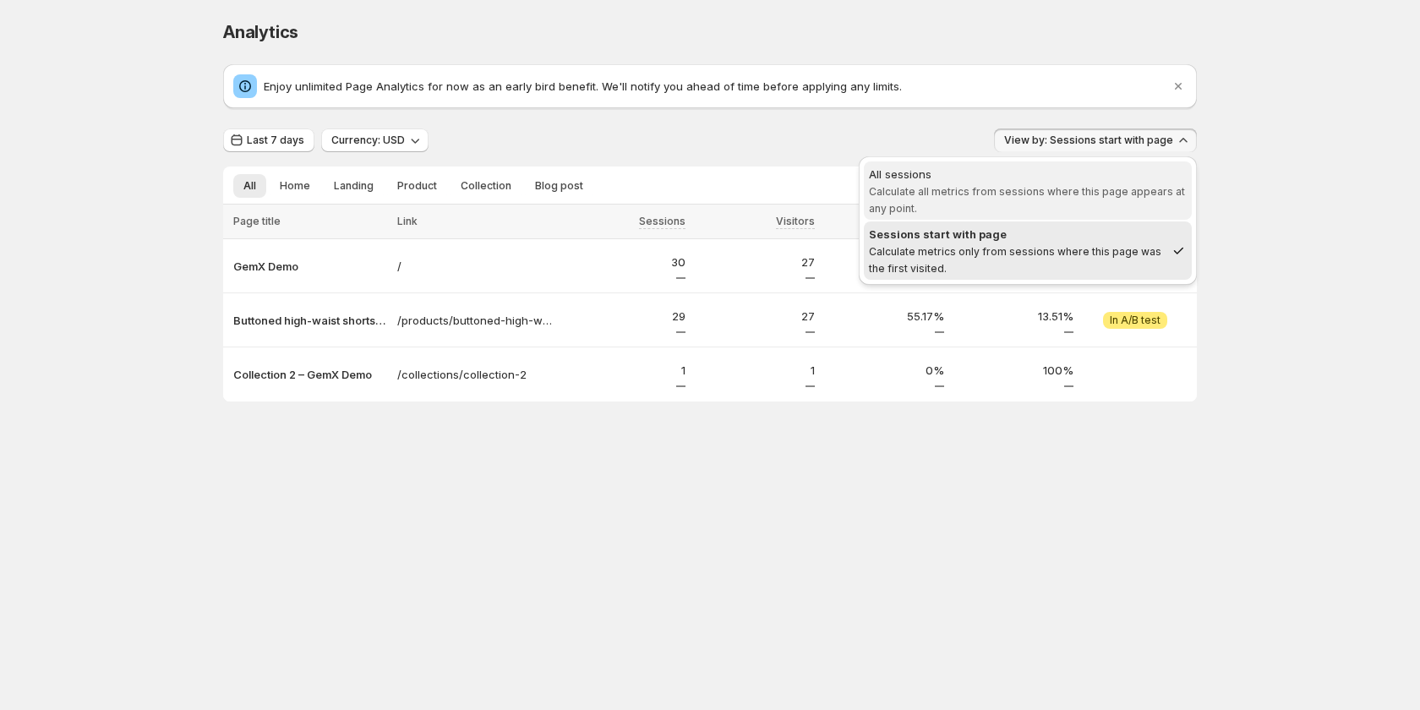
click at [1024, 197] on span "Calculate all metrics from sessions where this page appears at any point." at bounding box center [1027, 200] width 316 height 30
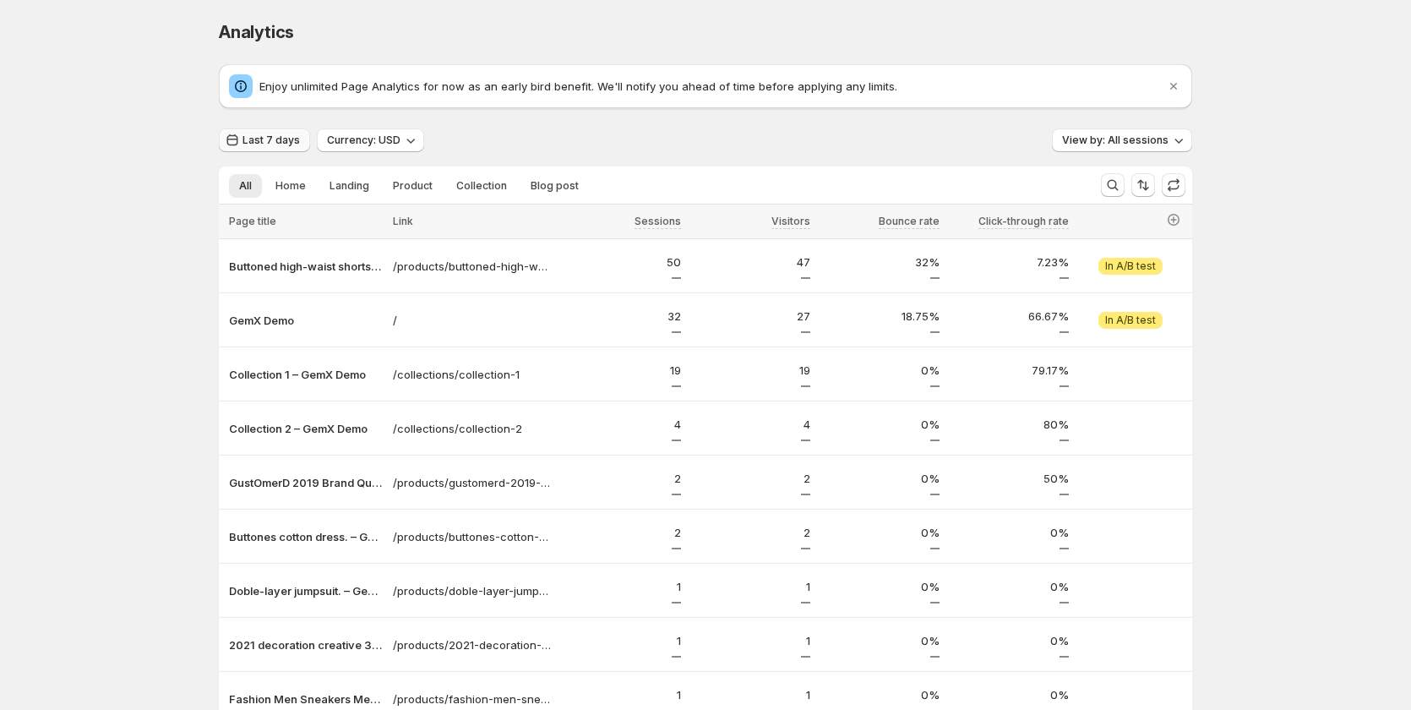
click at [269, 141] on span "Last 7 days" at bounding box center [271, 141] width 57 height 14
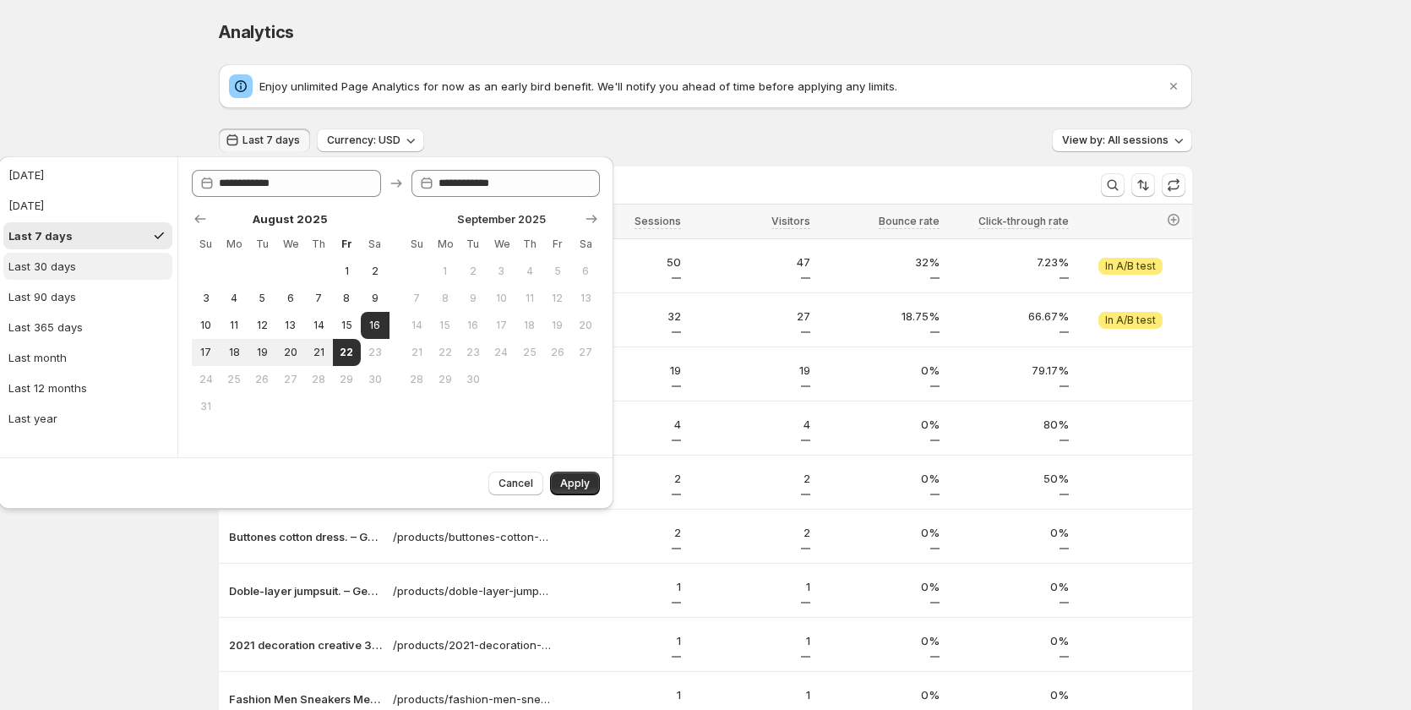
click at [90, 262] on button "Last 30 days" at bounding box center [87, 266] width 169 height 27
type input "**********"
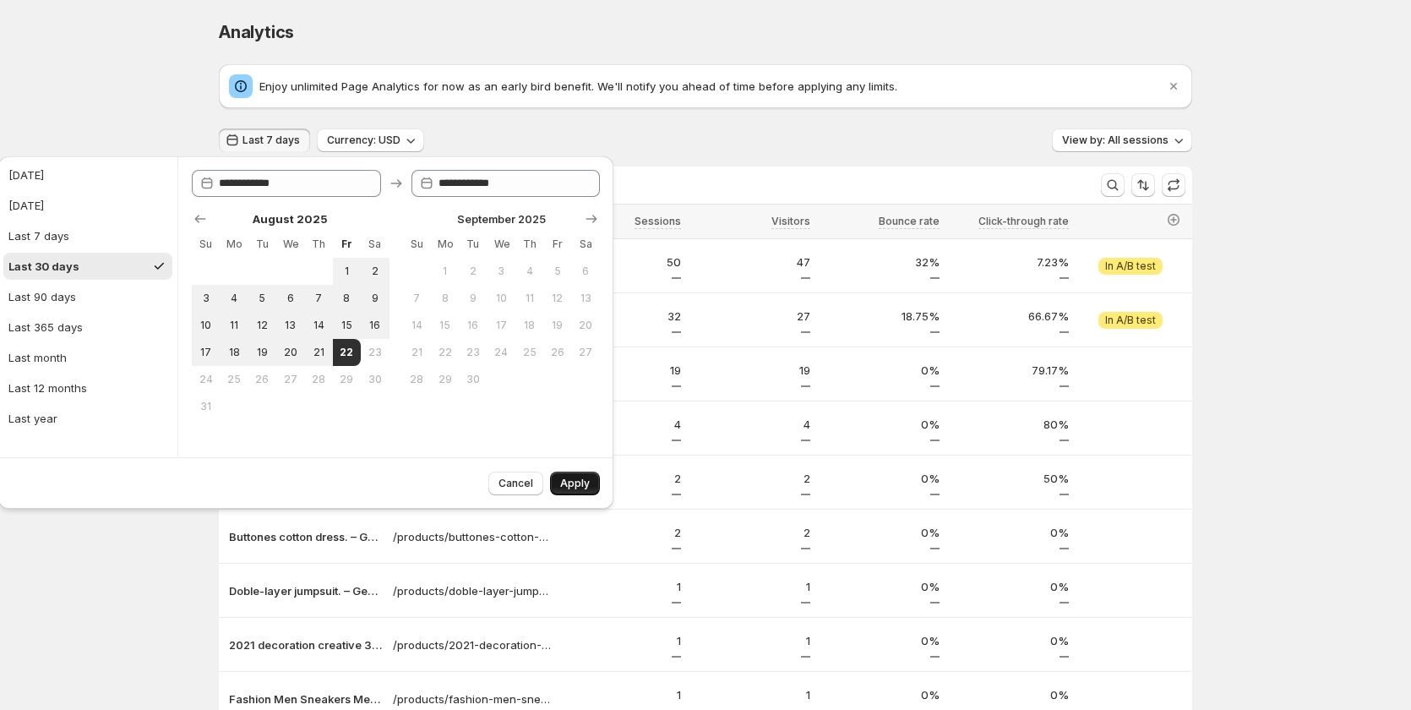
click at [576, 474] on button "Apply" at bounding box center [575, 484] width 50 height 24
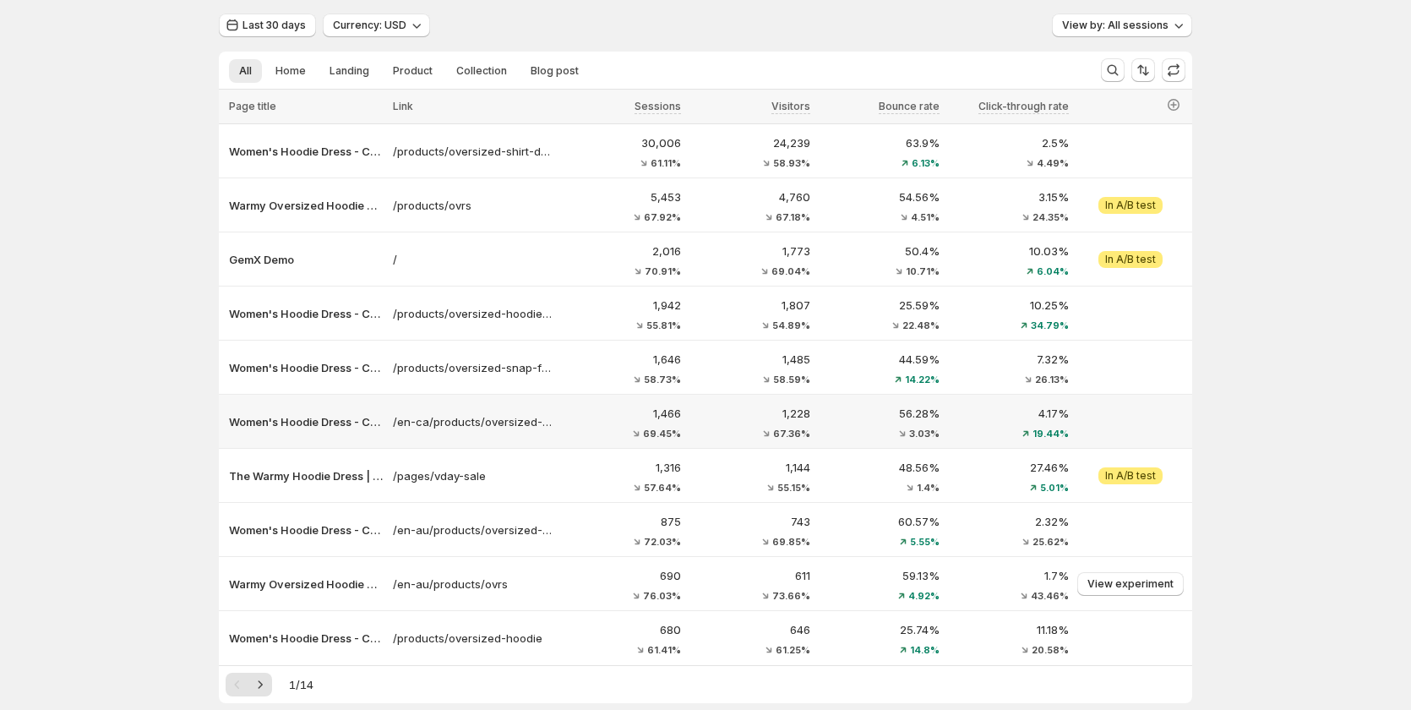
scroll to position [199, 0]
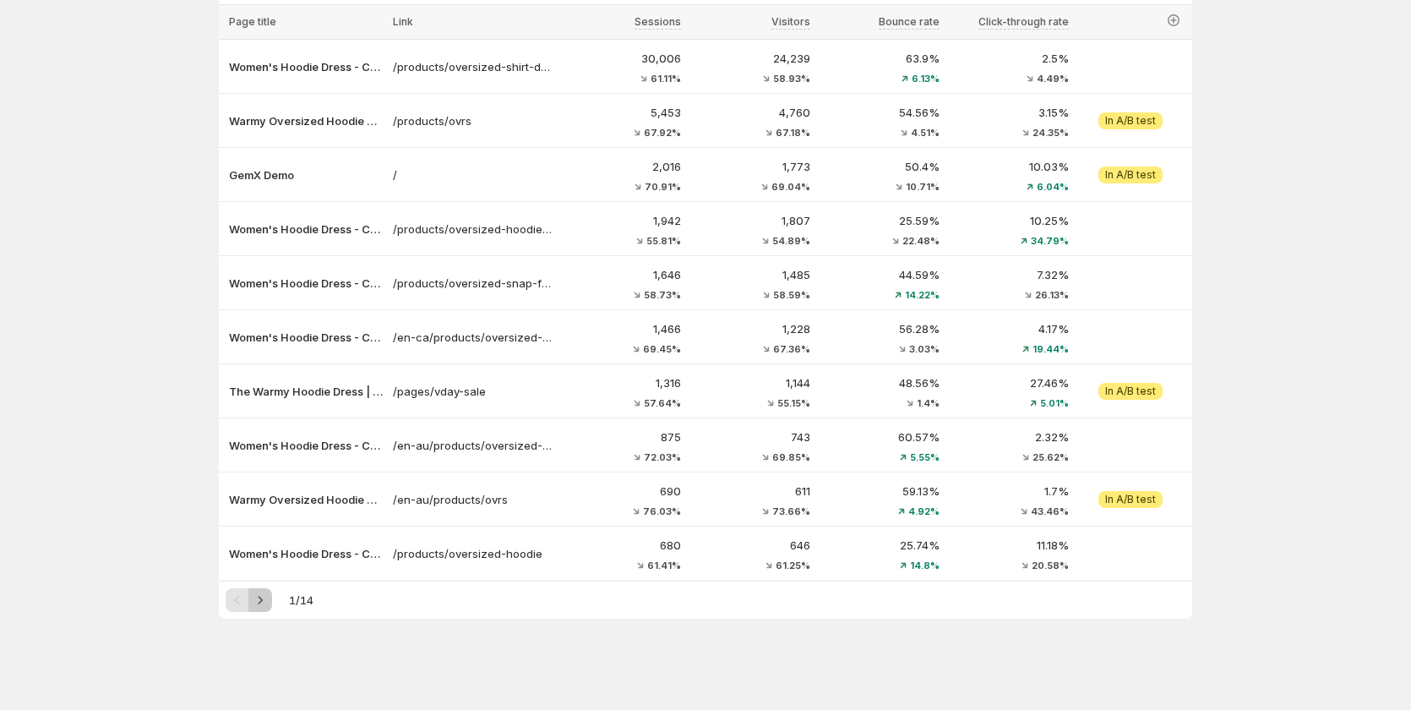
click at [266, 599] on icon "Next" at bounding box center [260, 600] width 17 height 17
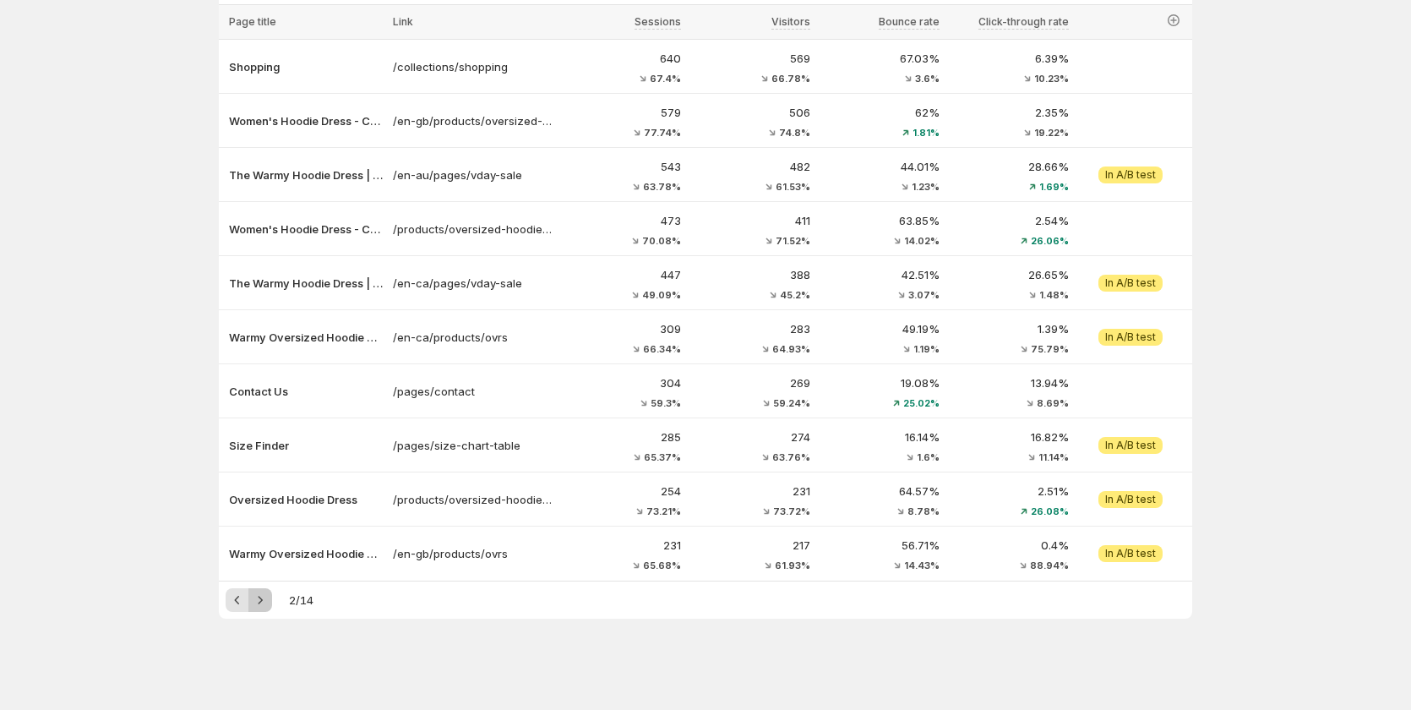
click at [266, 599] on icon "Next" at bounding box center [260, 600] width 17 height 17
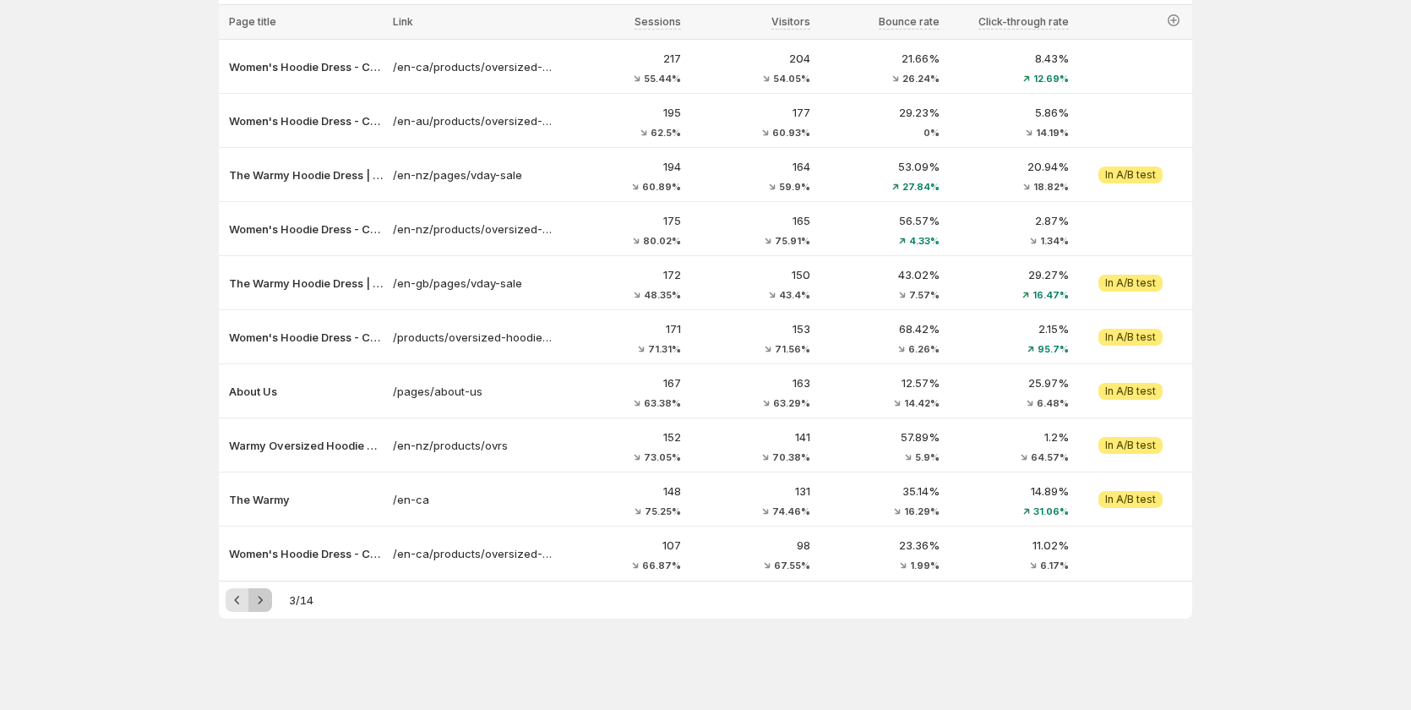
click at [266, 599] on icon "Next" at bounding box center [260, 600] width 17 height 17
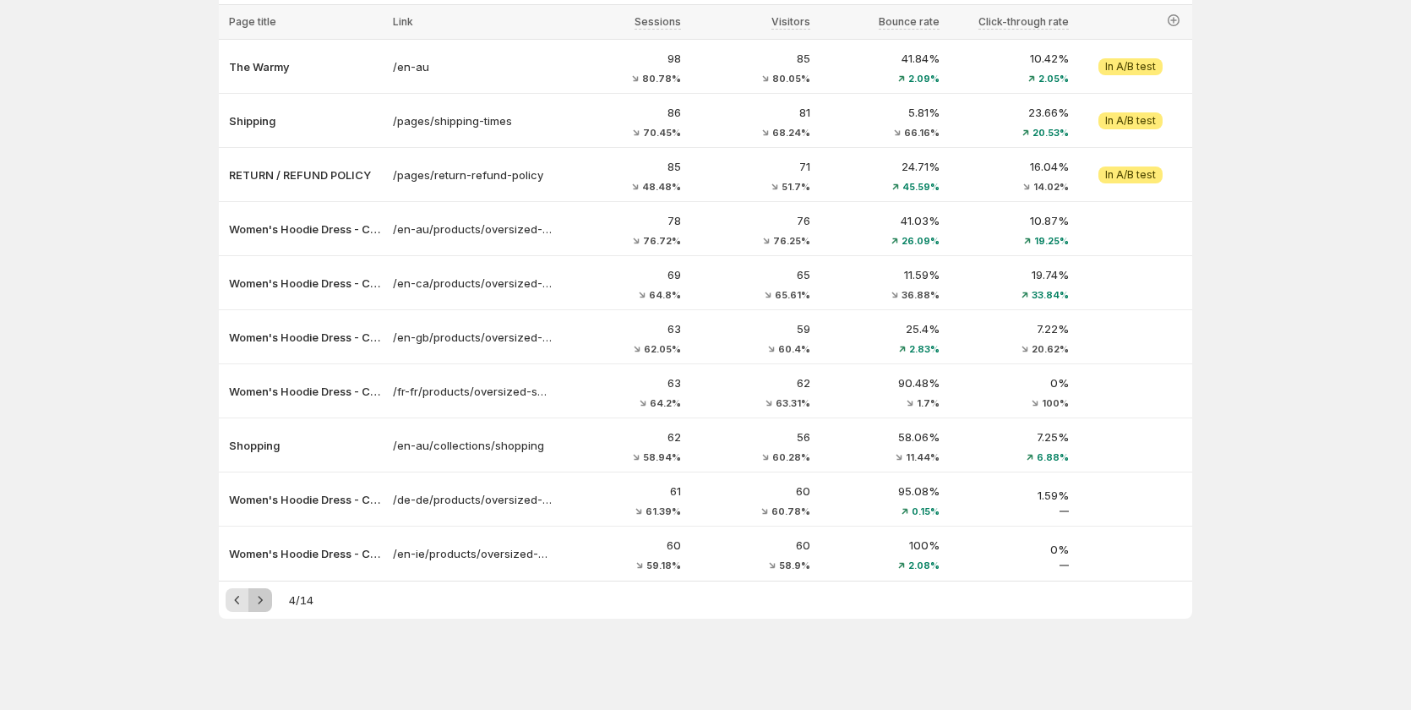
click at [266, 599] on icon "Next" at bounding box center [260, 600] width 17 height 17
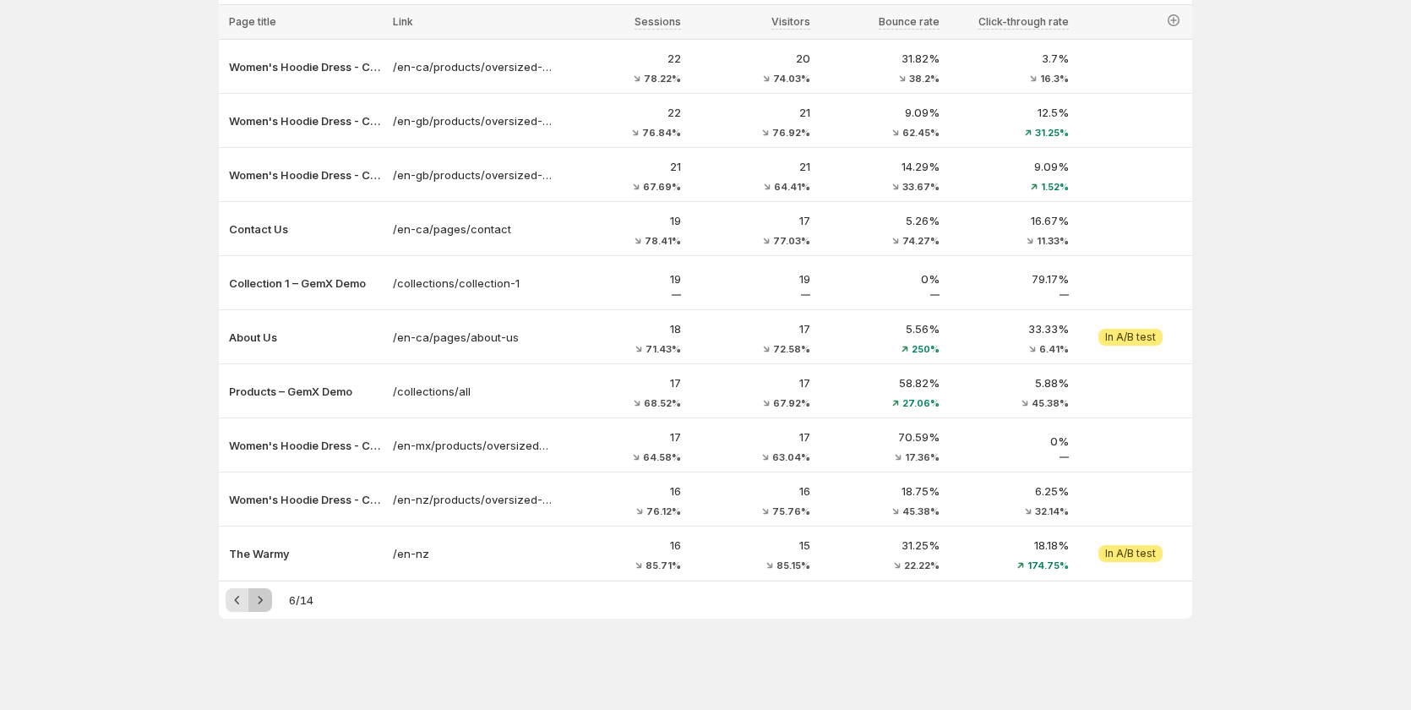
click at [266, 599] on icon "Next" at bounding box center [260, 600] width 17 height 17
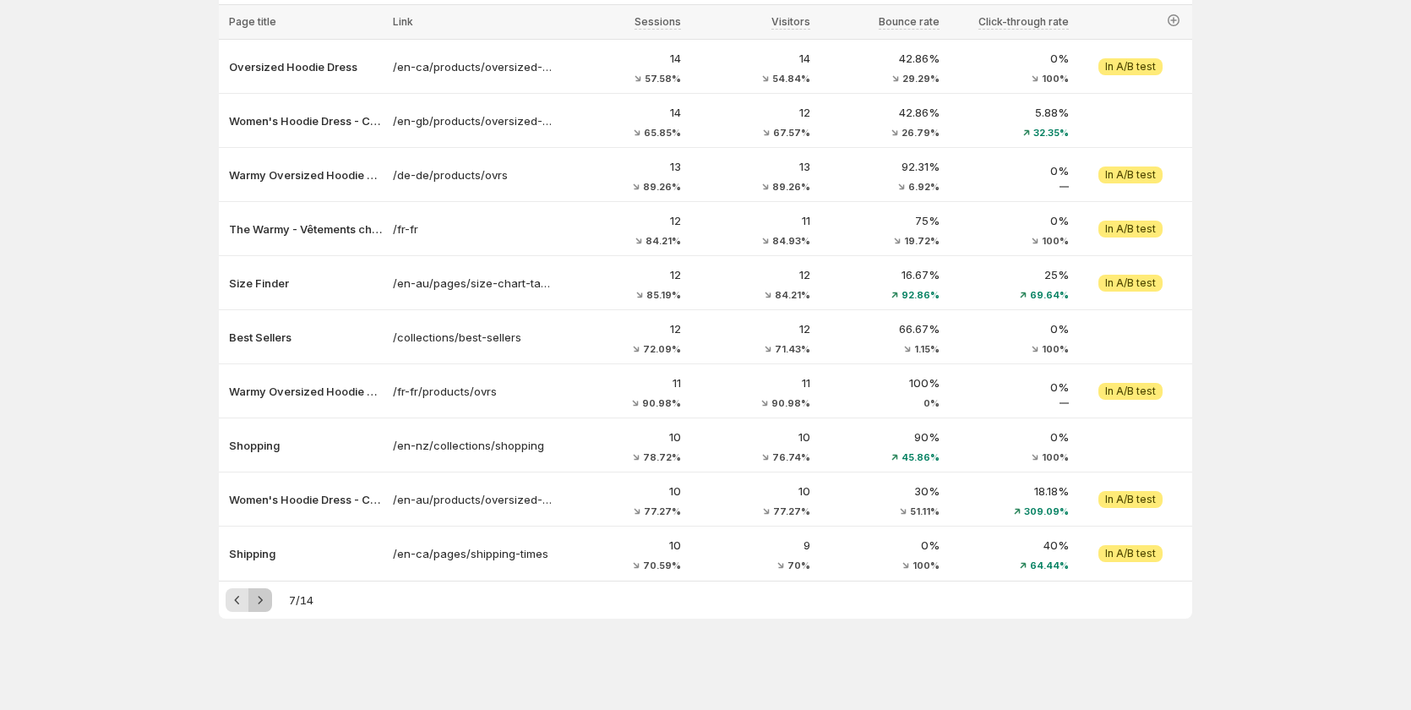
click at [266, 599] on icon "Next" at bounding box center [260, 600] width 17 height 17
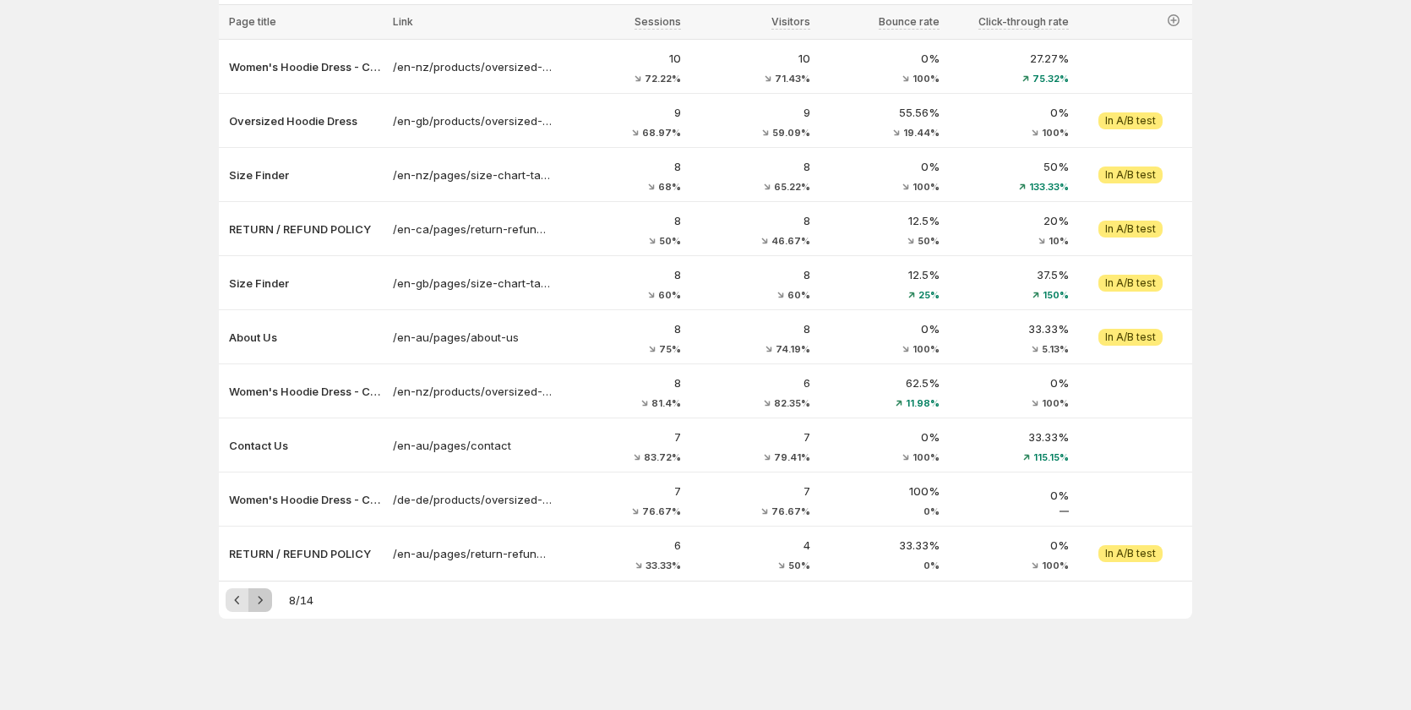
click at [266, 599] on icon "Next" at bounding box center [260, 600] width 17 height 17
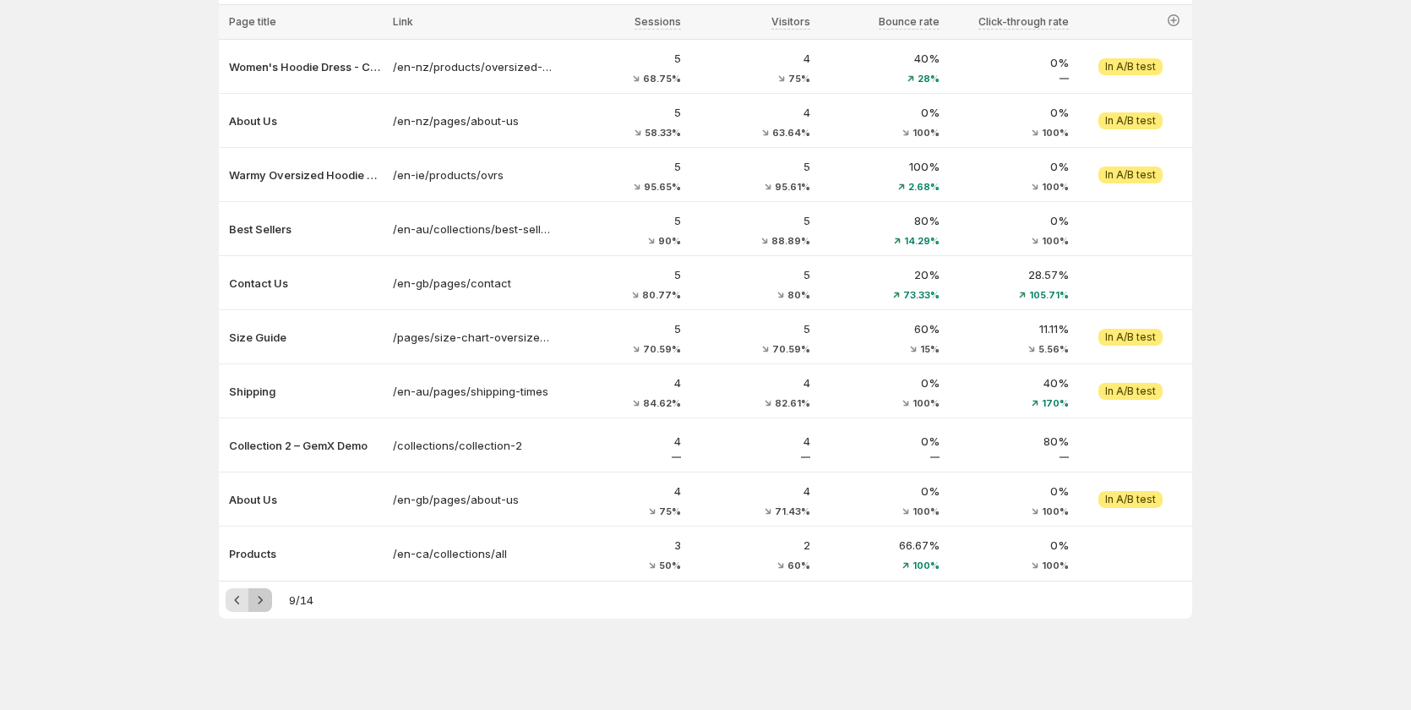
click at [266, 599] on icon "Next" at bounding box center [260, 600] width 17 height 17
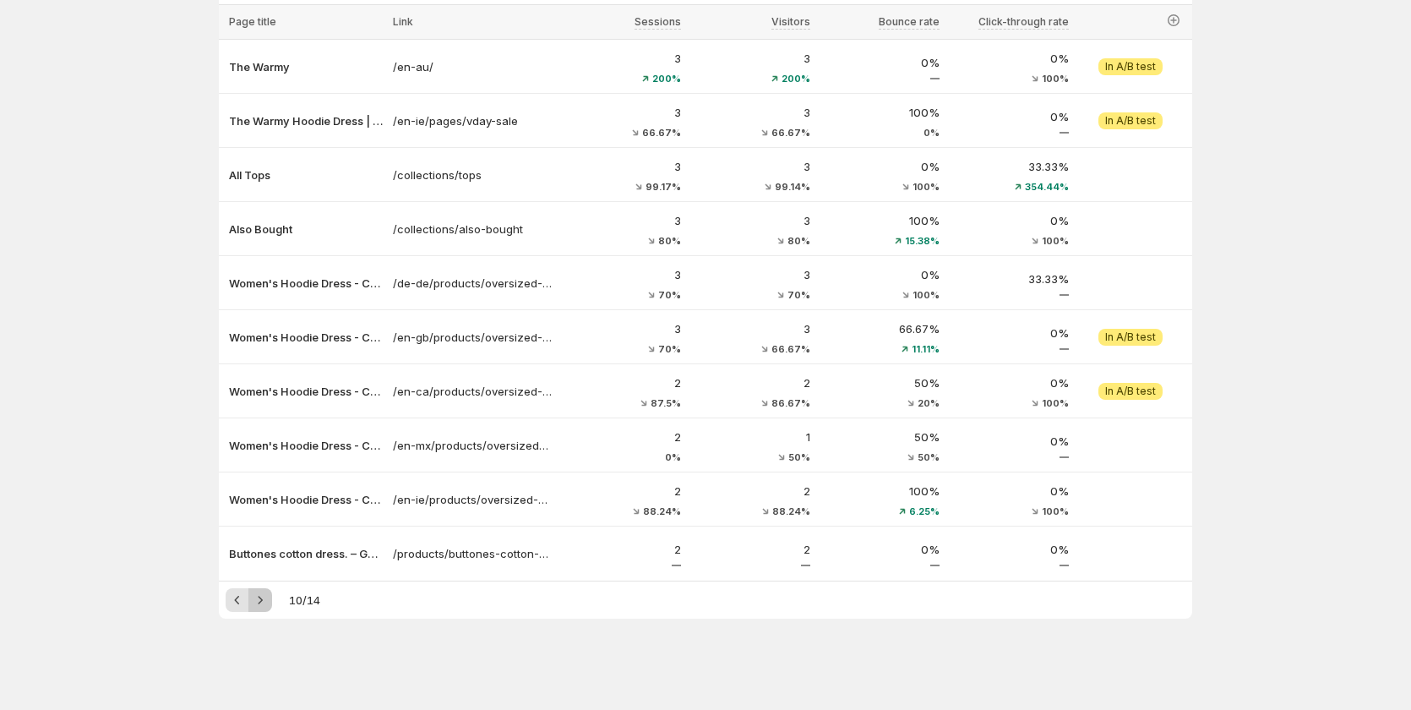
click at [266, 599] on icon "Next" at bounding box center [260, 600] width 17 height 17
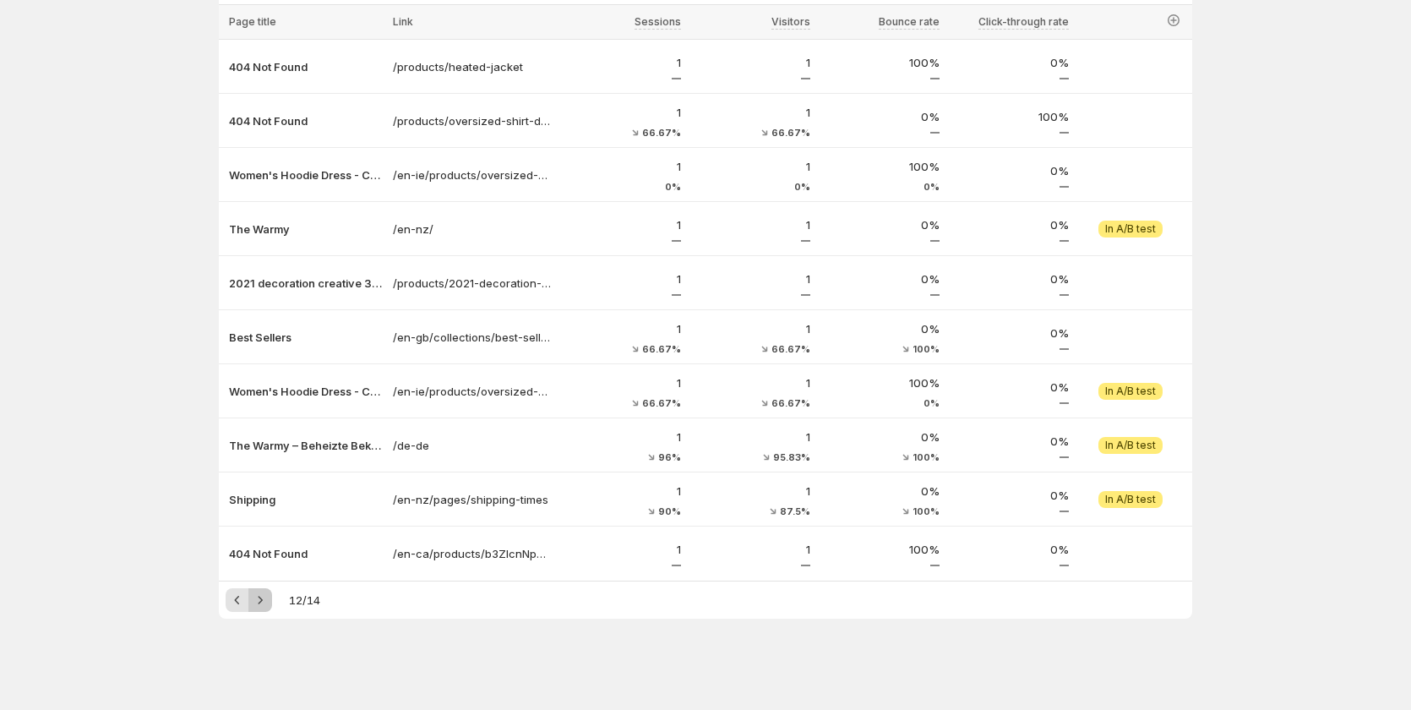
click at [266, 599] on icon "Next" at bounding box center [260, 600] width 17 height 17
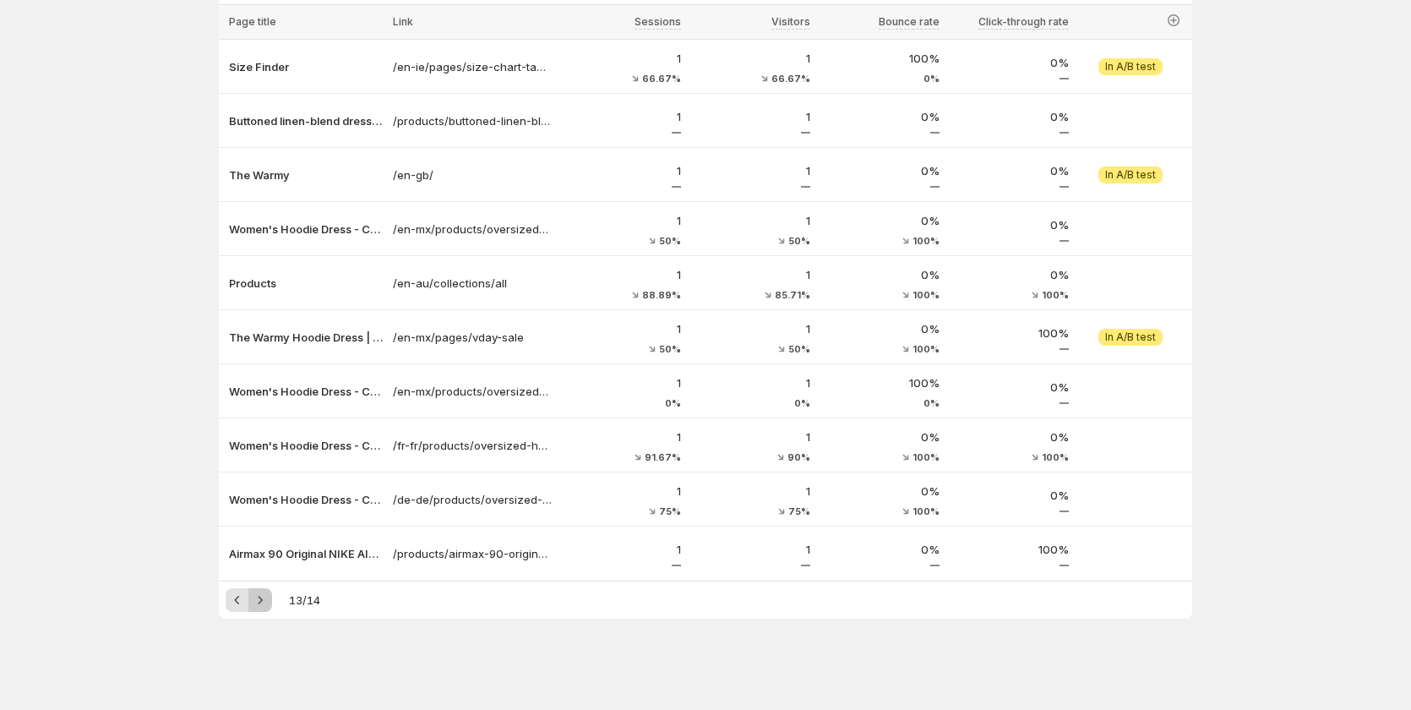
click at [266, 599] on icon "Next" at bounding box center [260, 600] width 17 height 17
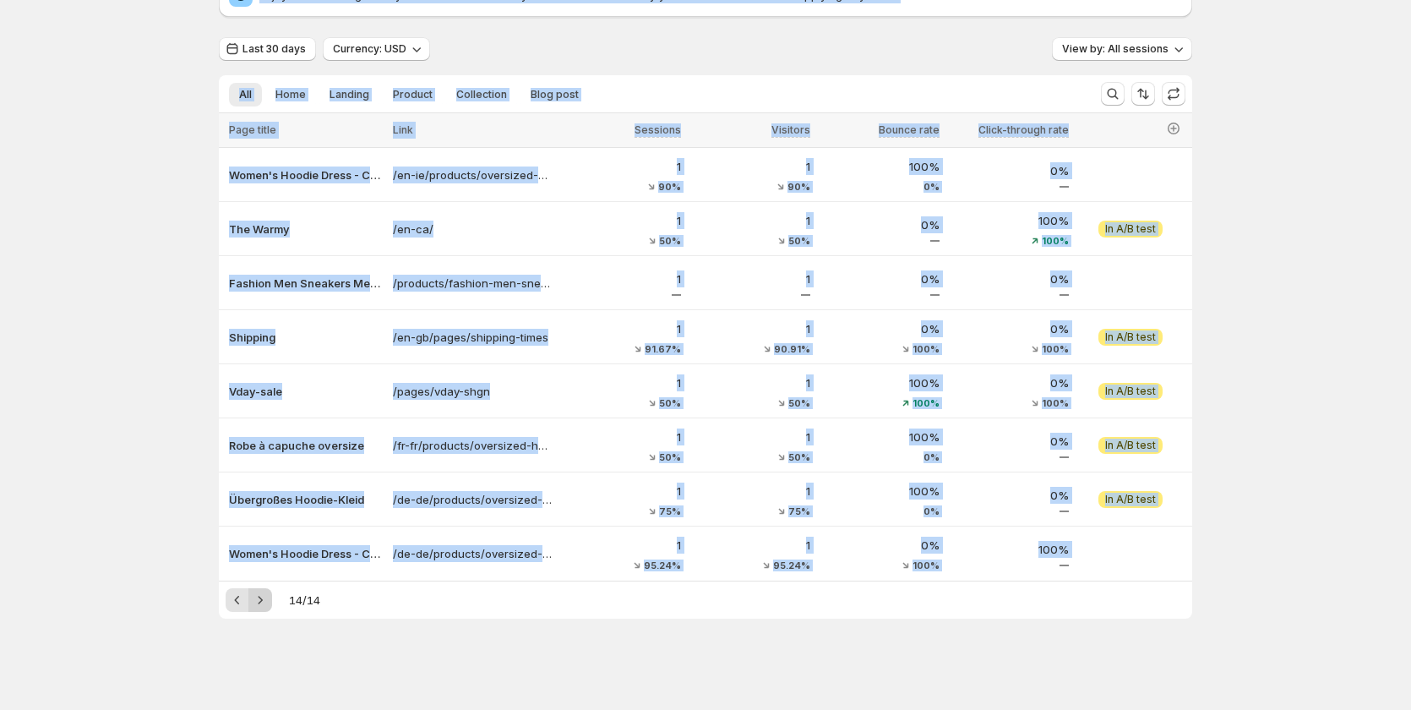
click at [266, 599] on div "Pagination" at bounding box center [260, 600] width 24 height 24
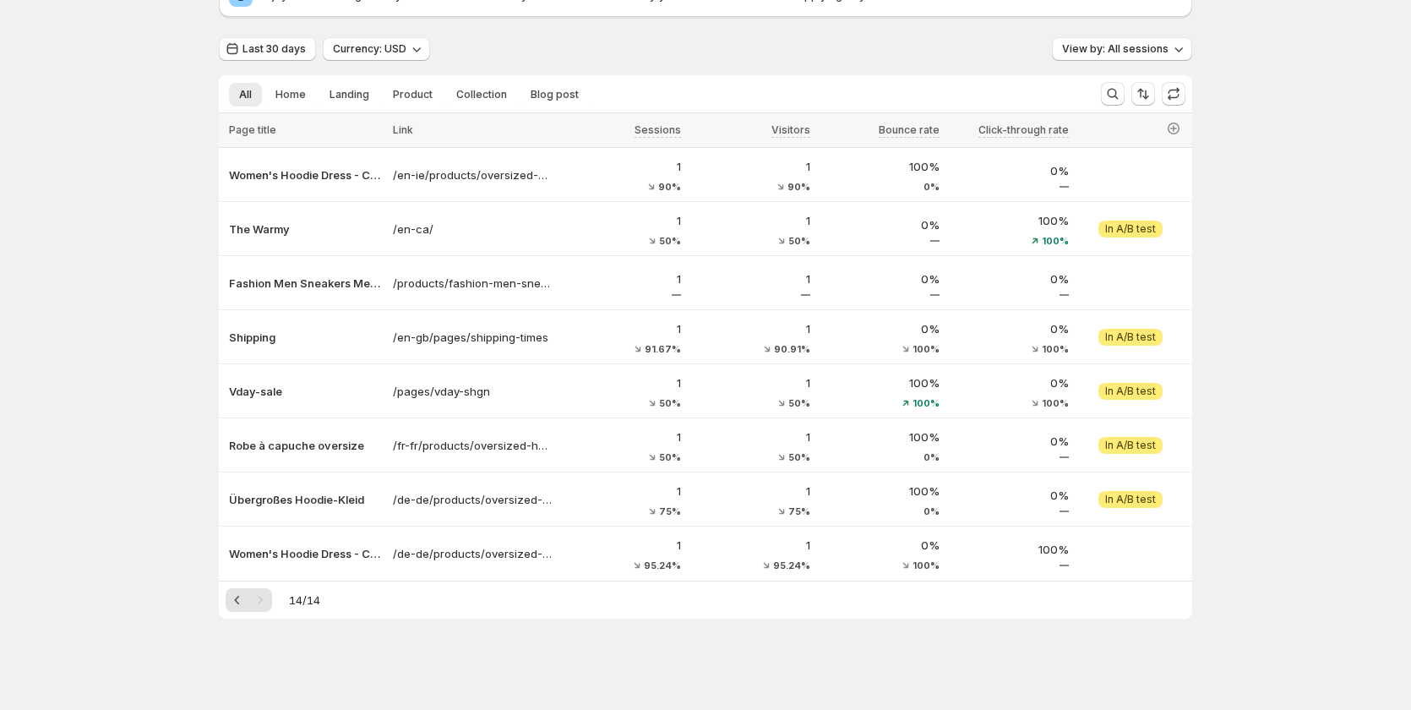
click at [1178, 36] on div "Enjoy unlimited Page Analytics for now as an early bird benefit. We'll notify y…" at bounding box center [706, 296] width 974 height 646
click at [1175, 51] on icon "button" at bounding box center [1178, 49] width 17 height 17
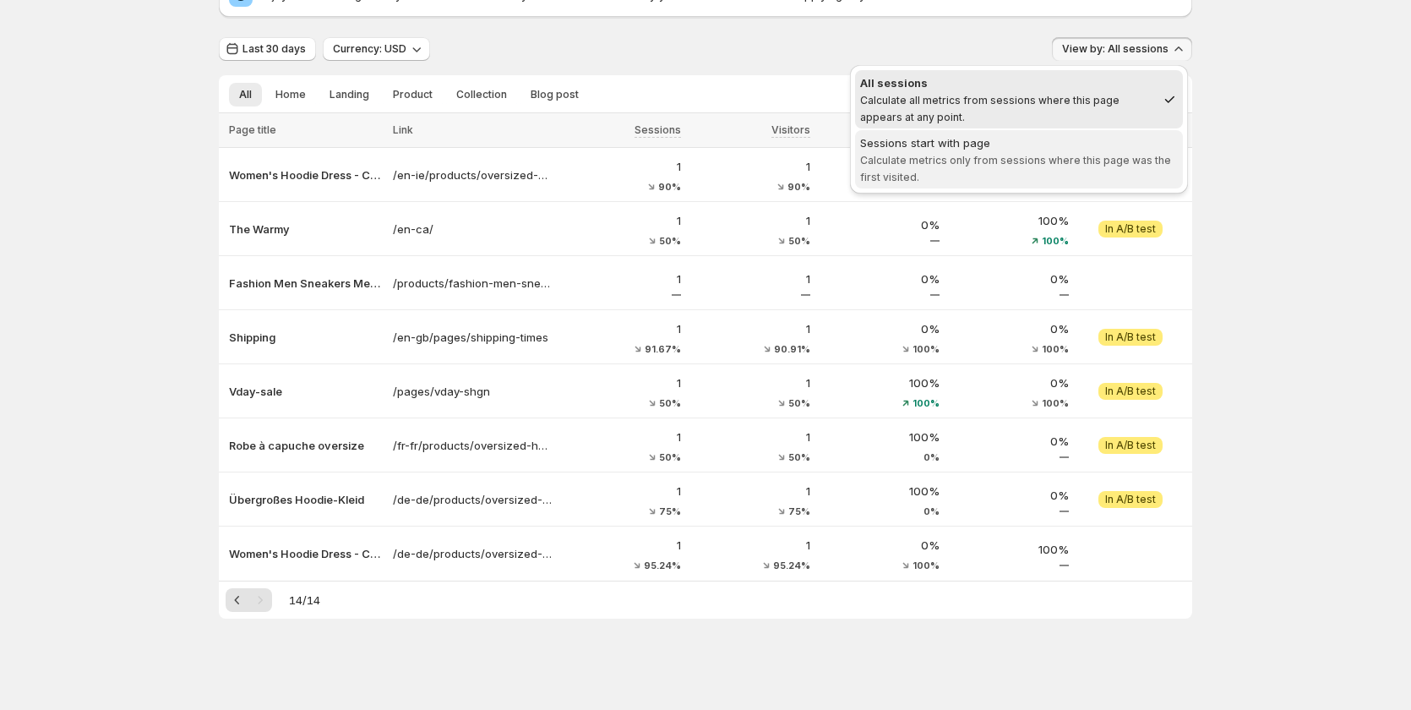
click at [1095, 141] on div "Sessions start with page" at bounding box center [1019, 142] width 318 height 17
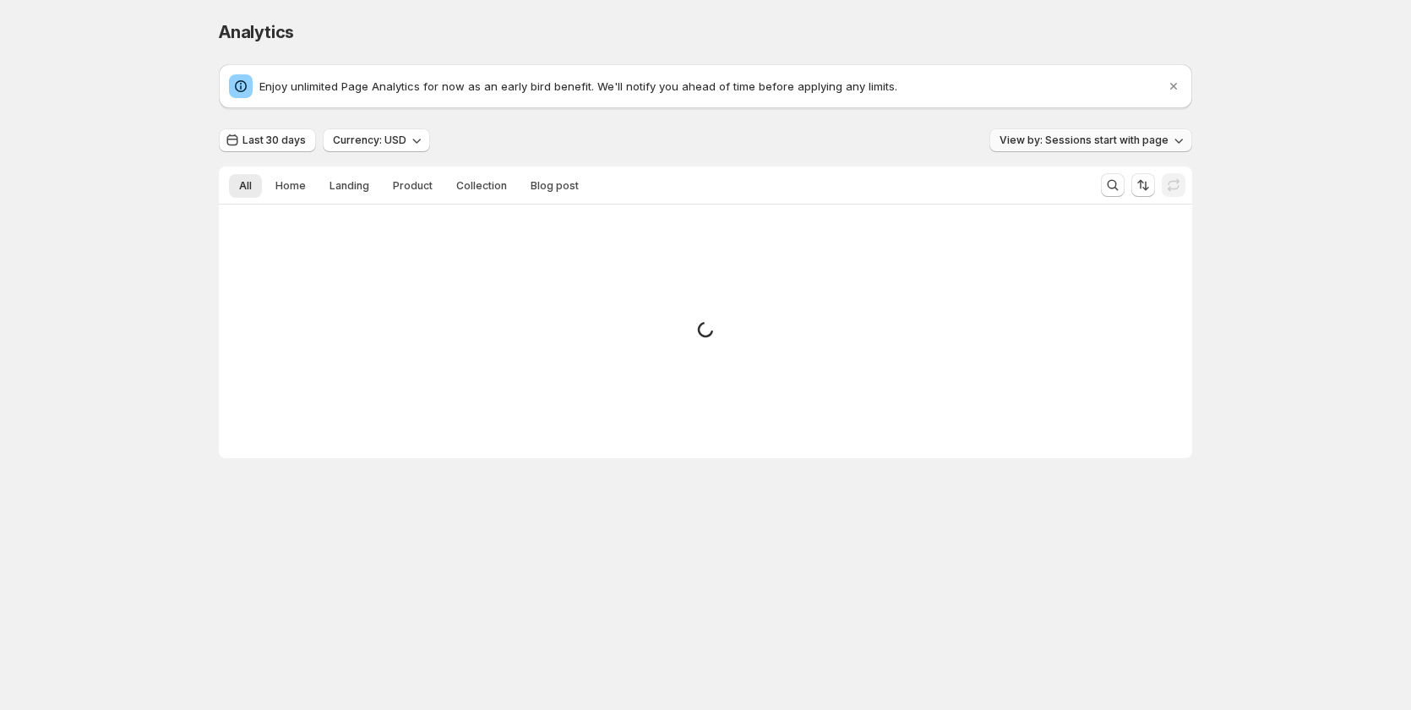
scroll to position [0, 0]
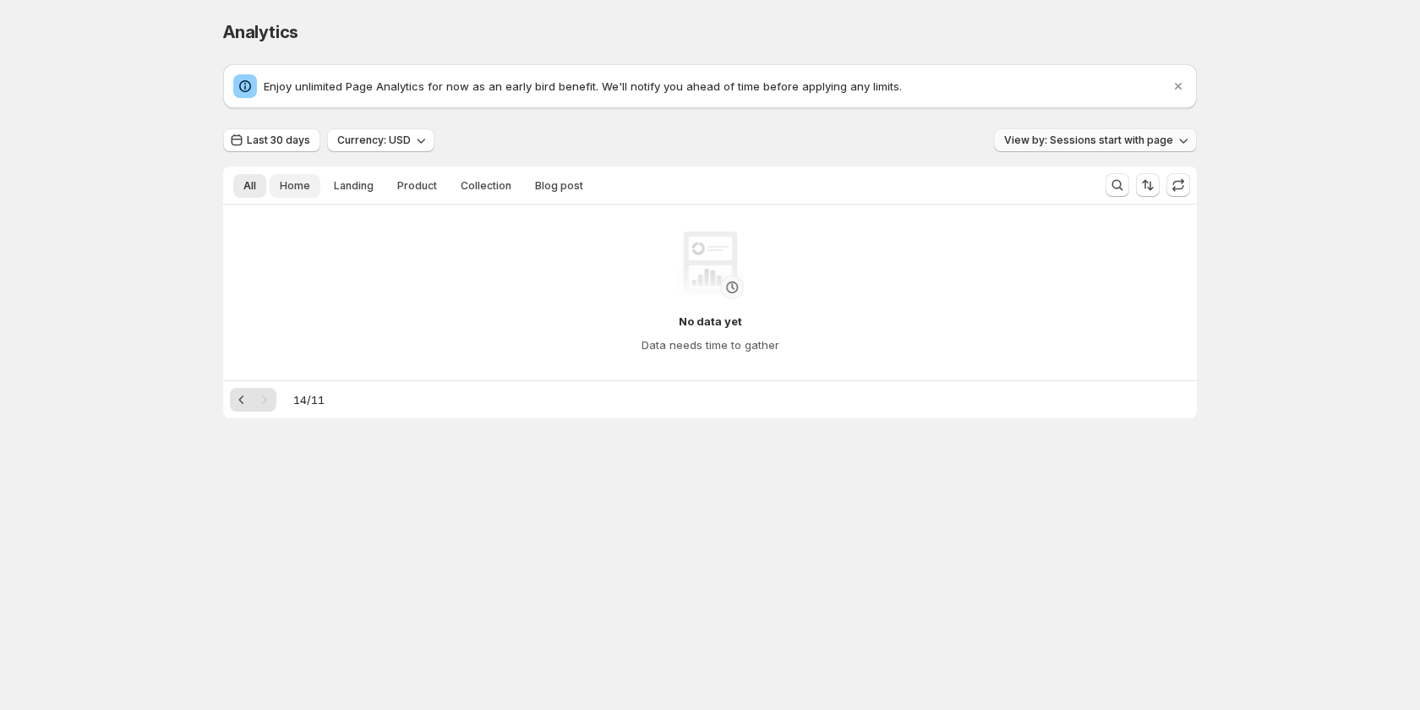
click at [283, 196] on button "Home" at bounding box center [295, 186] width 51 height 24
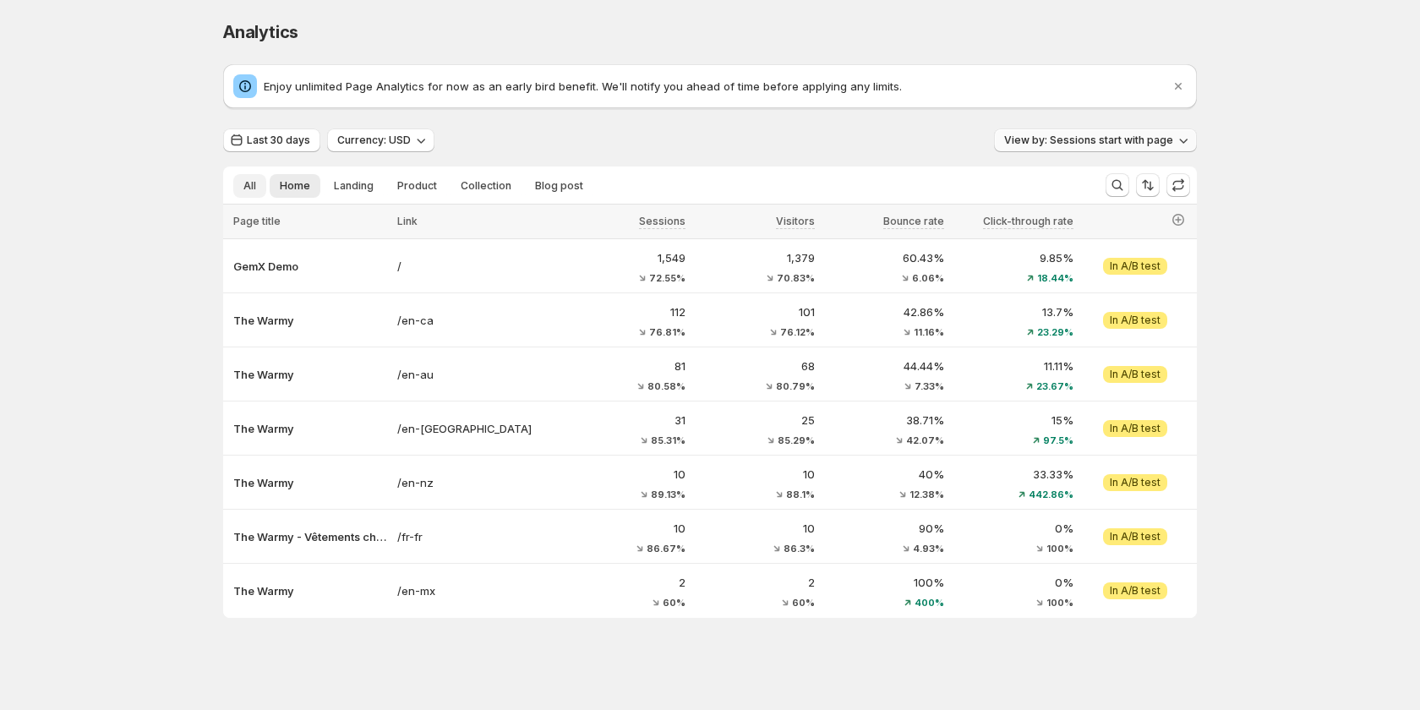
click at [248, 186] on span "All" at bounding box center [249, 186] width 13 height 14
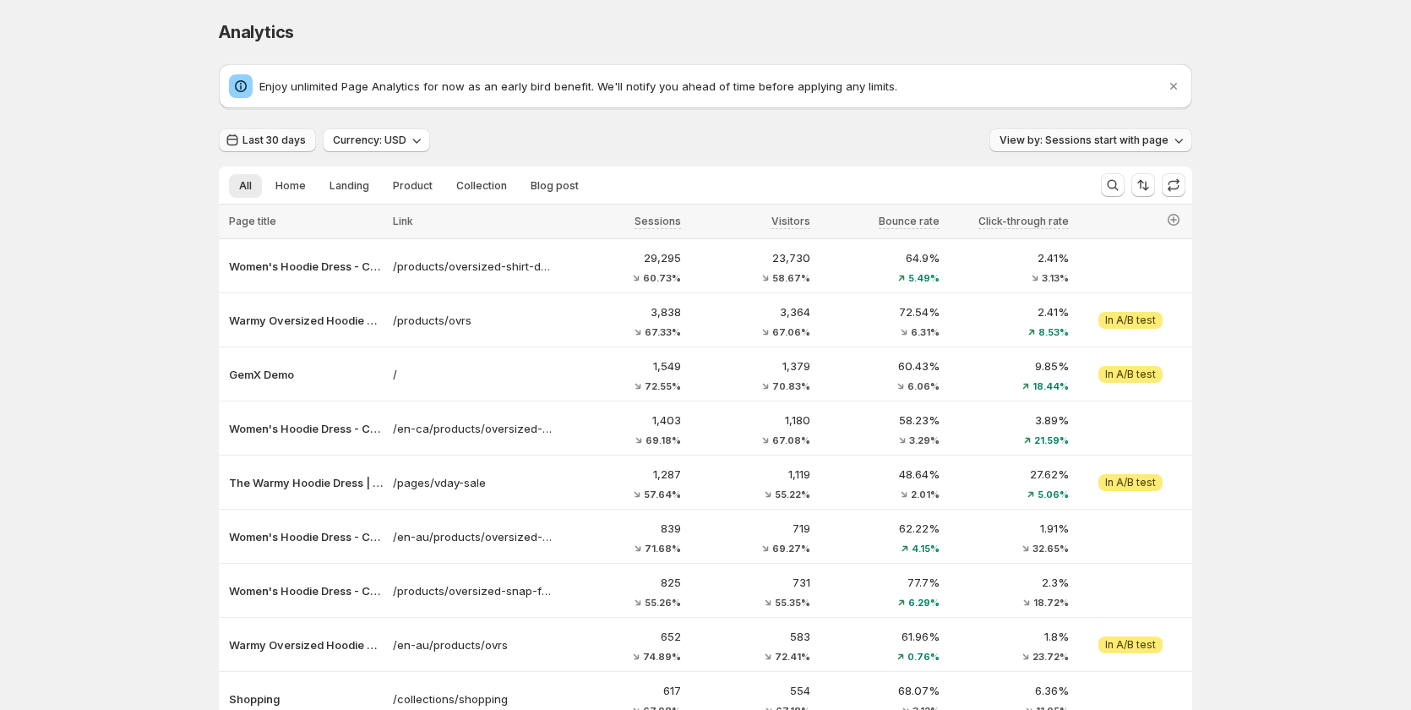
click at [288, 144] on span "Last 30 days" at bounding box center [274, 141] width 63 height 14
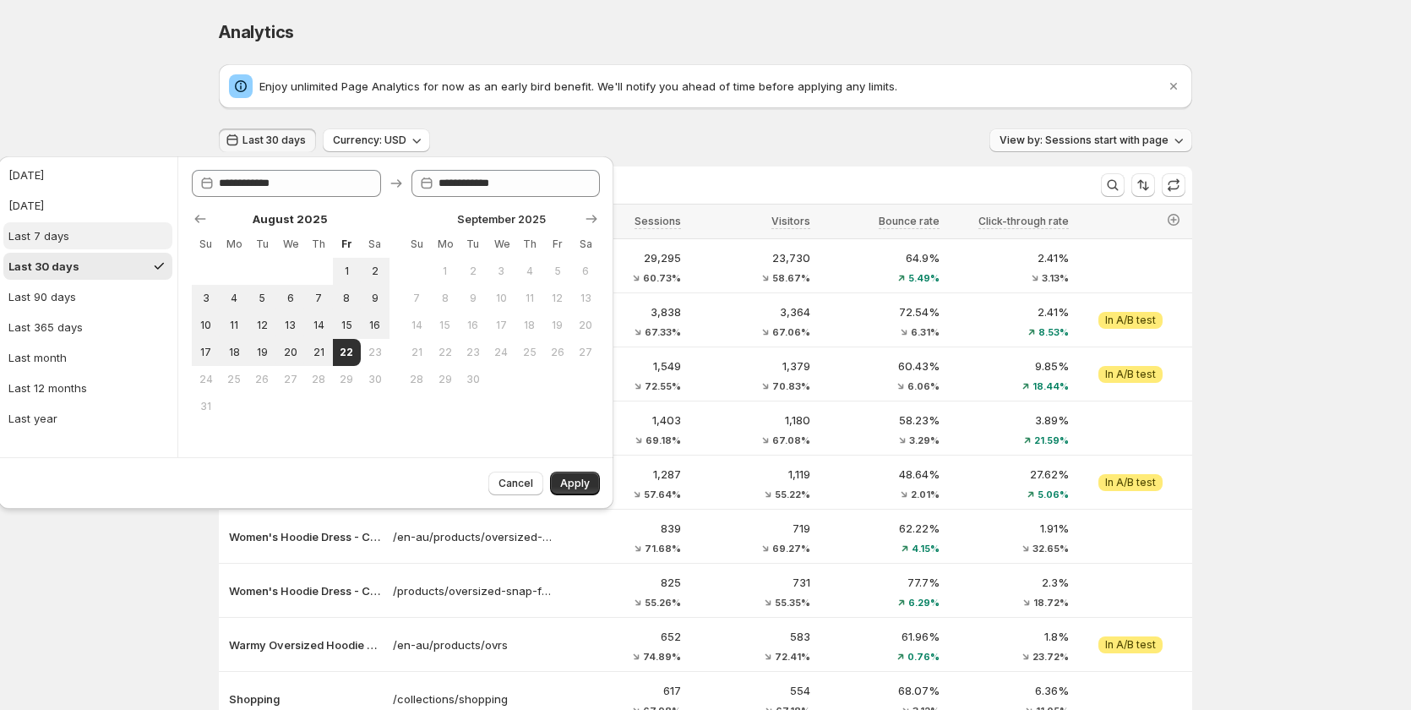
click at [45, 238] on div "Last 7 days" at bounding box center [38, 235] width 61 height 17
type input "**********"
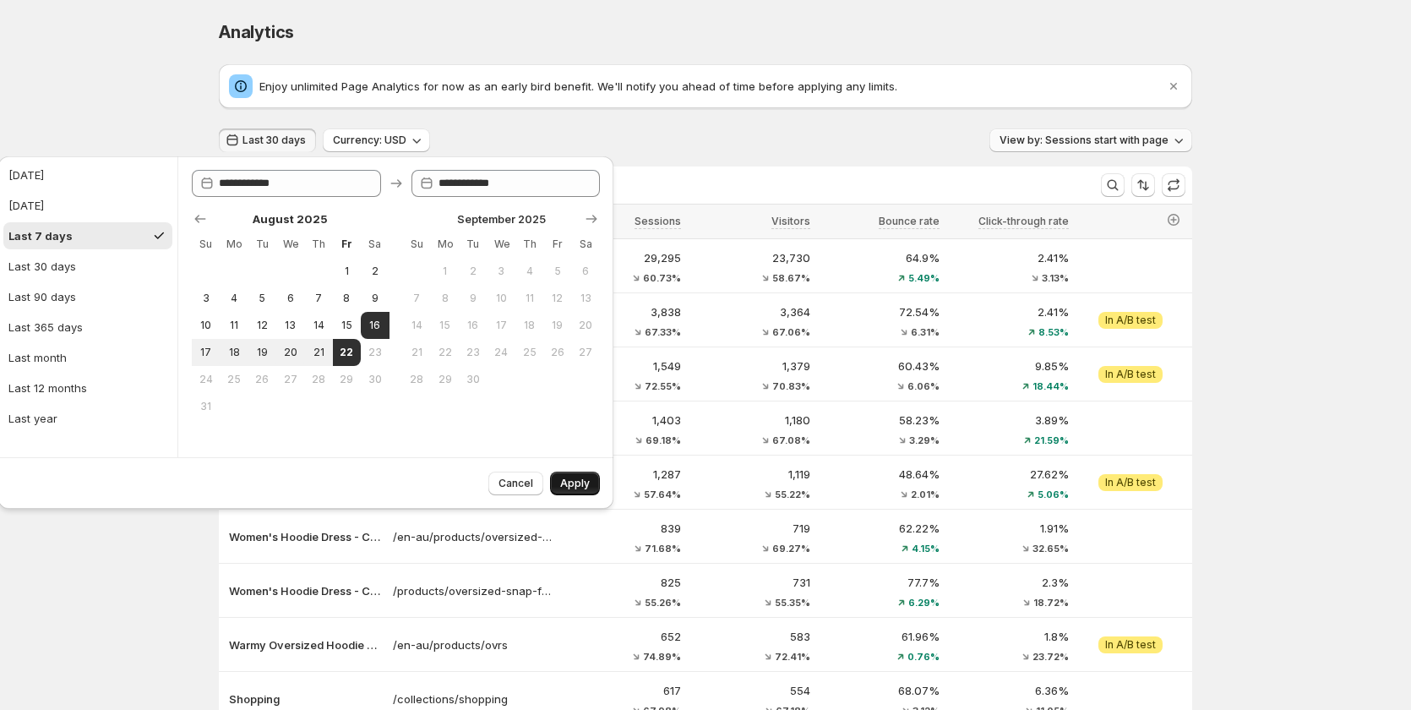
click at [581, 486] on span "Apply" at bounding box center [575, 484] width 30 height 14
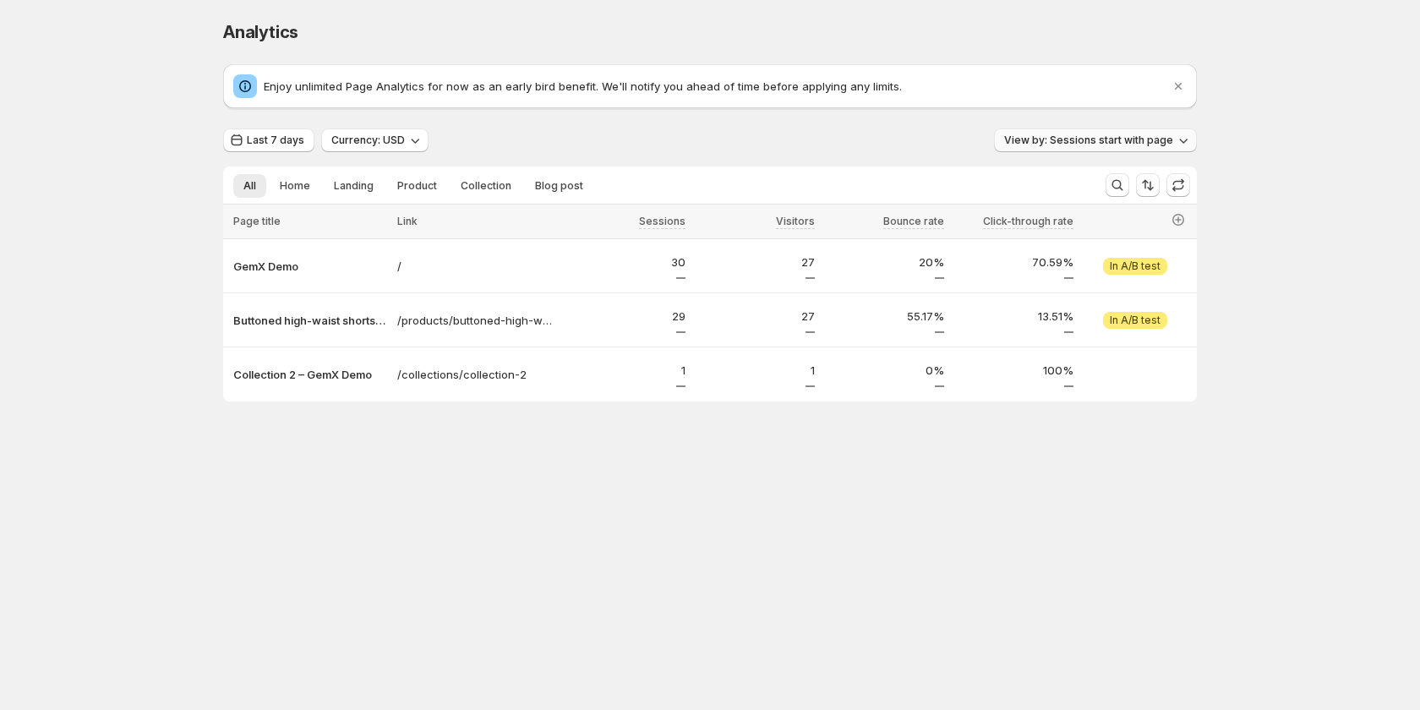
click at [1039, 134] on span "View by: Sessions start with page" at bounding box center [1088, 141] width 169 height 14
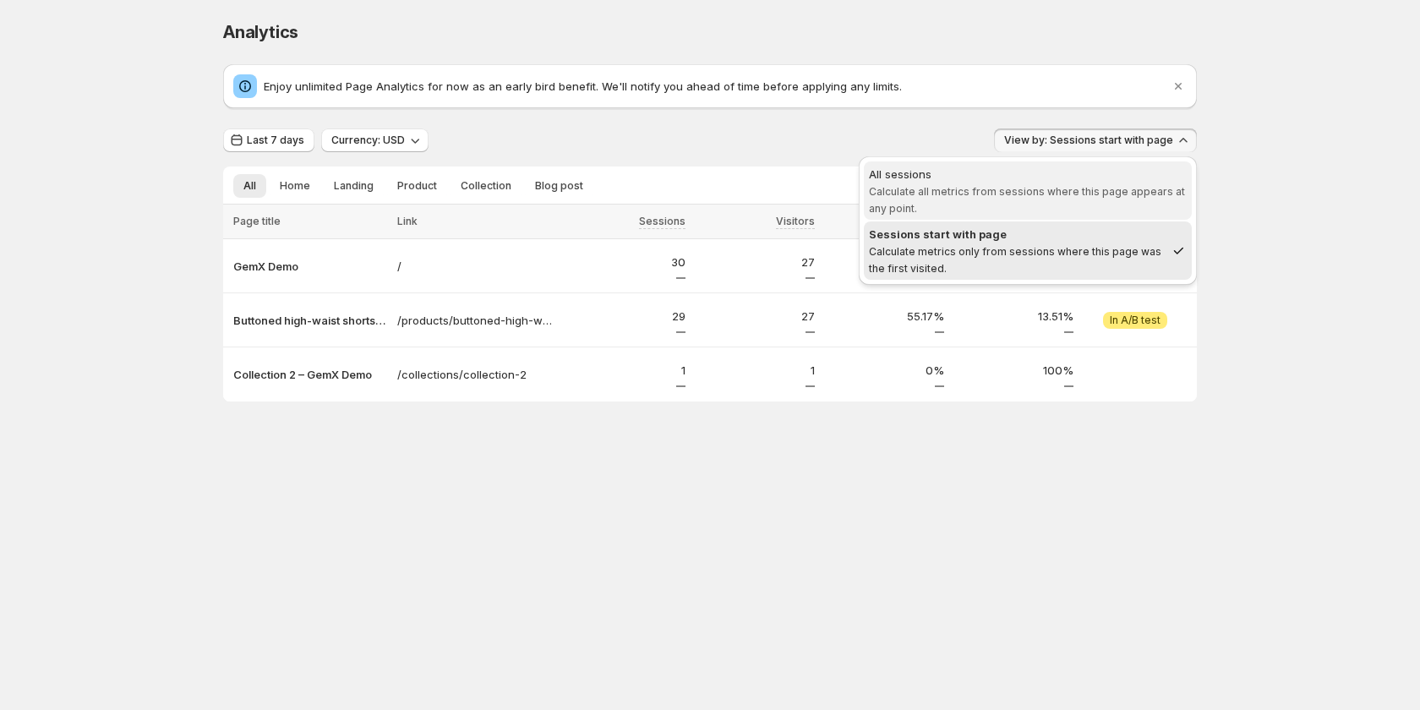
click at [996, 177] on div "All sessions" at bounding box center [1028, 174] width 318 height 17
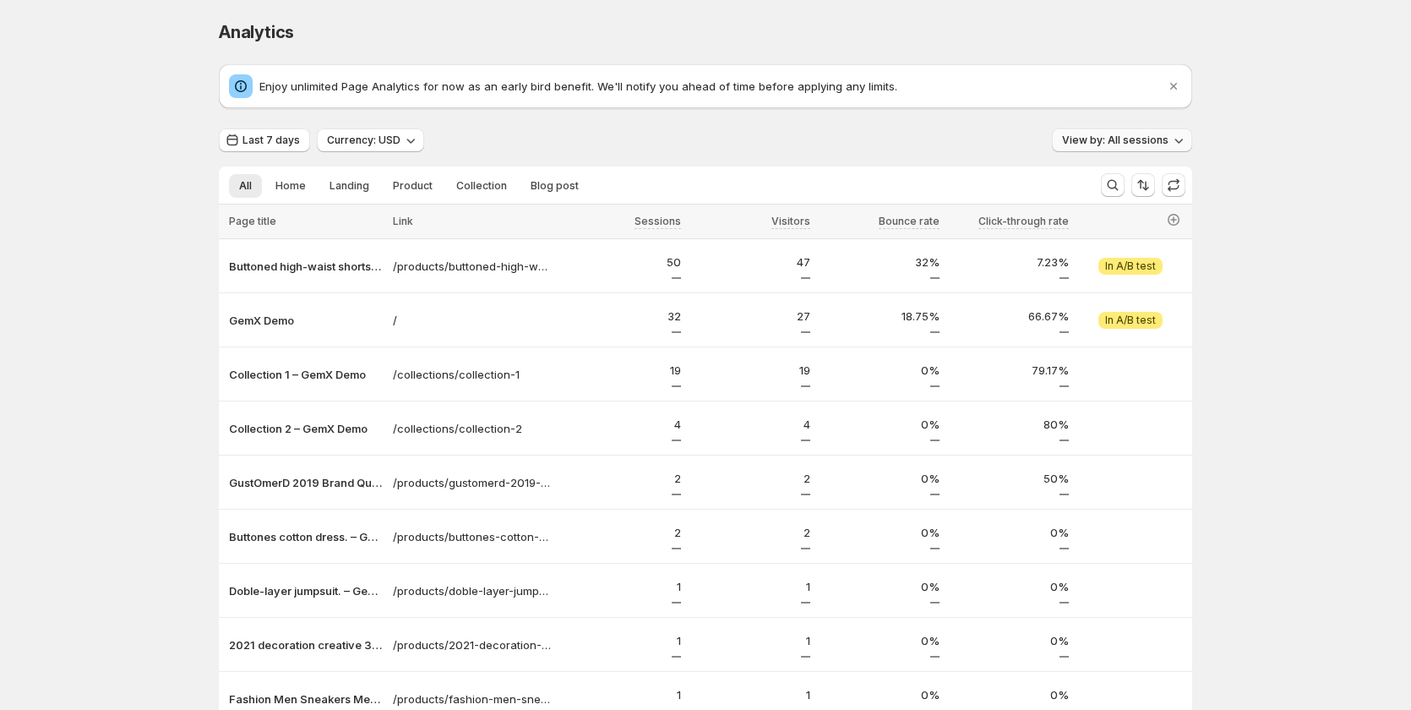
click at [1083, 143] on span "View by: All sessions" at bounding box center [1115, 141] width 106 height 14
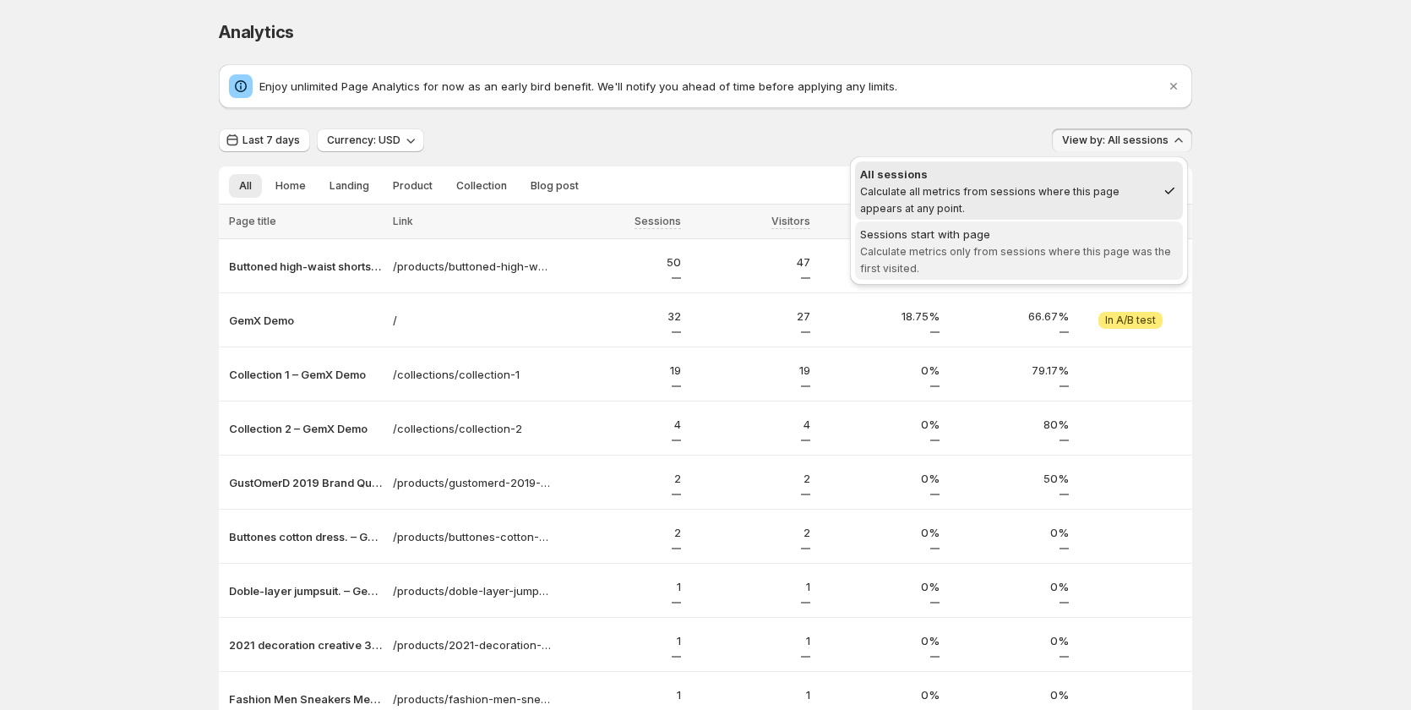
click at [1041, 253] on span "Calculate metrics only from sessions where this page was the first visited." at bounding box center [1015, 260] width 311 height 30
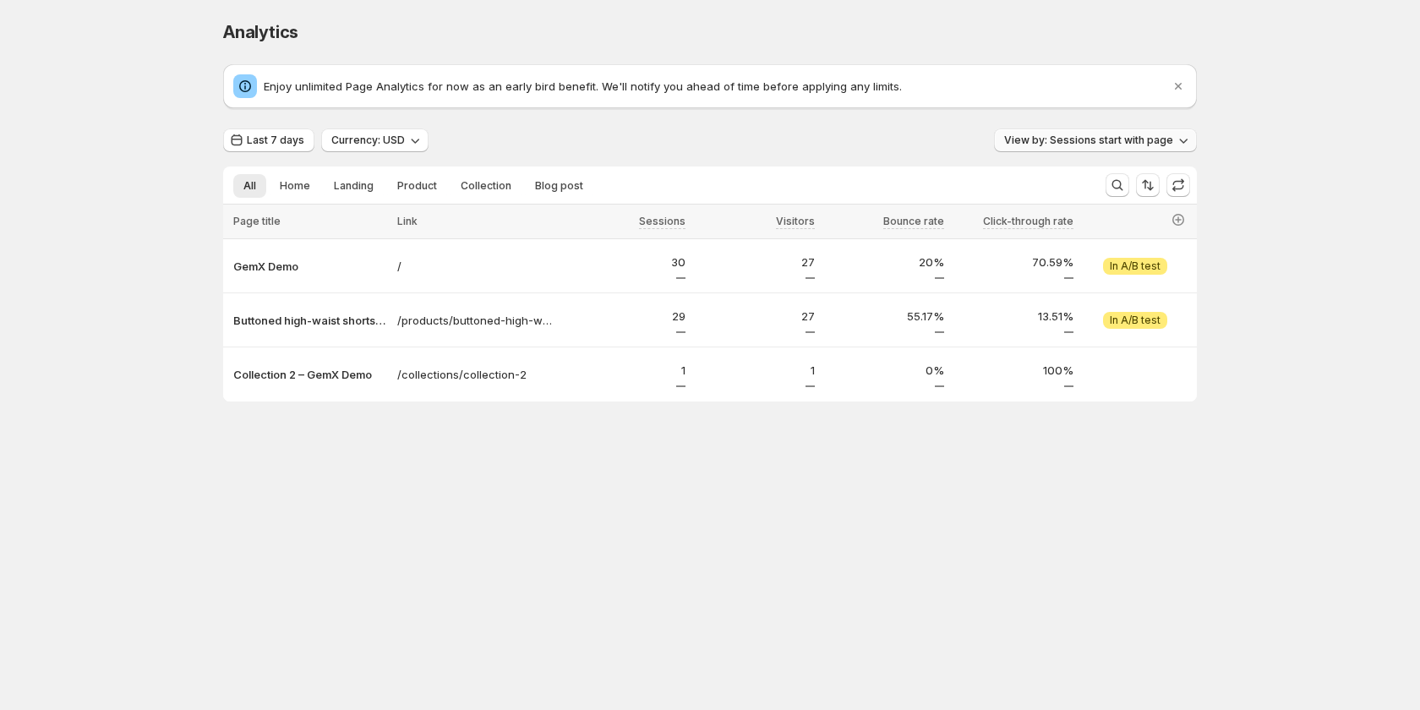
click at [1056, 136] on span "View by: Sessions start with page" at bounding box center [1088, 141] width 169 height 14
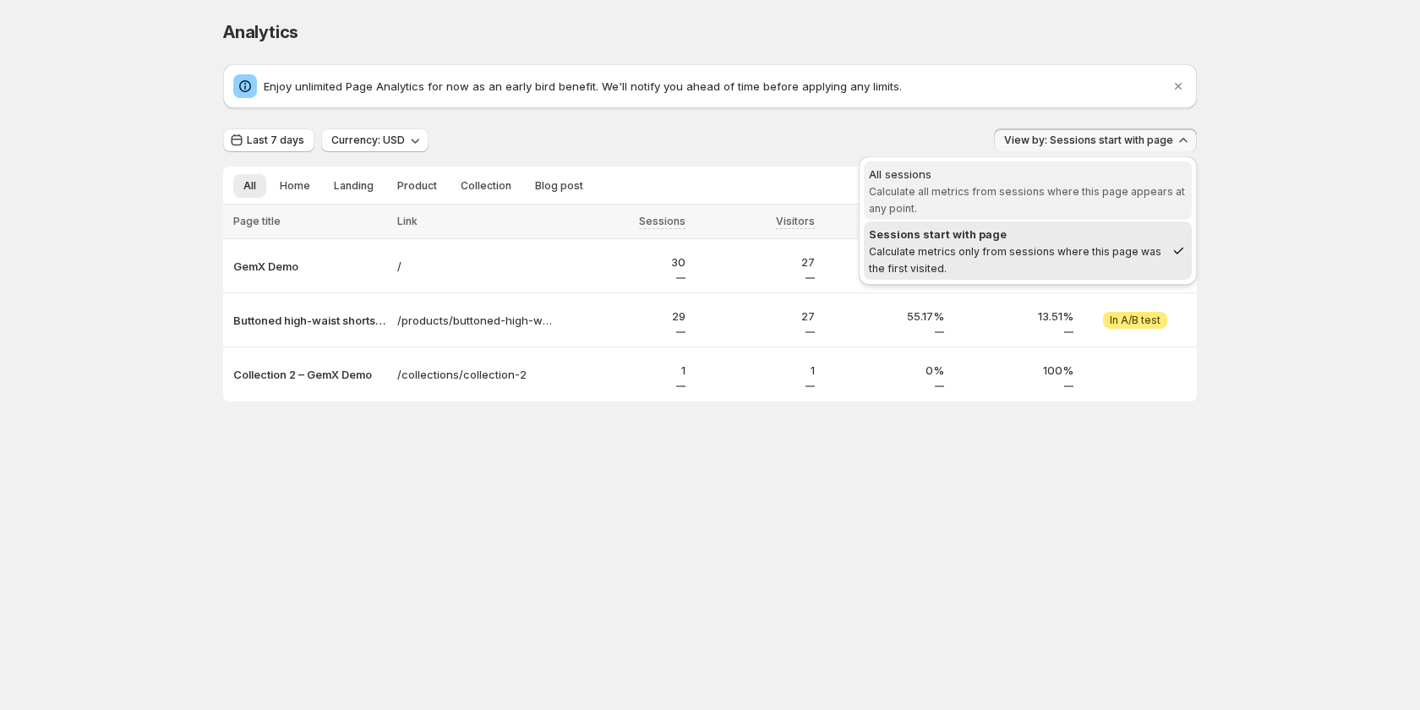
click at [1018, 199] on span "All sessions Calculate all metrics from sessions where this page appears at any…" at bounding box center [1028, 191] width 318 height 51
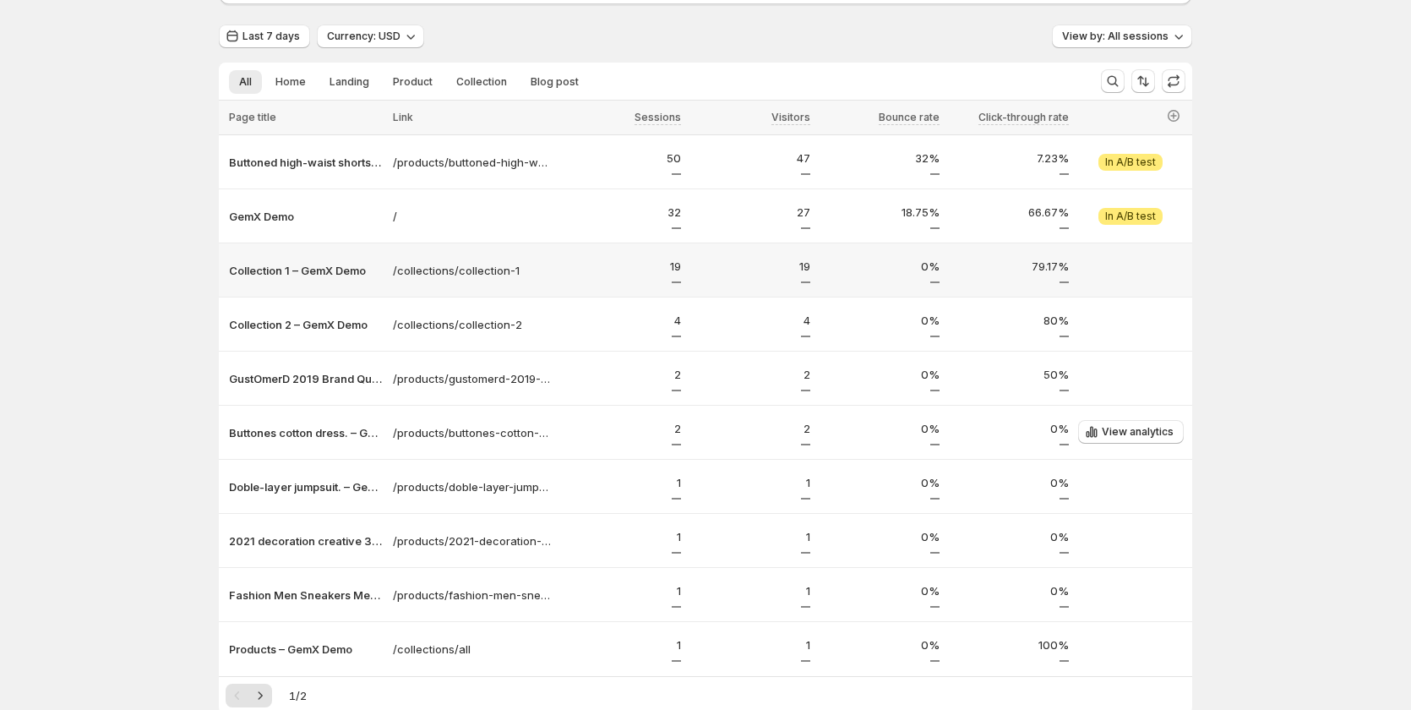
scroll to position [199, 0]
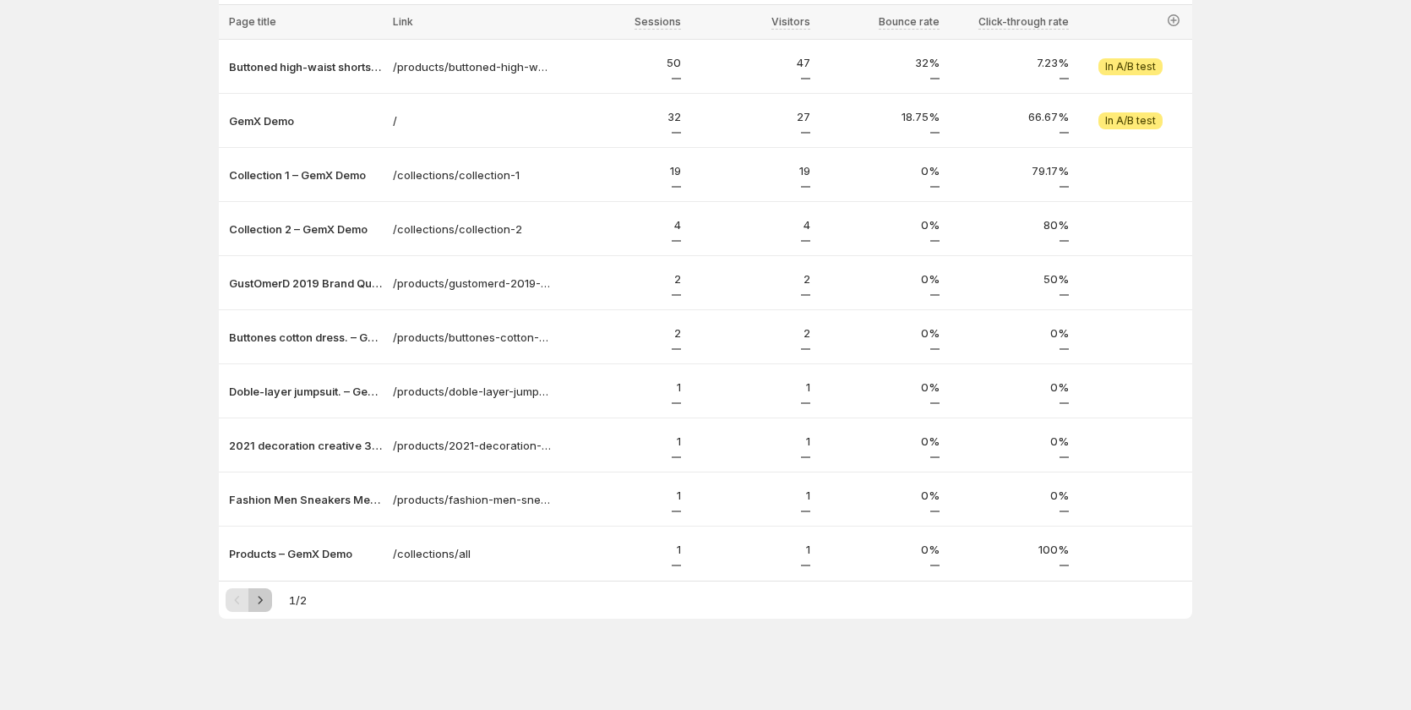
click at [259, 603] on icon "Next" at bounding box center [260, 600] width 17 height 17
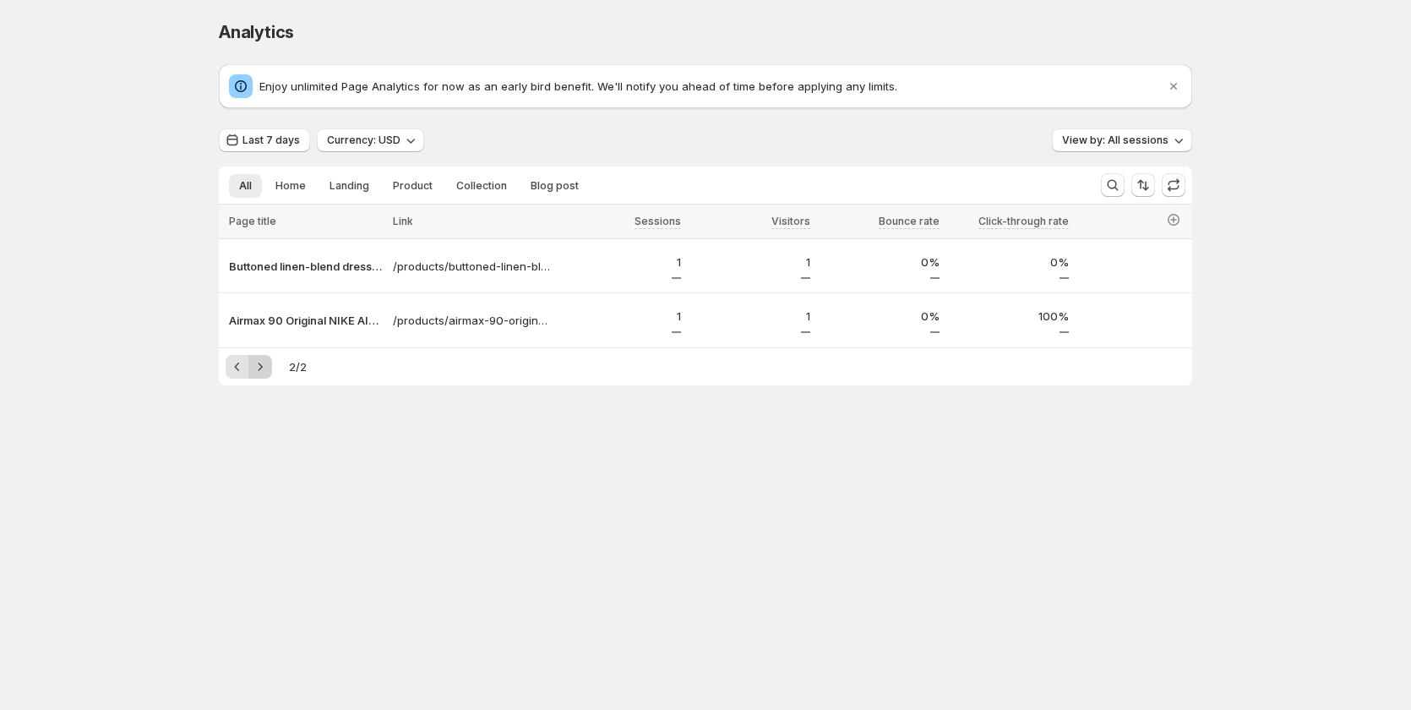
scroll to position [0, 0]
click at [259, 603] on body "Analytics. This page is ready Analytics Enjoy unlimited Page Analytics for now …" at bounding box center [710, 355] width 1420 height 710
click at [361, 457] on div "Analytics. This page is ready Analytics Enjoy unlimited Page Analytics for now …" at bounding box center [710, 238] width 1014 height 477
click at [1110, 139] on span "View by: All sessions" at bounding box center [1120, 141] width 106 height 14
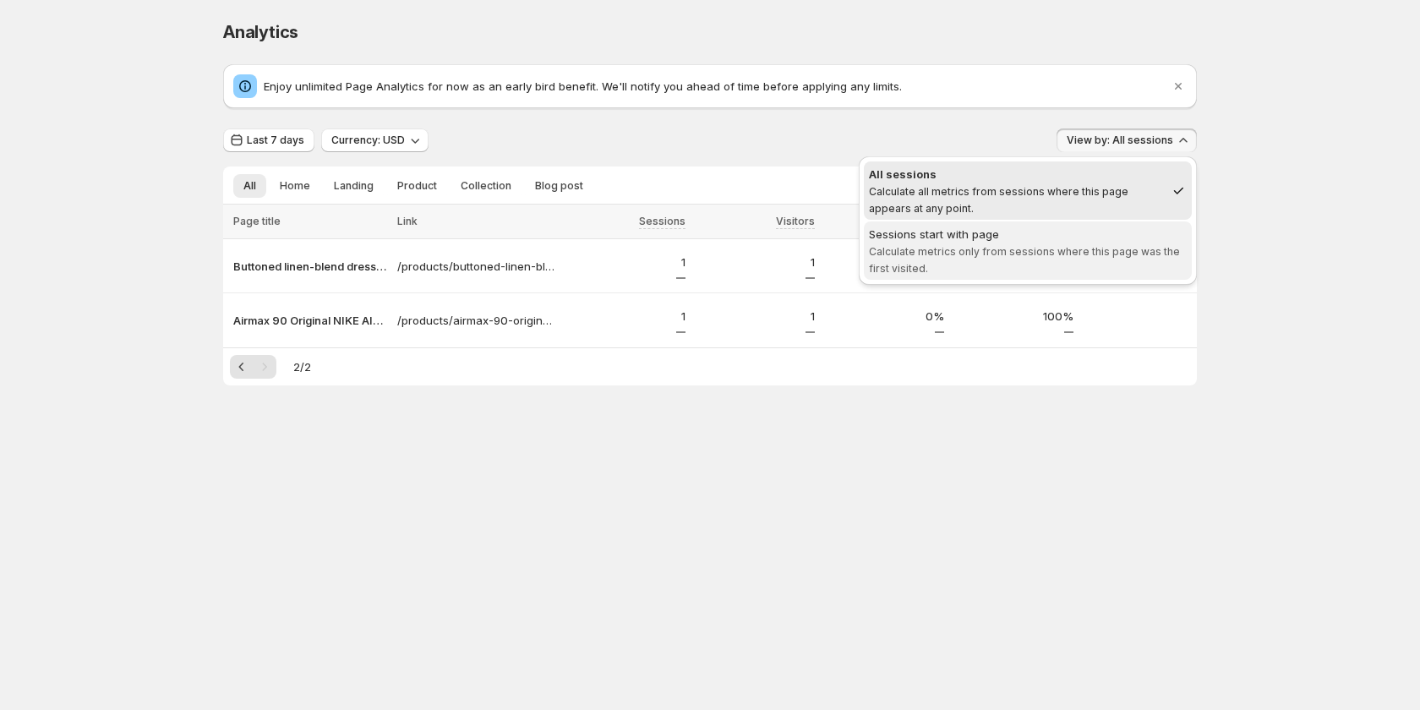
click at [1088, 242] on div "Sessions start with page" at bounding box center [1028, 234] width 318 height 17
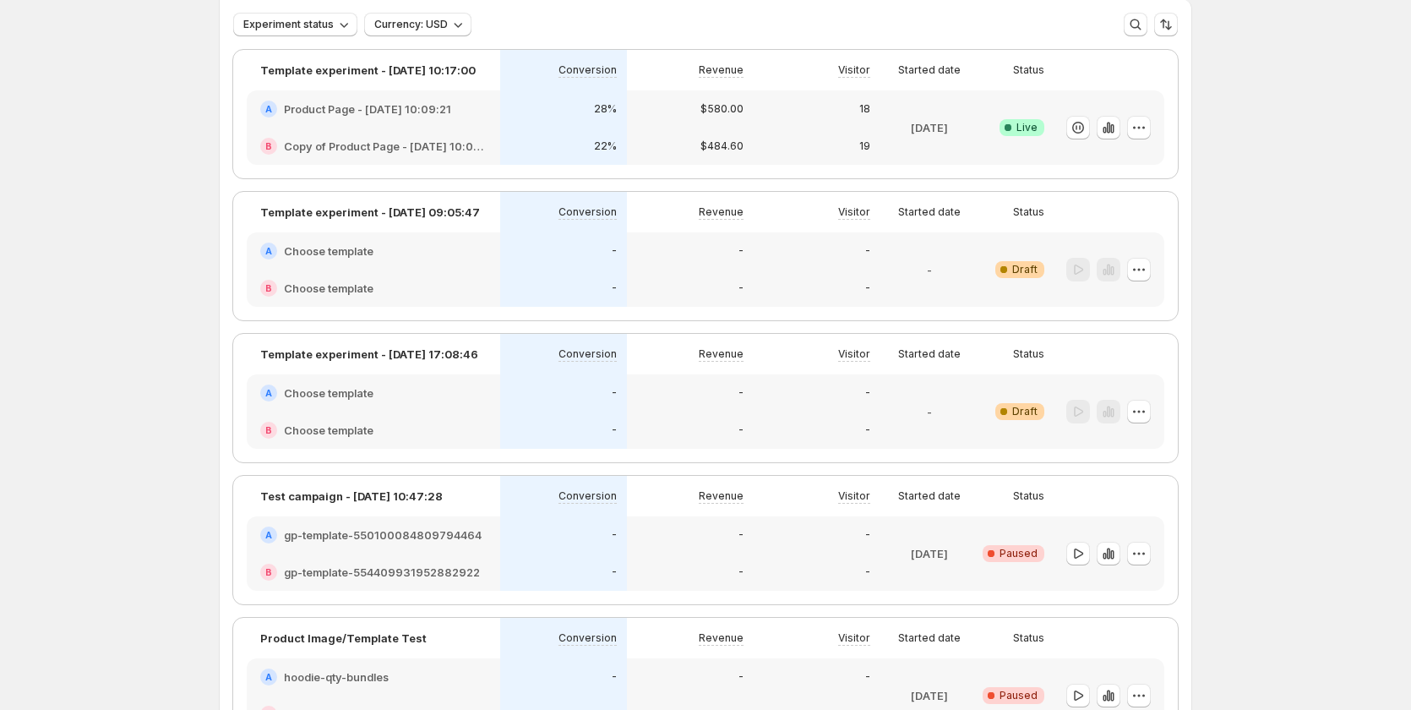
scroll to position [169, 0]
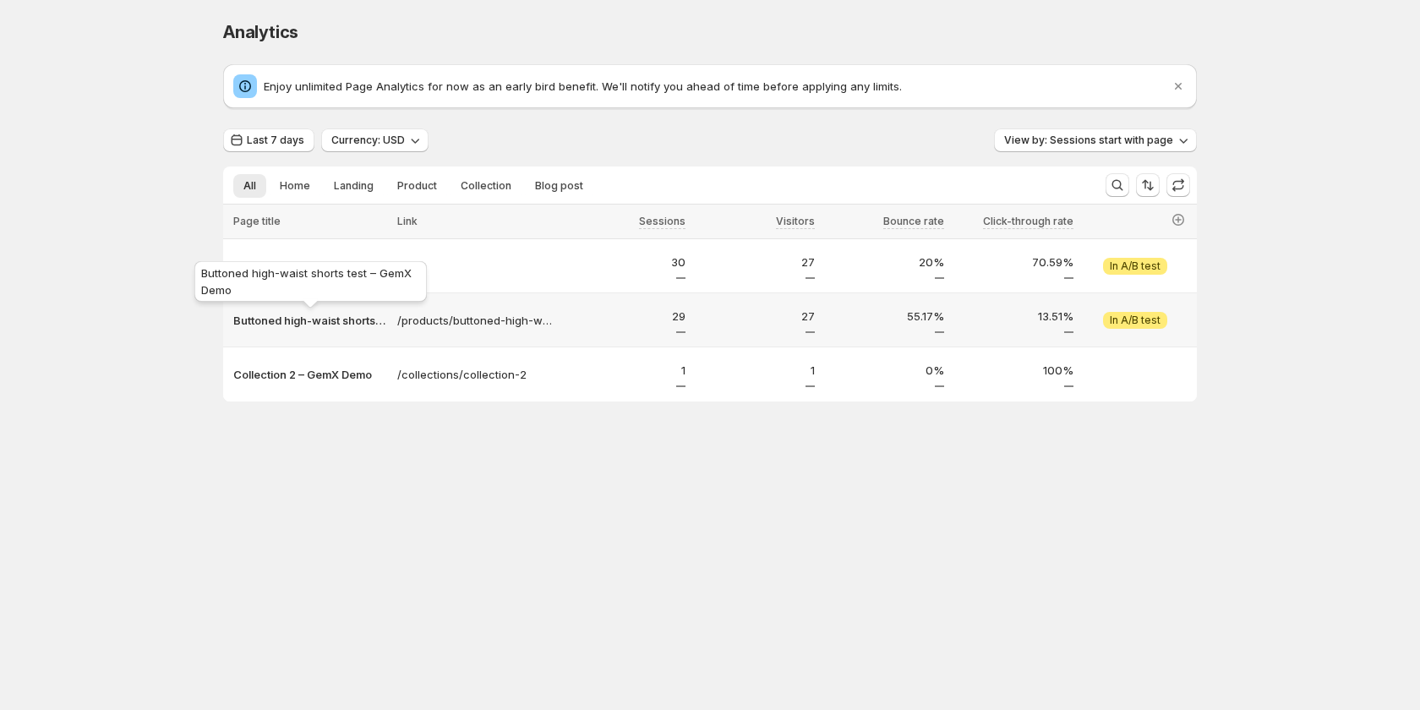
click at [284, 325] on p "Buttoned high-waist shorts test – GemX Demo" at bounding box center [310, 320] width 154 height 17
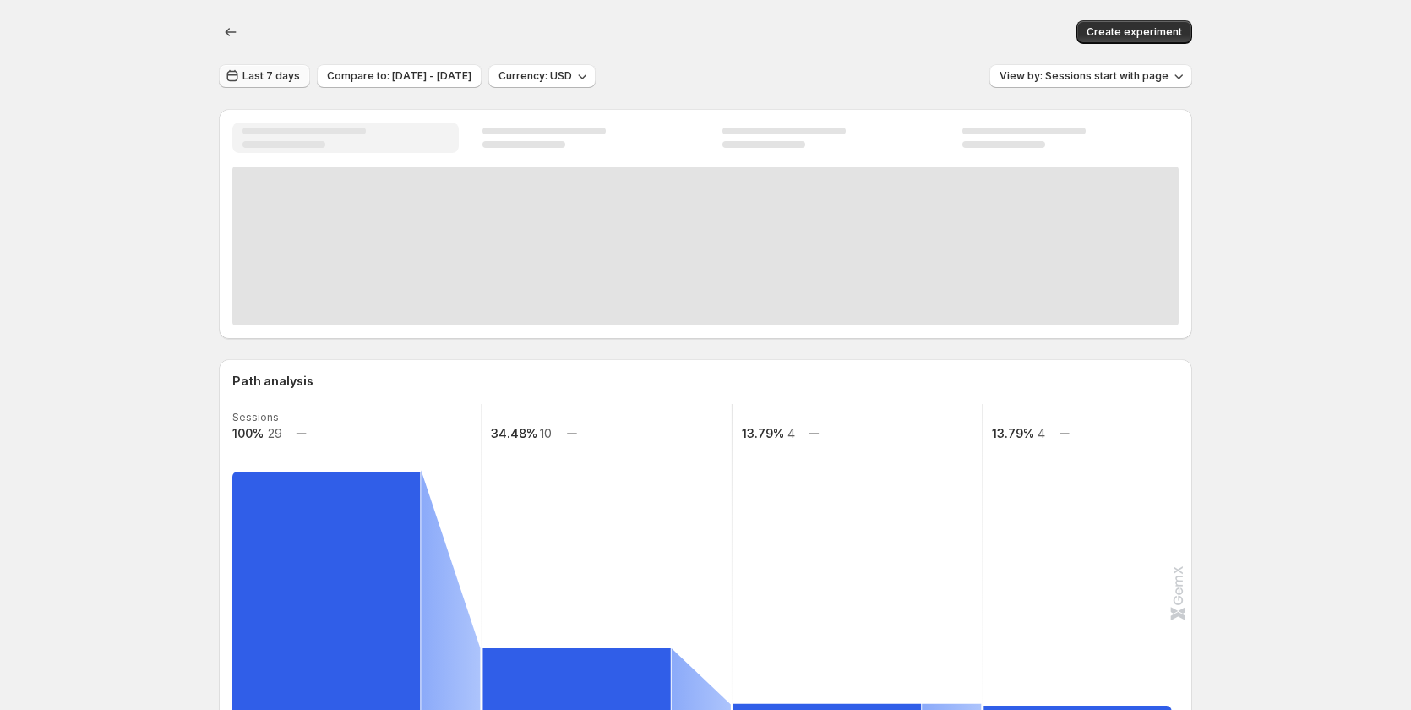
click at [281, 77] on span "Last 7 days" at bounding box center [271, 76] width 57 height 14
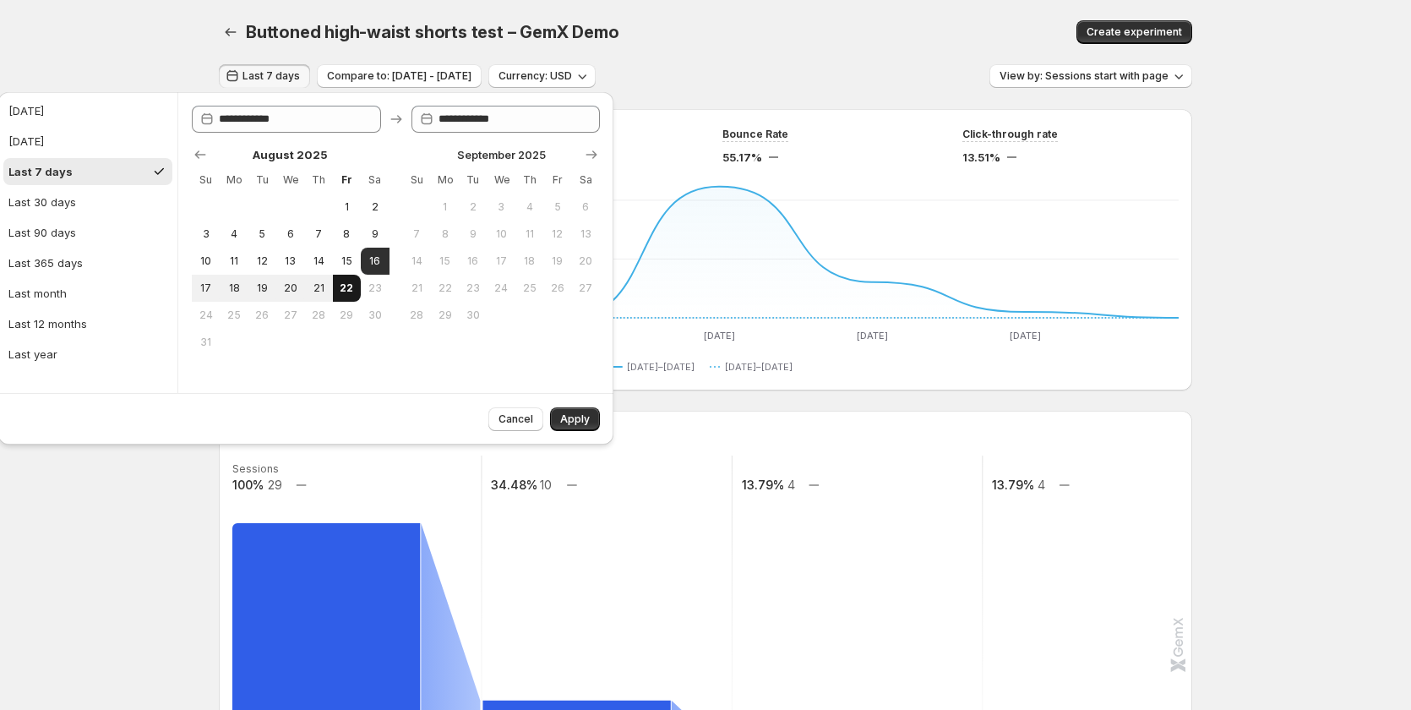
click at [346, 286] on span "22" at bounding box center [347, 288] width 14 height 14
type input "**********"
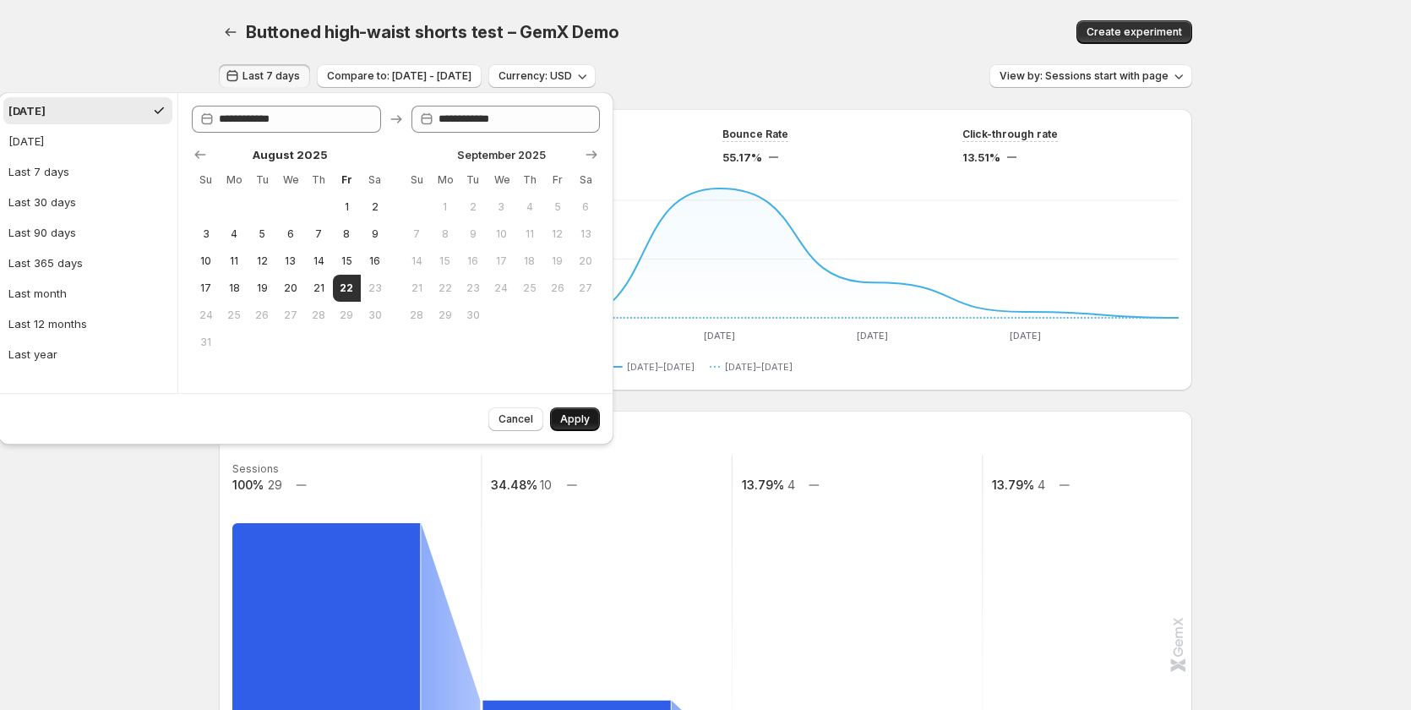
click at [580, 418] on span "Apply" at bounding box center [575, 419] width 30 height 14
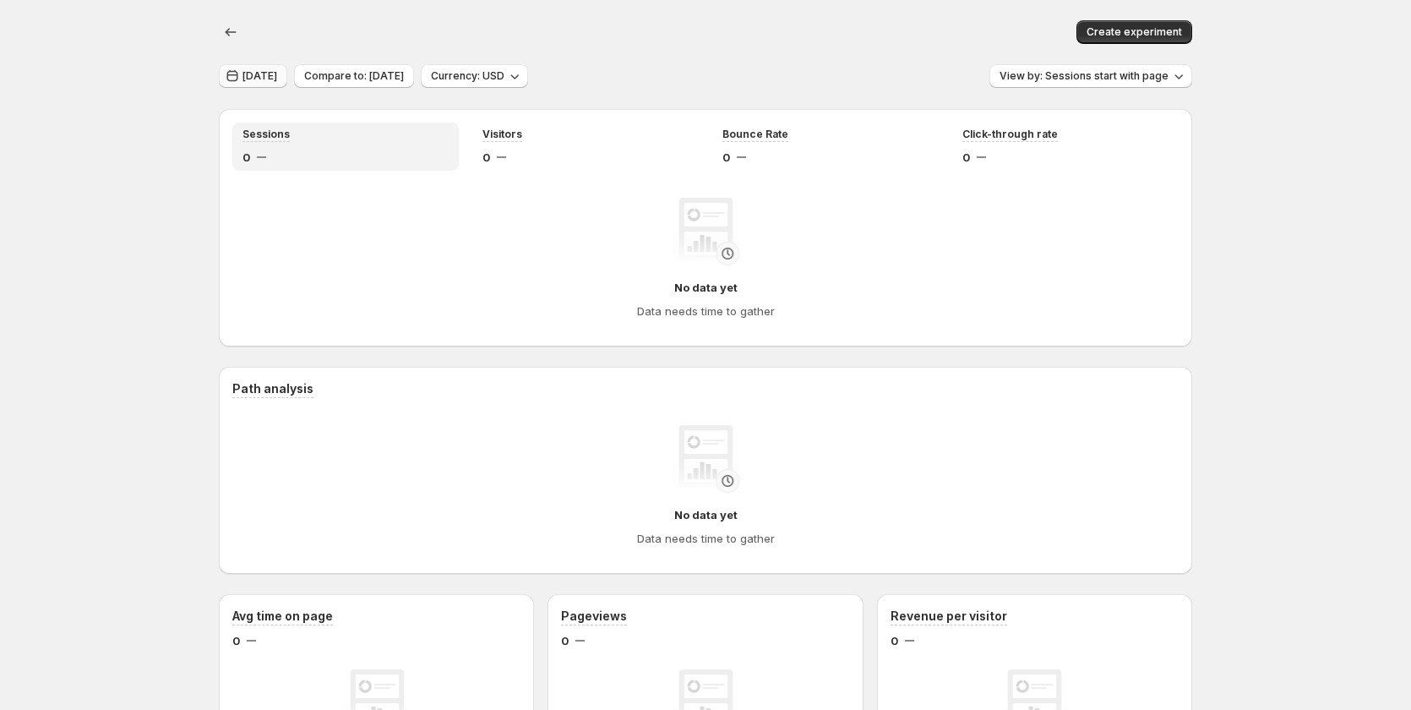
click at [256, 82] on span "[DATE]" at bounding box center [260, 76] width 35 height 14
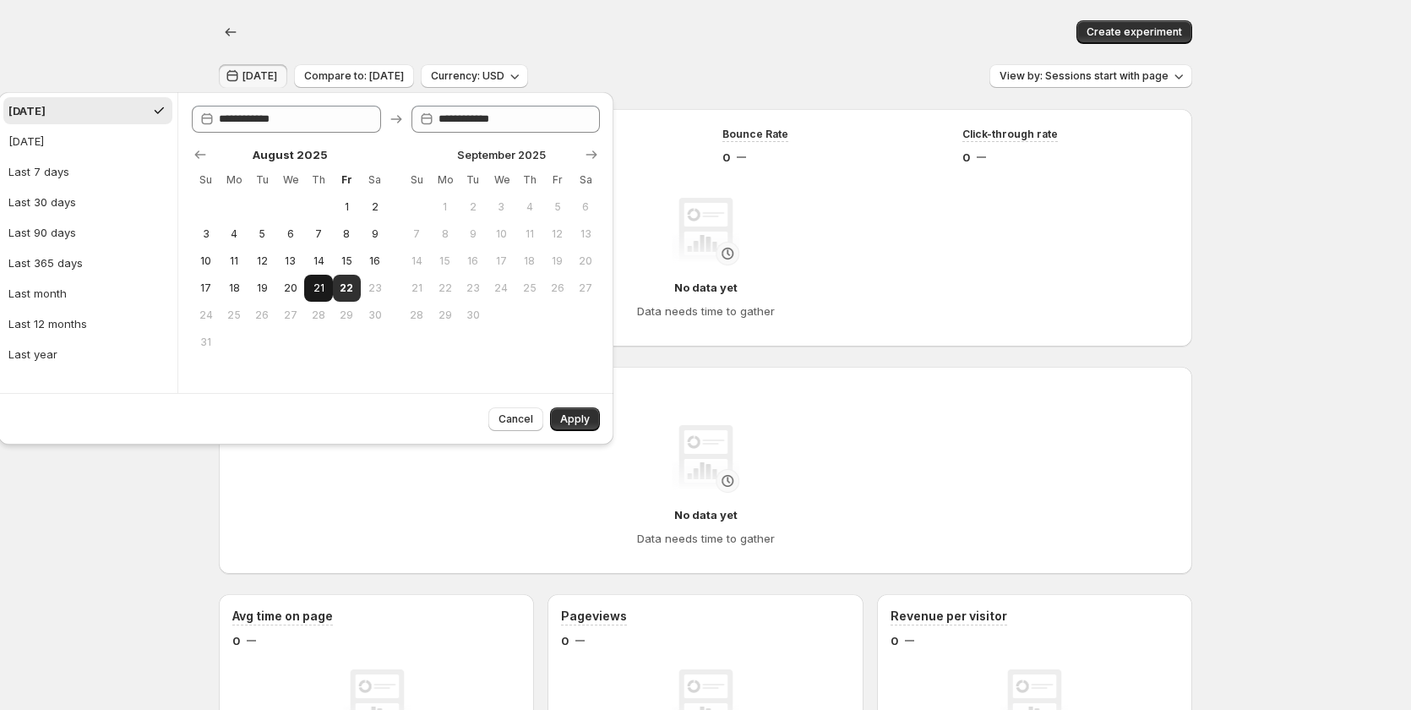
drag, startPoint x: 322, startPoint y: 288, endPoint x: 567, endPoint y: 374, distance: 259.5
click at [322, 288] on span "21" at bounding box center [318, 288] width 14 height 14
type input "**********"
click at [585, 417] on span "Apply" at bounding box center [575, 419] width 30 height 14
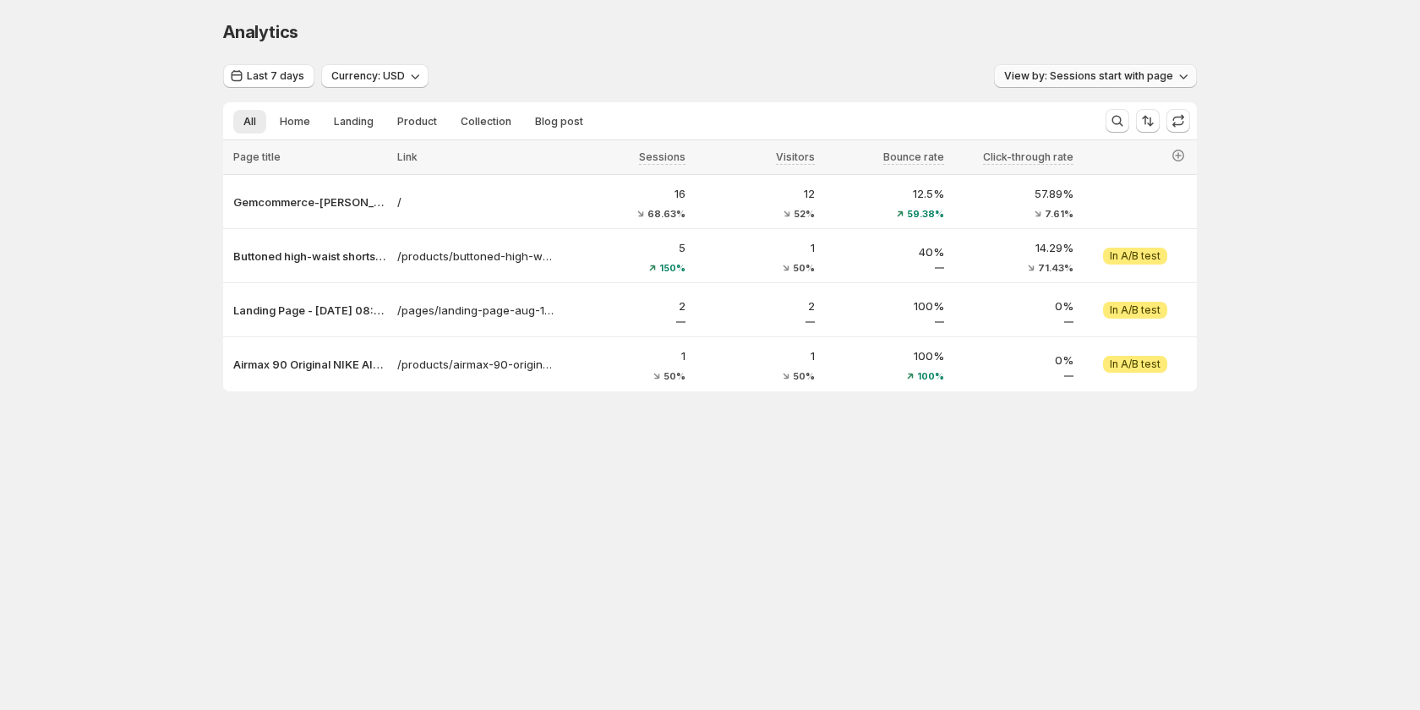
click at [1165, 72] on span "View by: Sessions start with page" at bounding box center [1088, 76] width 169 height 14
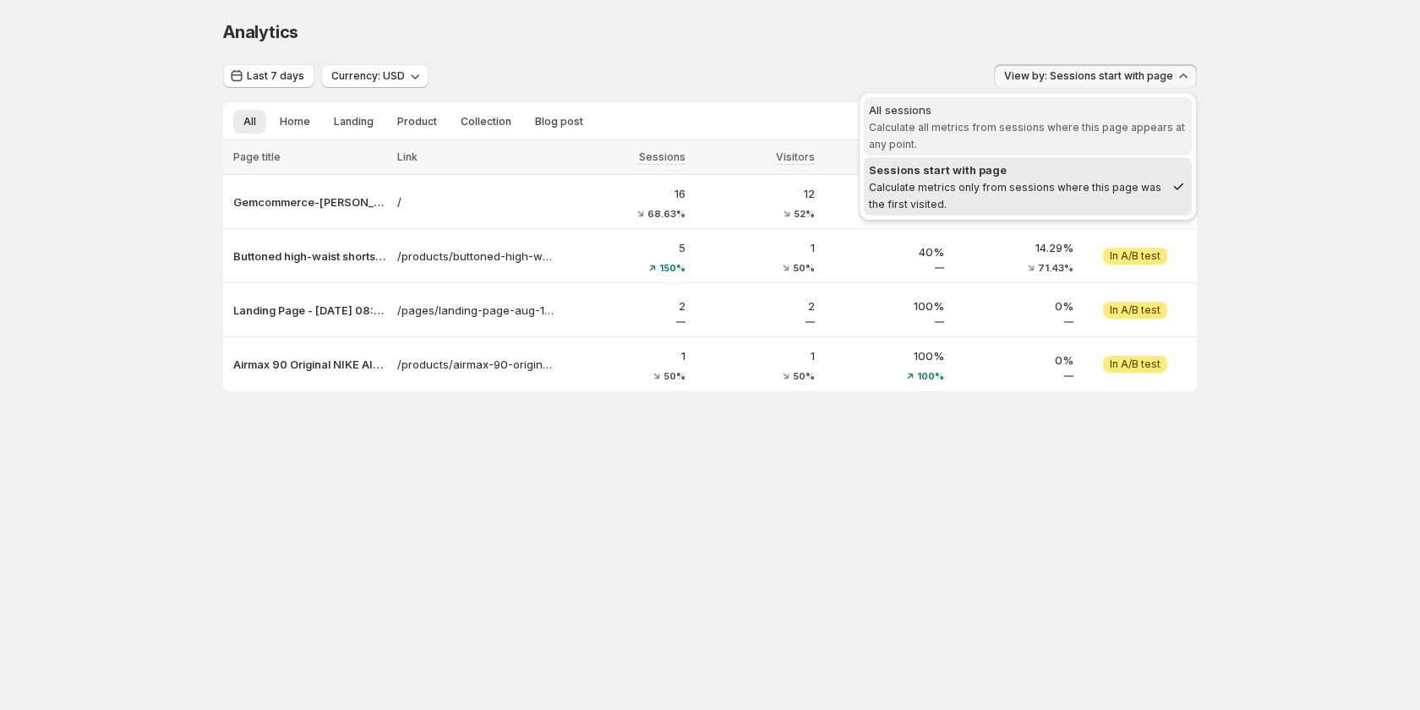
click at [1065, 128] on span "Calculate all metrics from sessions where this page appears at any point." at bounding box center [1027, 136] width 316 height 30
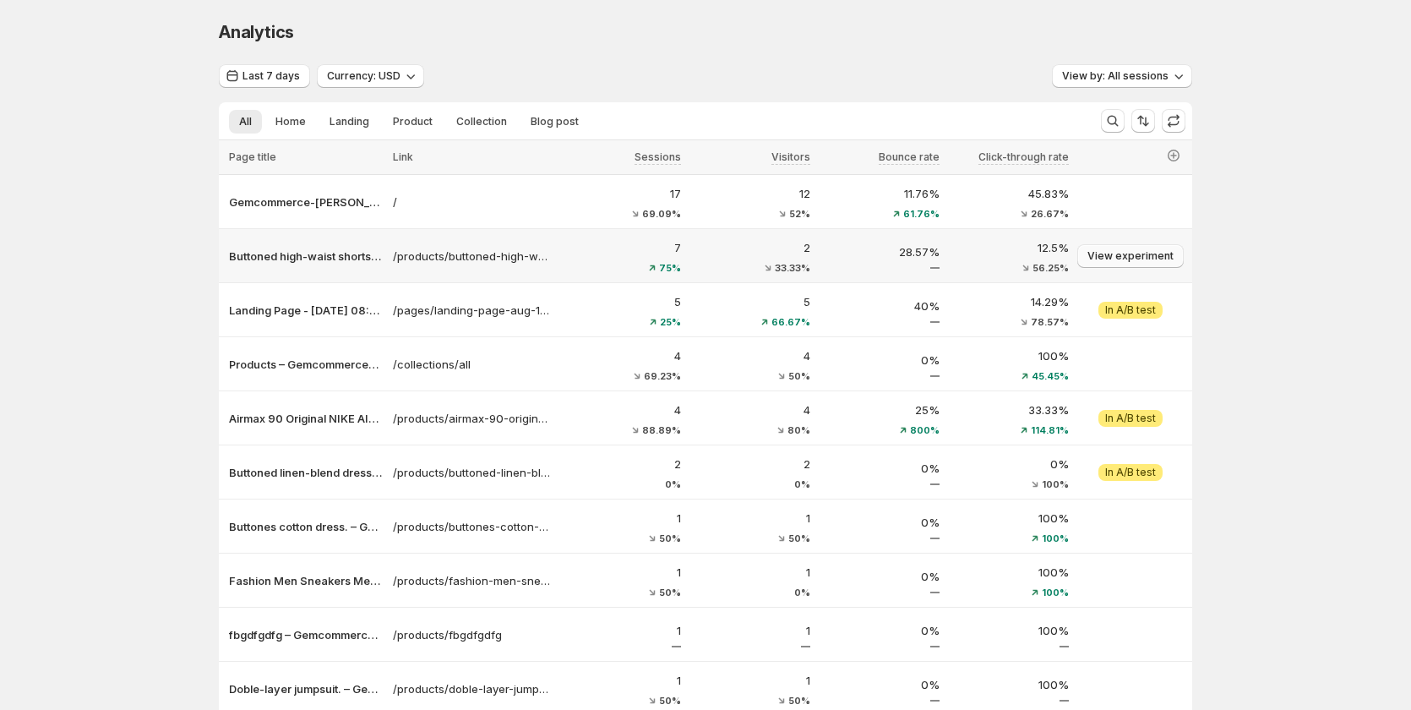
click at [1128, 252] on span "View experiment" at bounding box center [1131, 256] width 86 height 14
click at [269, 79] on span "Last 7 days" at bounding box center [271, 76] width 57 height 14
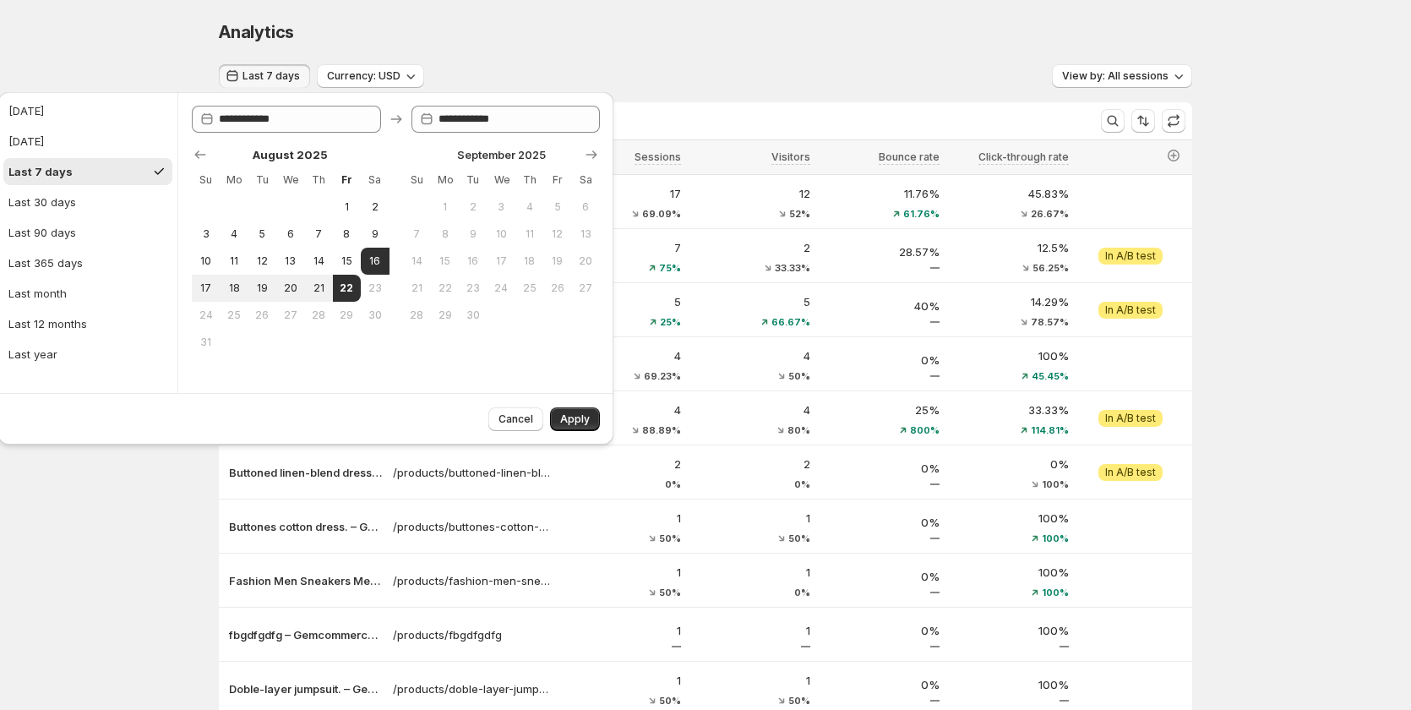
click at [154, 568] on div "Analytics. This page is ready Analytics Last 7 days Currency: USD View by: All …" at bounding box center [705, 422] width 1411 height 845
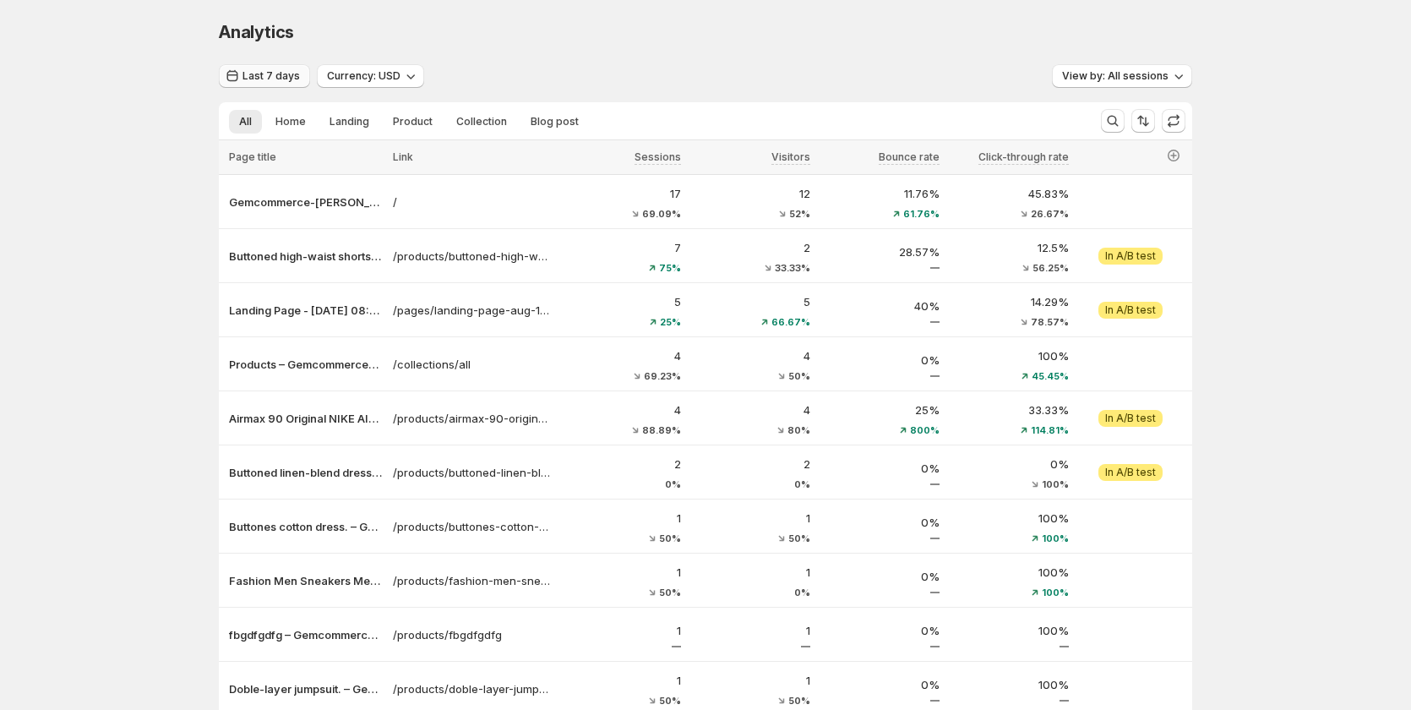
click at [286, 69] on button "Last 7 days" at bounding box center [264, 76] width 91 height 24
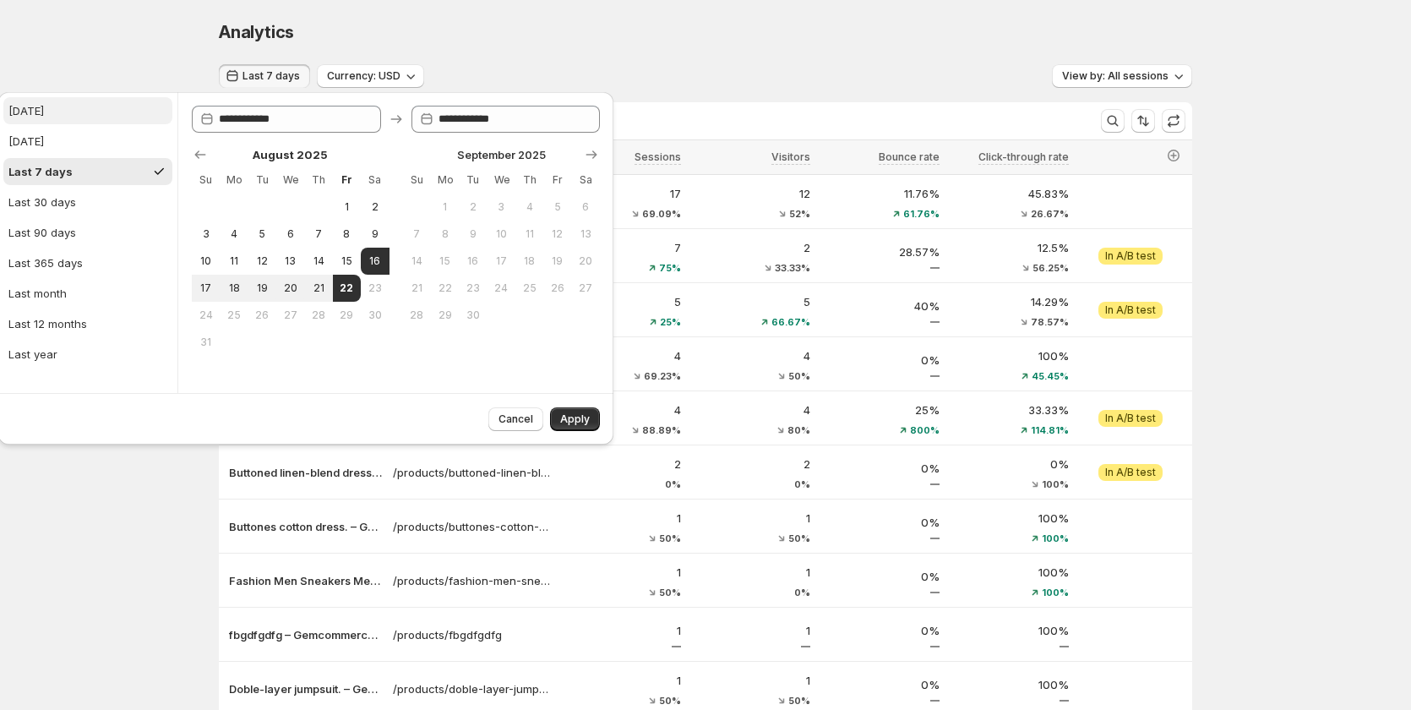
click at [60, 120] on button "[DATE]" at bounding box center [87, 110] width 169 height 27
type input "**********"
click at [568, 411] on button "Apply" at bounding box center [575, 419] width 50 height 24
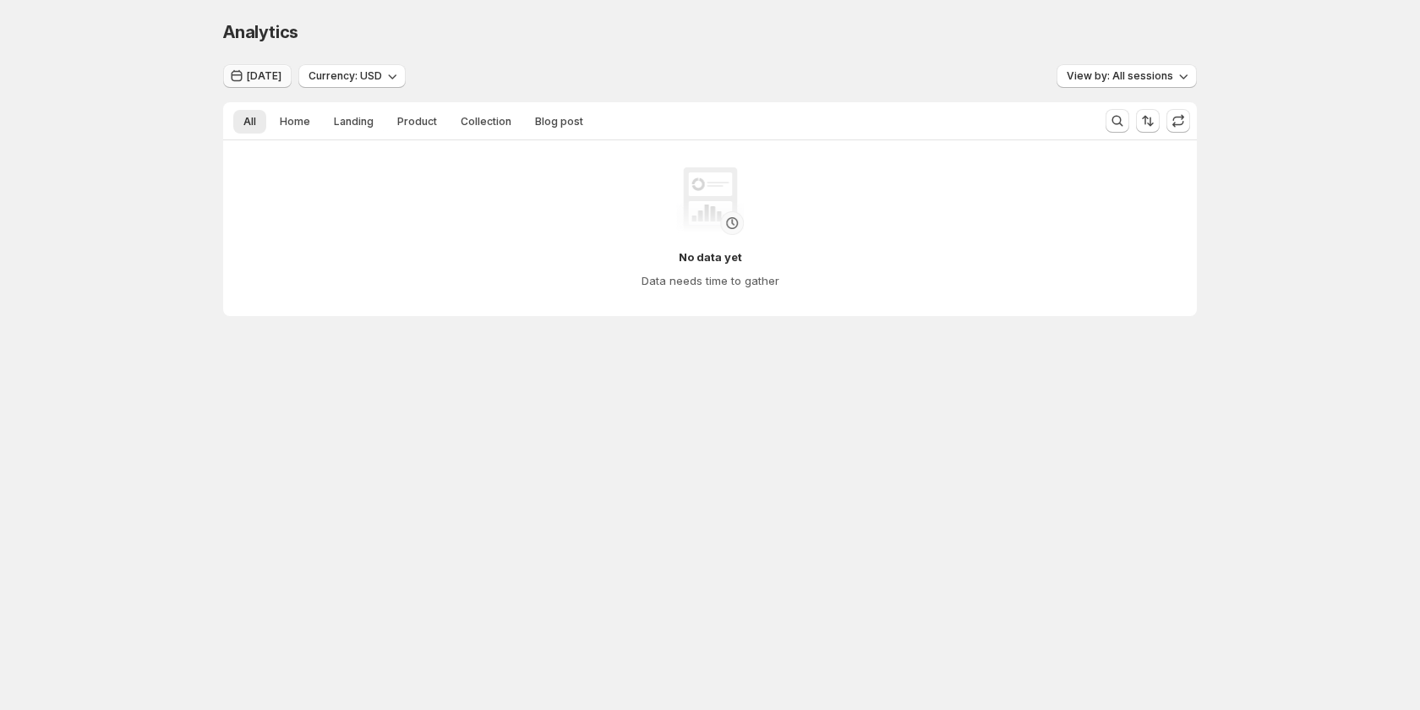
click at [257, 76] on span "[DATE]" at bounding box center [264, 76] width 35 height 14
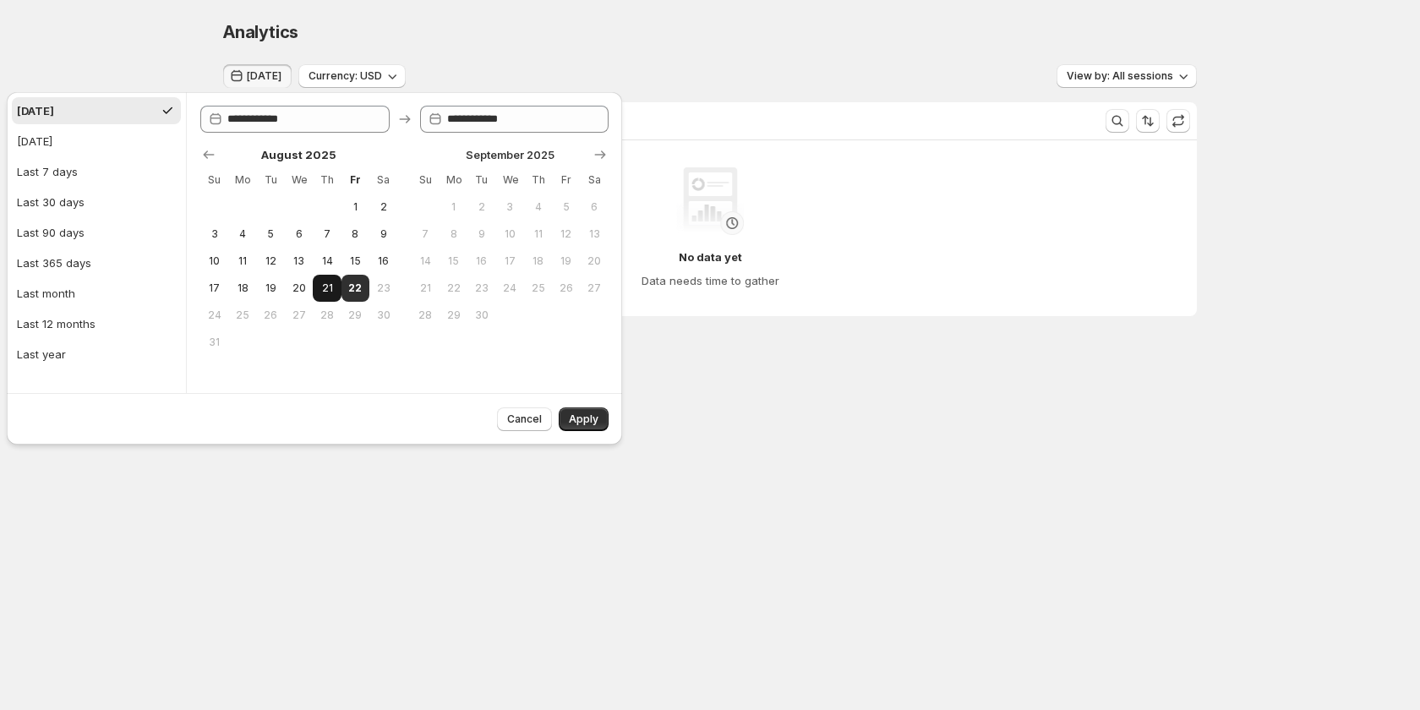
click at [323, 276] on button "21" at bounding box center [327, 288] width 28 height 27
type input "**********"
click at [565, 414] on button "Apply" at bounding box center [584, 419] width 50 height 24
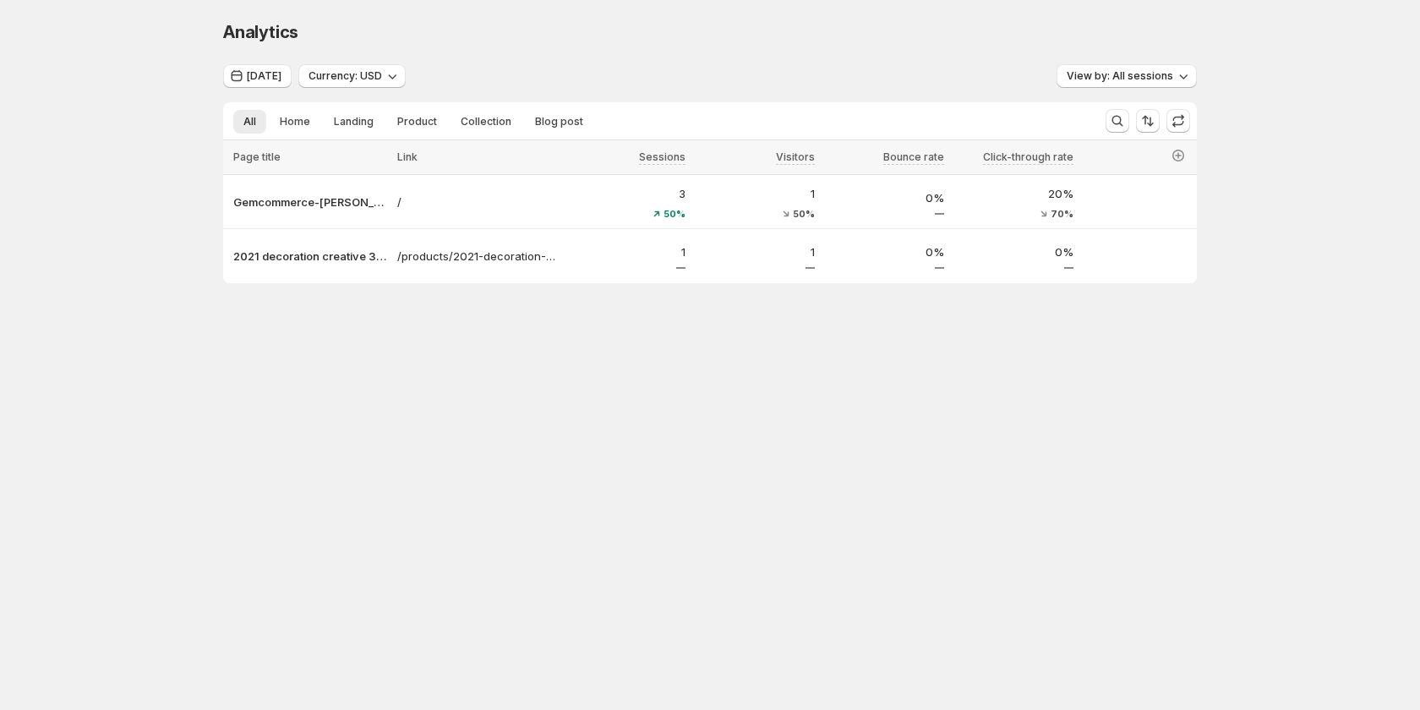
click at [1274, 272] on div "Analytics. This page is ready Analytics Yesterday Currency: USD View by: All se…" at bounding box center [710, 187] width 1420 height 374
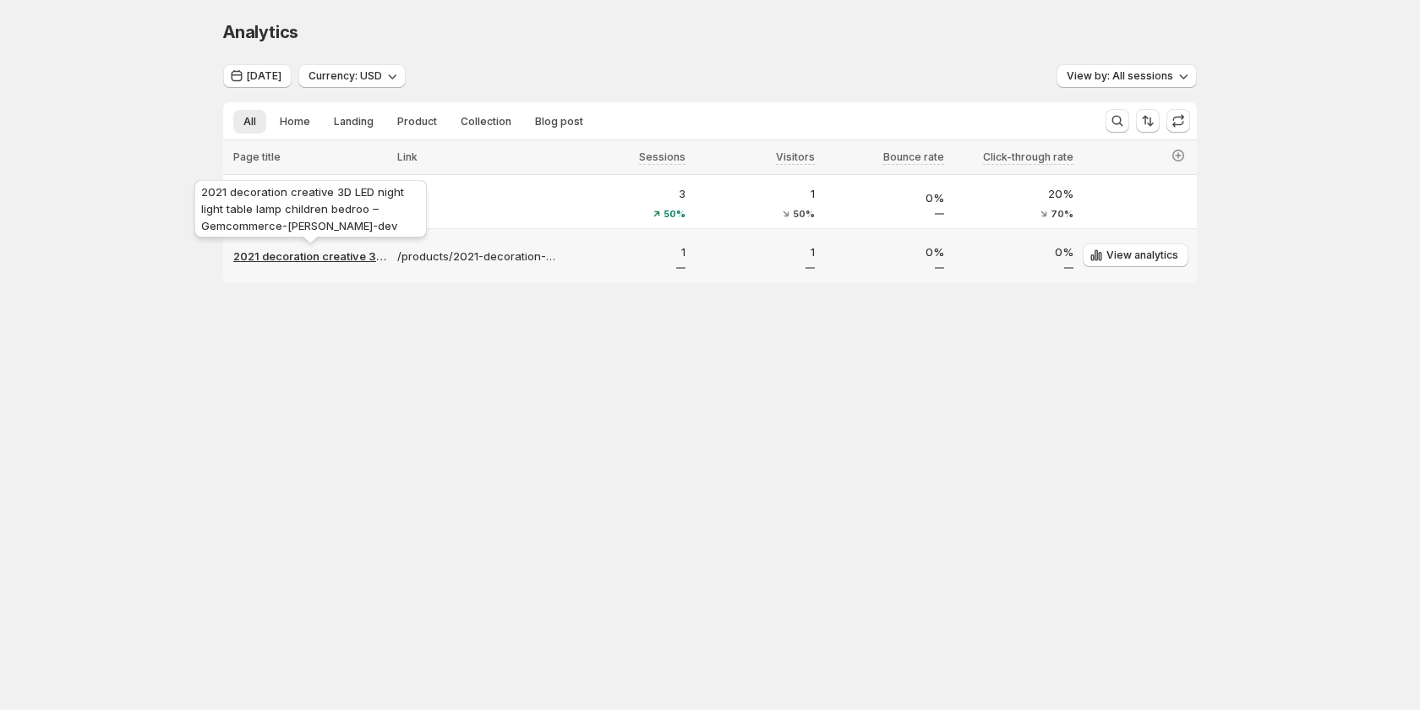
click at [319, 254] on p "2021 decoration creative 3D LED night light table lamp children bedroo – Gemcom…" at bounding box center [310, 256] width 154 height 17
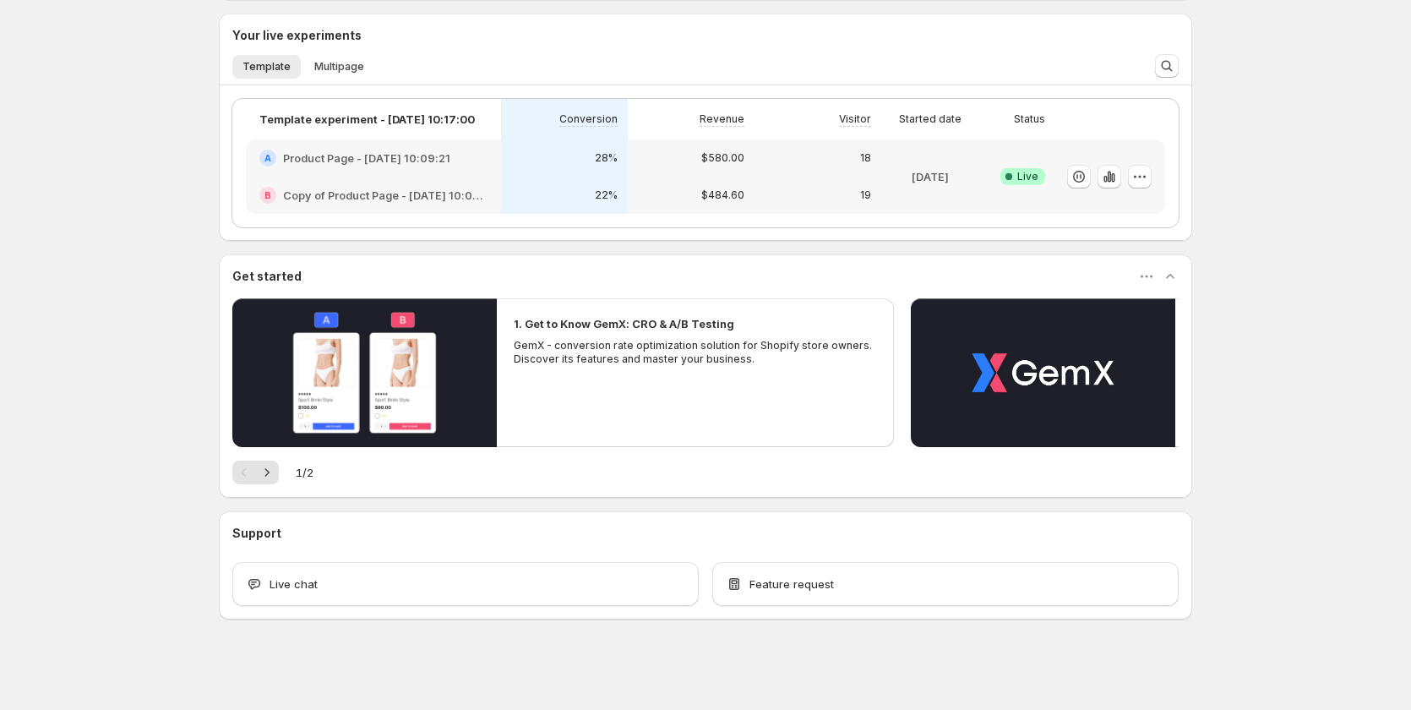
scroll to position [493, 0]
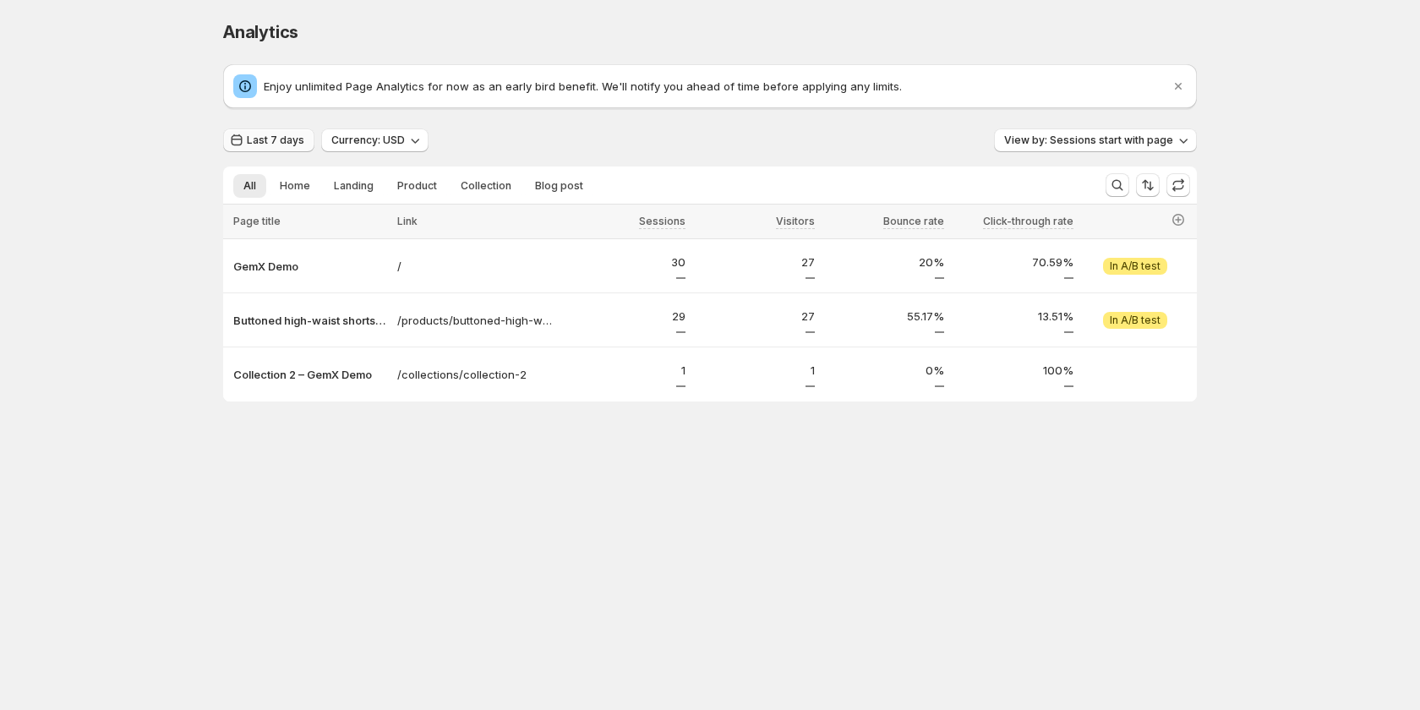
click at [255, 143] on span "Last 7 days" at bounding box center [275, 141] width 57 height 14
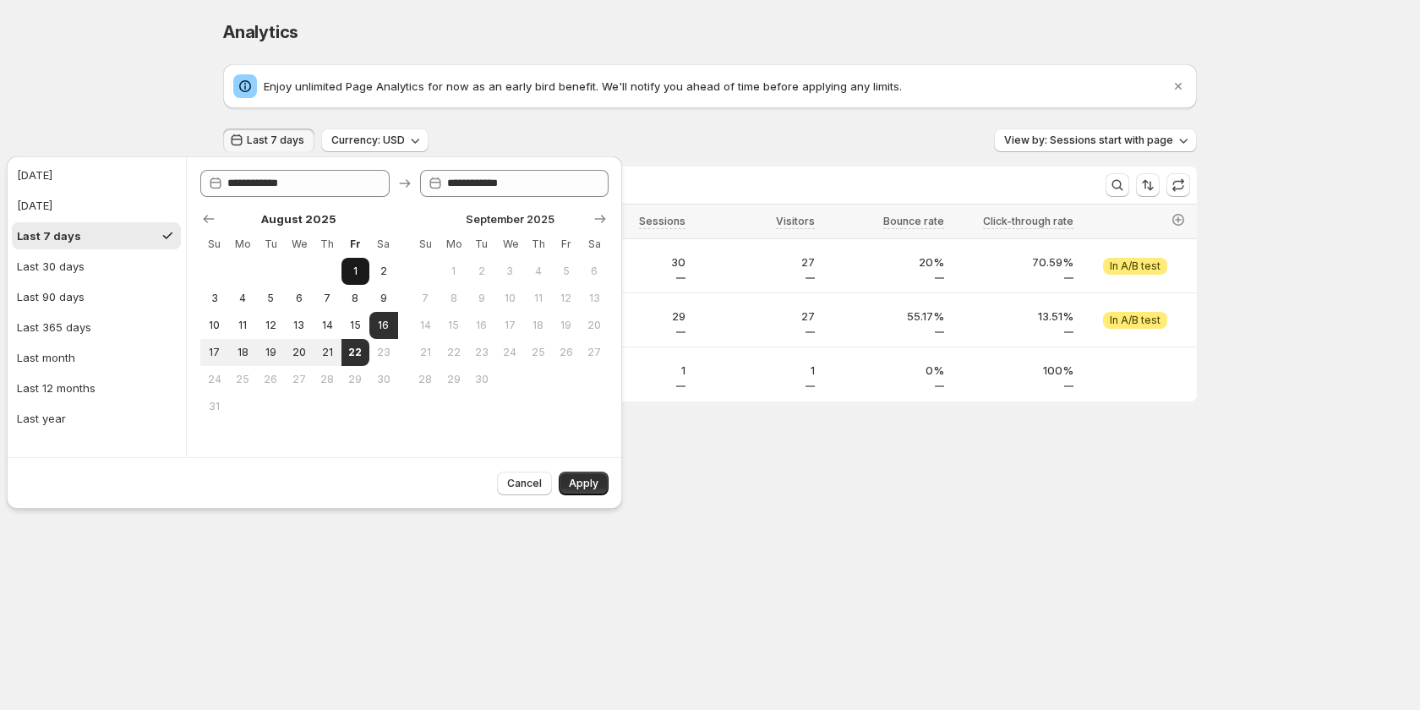
click at [352, 272] on span "1" at bounding box center [355, 272] width 14 height 14
type input "**********"
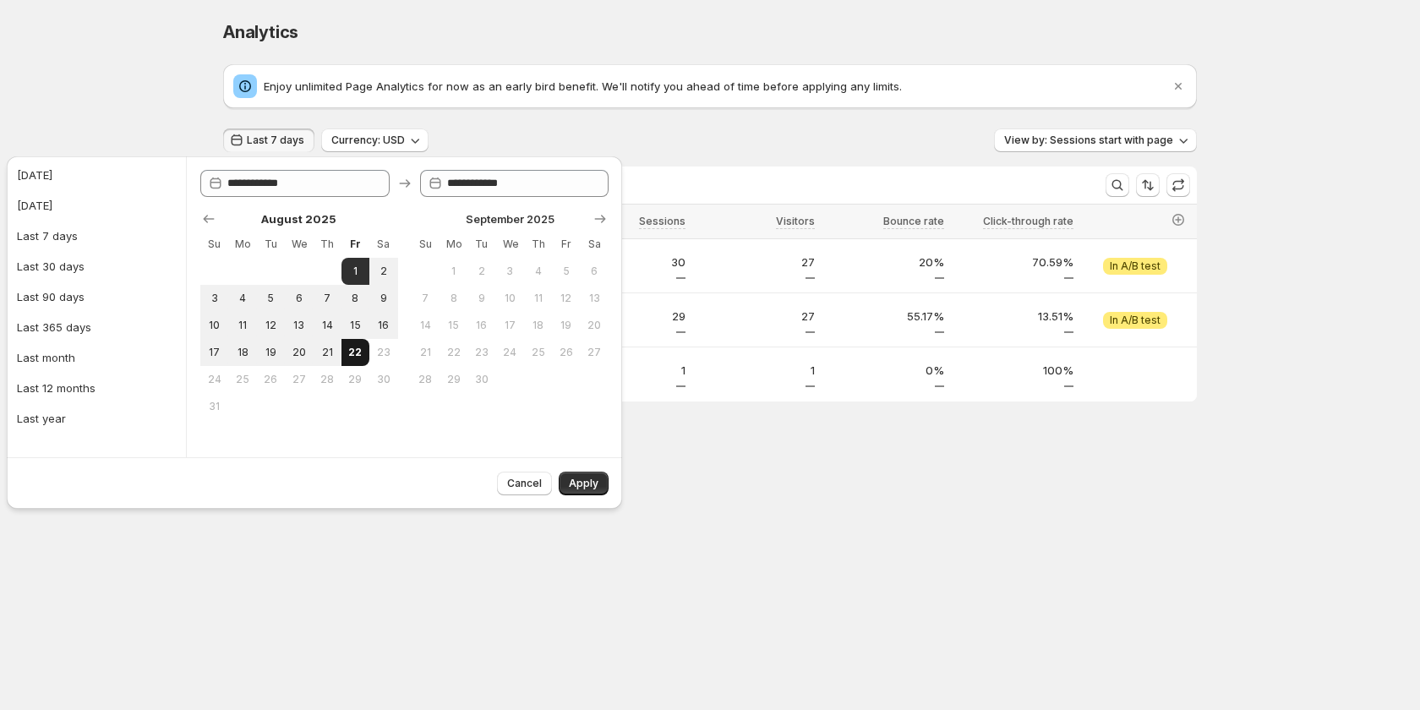
click at [363, 347] on span "22" at bounding box center [355, 353] width 14 height 14
type input "**********"
click at [576, 488] on span "Apply" at bounding box center [584, 484] width 30 height 14
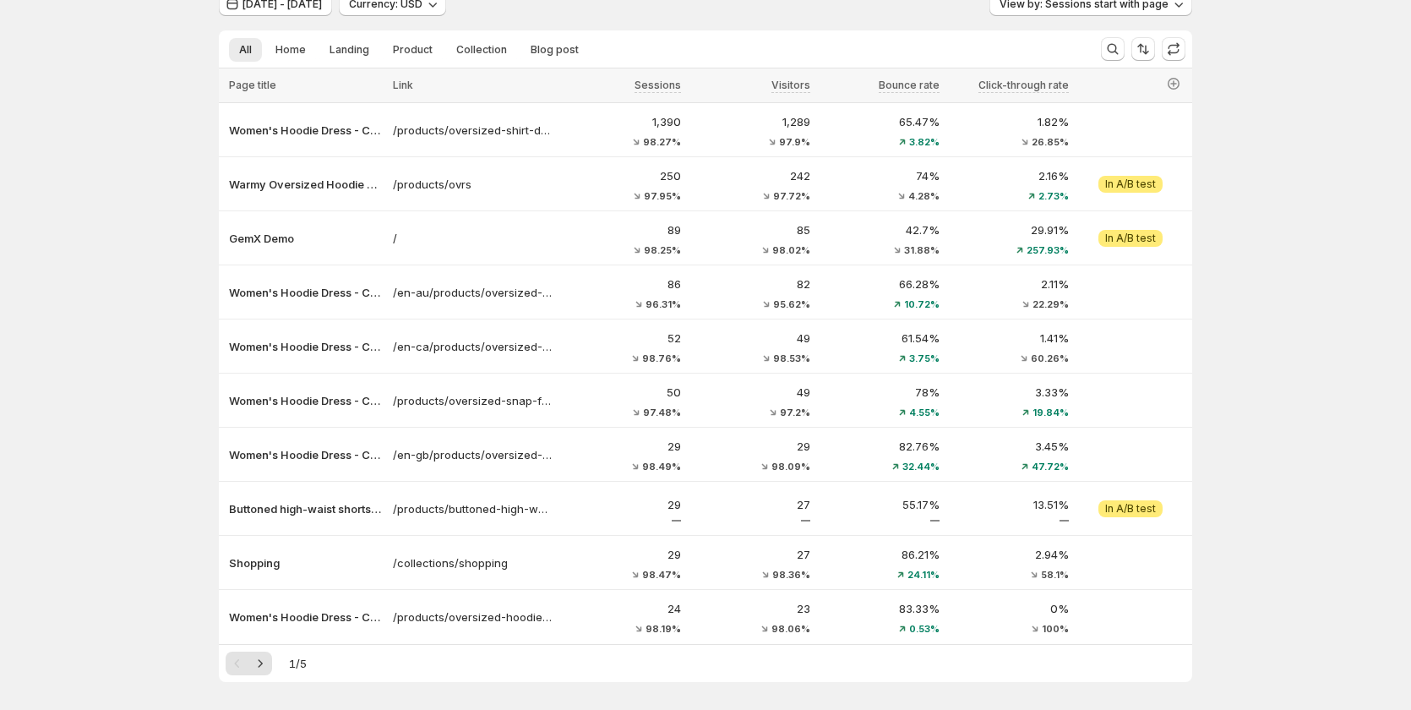
scroll to position [199, 0]
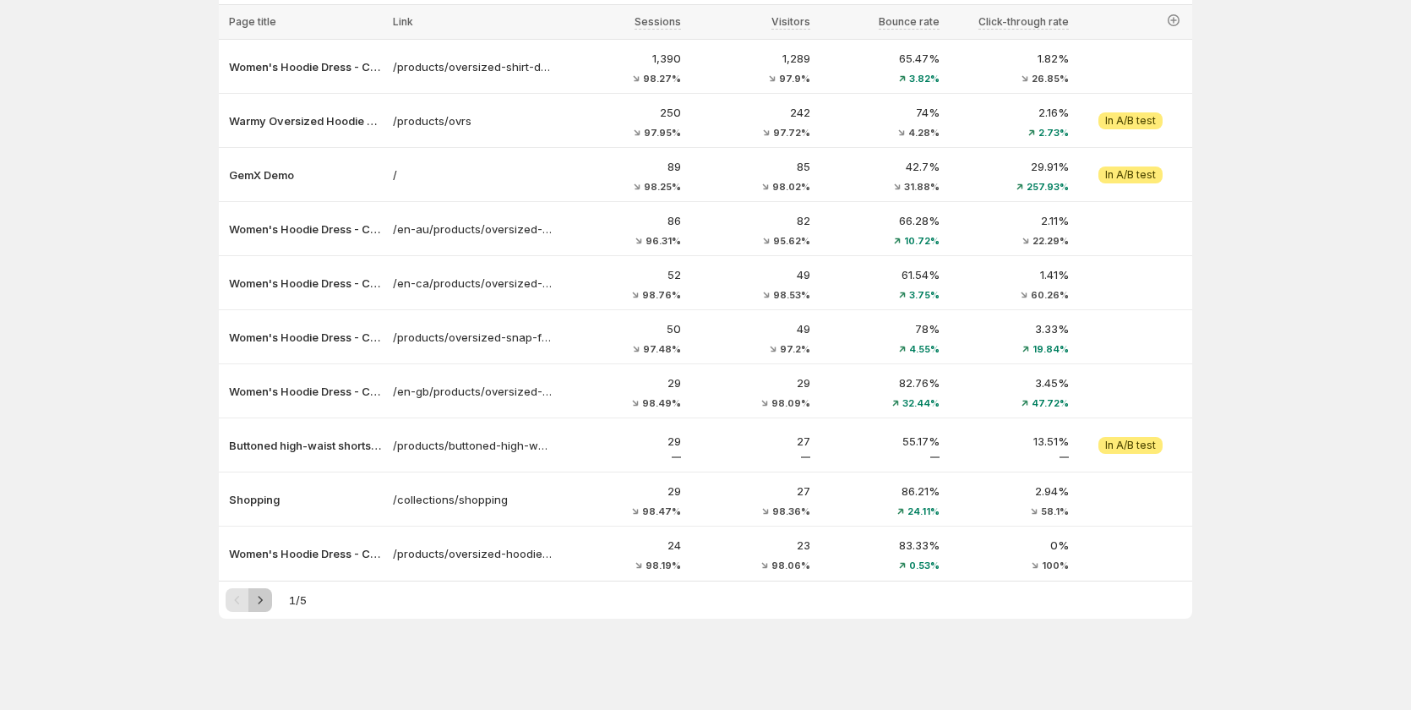
click at [267, 605] on icon "Next" at bounding box center [260, 600] width 17 height 17
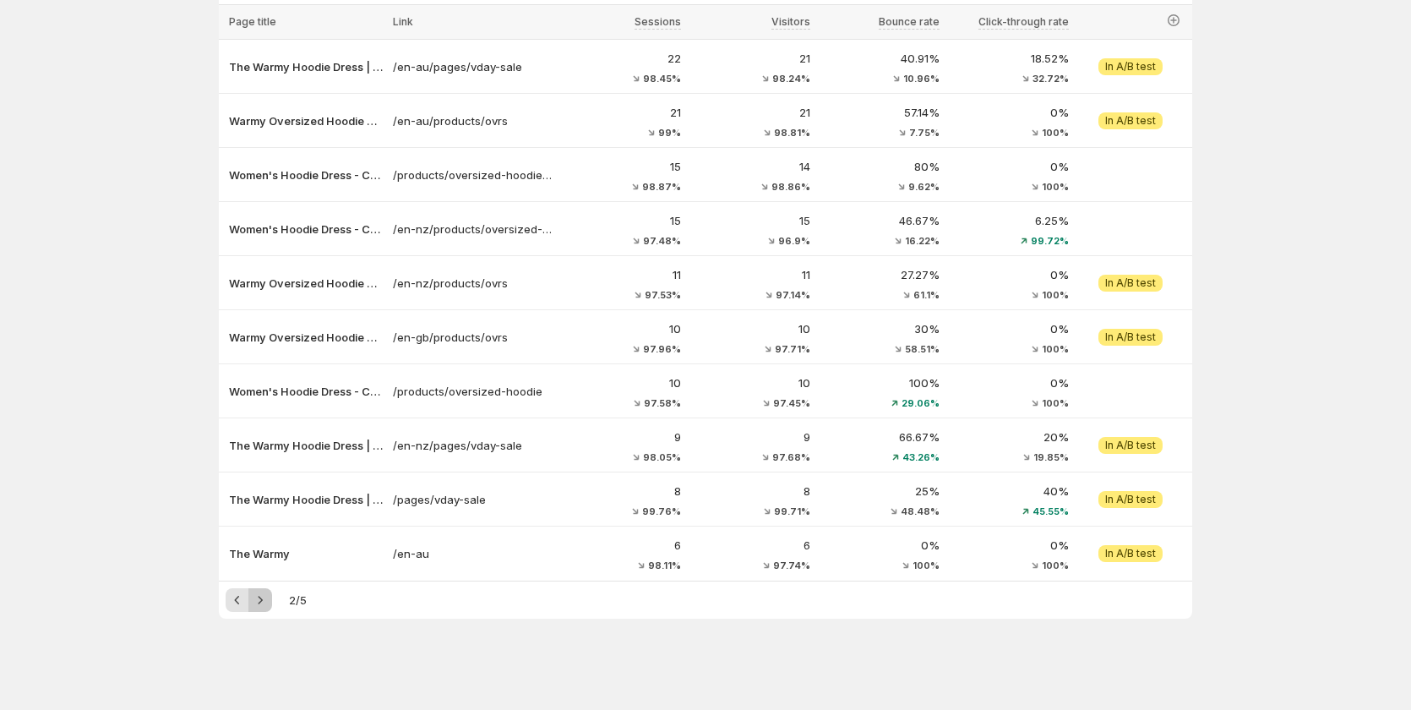
click at [267, 605] on icon "Next" at bounding box center [260, 600] width 17 height 17
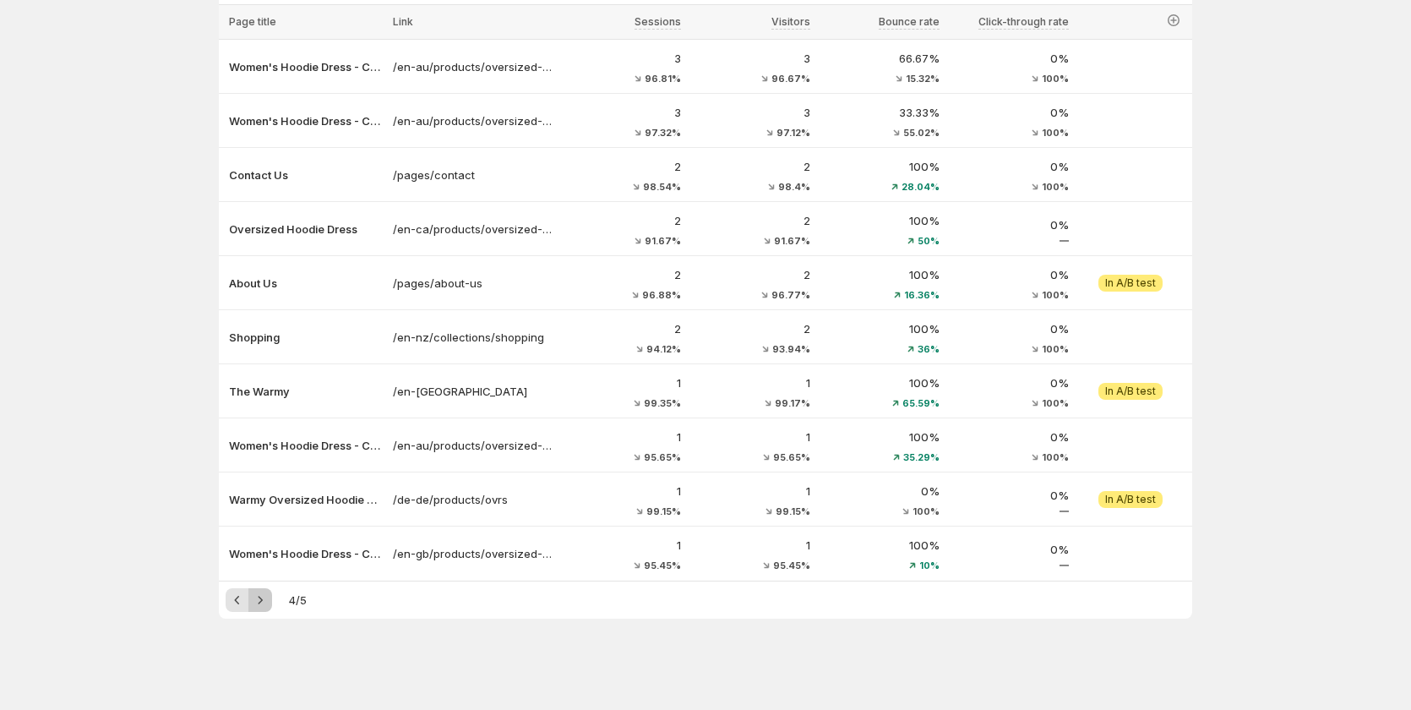
click at [267, 605] on icon "Next" at bounding box center [260, 600] width 17 height 17
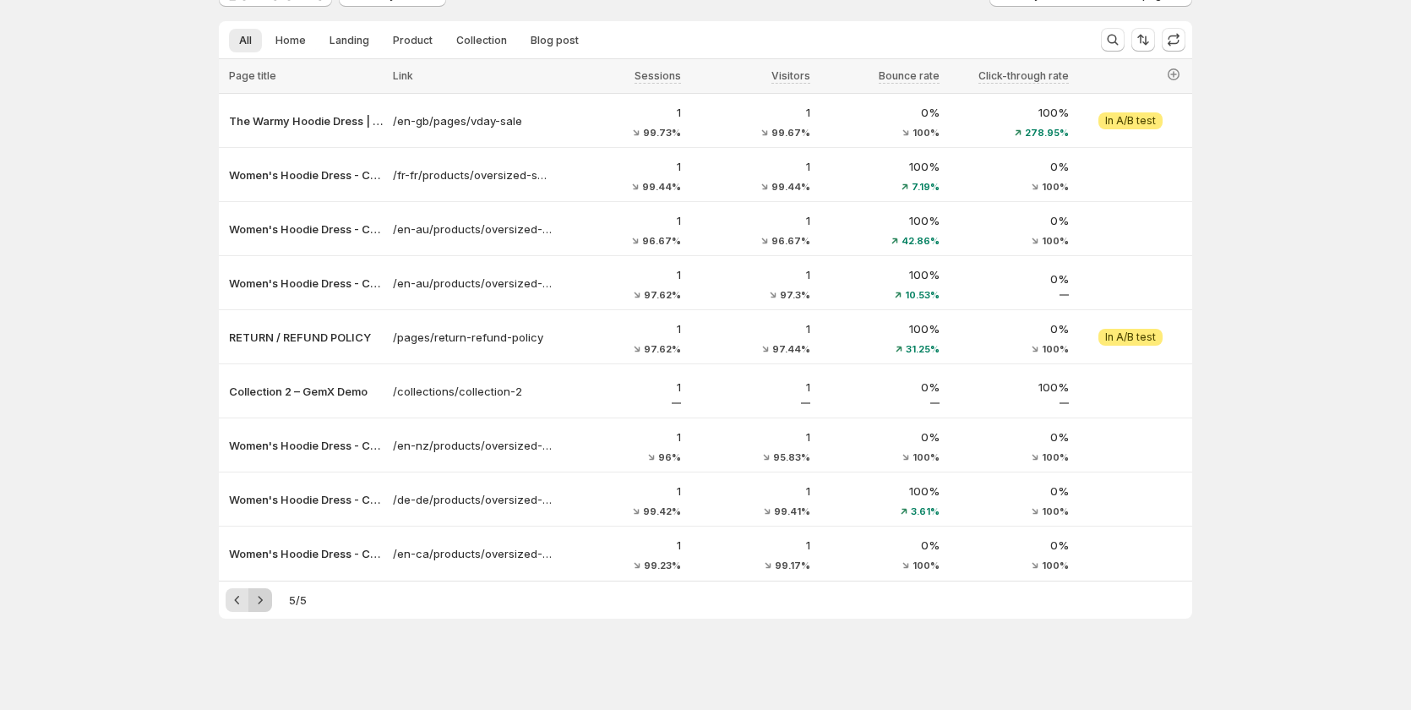
scroll to position [145, 0]
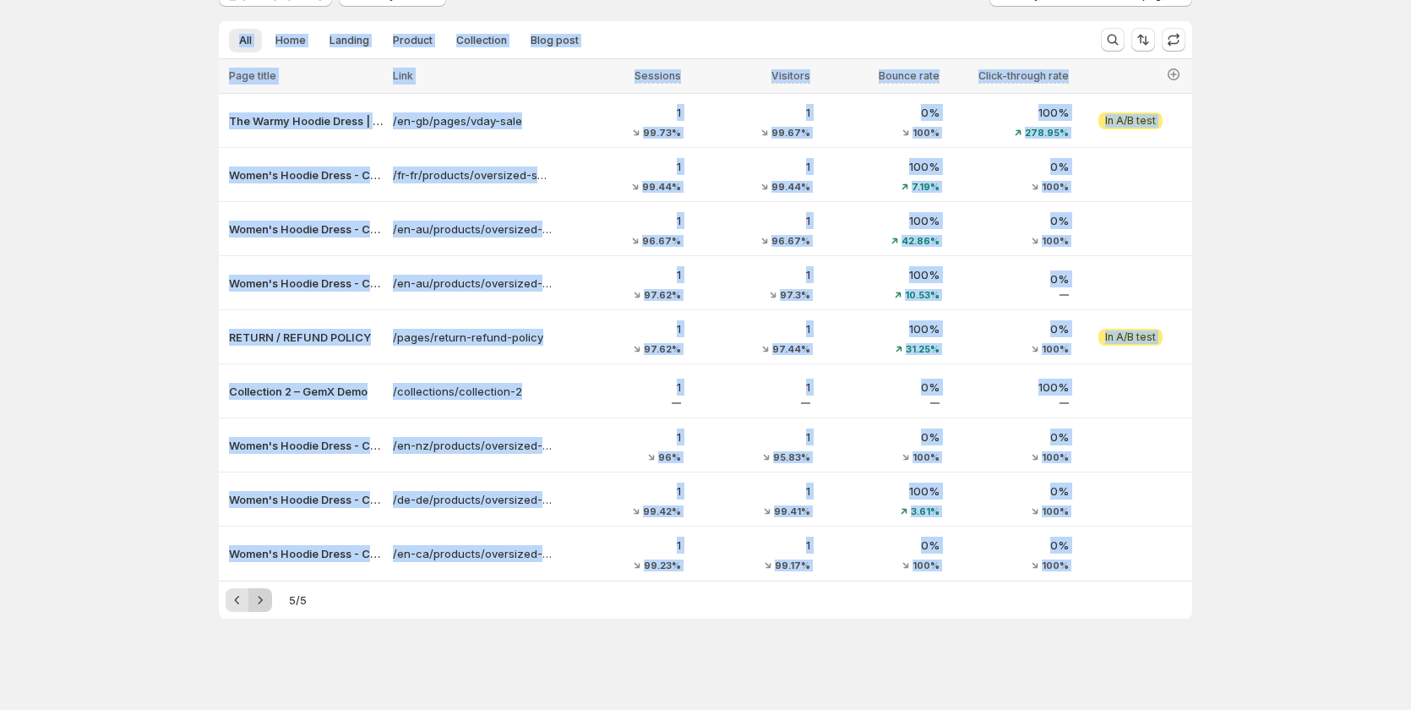
click at [267, 605] on div "Pagination" at bounding box center [260, 600] width 24 height 24
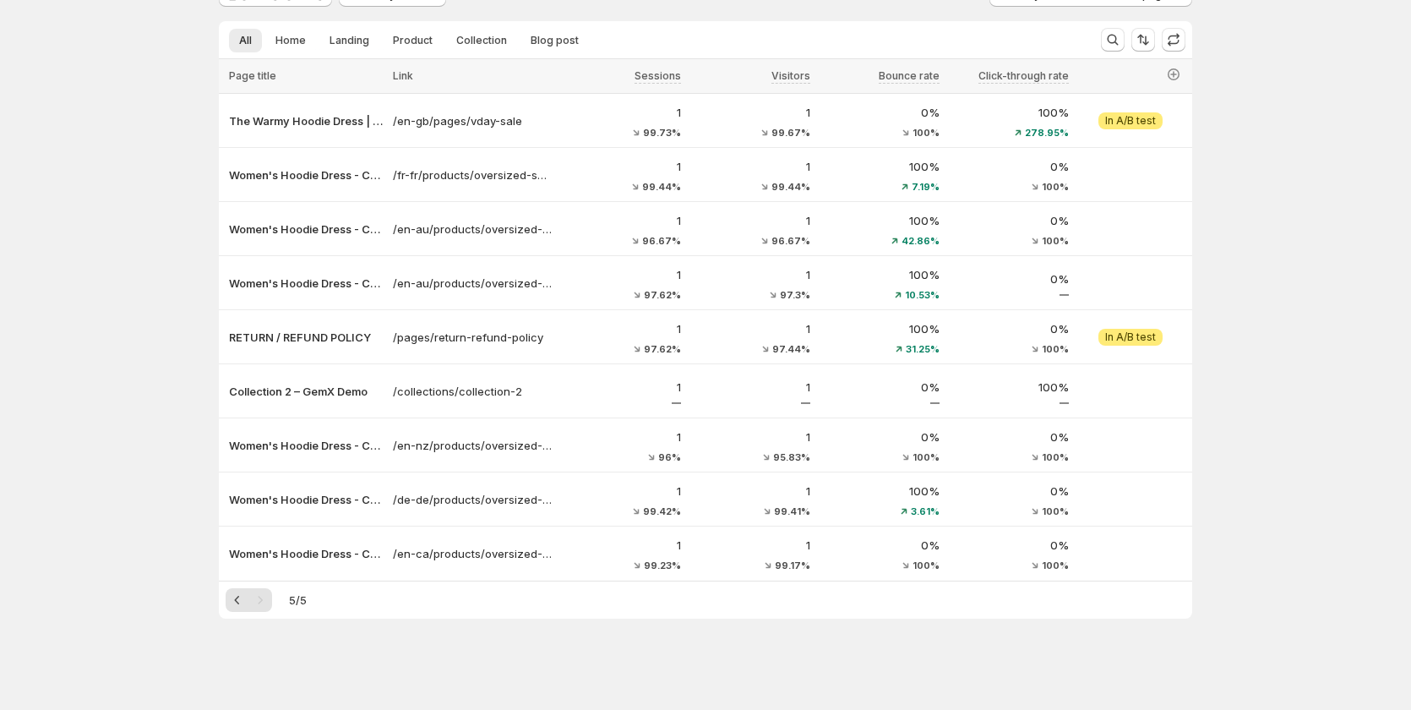
click at [1224, 143] on div "Analytics. This page is ready Analytics Enjoy unlimited Page Analytics for now …" at bounding box center [705, 282] width 1411 height 855
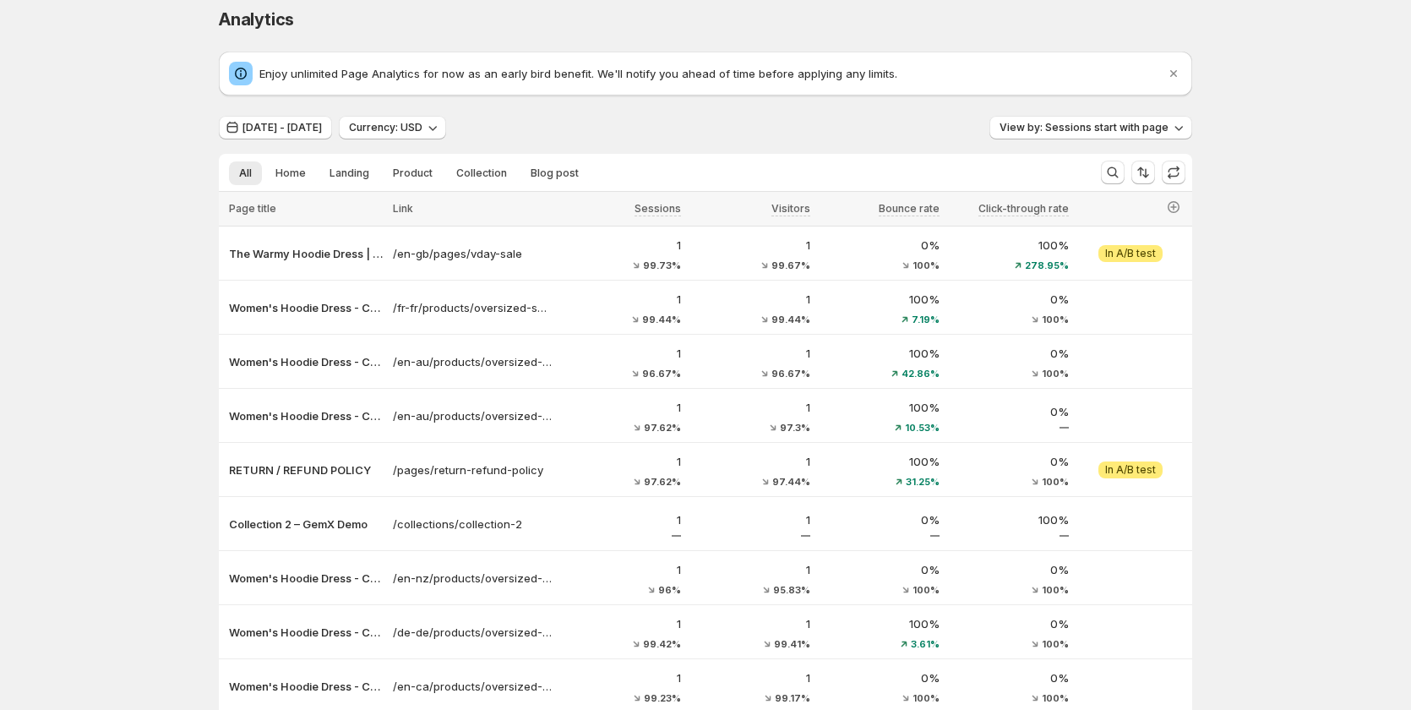
scroll to position [0, 0]
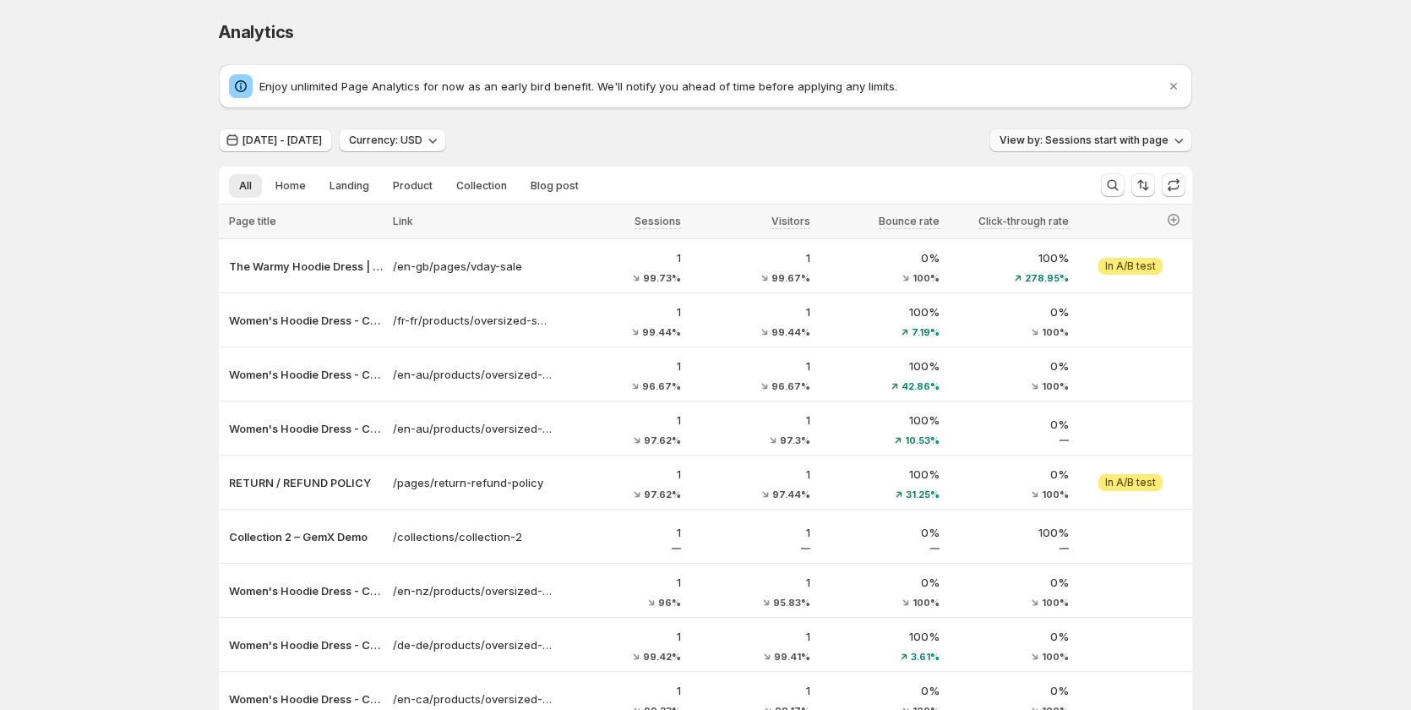
click at [1097, 139] on span "View by: Sessions start with page" at bounding box center [1084, 141] width 169 height 14
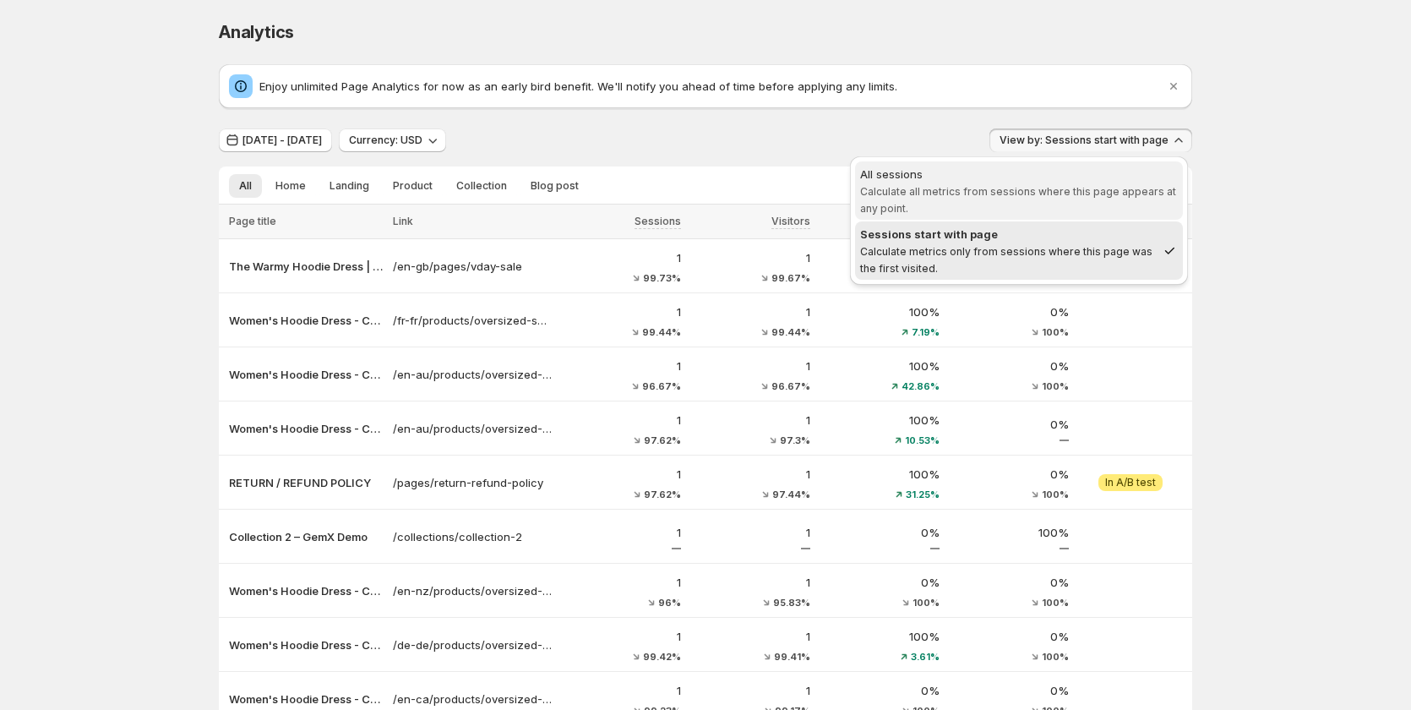
click at [1006, 190] on span "Calculate all metrics from sessions where this page appears at any point." at bounding box center [1018, 200] width 316 height 30
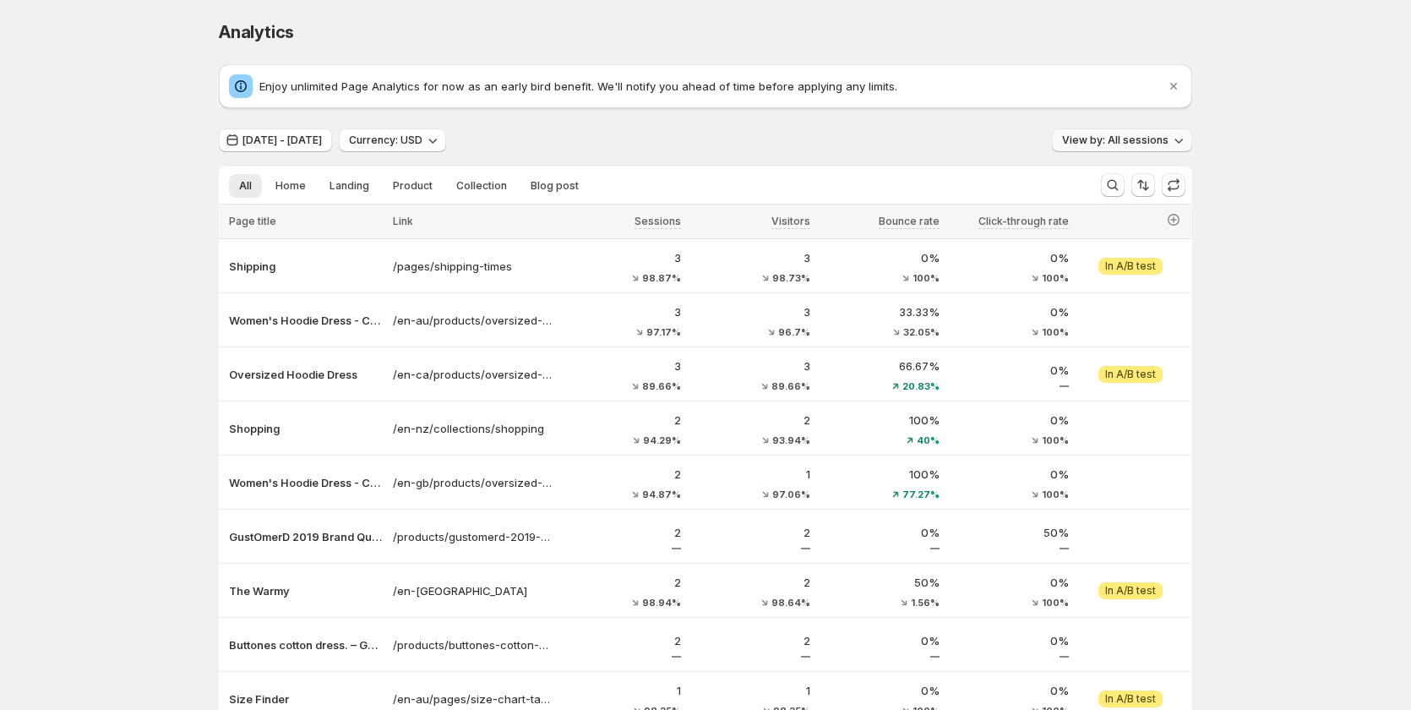
click at [1151, 138] on span "View by: All sessions" at bounding box center [1115, 141] width 106 height 14
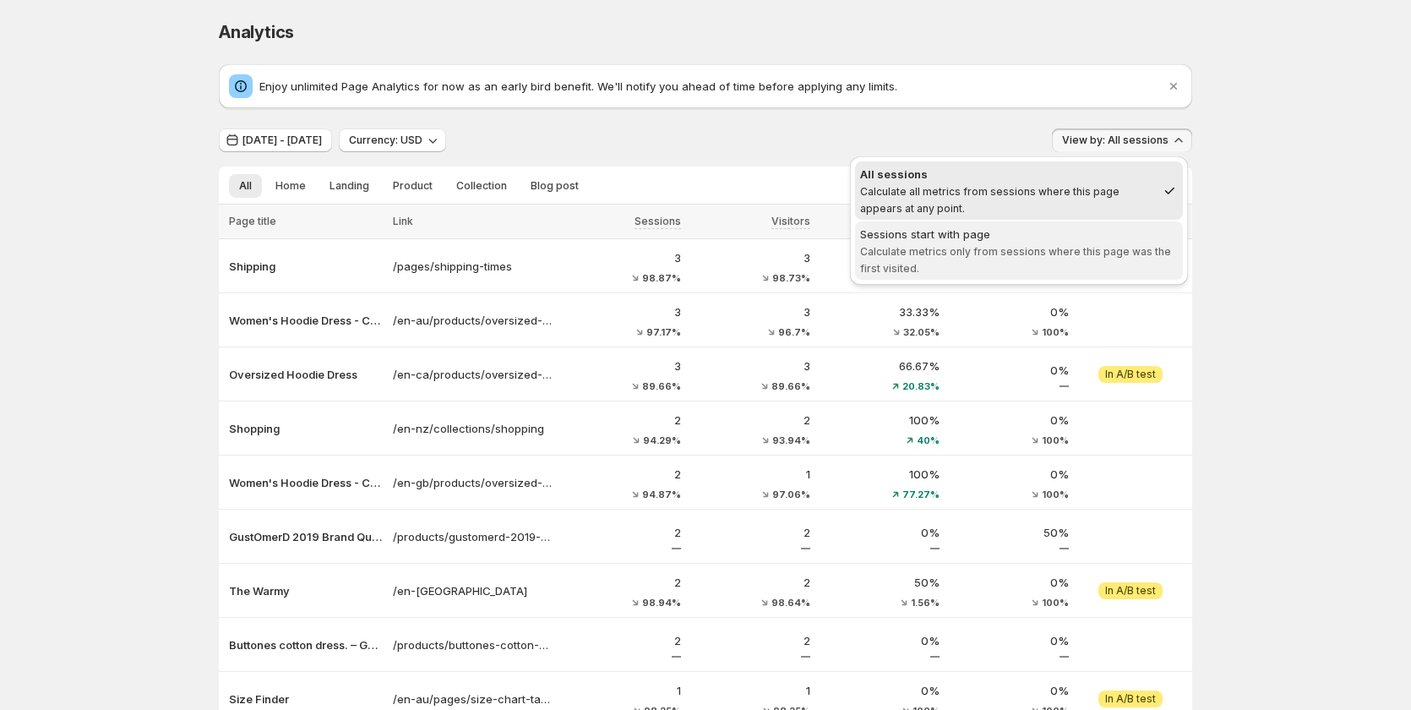
click at [1127, 226] on div "Sessions start with page" at bounding box center [1019, 234] width 318 height 17
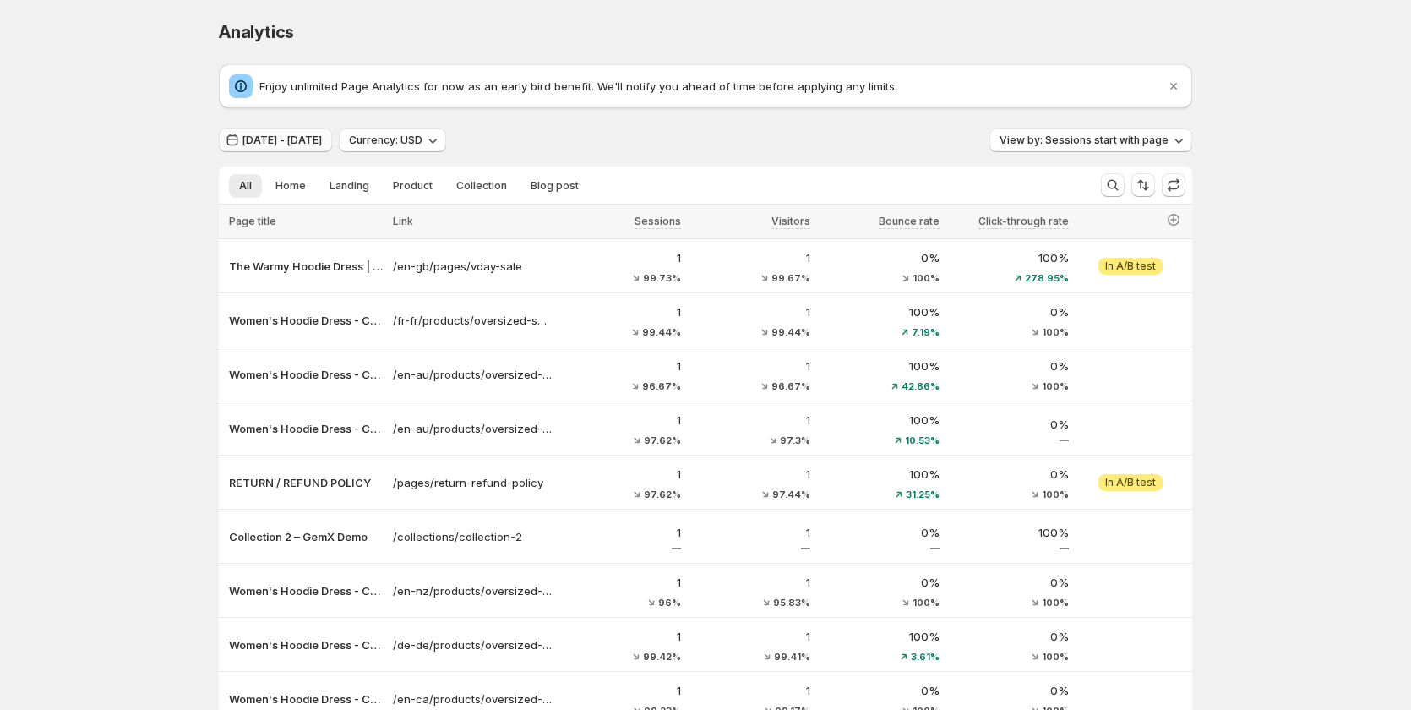
click at [290, 140] on span "Jul 31, 2025 - Aug 21, 2025" at bounding box center [282, 141] width 79 height 14
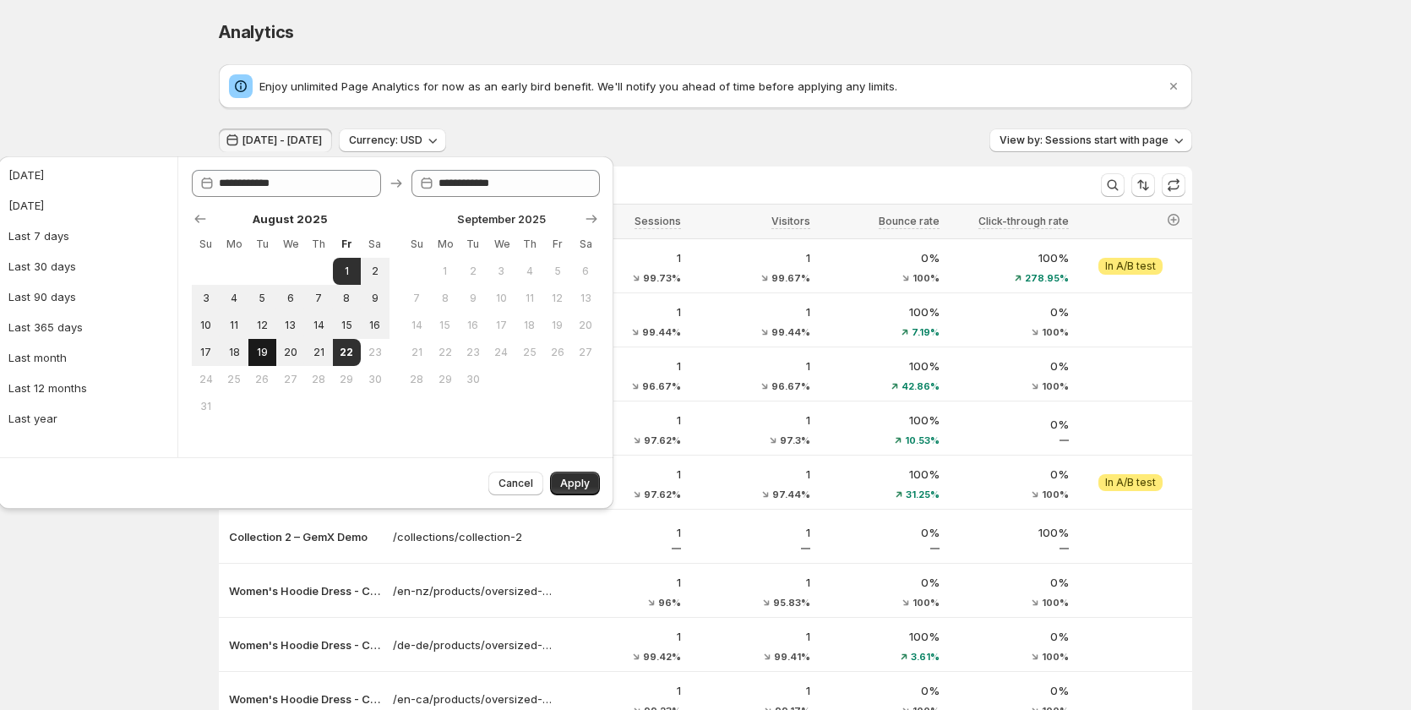
click at [261, 355] on span "19" at bounding box center [262, 353] width 14 height 14
type input "**********"
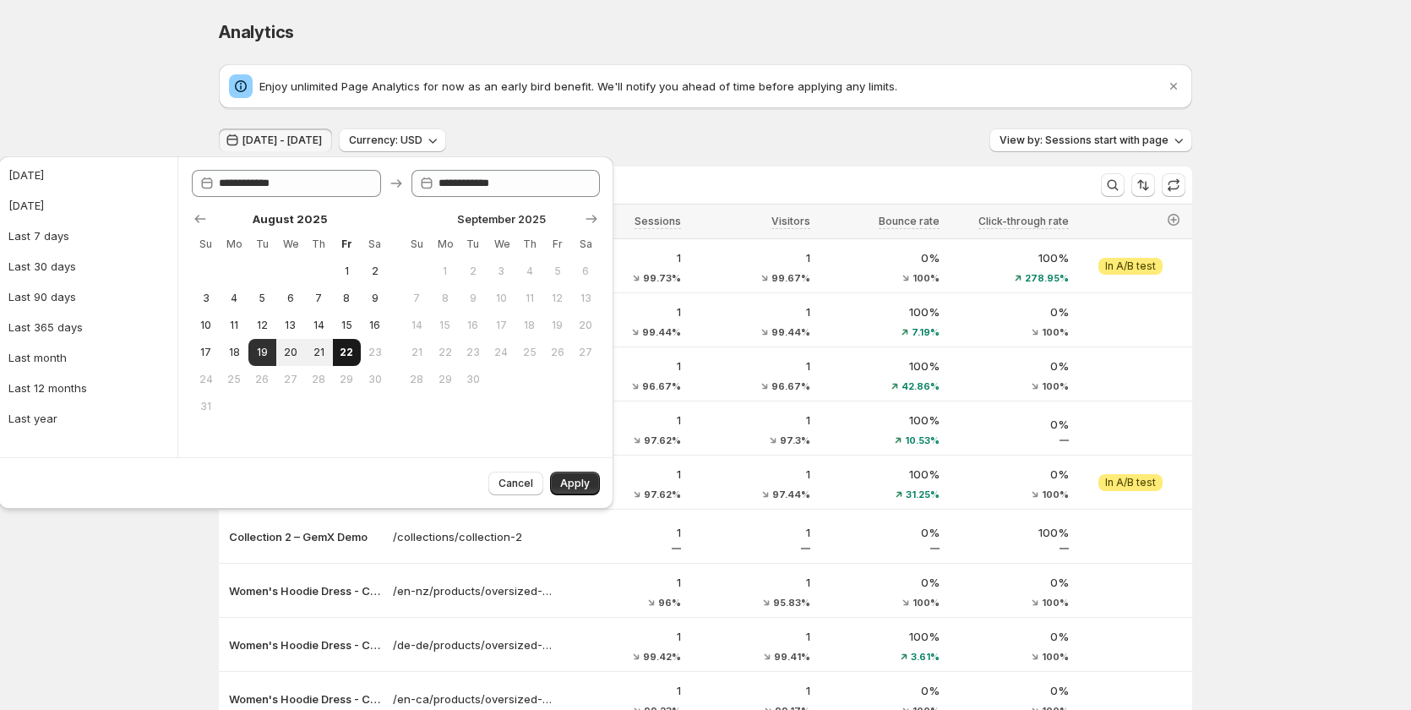
click at [355, 351] on button "22" at bounding box center [347, 352] width 28 height 27
type input "**********"
click at [592, 481] on button "Apply" at bounding box center [575, 484] width 50 height 24
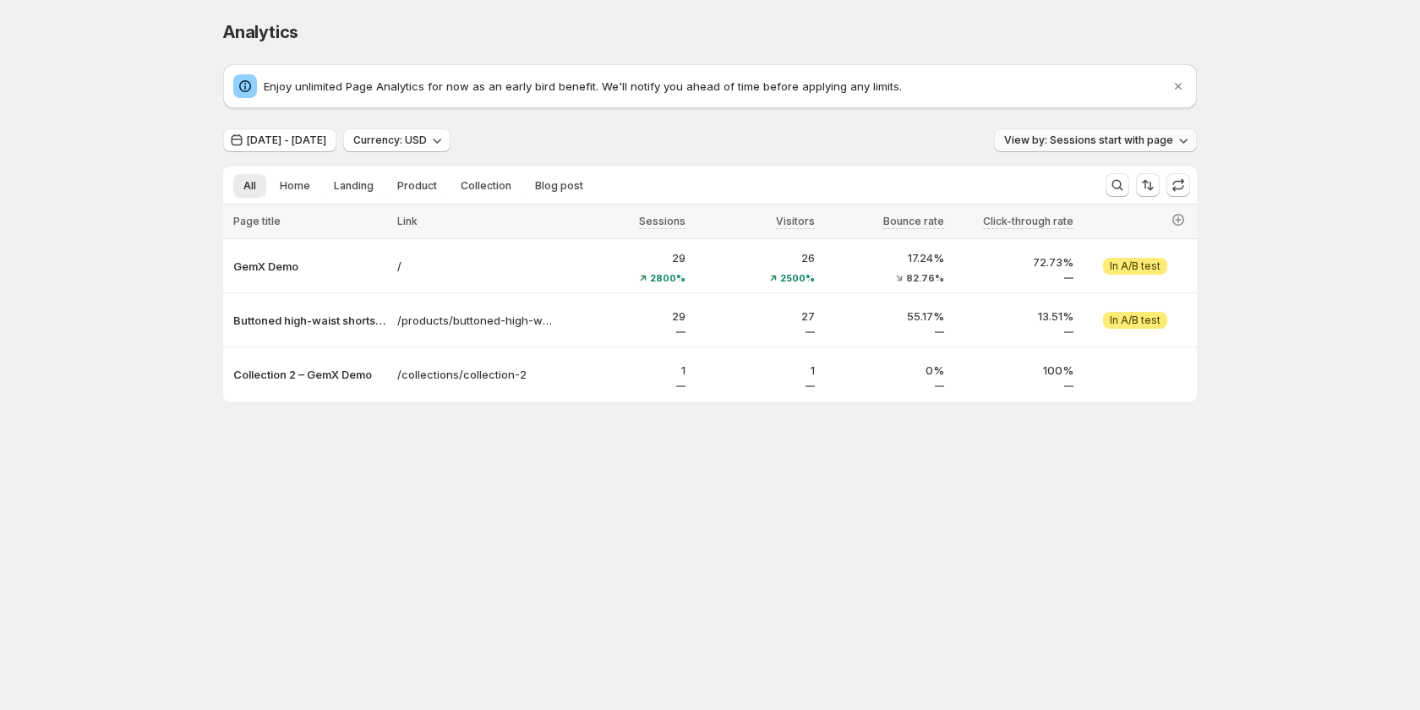
click at [1061, 135] on span "View by: Sessions start with page" at bounding box center [1088, 141] width 169 height 14
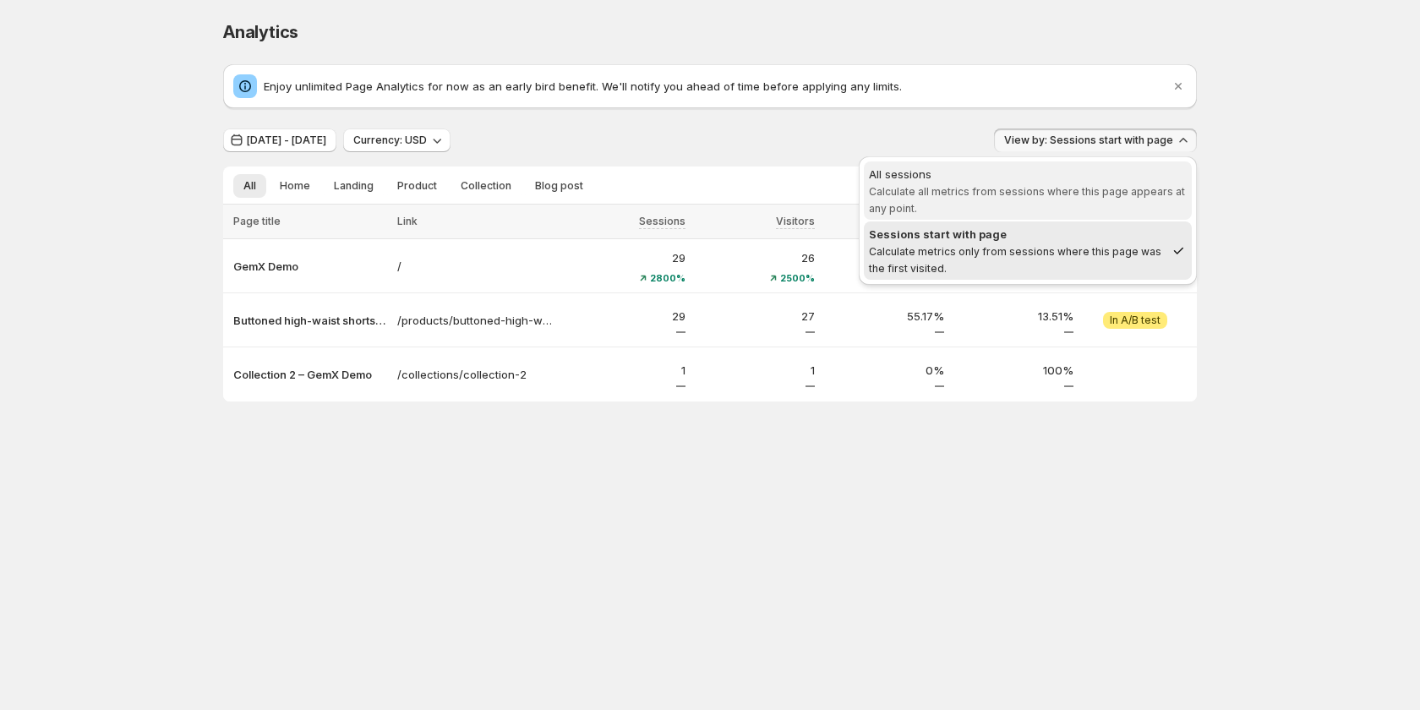
click at [1039, 188] on span "Calculate all metrics from sessions where this page appears at any point." at bounding box center [1027, 200] width 316 height 30
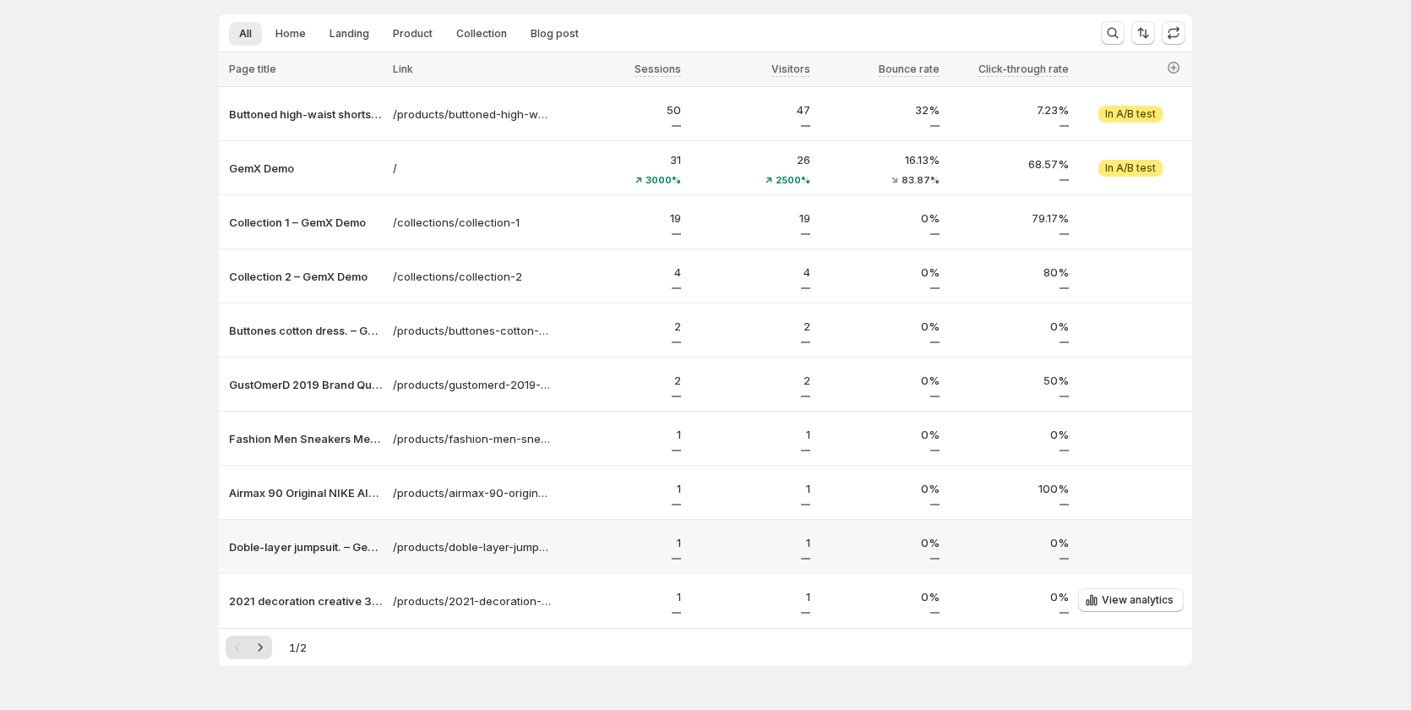
scroll to position [199, 0]
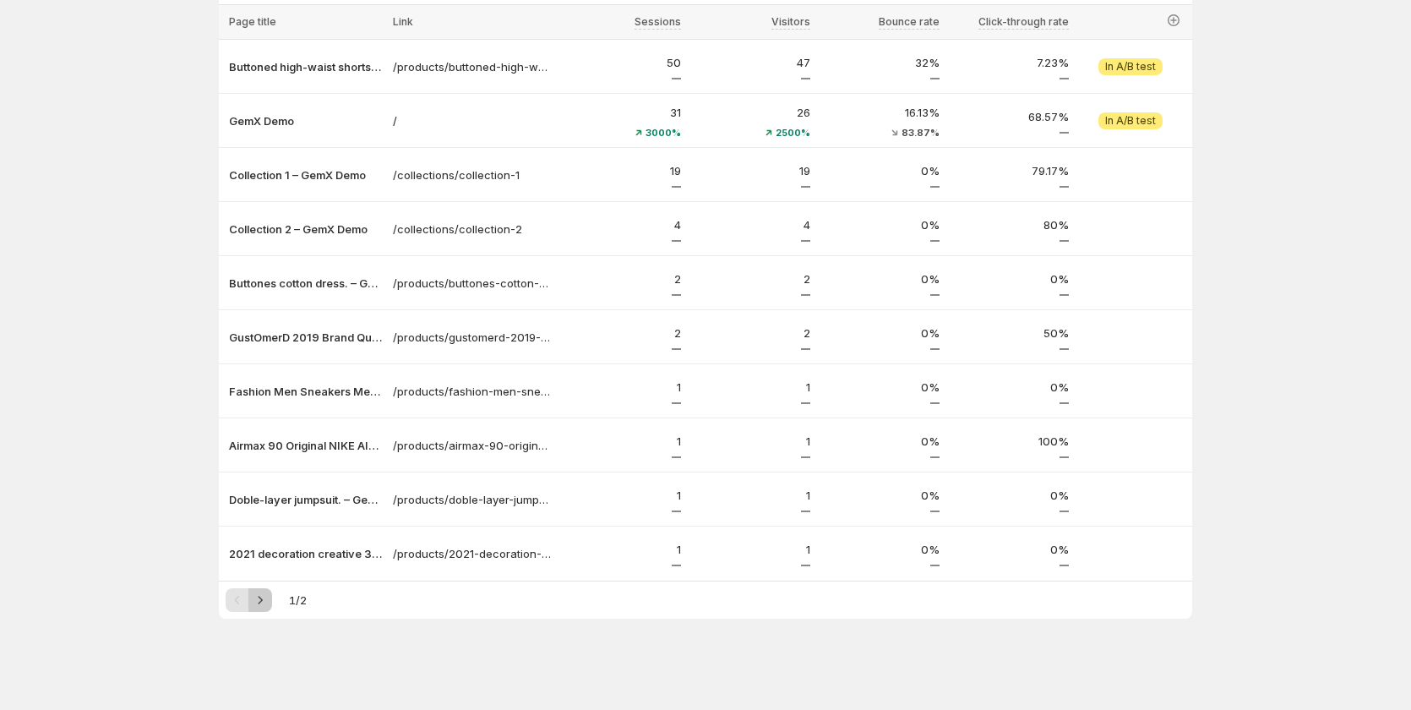
click at [265, 603] on icon "Next" at bounding box center [260, 600] width 17 height 17
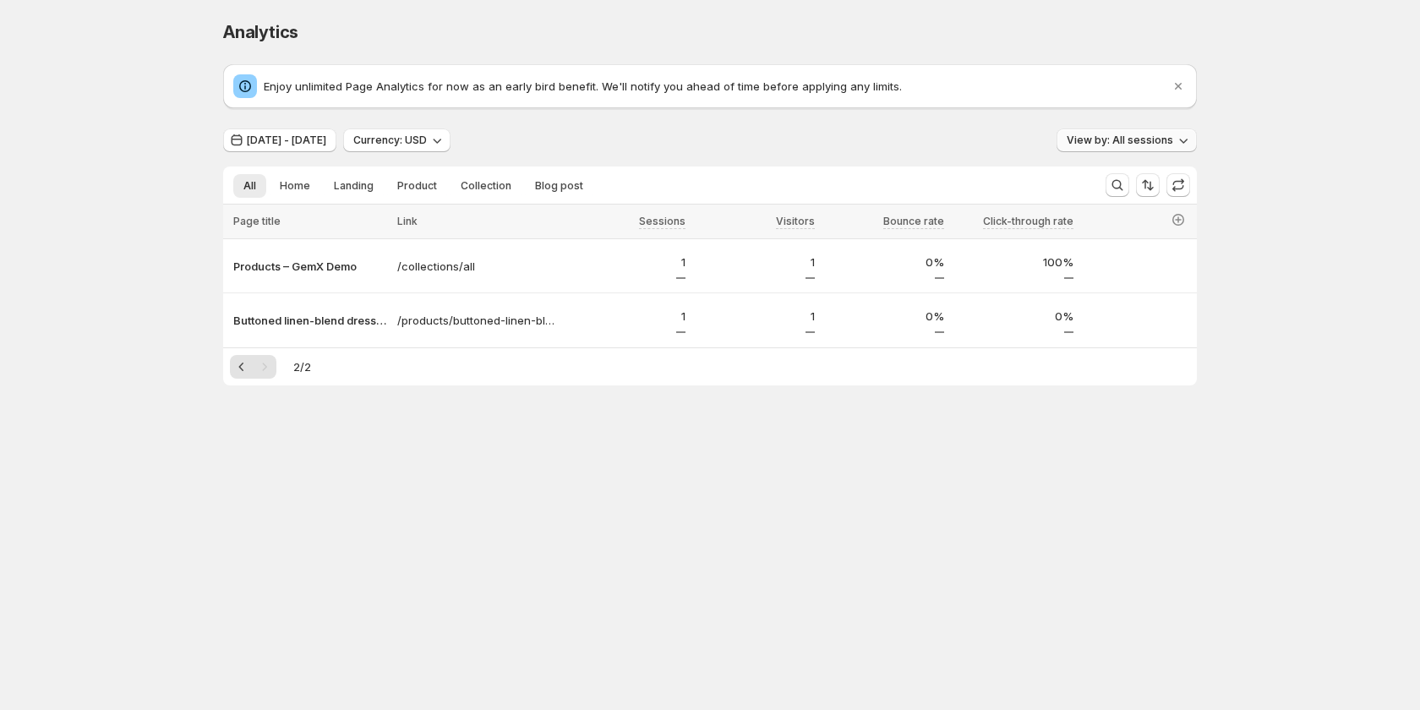
click at [1120, 138] on span "View by: All sessions" at bounding box center [1120, 141] width 106 height 14
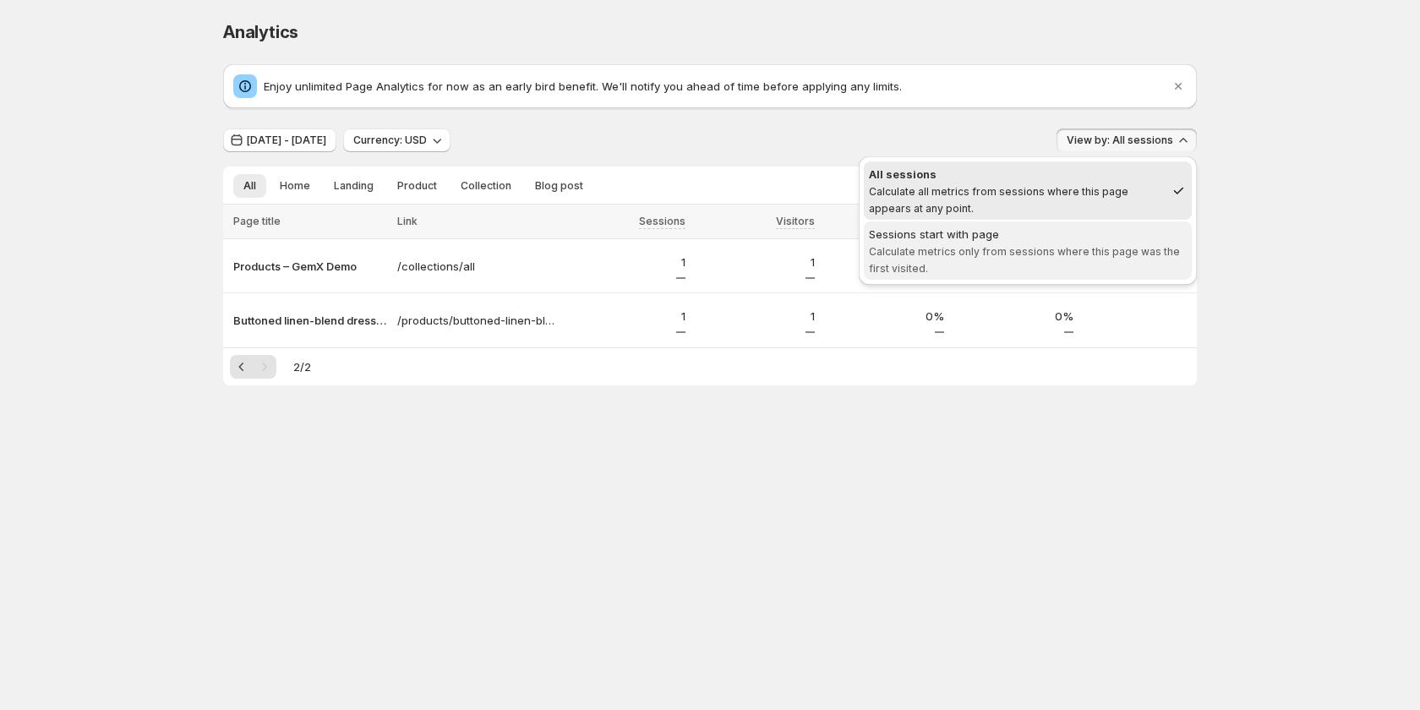
click at [1043, 233] on div "Sessions start with page" at bounding box center [1028, 234] width 318 height 17
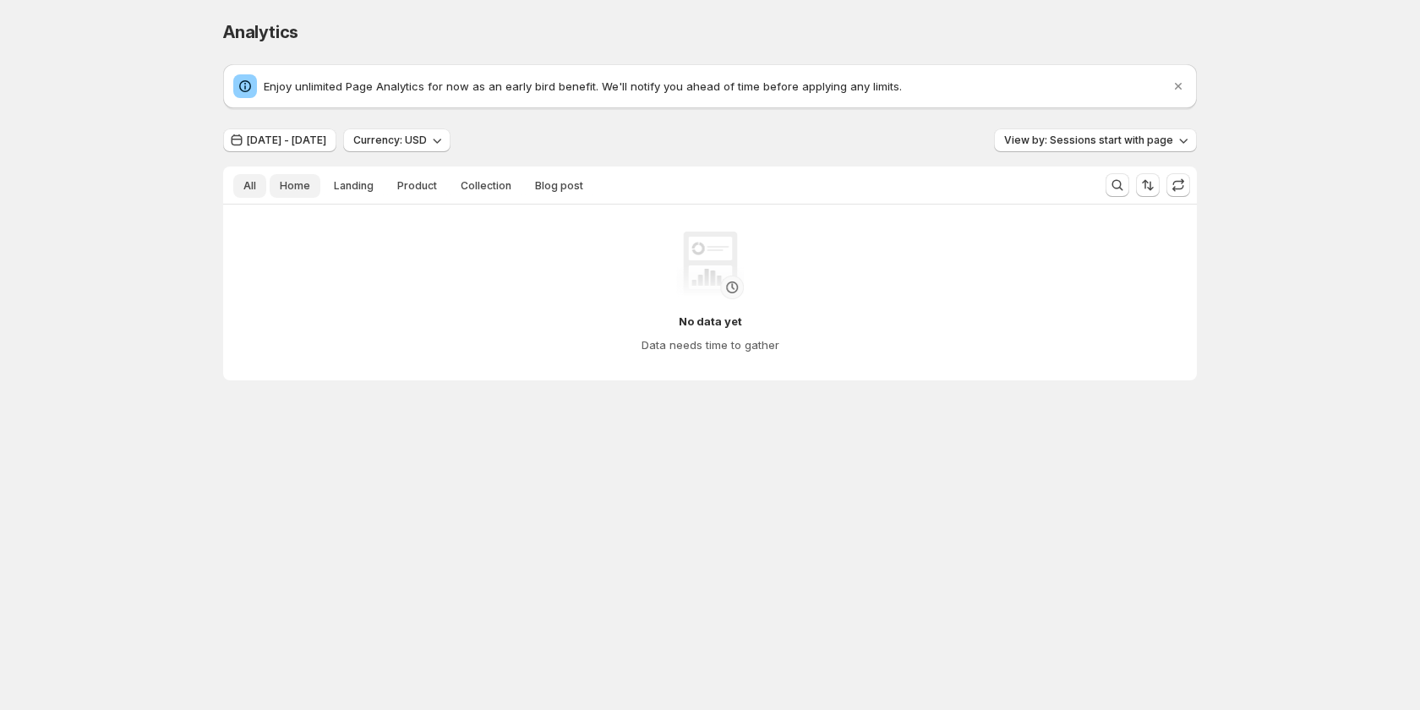
click at [290, 188] on span "Home" at bounding box center [295, 186] width 30 height 14
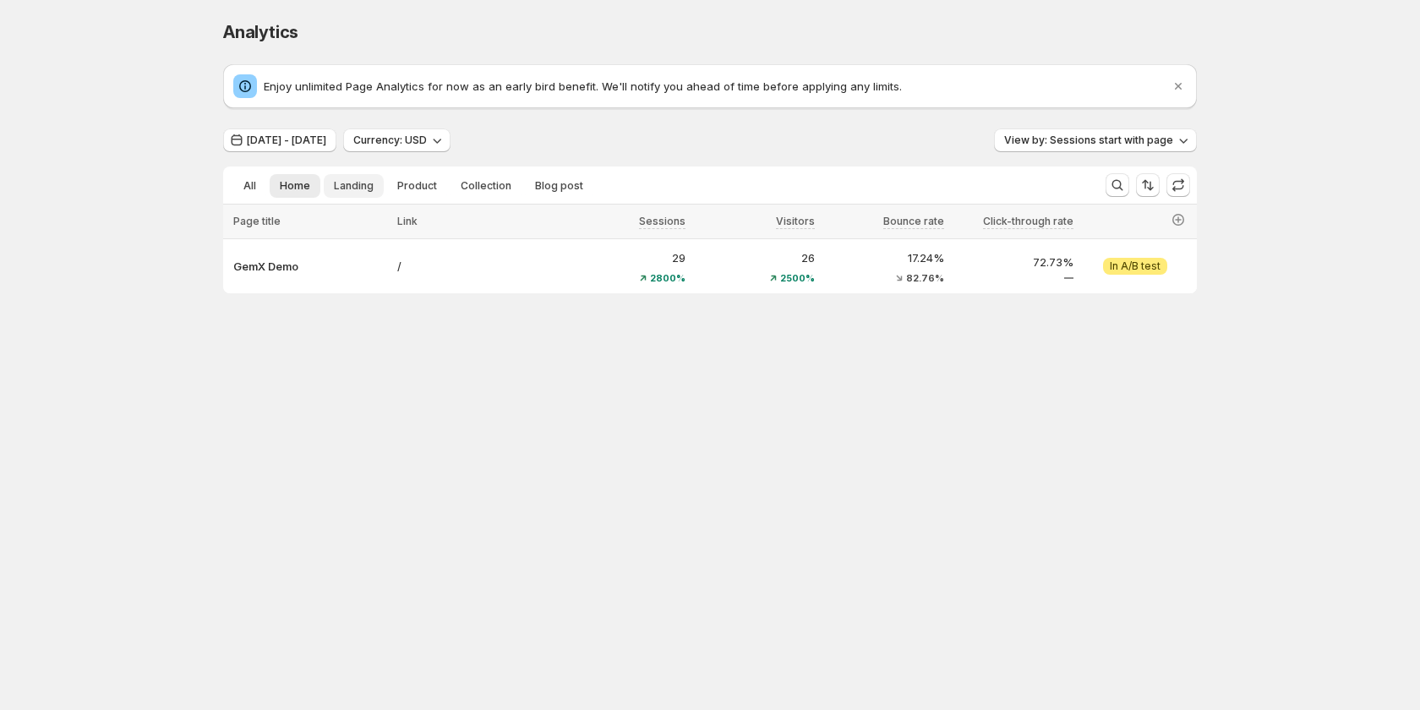
click at [354, 189] on span "Landing" at bounding box center [354, 186] width 40 height 14
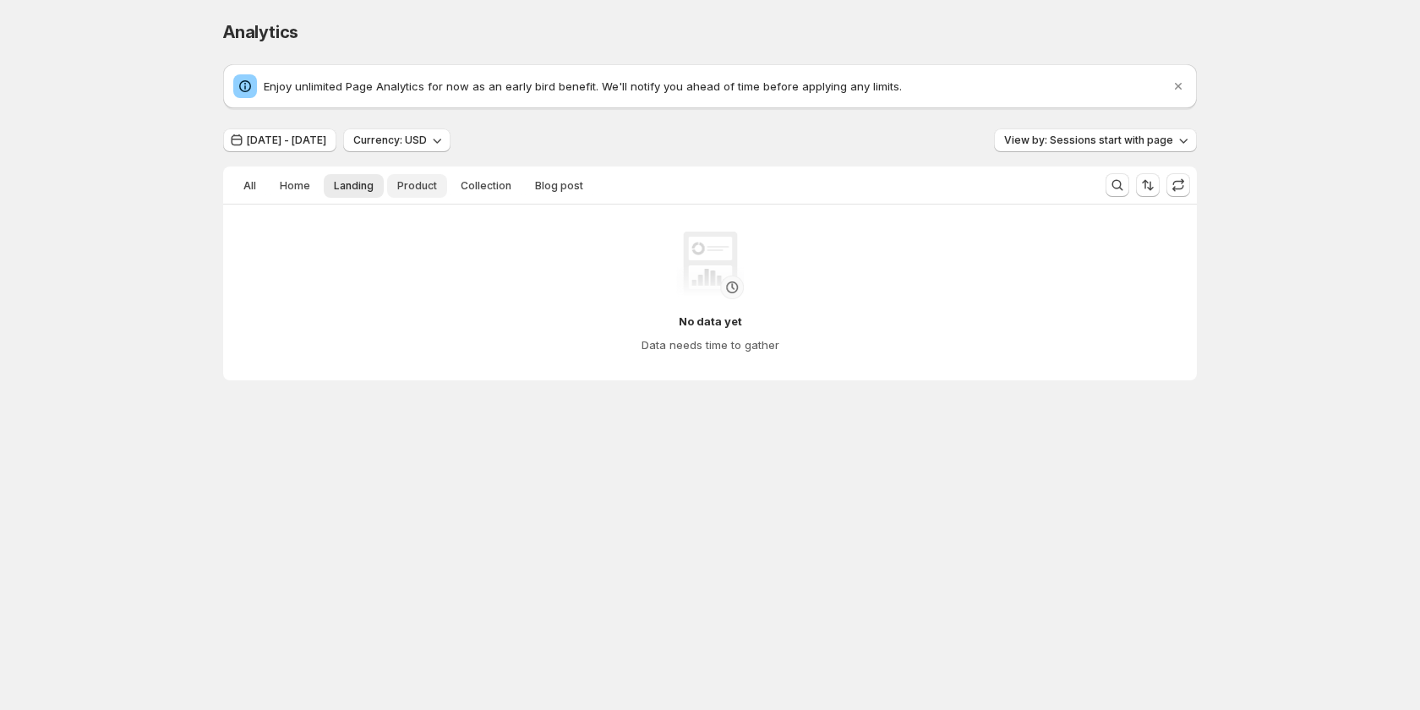
click at [405, 191] on span "Product" at bounding box center [417, 186] width 40 height 14
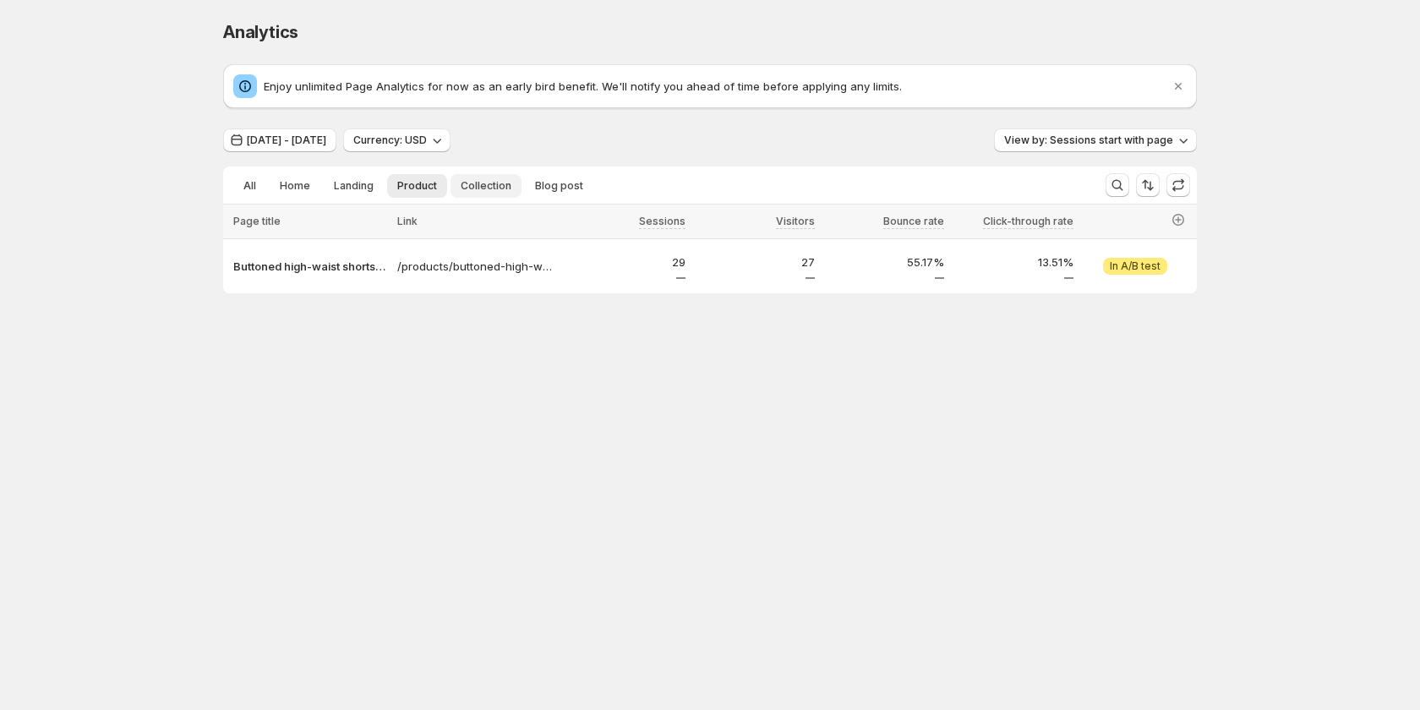
click at [501, 184] on span "Collection" at bounding box center [486, 186] width 51 height 14
click at [384, 194] on ul "All Home Landing Product Collection Blog post More views" at bounding box center [657, 185] width 855 height 24
click at [346, 194] on button "Landing" at bounding box center [354, 186] width 60 height 24
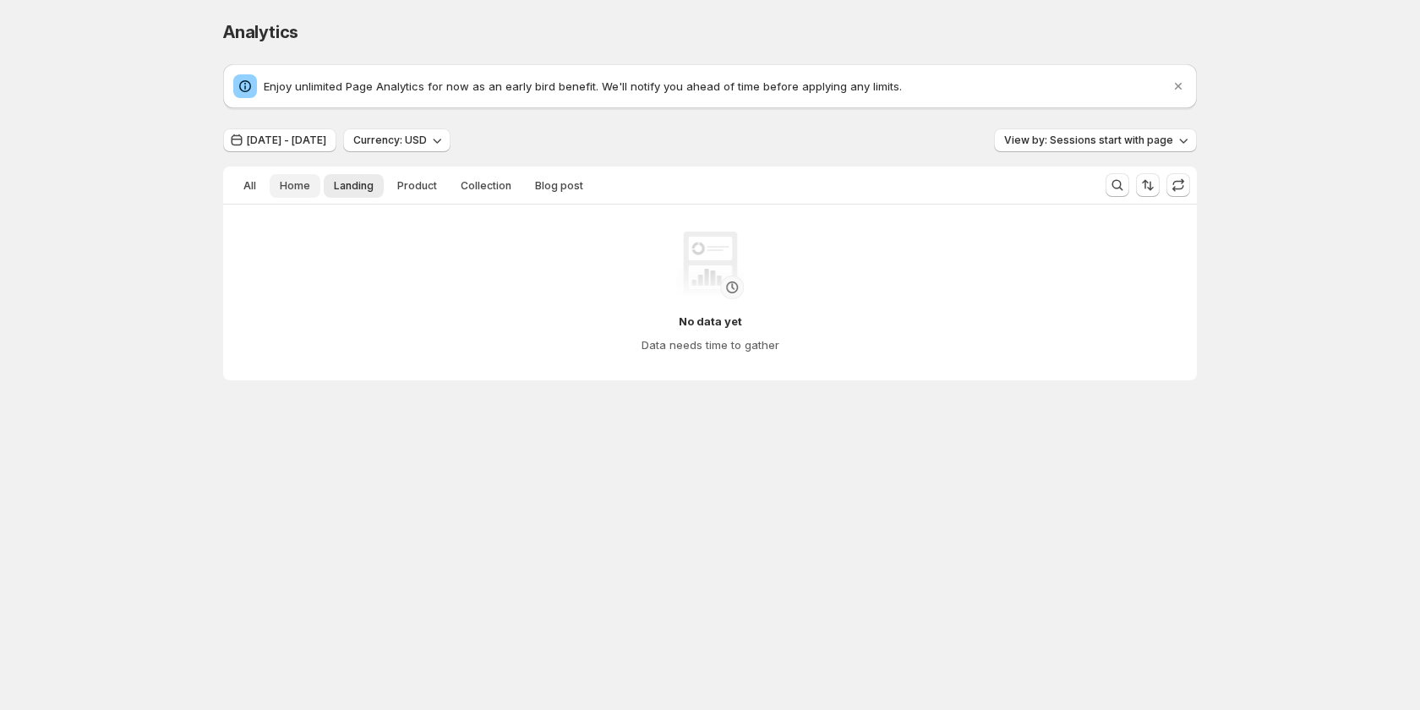
click at [303, 188] on span "Home" at bounding box center [295, 186] width 30 height 14
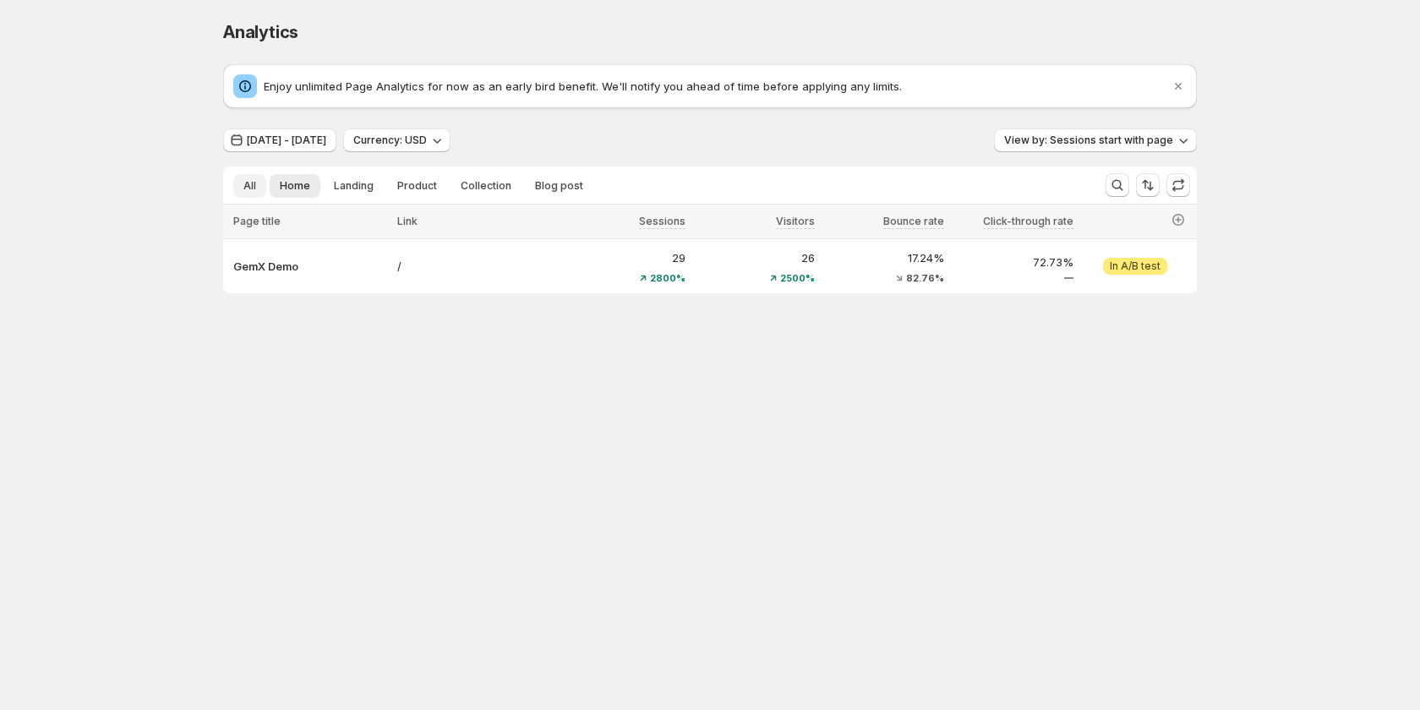
click at [237, 188] on button "All" at bounding box center [249, 186] width 33 height 24
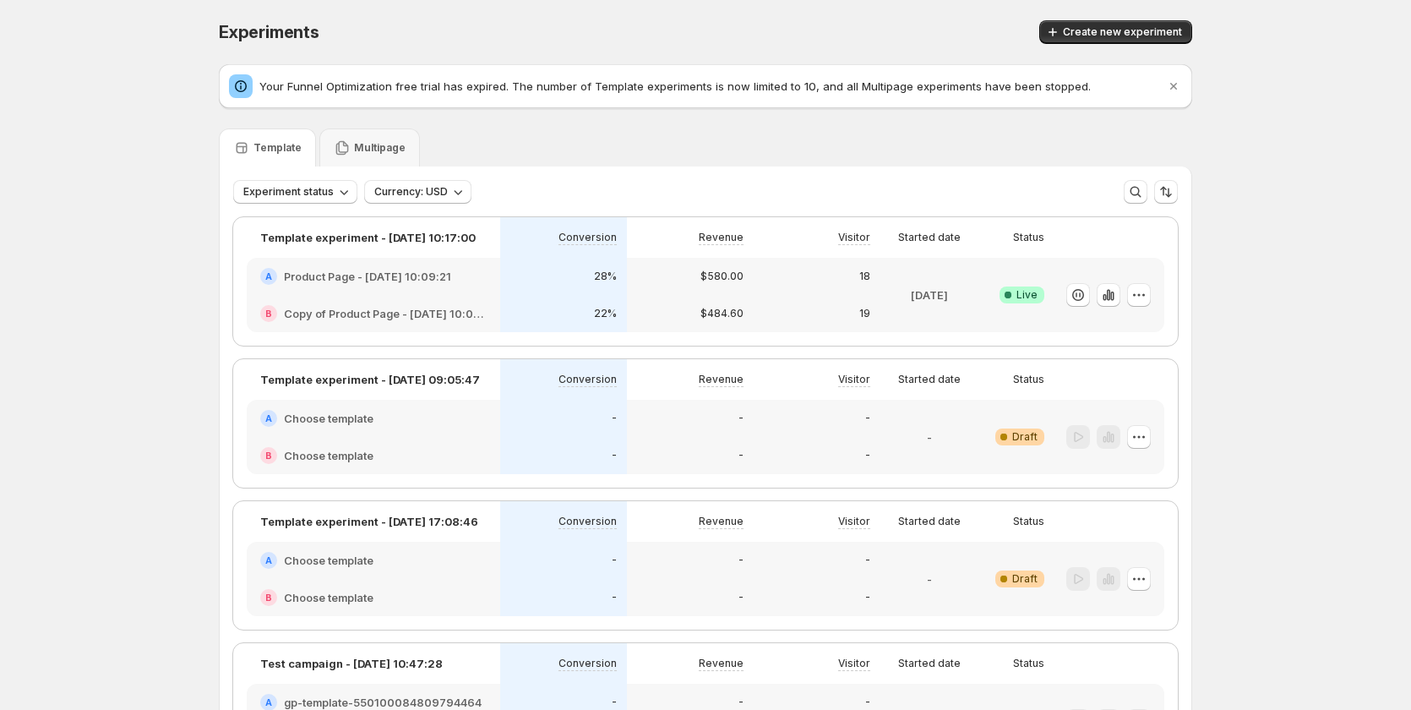
click at [833, 453] on div "-" at bounding box center [817, 455] width 106 height 17
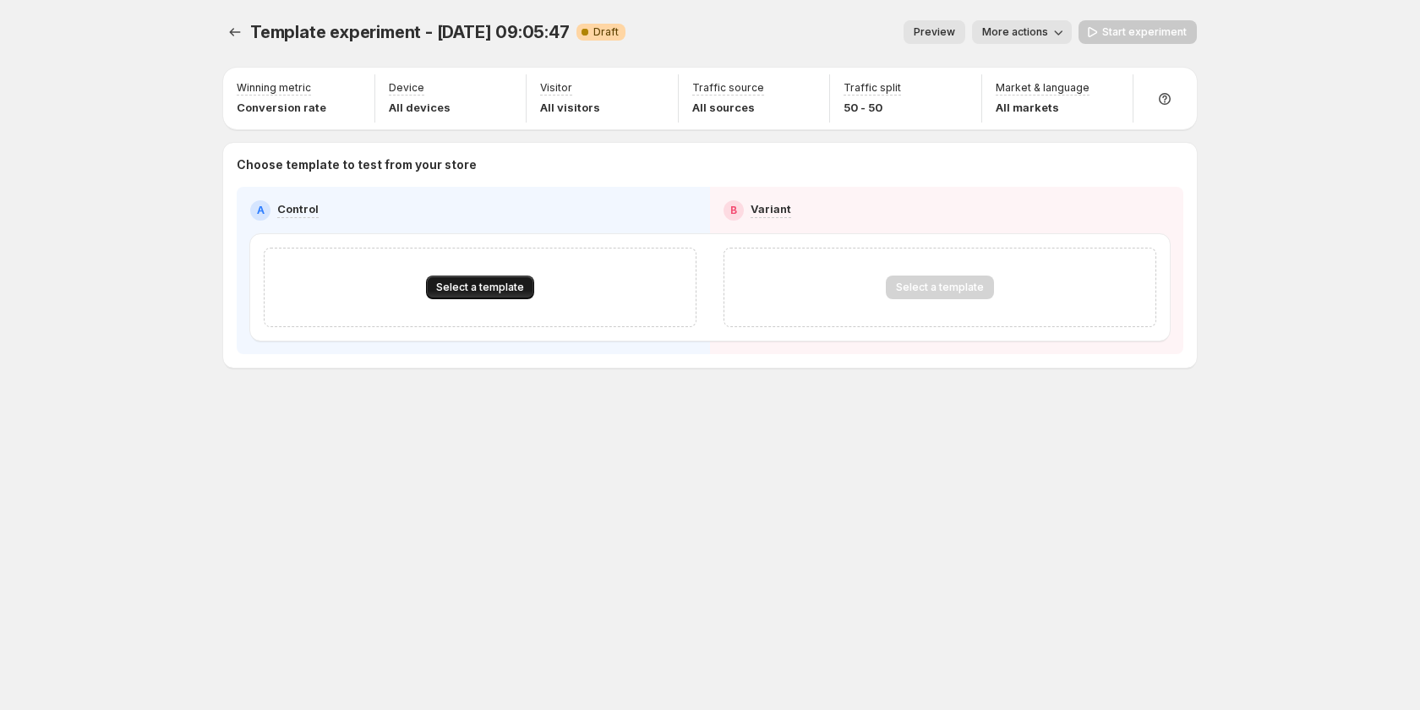
click at [528, 281] on button "Select a template" at bounding box center [480, 288] width 108 height 24
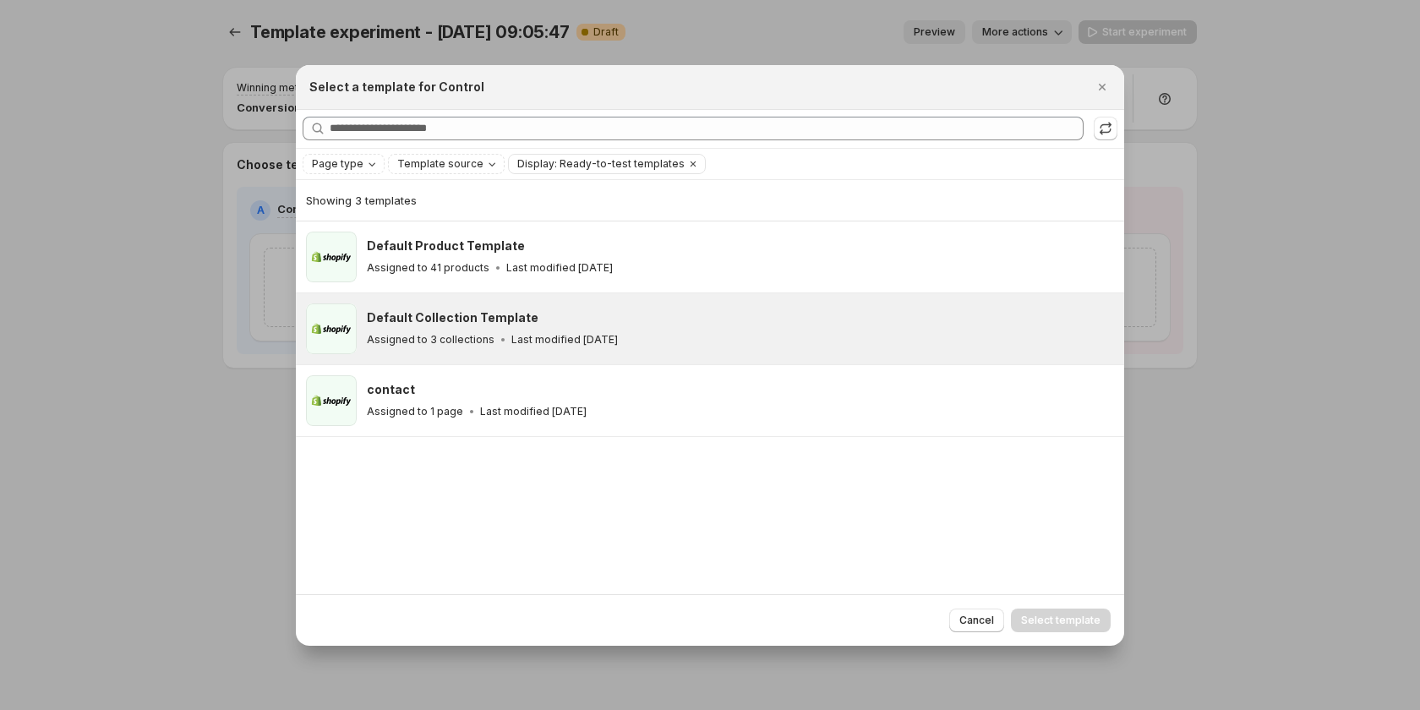
click at [559, 336] on p "Last modified 22 days ago" at bounding box center [564, 340] width 106 height 14
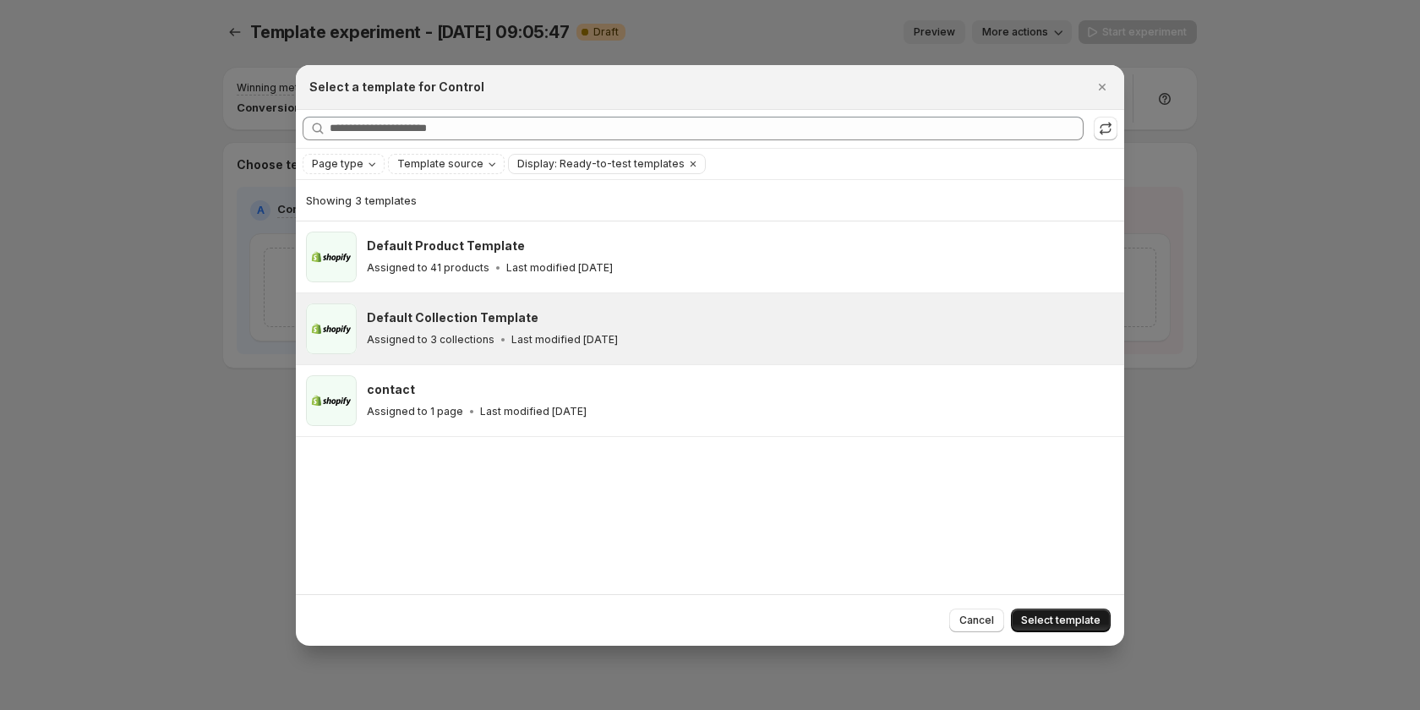
click at [1093, 624] on span "Select template" at bounding box center [1060, 621] width 79 height 14
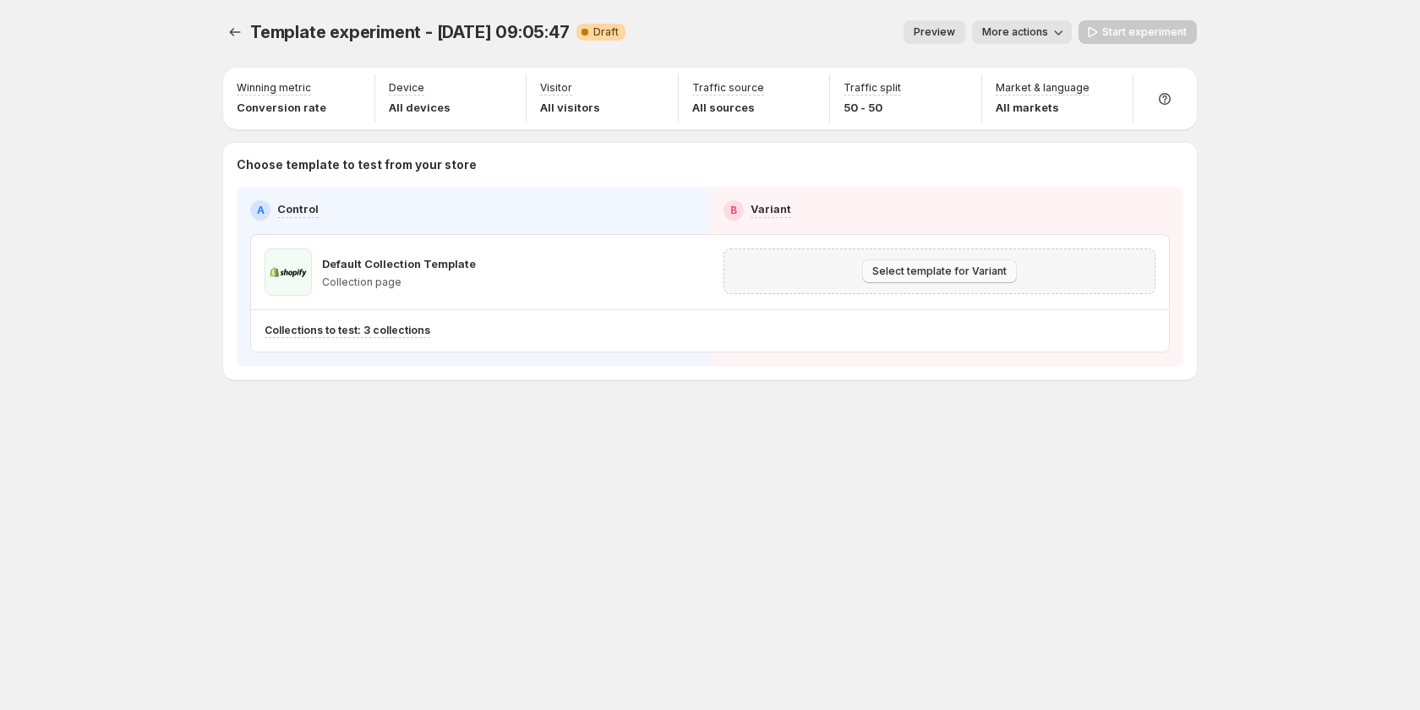
click at [997, 270] on span "Select template for Variant" at bounding box center [939, 272] width 134 height 14
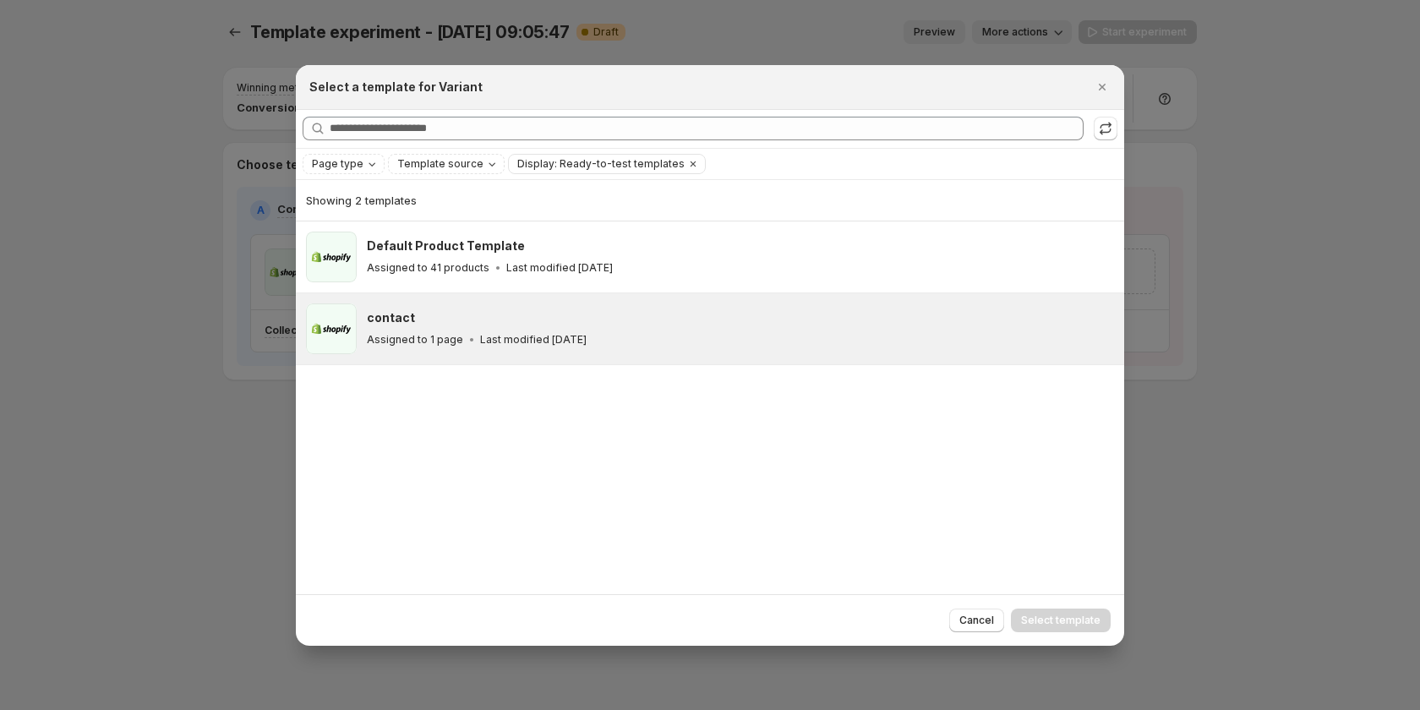
click at [603, 304] on div "contact Assigned to 1 page Last modified 22 days ago" at bounding box center [740, 328] width 747 height 51
click at [1060, 619] on span "Select template" at bounding box center [1060, 621] width 79 height 14
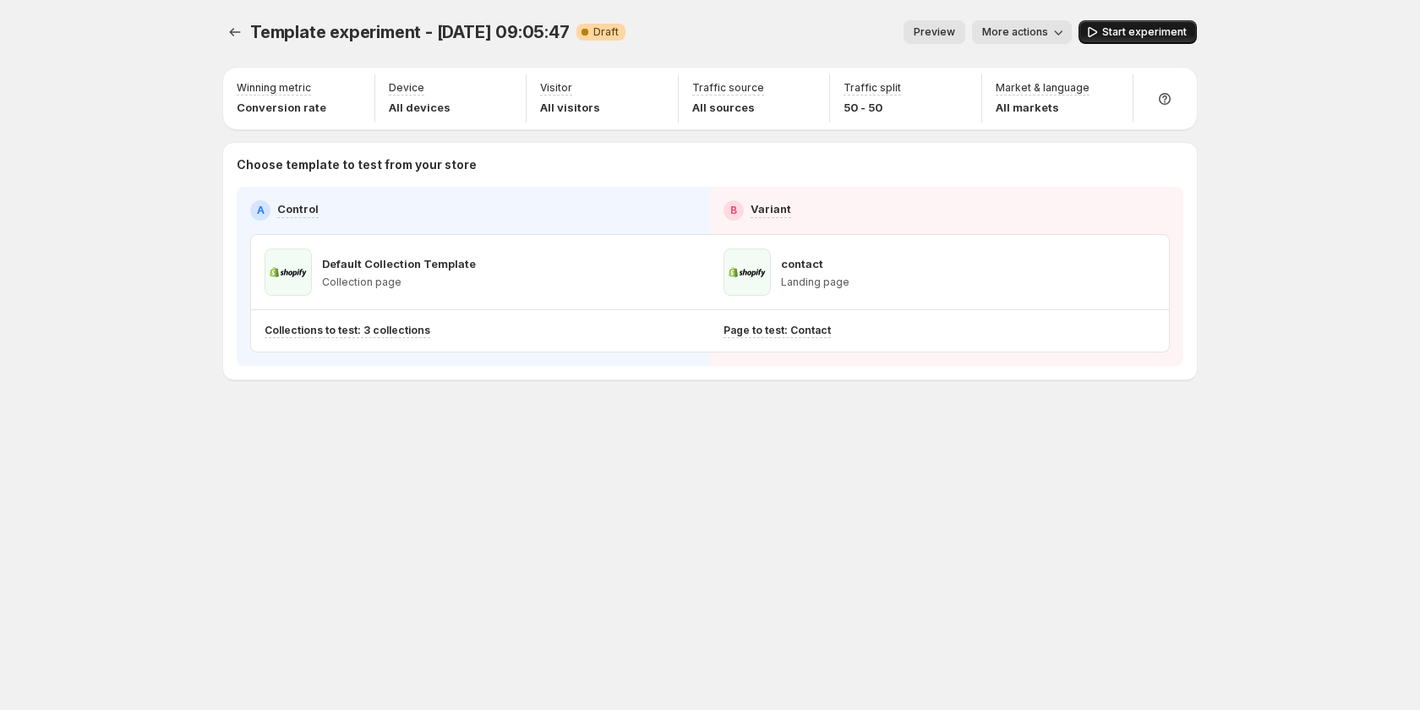
click at [1114, 30] on span "Start experiment" at bounding box center [1144, 32] width 85 height 14
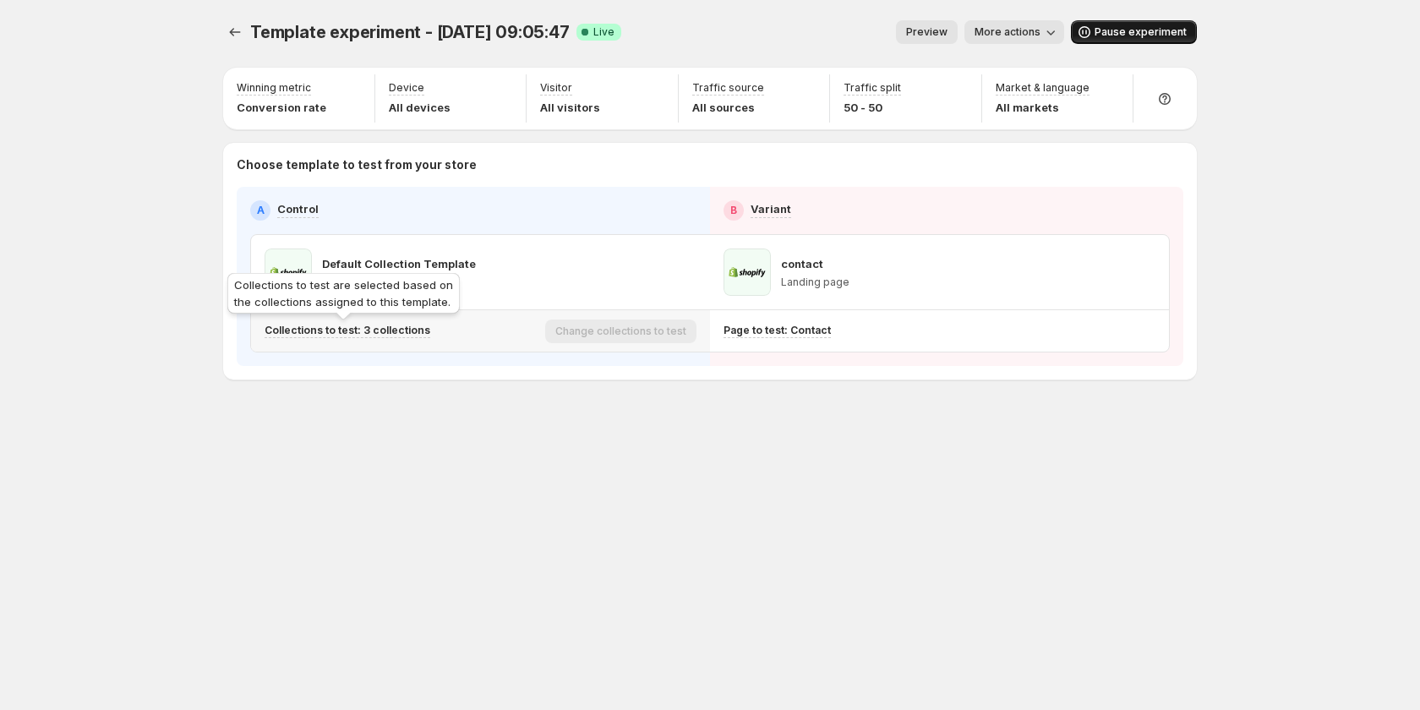
click at [386, 330] on p "Collections to test: 3 collections" at bounding box center [348, 331] width 166 height 14
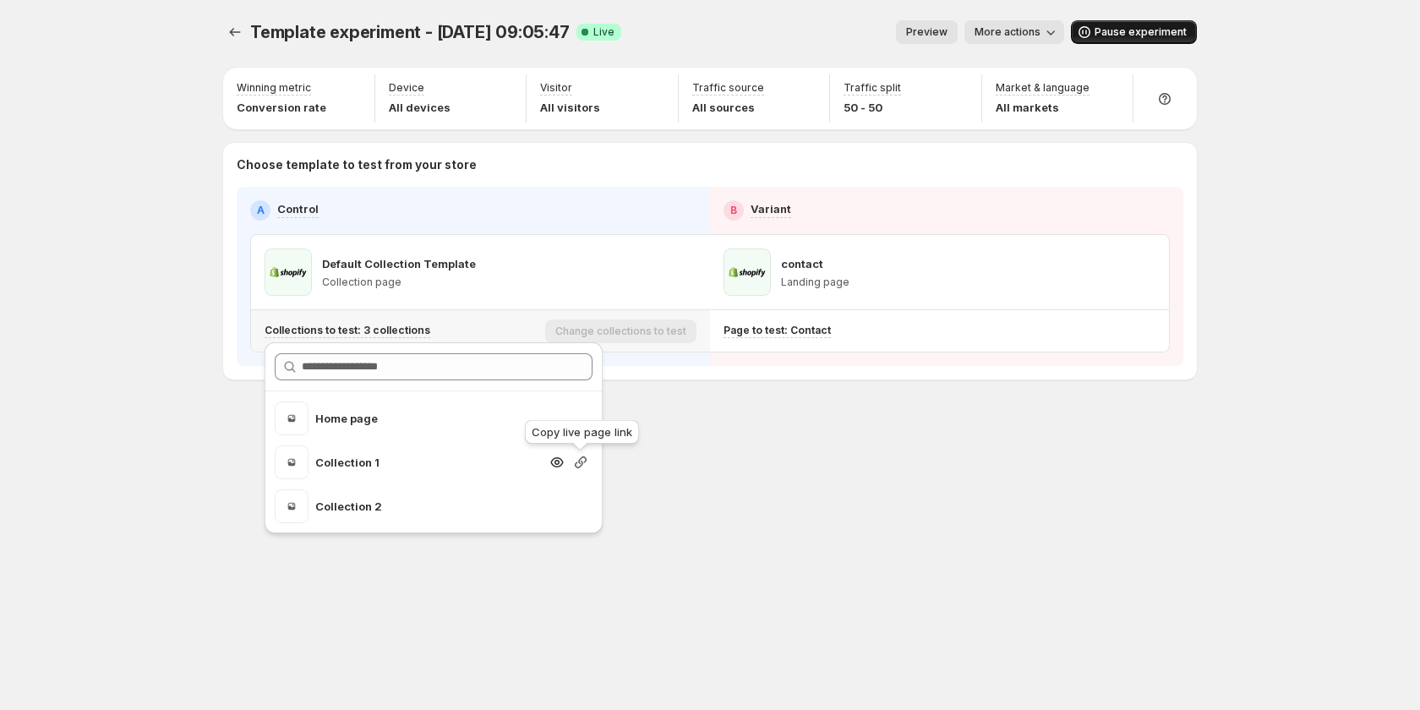
click at [582, 461] on icon "button" at bounding box center [580, 462] width 17 height 17
click at [898, 510] on div "Template experiment - Aug 21, 09:05:47. This page is ready Template experiment …" at bounding box center [710, 355] width 1014 height 710
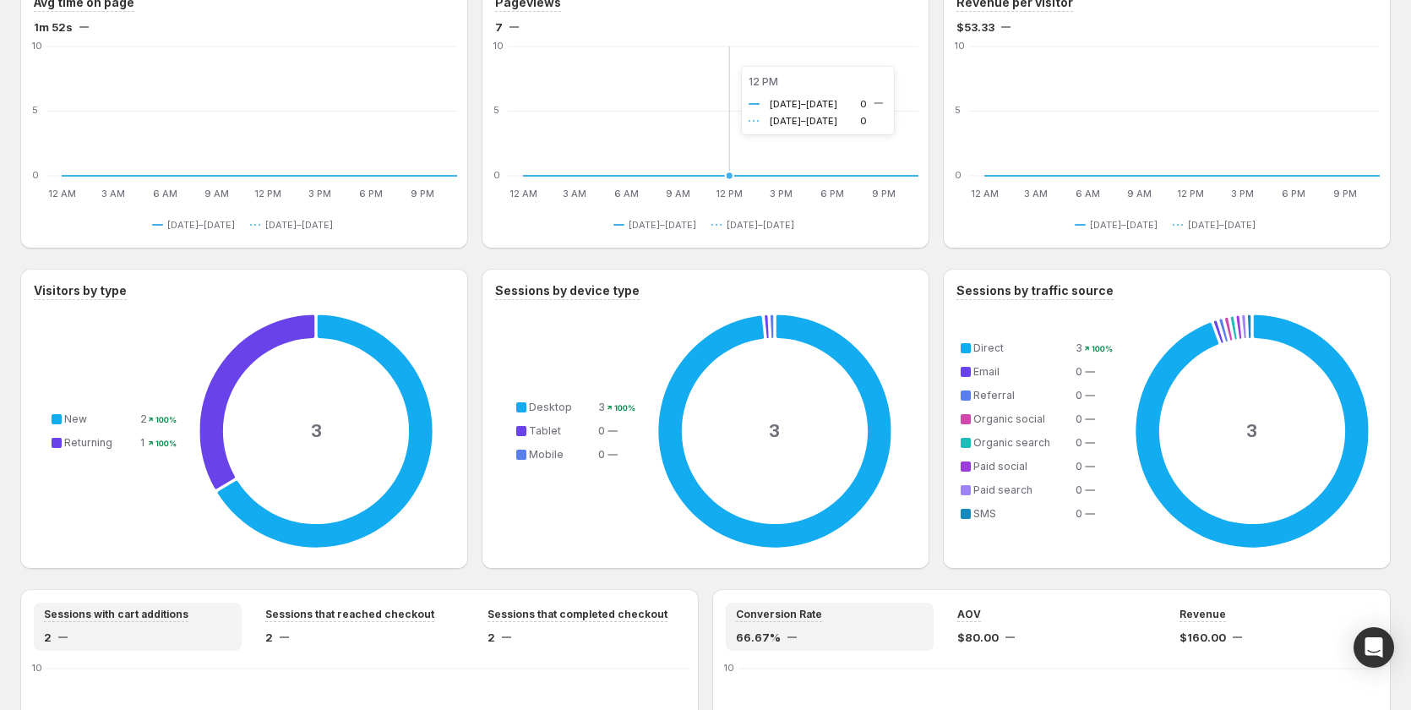
scroll to position [930, 0]
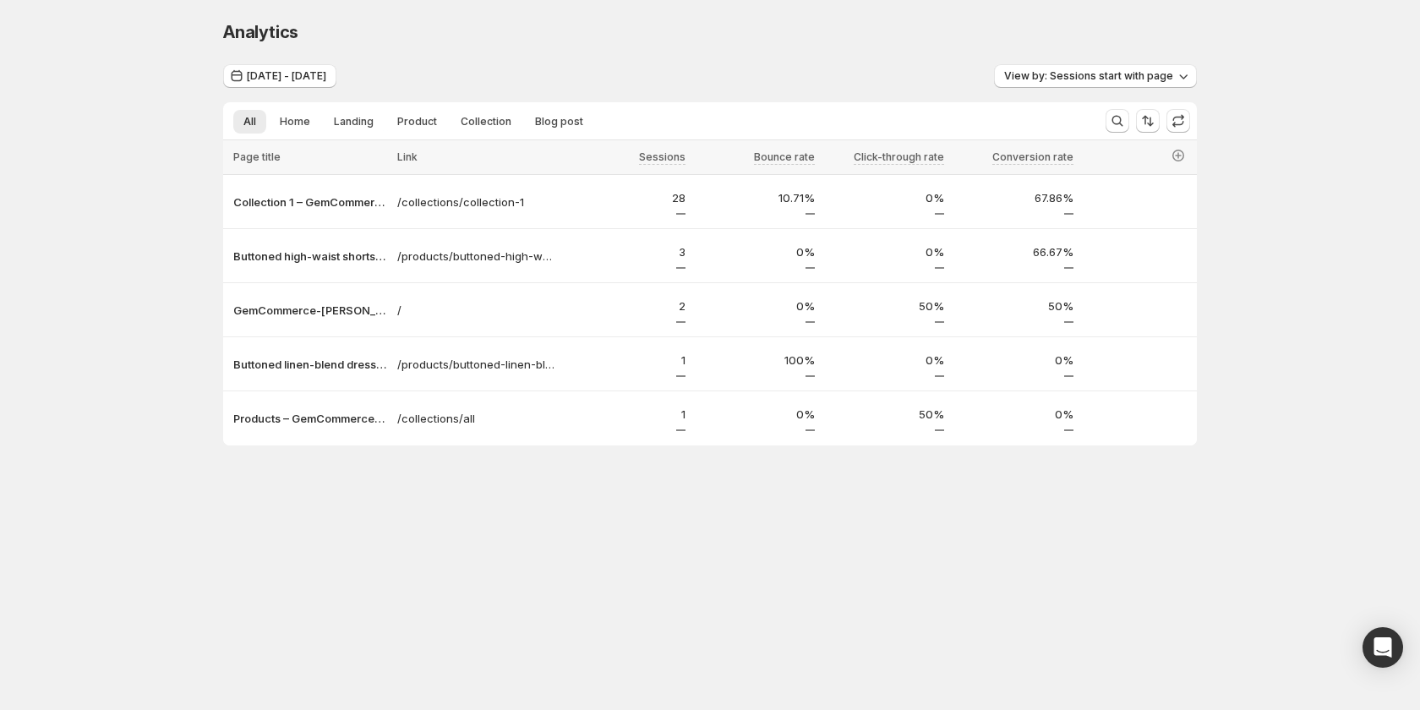
click at [1223, 341] on div "Analytics. This page is ready Analytics [DATE] - [DATE] View by: Sessions start…" at bounding box center [710, 268] width 1420 height 537
click at [268, 74] on span "[DATE] - [DATE]" at bounding box center [286, 76] width 79 height 14
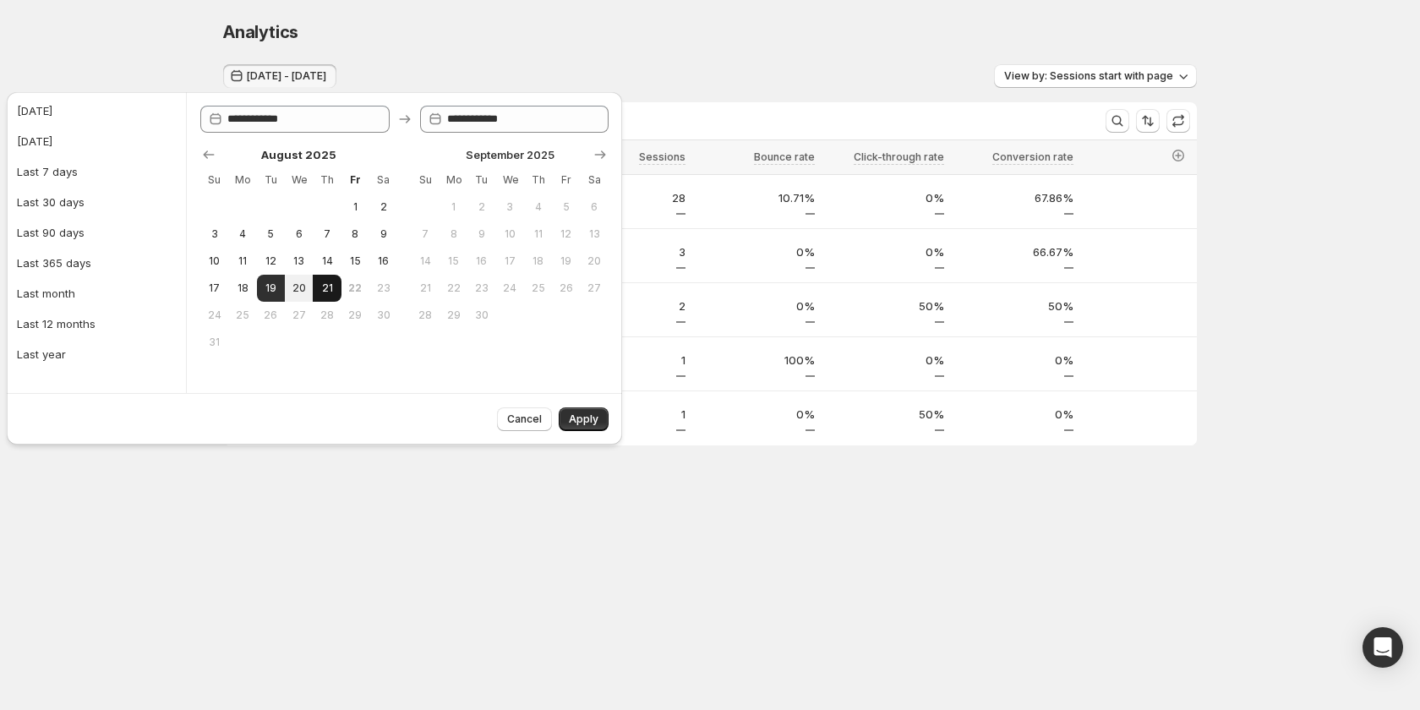
click at [319, 292] on button "21" at bounding box center [327, 288] width 28 height 27
type input "**********"
click at [592, 428] on button "Apply" at bounding box center [584, 419] width 50 height 24
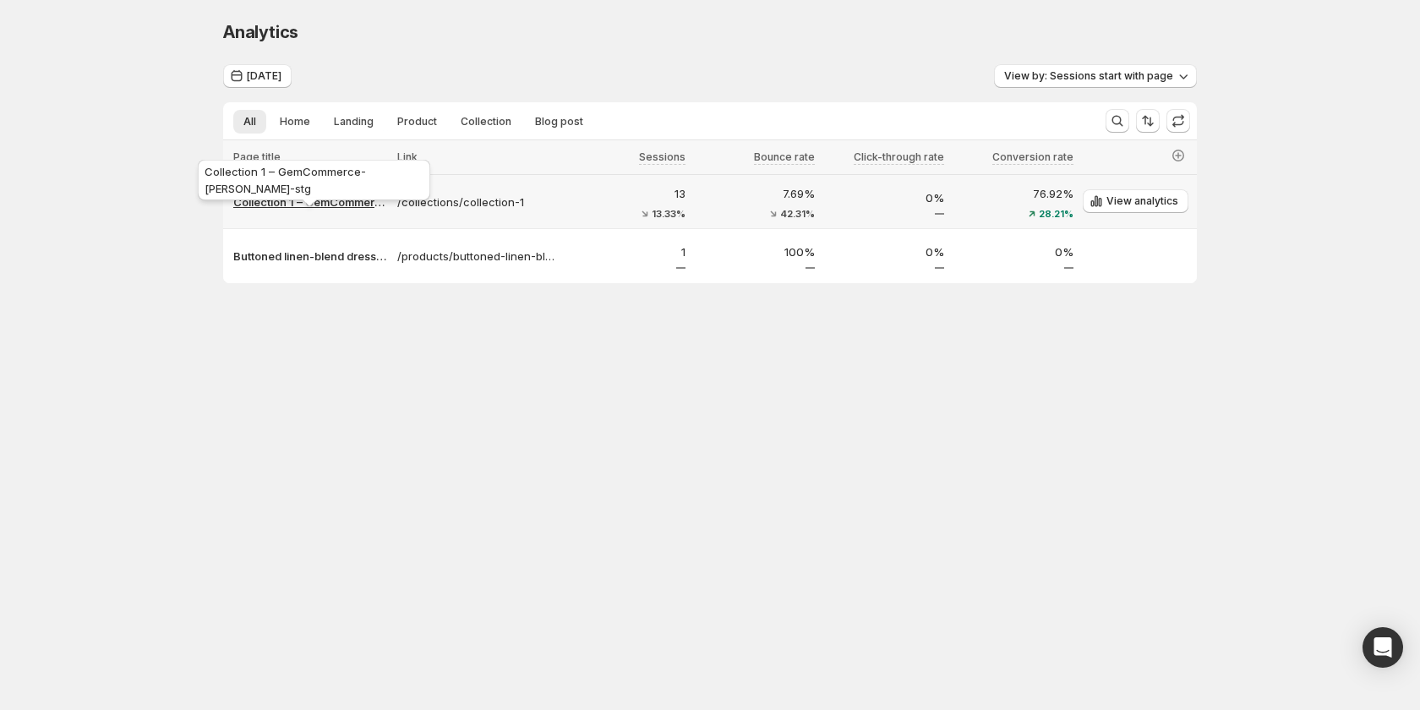
click at [292, 204] on p "Collection 1 – GemCommerce-[PERSON_NAME]-stg" at bounding box center [310, 202] width 154 height 17
